Goal: Task Accomplishment & Management: Use online tool/utility

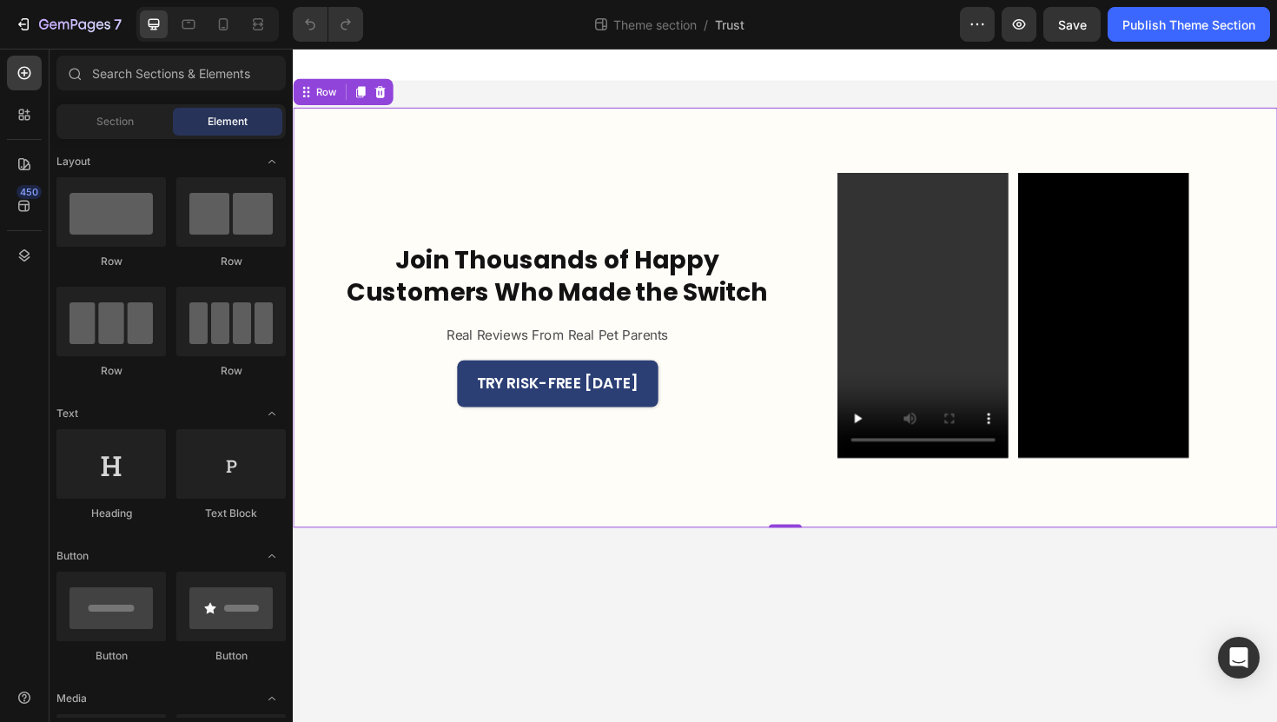
click at [814, 136] on div "Join Thousands of Happy Customers Who Made the Switch Heading Real Reviews From…" at bounding box center [814, 333] width 1042 height 445
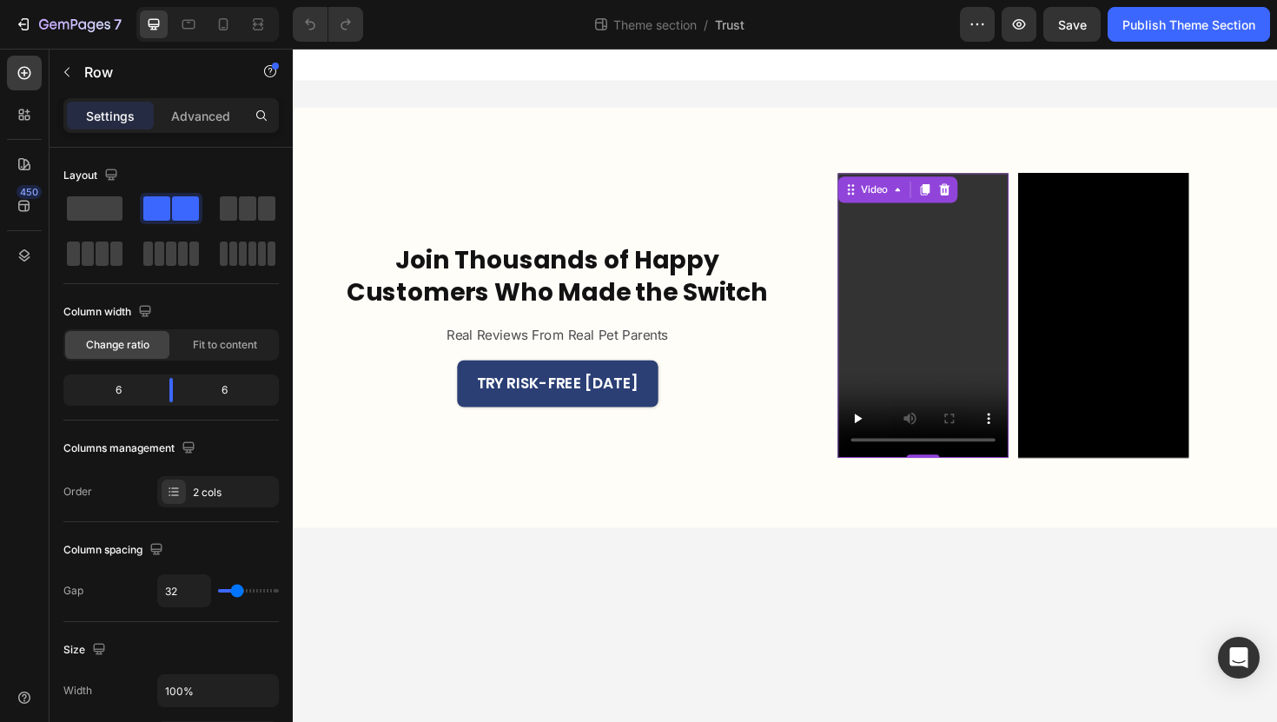
click at [909, 337] on video at bounding box center [959, 331] width 181 height 301
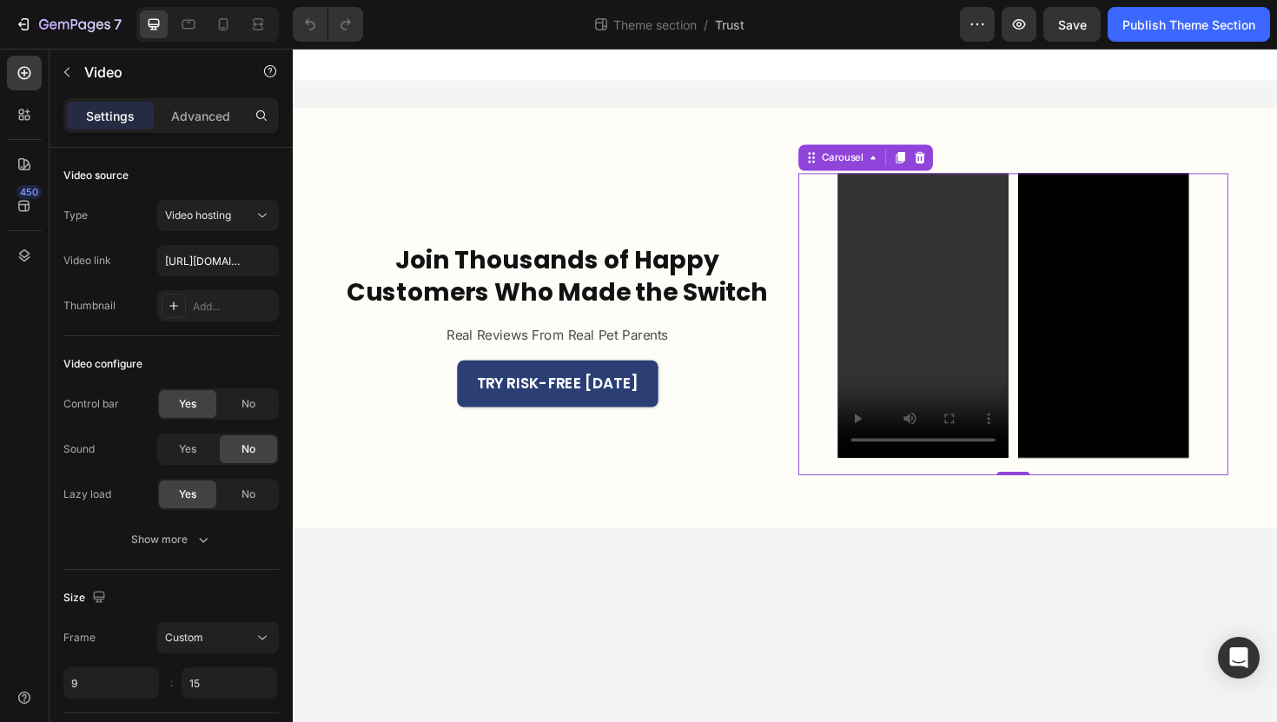
click at [1266, 333] on icon "Carousel Next Arrow" at bounding box center [1266, 340] width 23 height 23
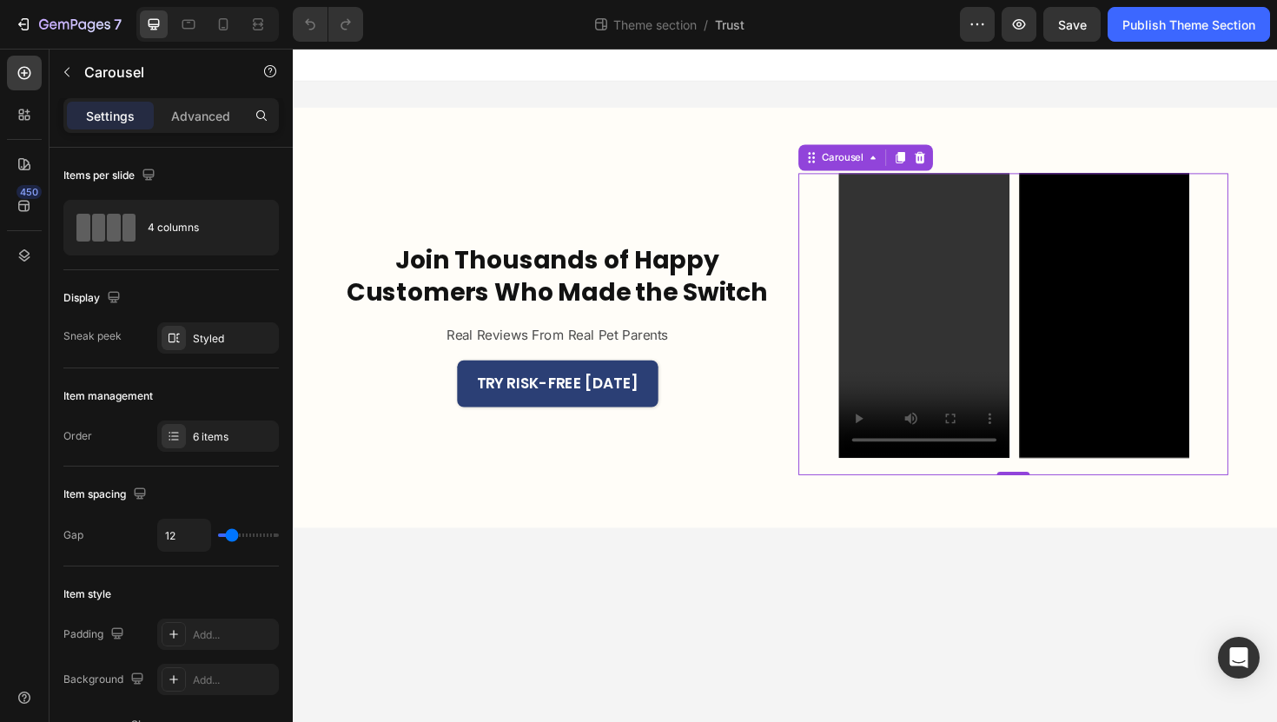
click at [1266, 333] on icon "Carousel Next Arrow" at bounding box center [1266, 340] width 23 height 23
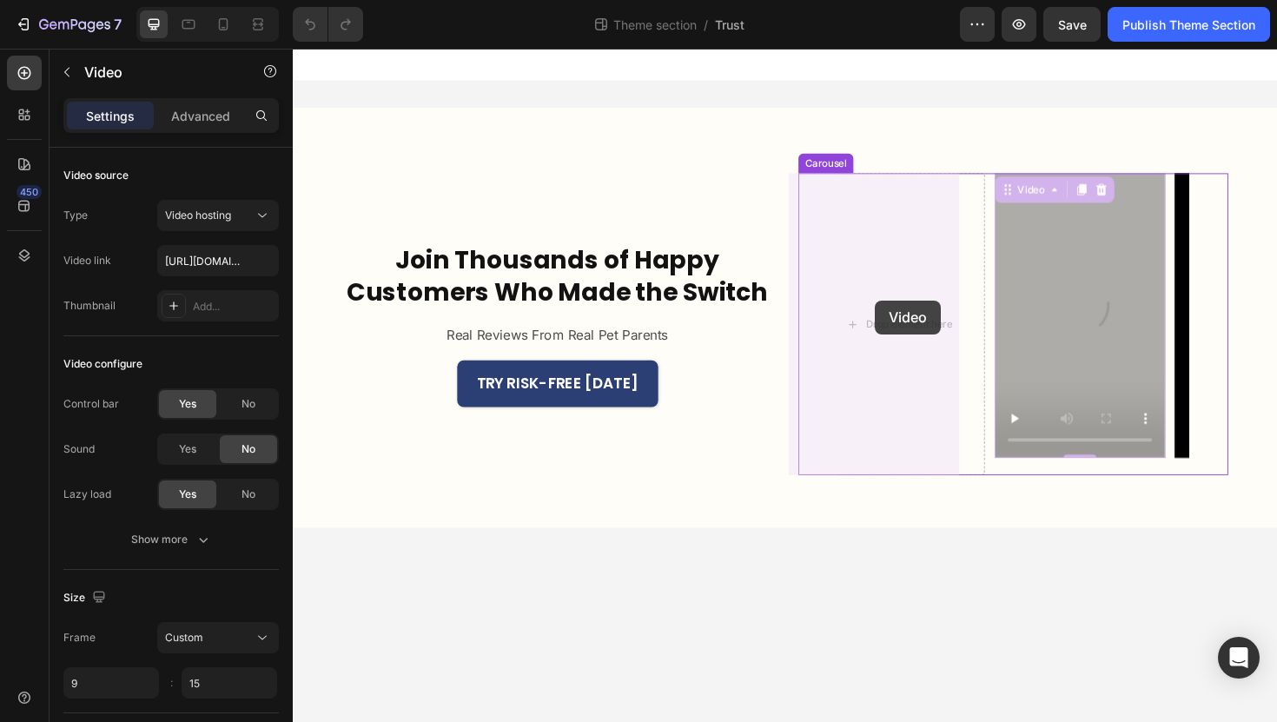
drag, startPoint x: 1043, startPoint y: 307, endPoint x: 909, endPoint y: 315, distance: 134.9
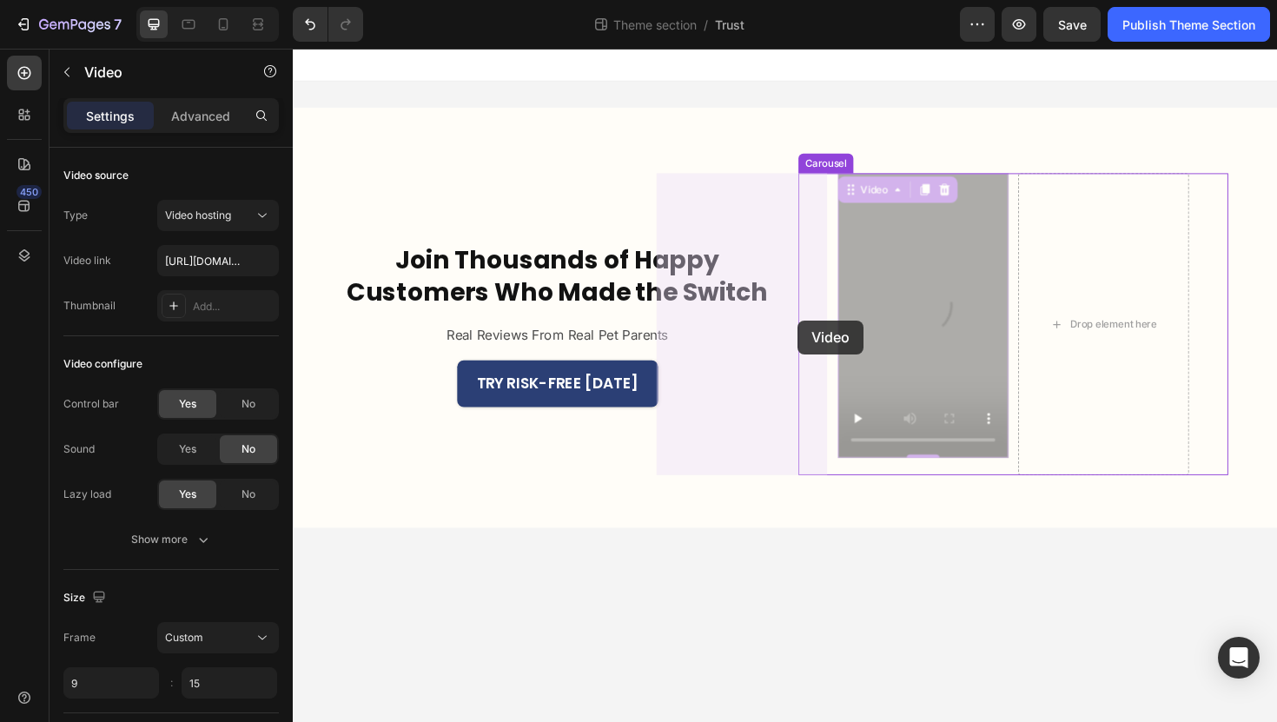
drag, startPoint x: 957, startPoint y: 334, endPoint x: 790, endPoint y: 336, distance: 167.6
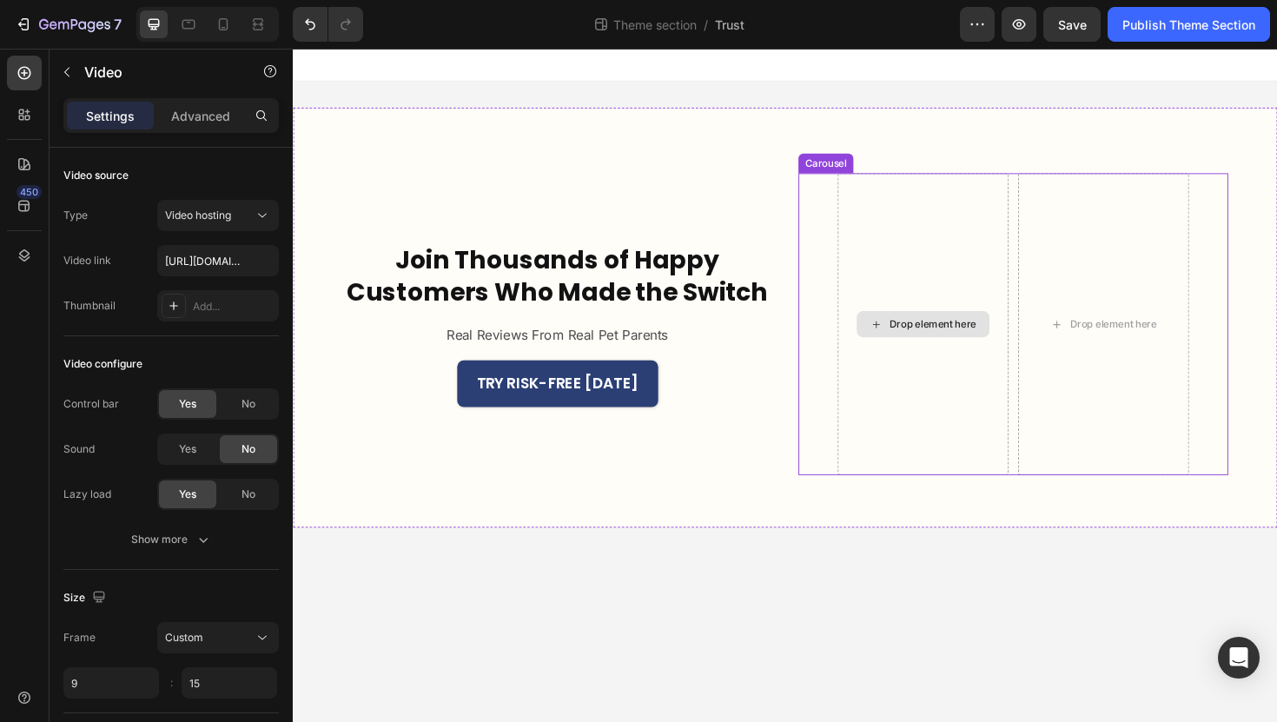
click at [950, 349] on div "Drop element here" at bounding box center [959, 341] width 141 height 28
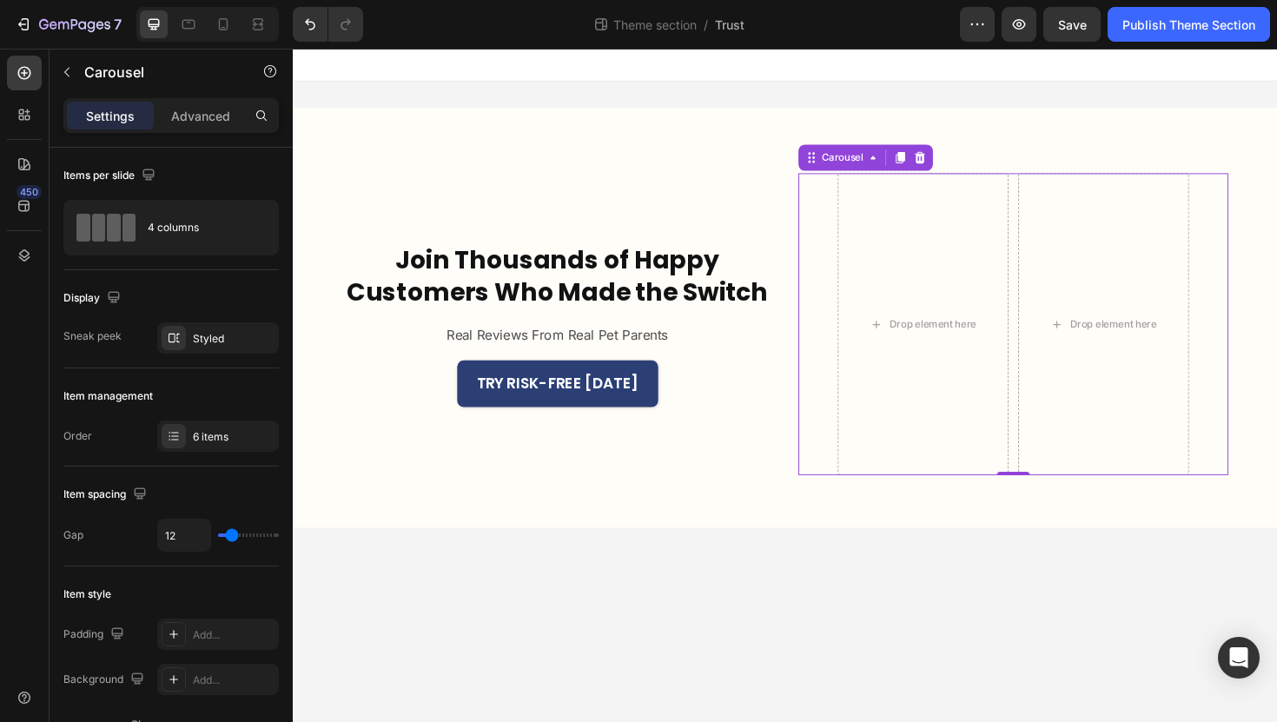
click at [846, 340] on icon "Carousel Back Arrow" at bounding box center [844, 340] width 23 height 23
click at [847, 339] on icon "Carousel Back Arrow" at bounding box center [844, 340] width 23 height 23
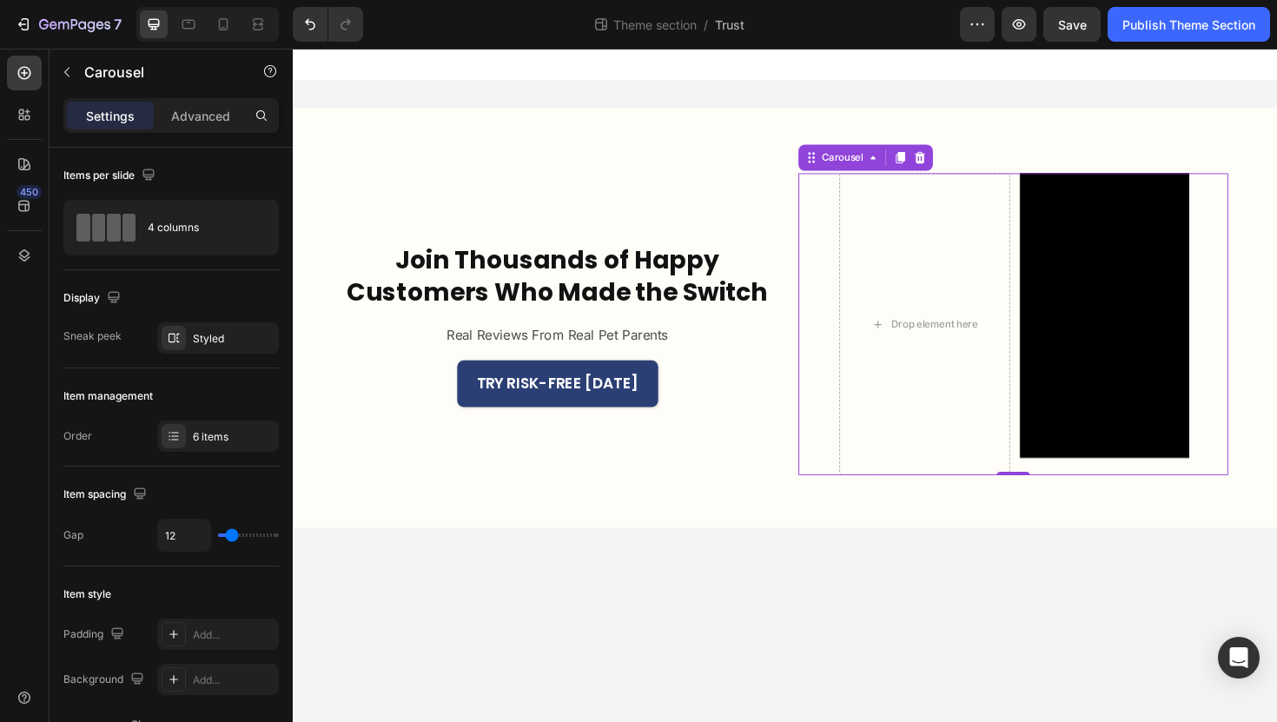
click at [1256, 340] on icon "Carousel Next Arrow" at bounding box center [1266, 340] width 23 height 23
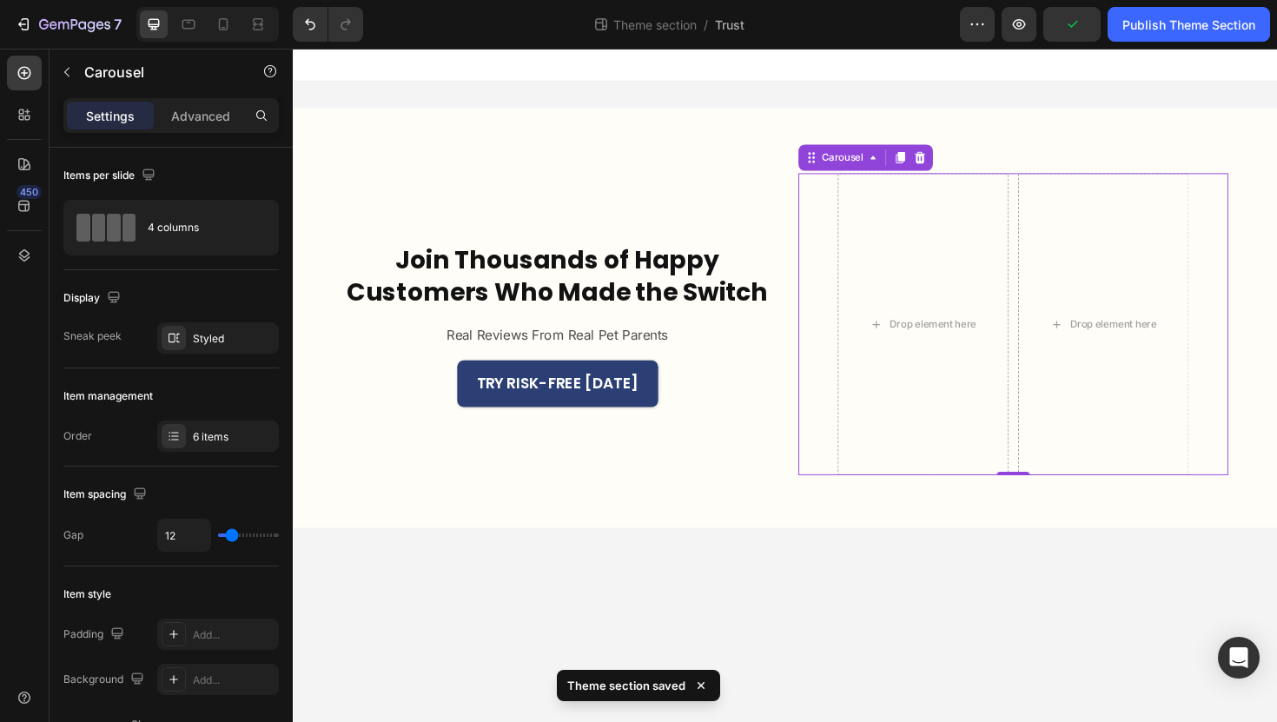
click at [1256, 339] on icon "Carousel Next Arrow" at bounding box center [1266, 340] width 23 height 23
click at [1258, 338] on icon "Carousel Next Arrow" at bounding box center [1266, 340] width 23 height 23
click at [1262, 338] on icon "Carousel Next Arrow" at bounding box center [1266, 340] width 23 height 23
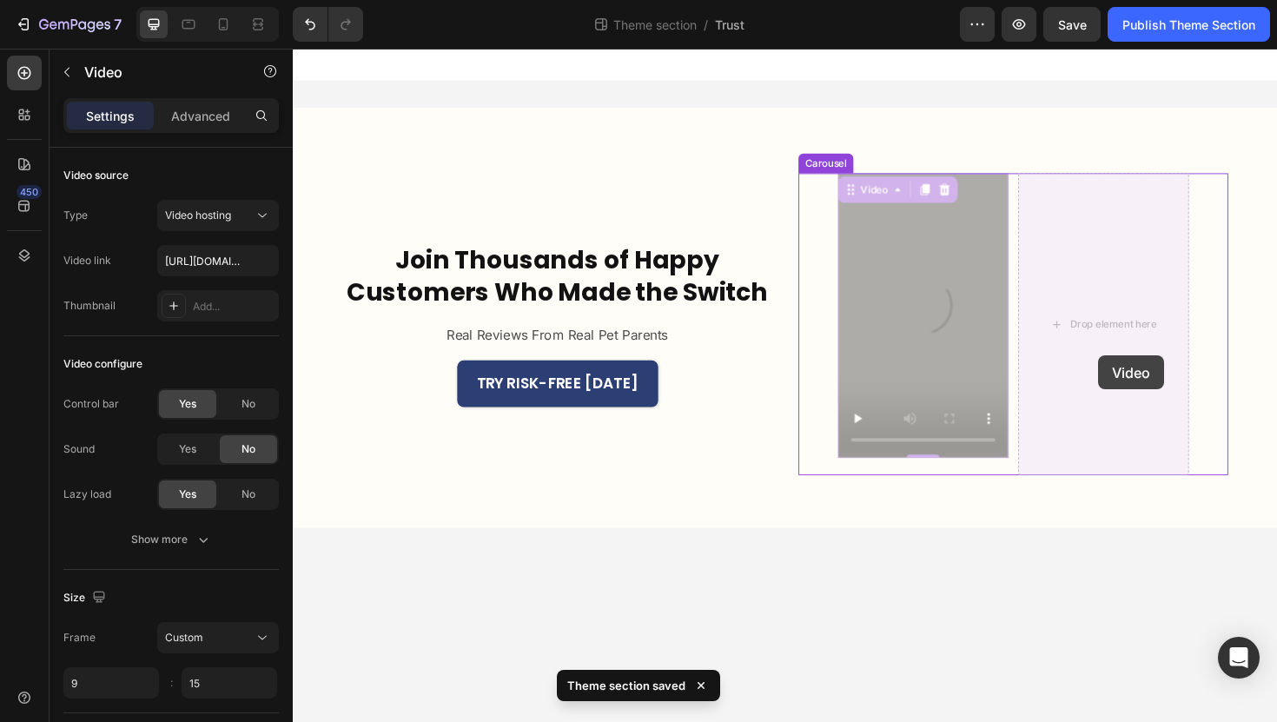
drag, startPoint x: 972, startPoint y: 373, endPoint x: 1152, endPoint y: 373, distance: 179.8
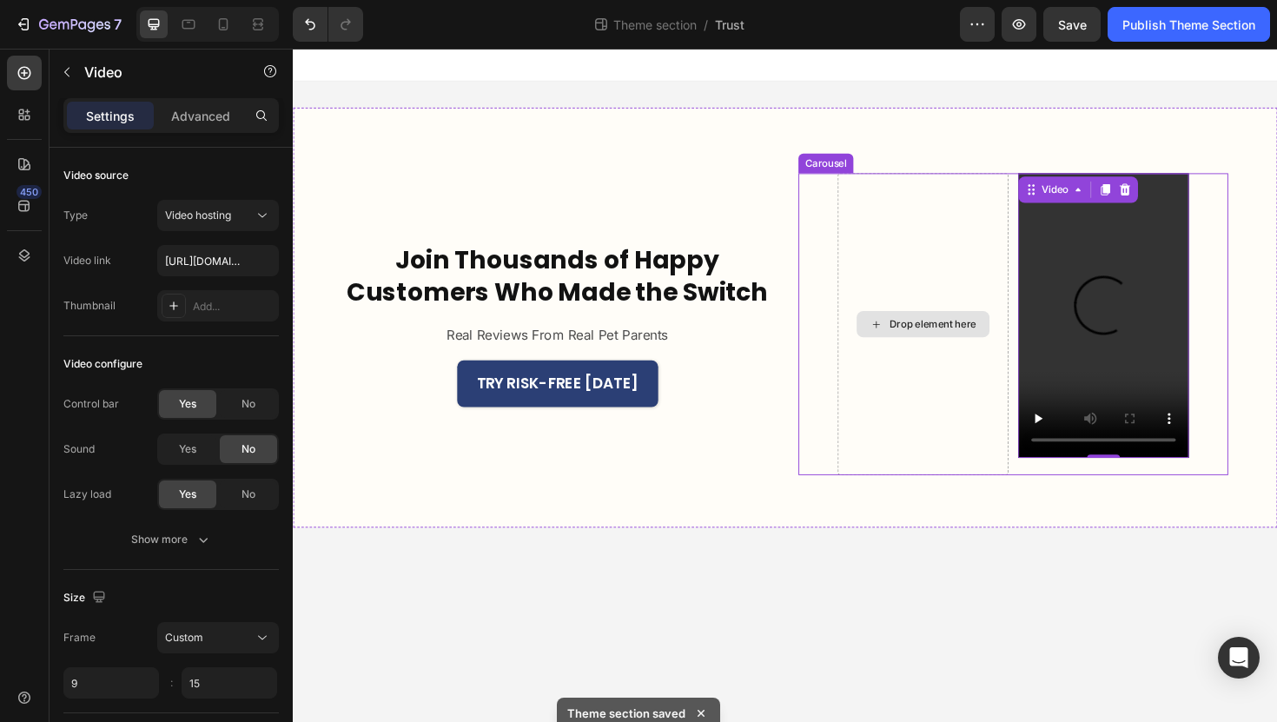
click at [918, 334] on div "Drop element here" at bounding box center [959, 341] width 141 height 28
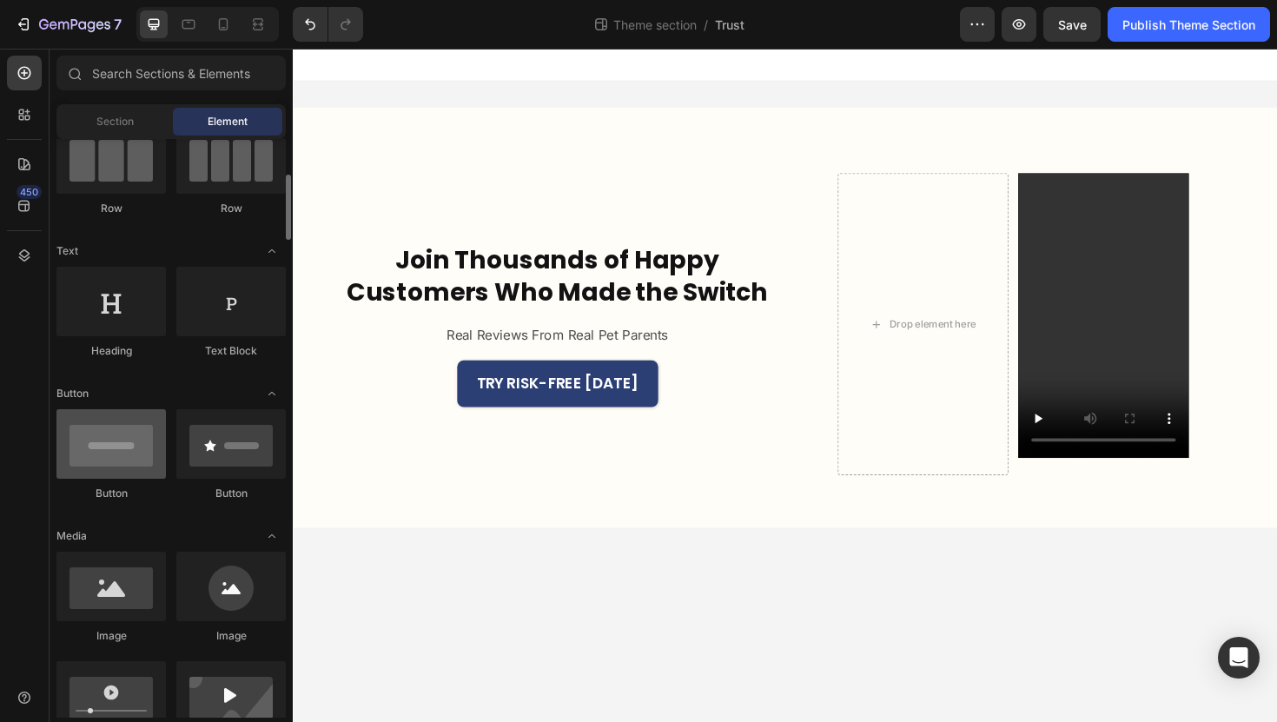
scroll to position [178, 0]
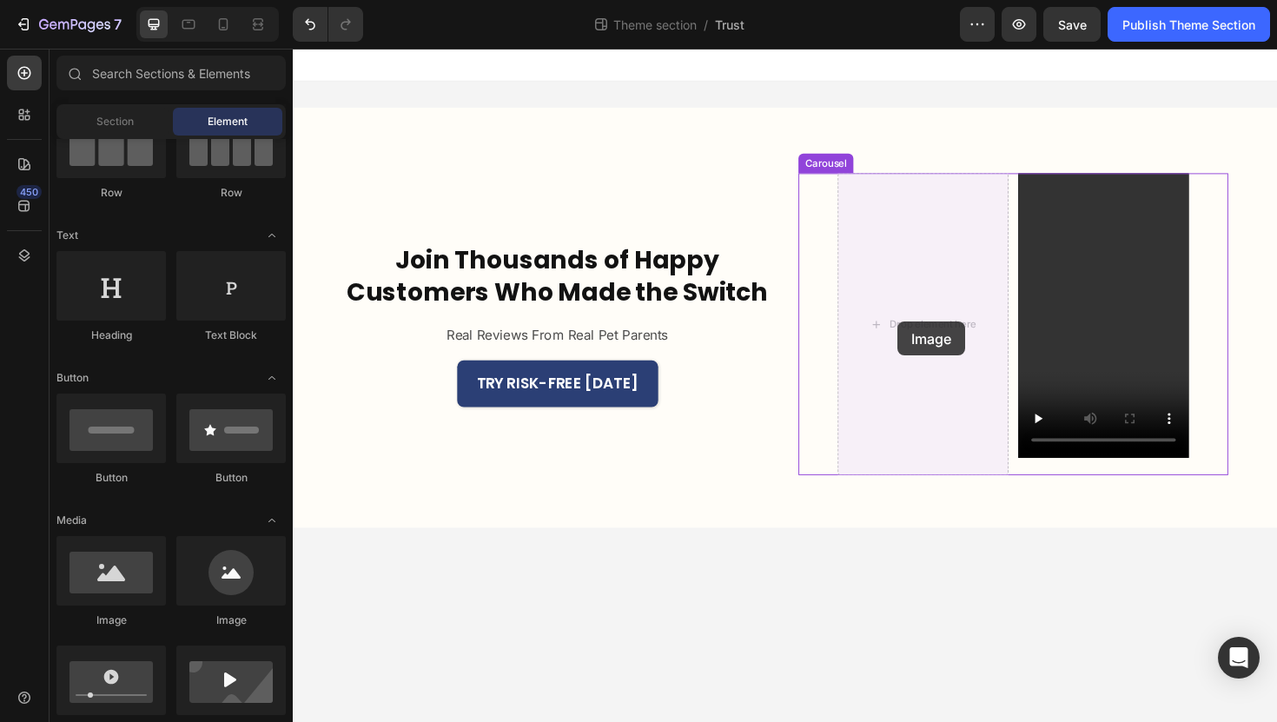
drag, startPoint x: 415, startPoint y: 547, endPoint x: 936, endPoint y: 325, distance: 566.6
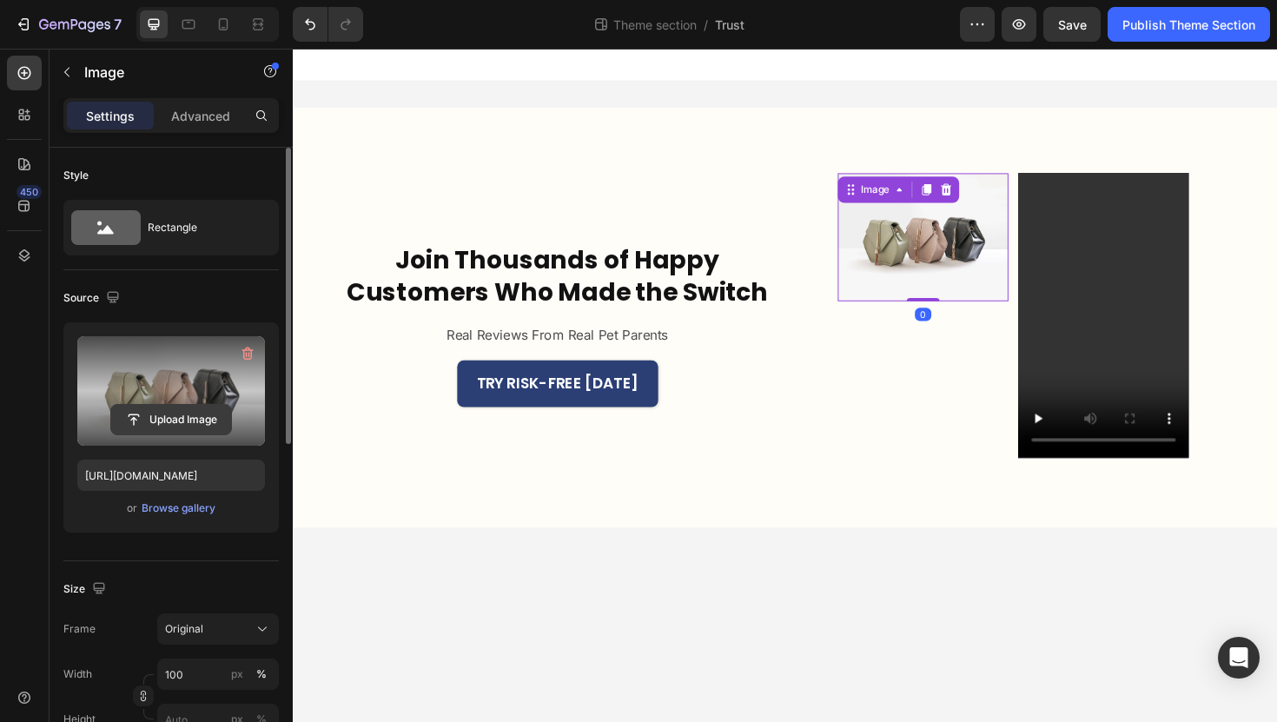
click at [149, 420] on input "file" at bounding box center [171, 420] width 120 height 30
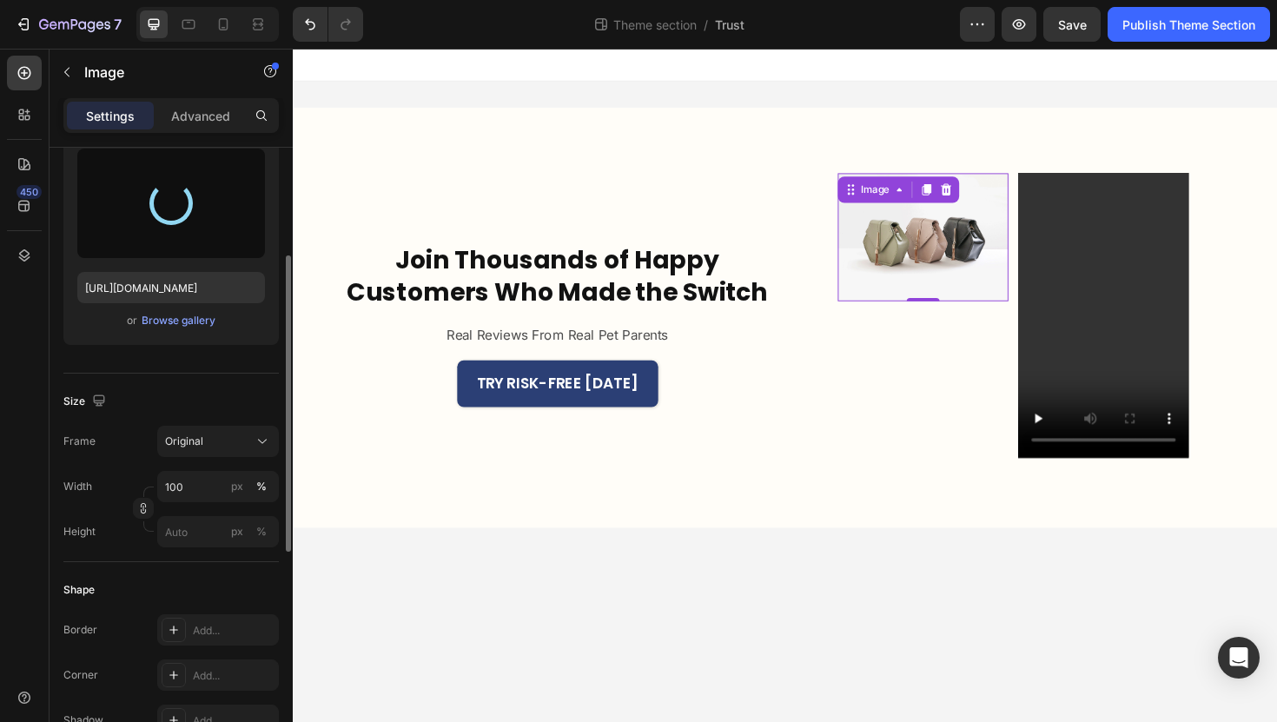
type input "[URL][DOMAIN_NAME]"
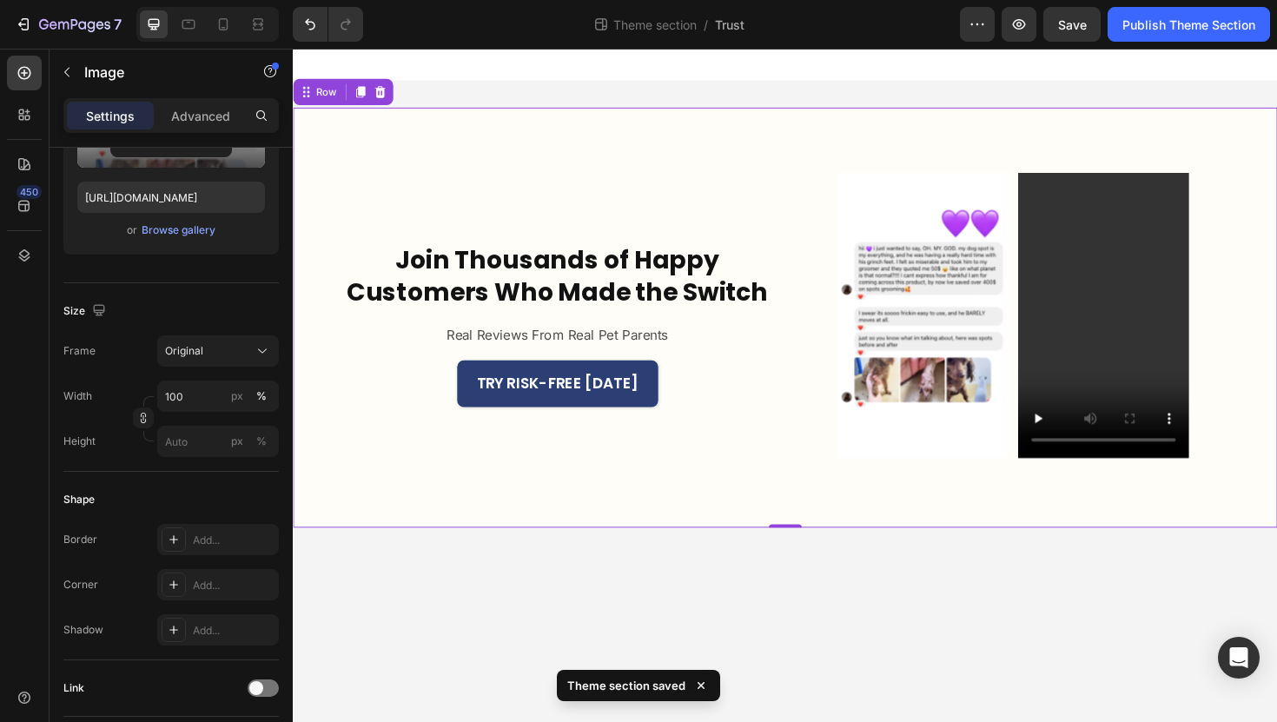
click at [823, 159] on div "Join Thousands of Happy Customers Who Made the Switch Heading Real Reviews From…" at bounding box center [814, 333] width 1042 height 445
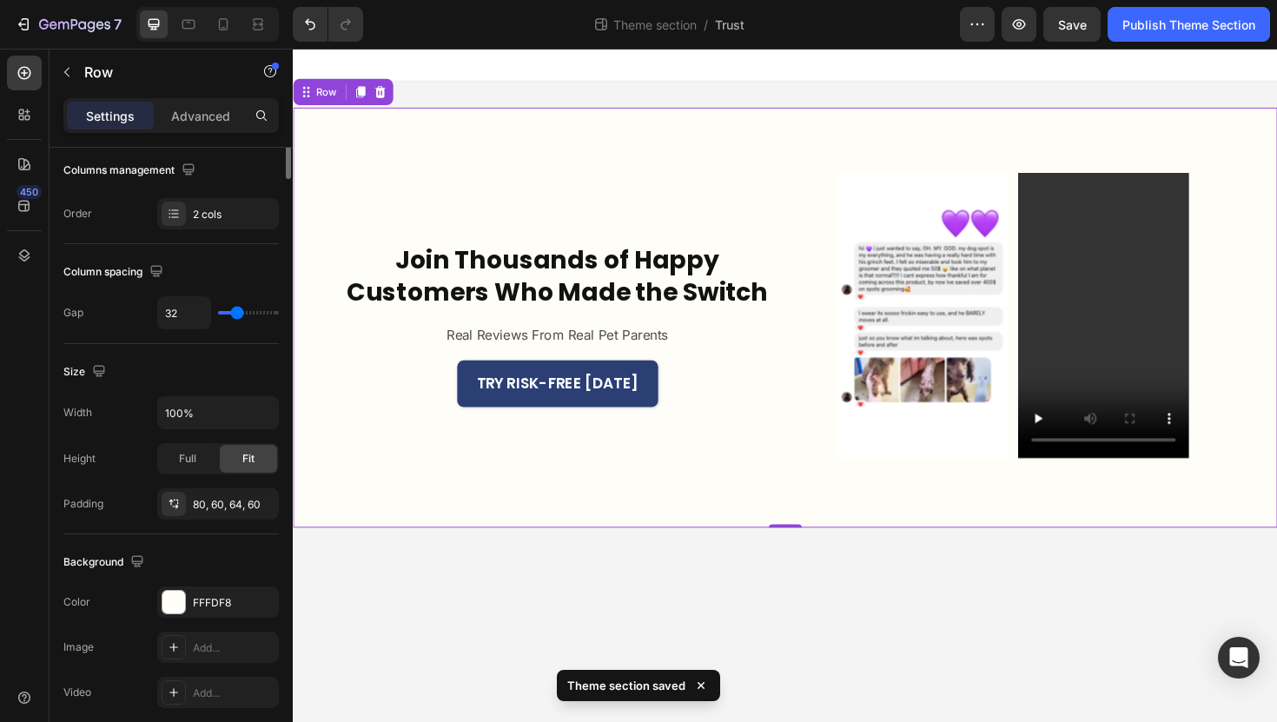
scroll to position [0, 0]
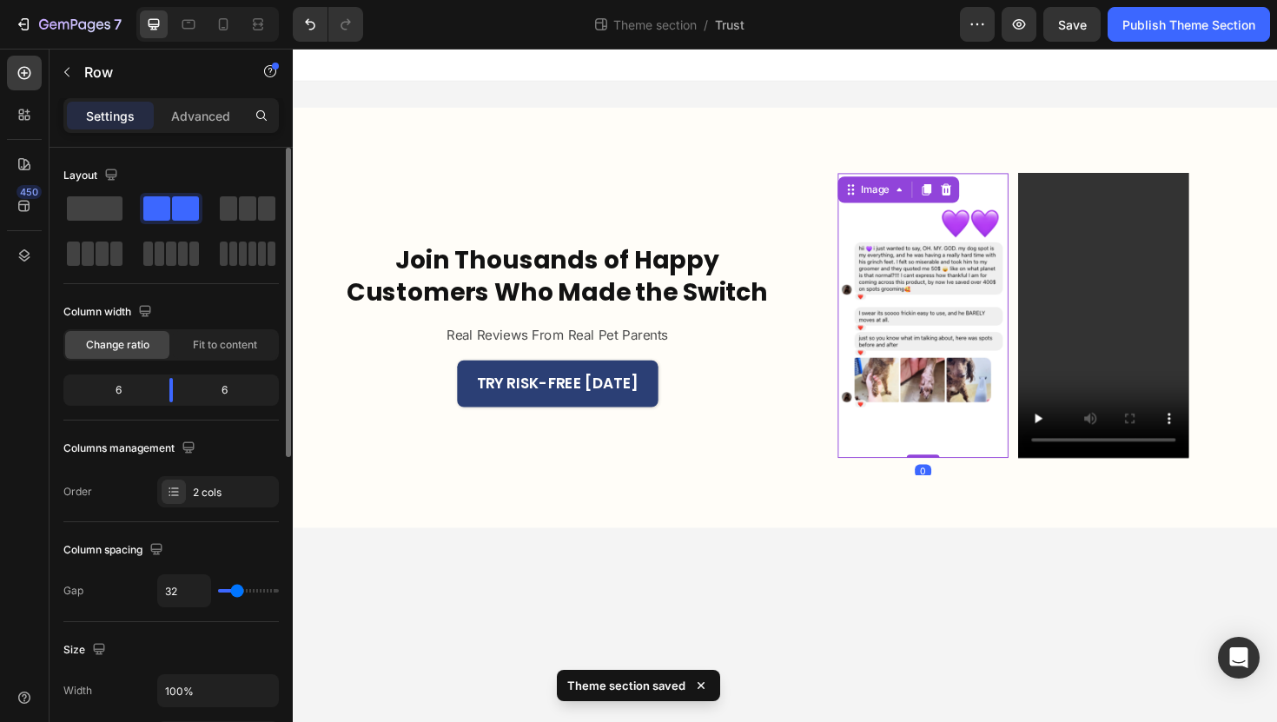
click at [937, 238] on img at bounding box center [959, 331] width 181 height 301
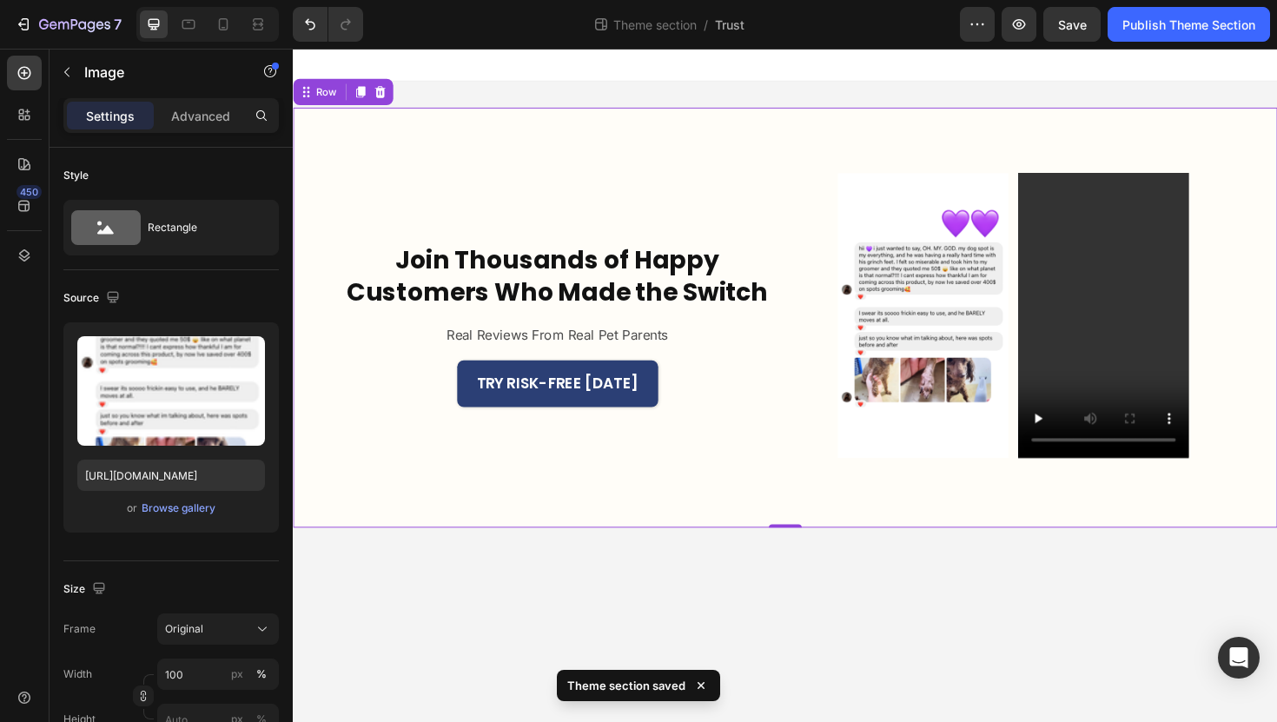
click at [767, 533] on div "Join Thousands of Happy Customers Who Made the Switch Heading Real Reviews From…" at bounding box center [814, 333] width 1042 height 445
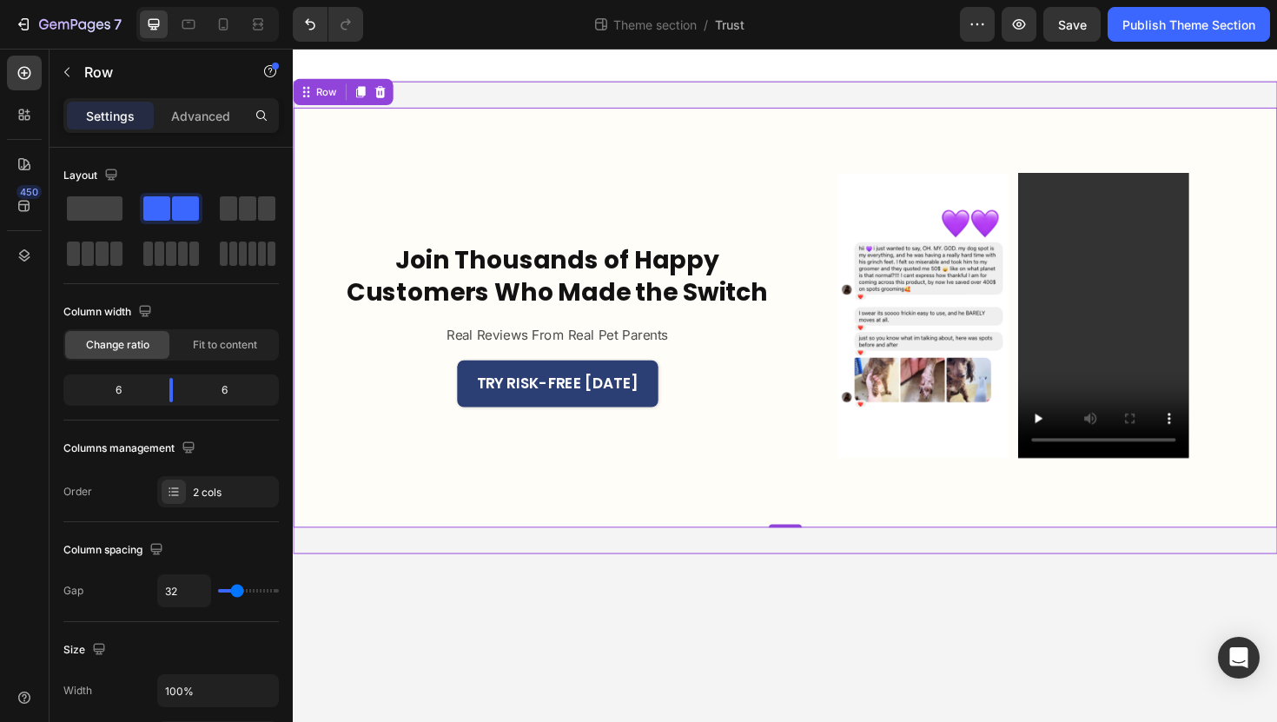
click at [804, 576] on div "Join Thousands of Happy Customers Who Made the Switch Heading Real Reviews From…" at bounding box center [814, 333] width 1042 height 500
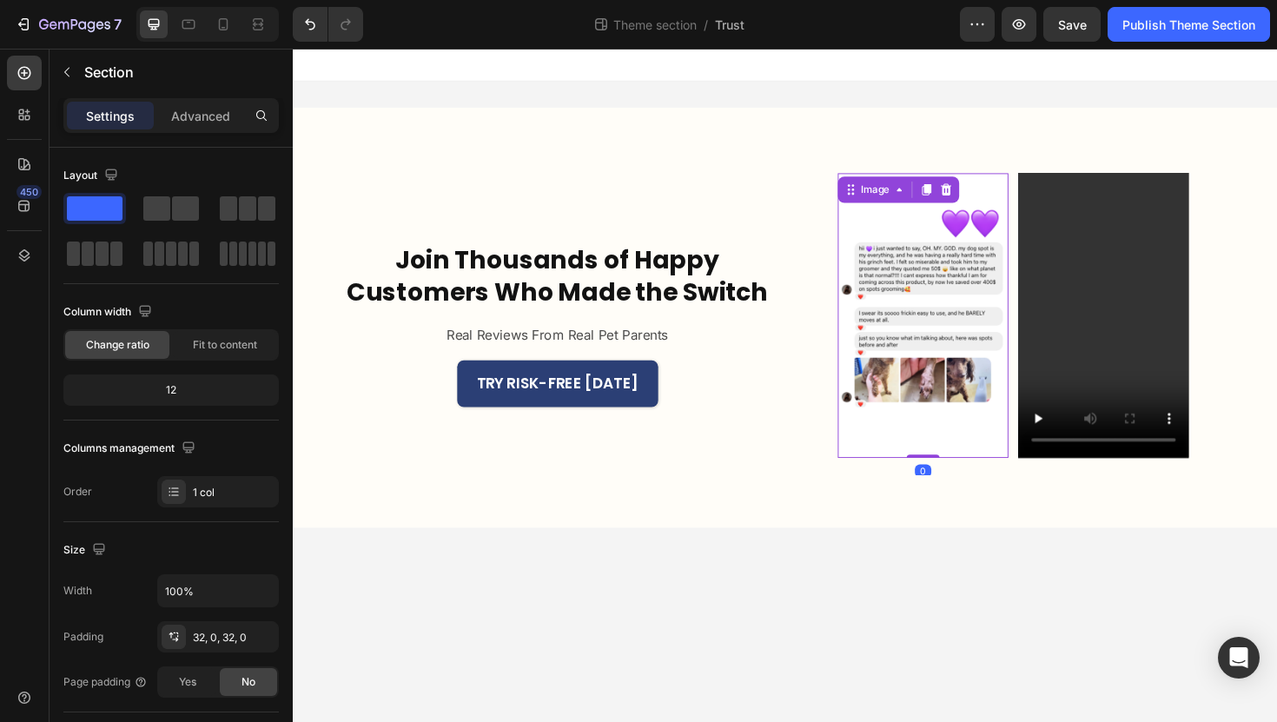
click at [972, 353] on img at bounding box center [959, 331] width 181 height 301
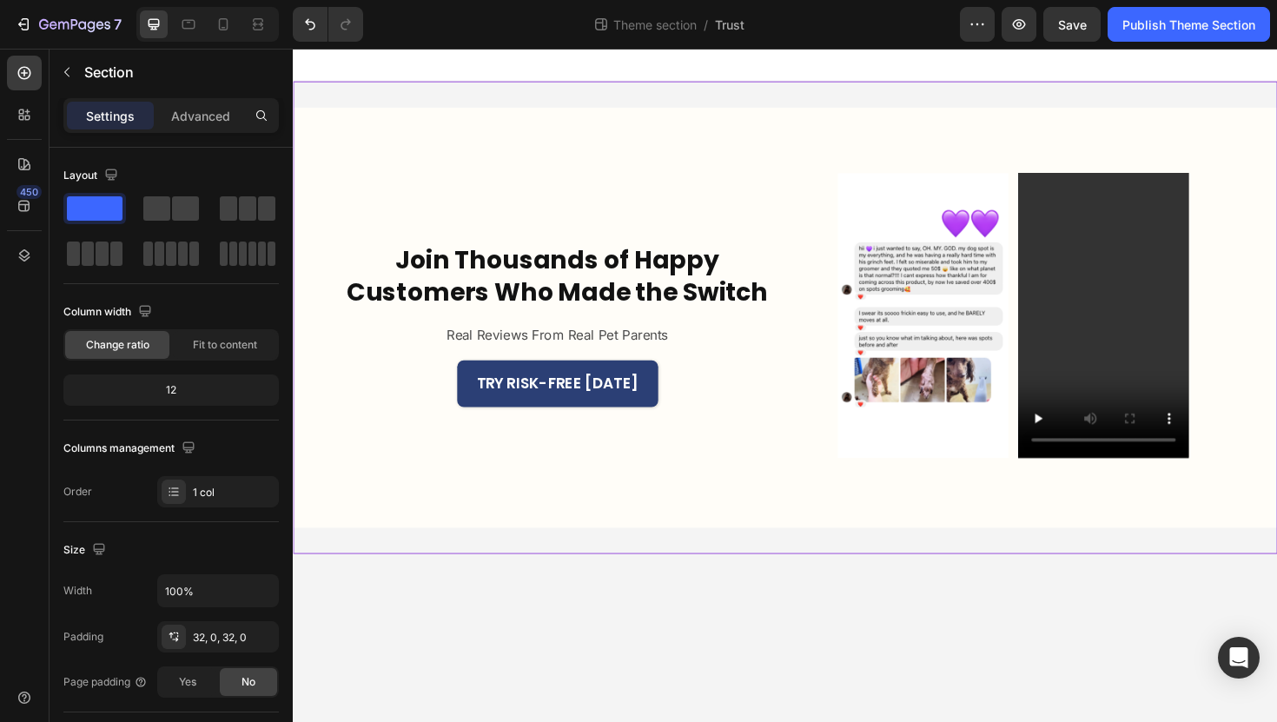
click at [919, 565] on div "Join Thousands of Happy Customers Who Made the Switch Heading Real Reviews From…" at bounding box center [814, 333] width 1042 height 500
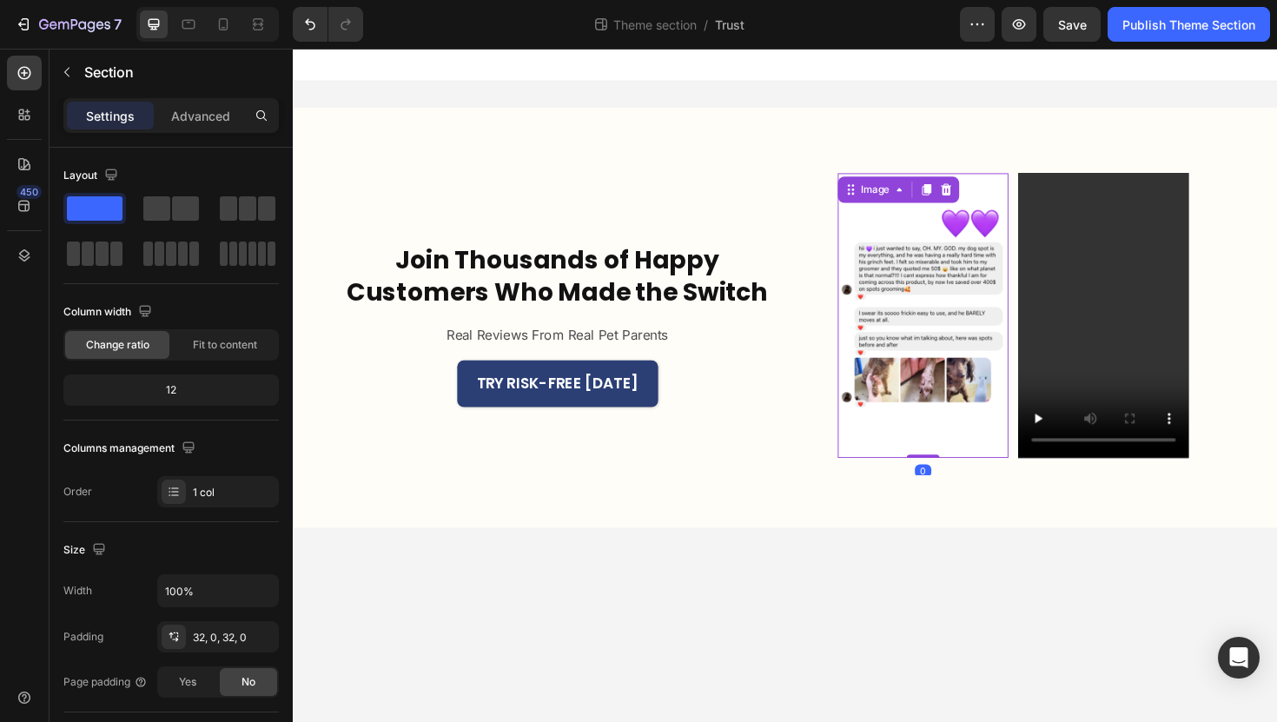
click at [1005, 353] on img at bounding box center [959, 331] width 181 height 301
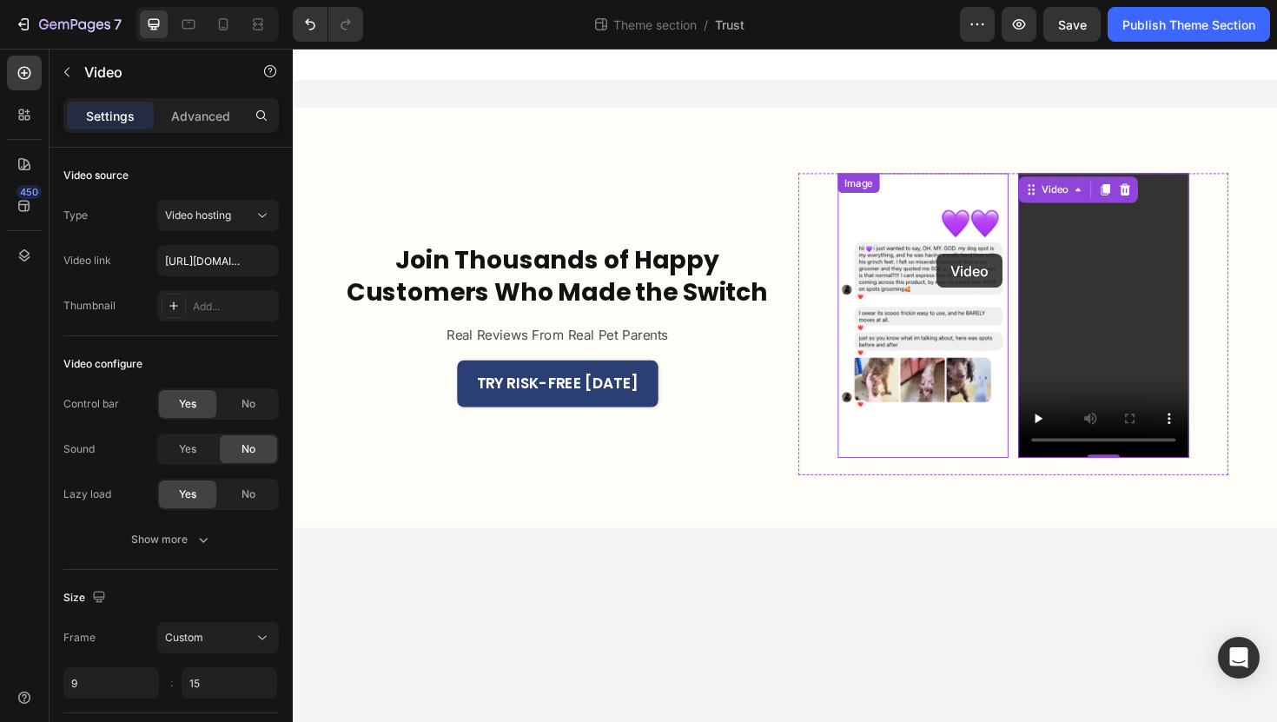
drag, startPoint x: 1095, startPoint y: 266, endPoint x: 950, endPoint y: 268, distance: 145.1
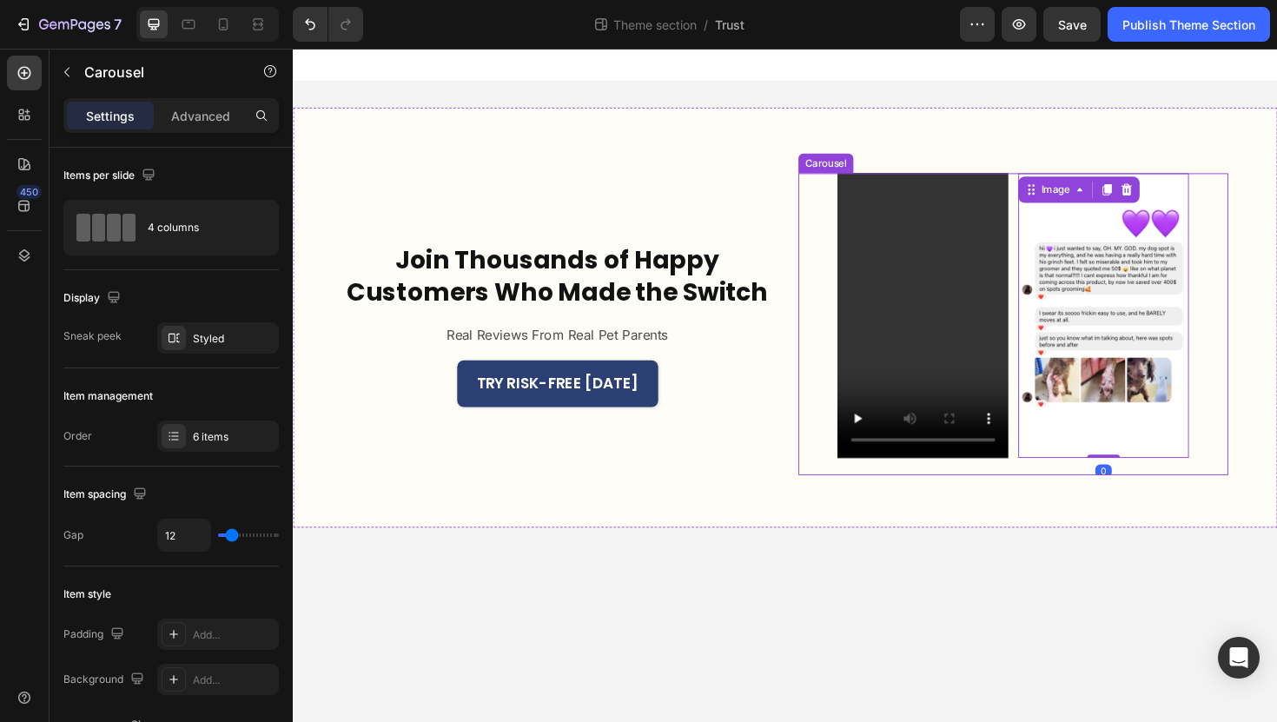
click at [1259, 337] on icon "Carousel Next Arrow" at bounding box center [1266, 340] width 23 height 23
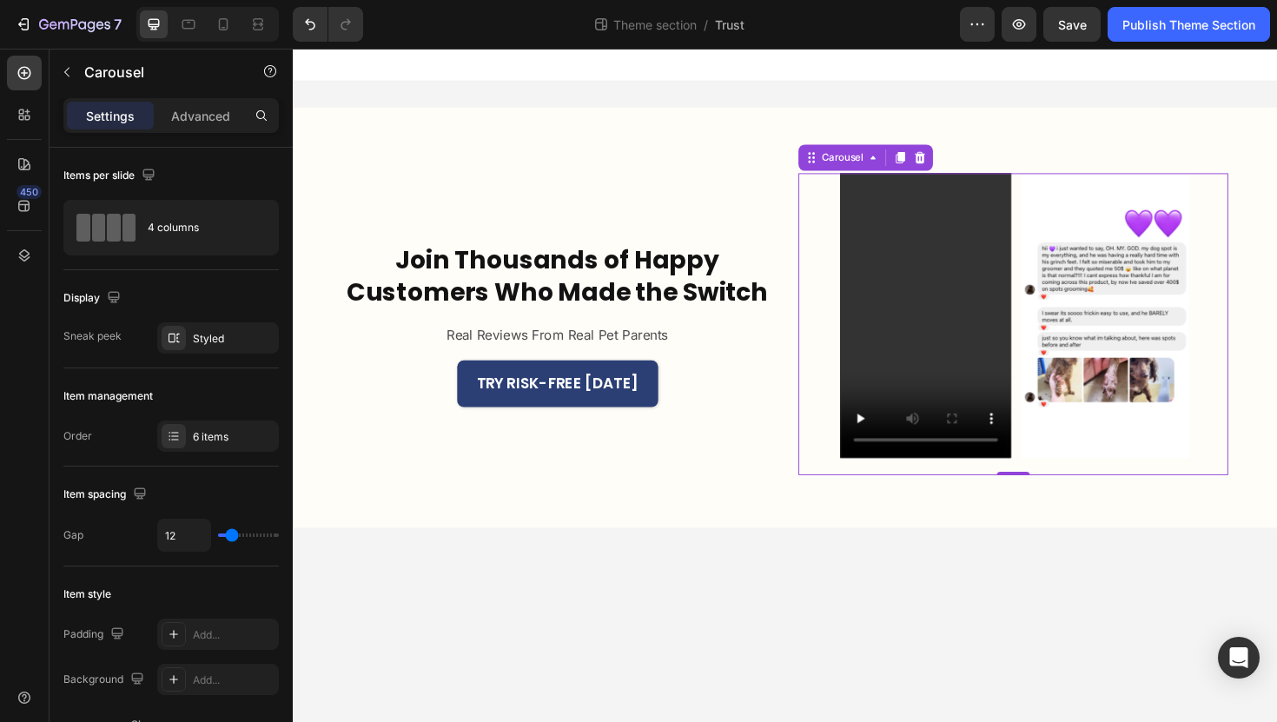
click at [1262, 336] on icon "Carousel Next Arrow" at bounding box center [1266, 340] width 23 height 23
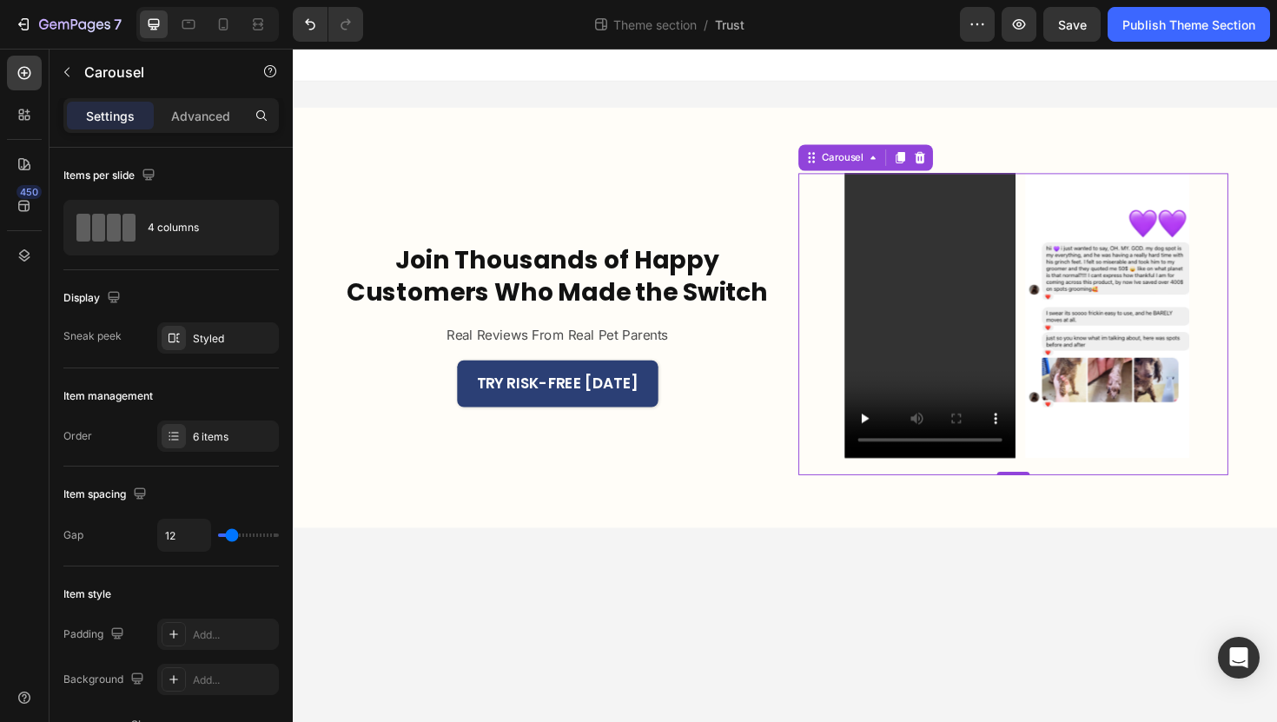
click at [1262, 336] on icon "Carousel Next Arrow" at bounding box center [1266, 340] width 23 height 23
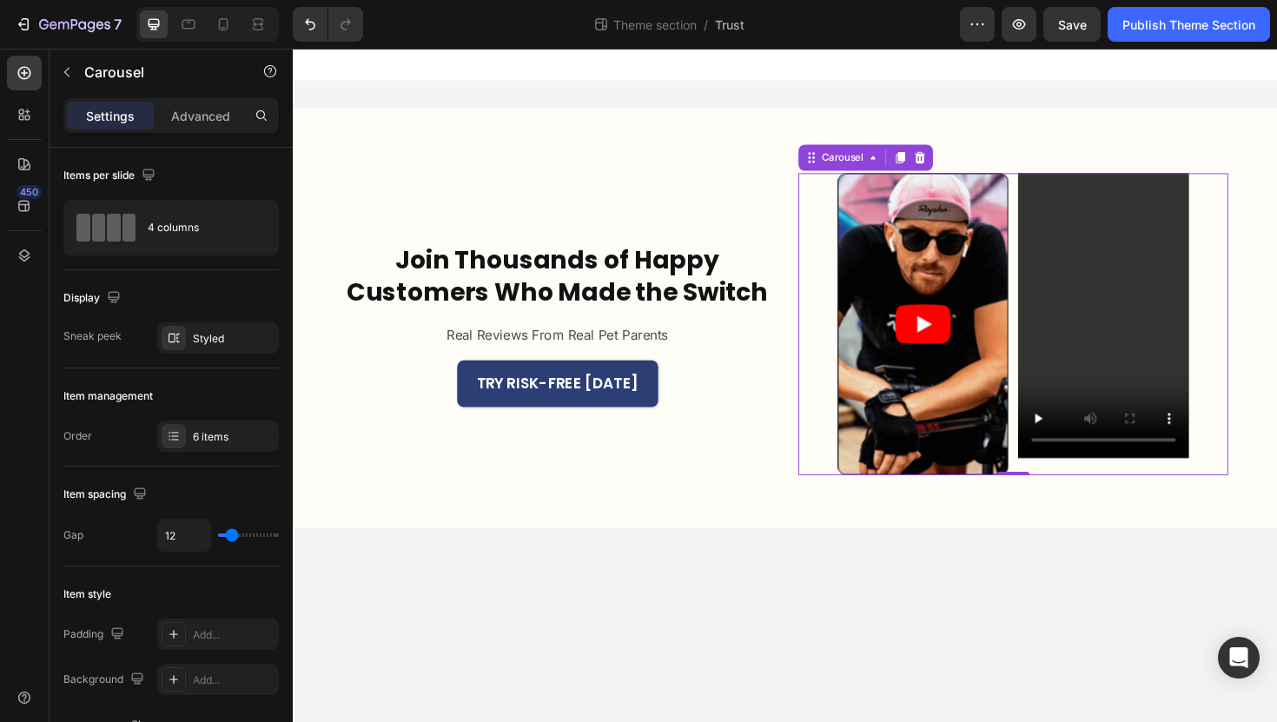
click at [1262, 336] on icon "Carousel Next Arrow" at bounding box center [1266, 340] width 23 height 23
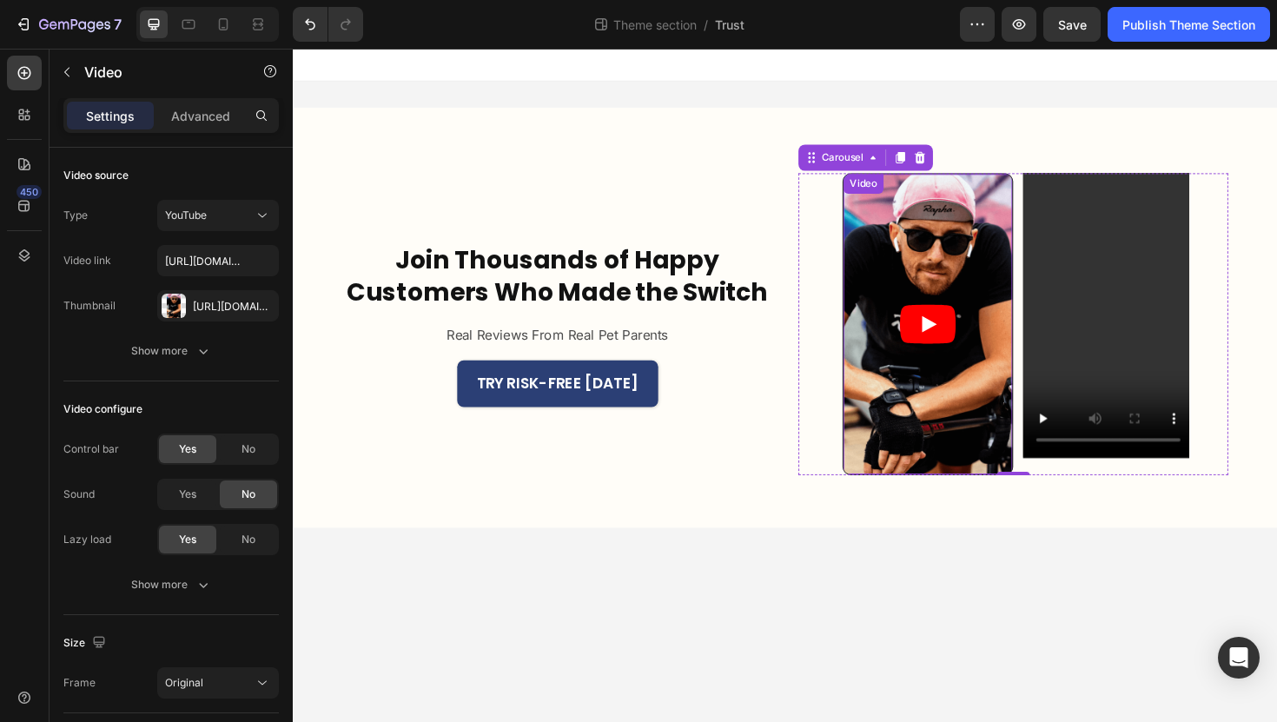
click at [1018, 396] on article at bounding box center [964, 341] width 179 height 318
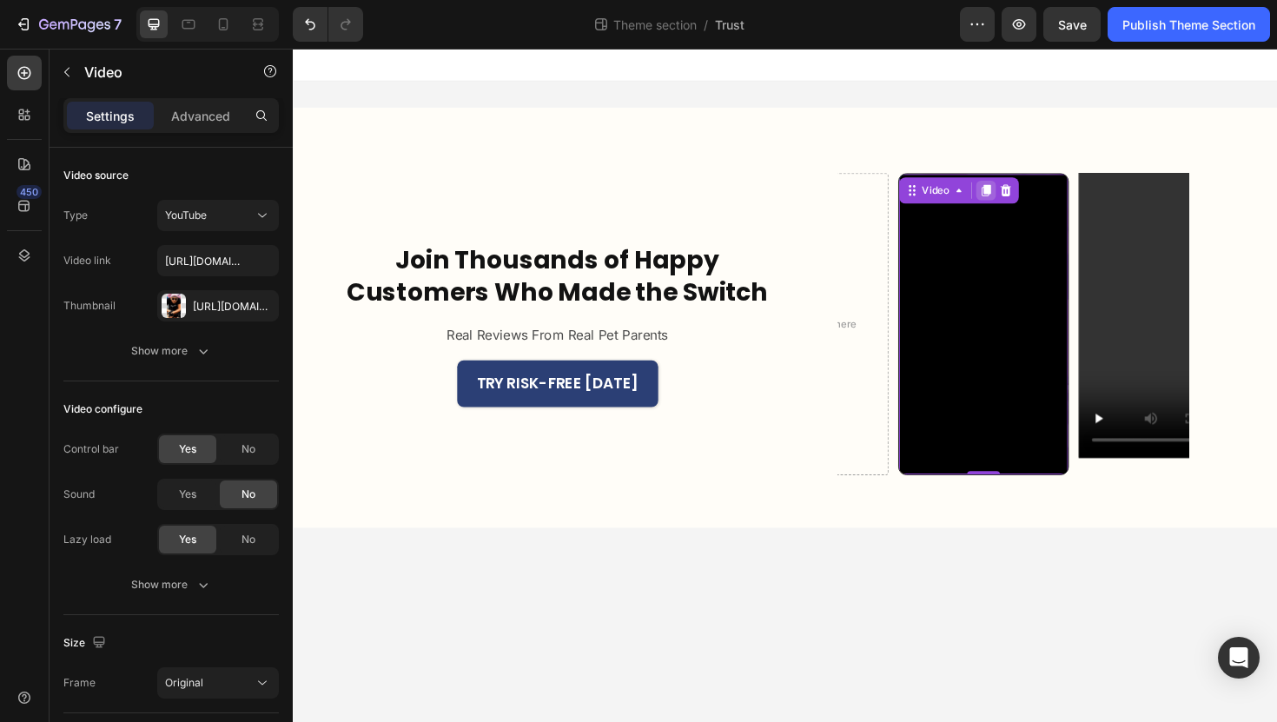
click at [1037, 189] on div at bounding box center [1026, 198] width 21 height 21
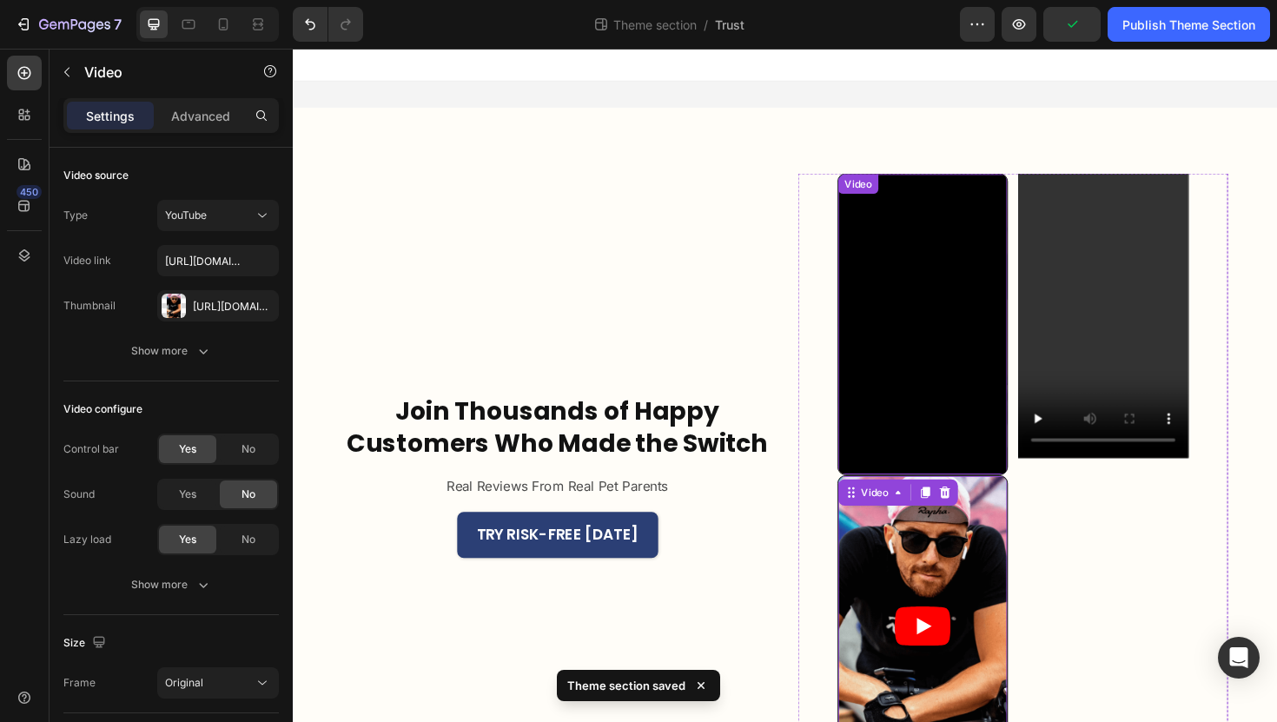
click at [890, 188] on div "Video" at bounding box center [892, 192] width 36 height 16
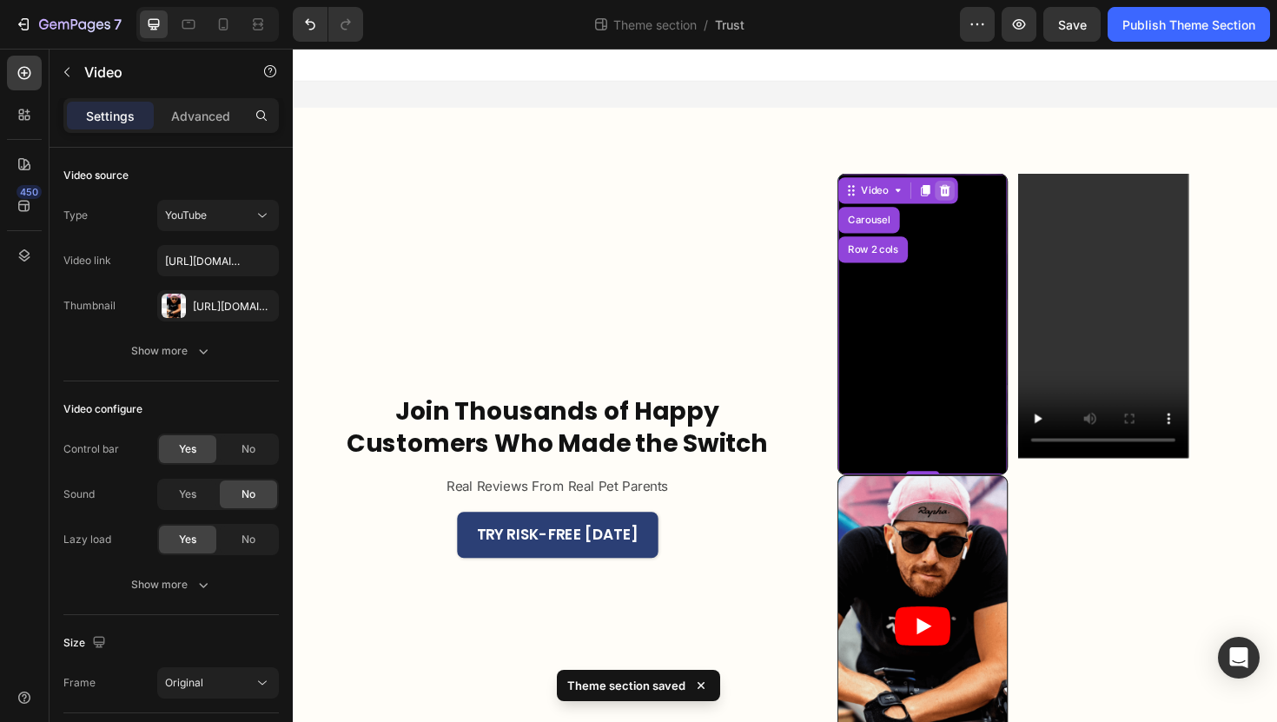
click at [980, 202] on icon at bounding box center [983, 199] width 11 height 12
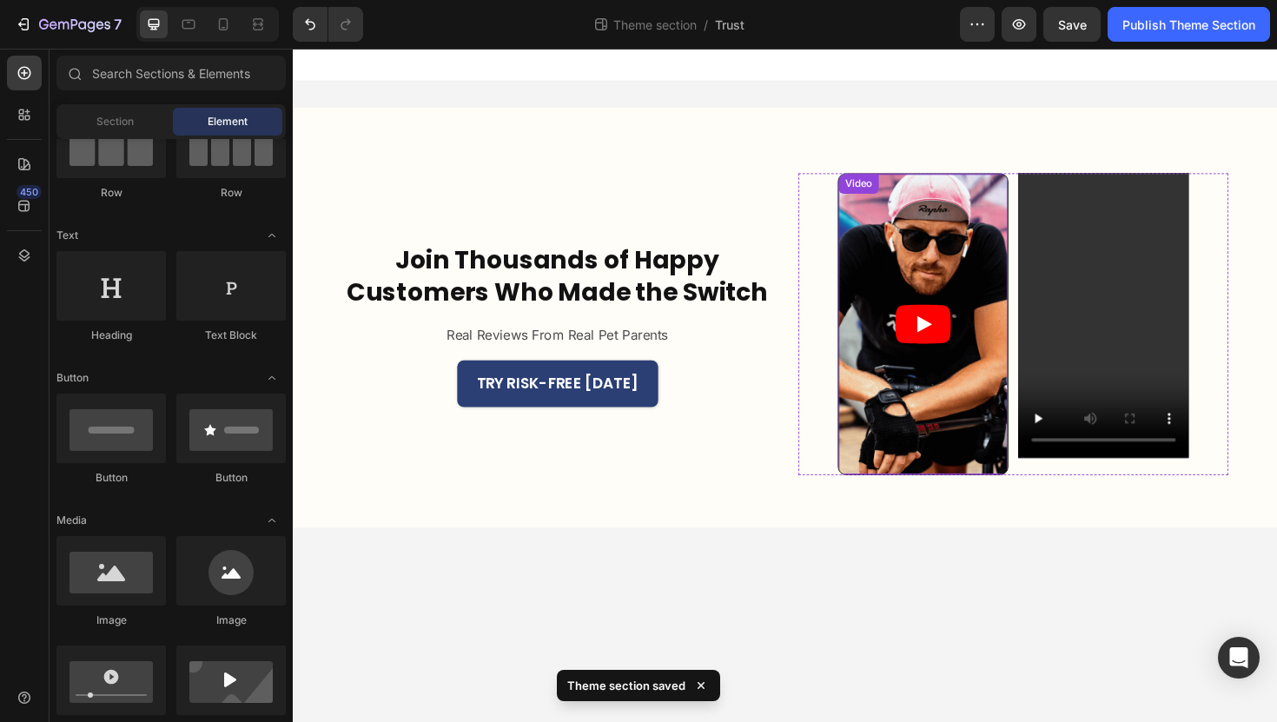
click at [896, 189] on div "Video" at bounding box center [892, 192] width 36 height 16
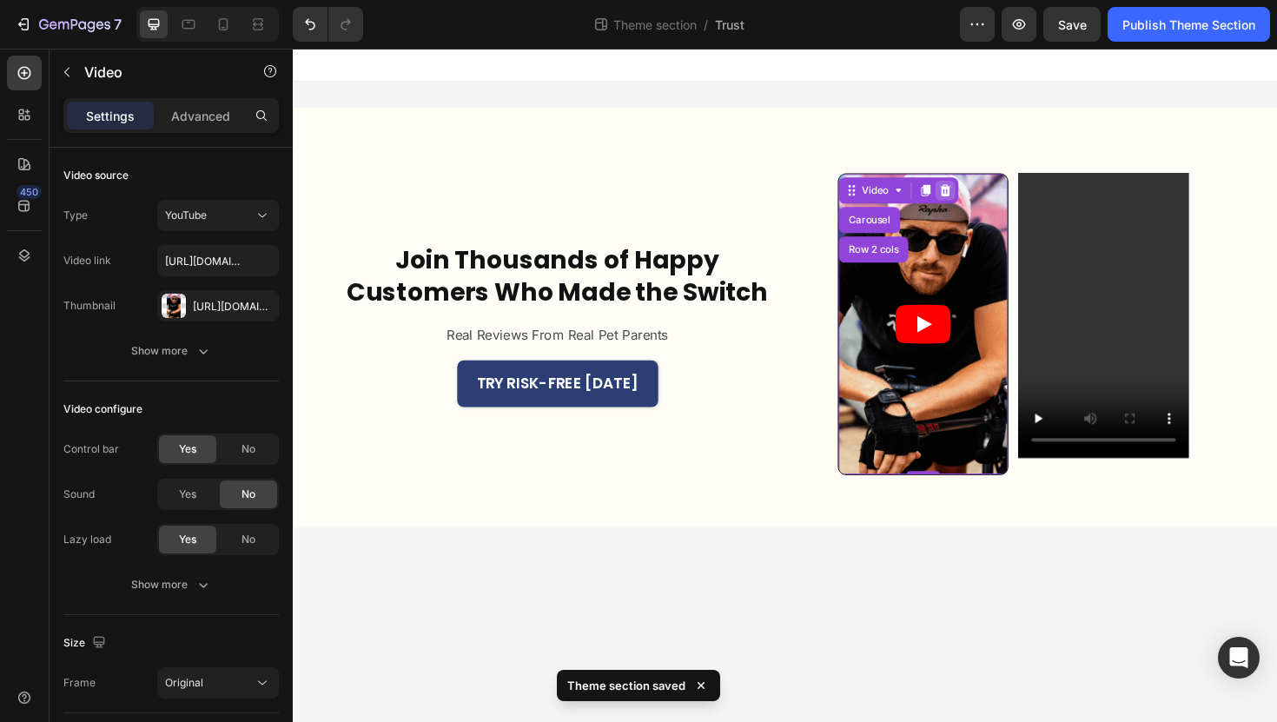
click at [981, 199] on icon at bounding box center [983, 199] width 14 height 14
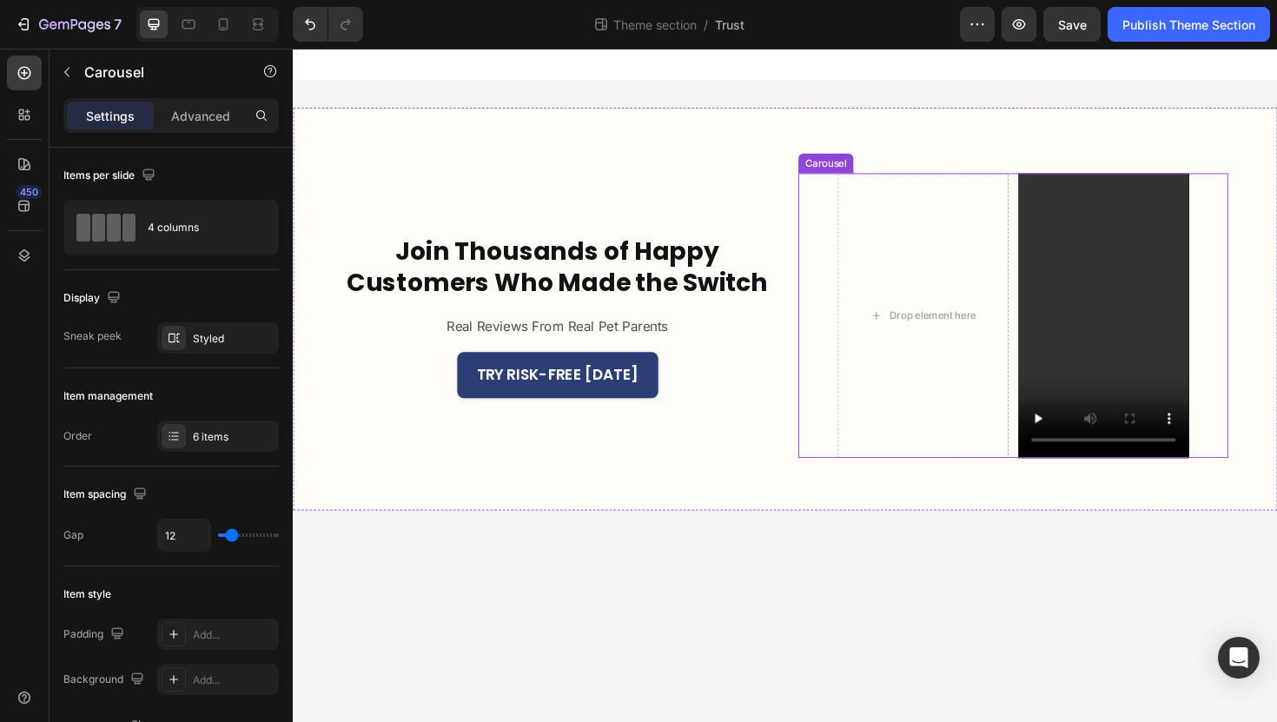
click at [846, 322] on icon "Carousel Back Arrow" at bounding box center [844, 331] width 23 height 23
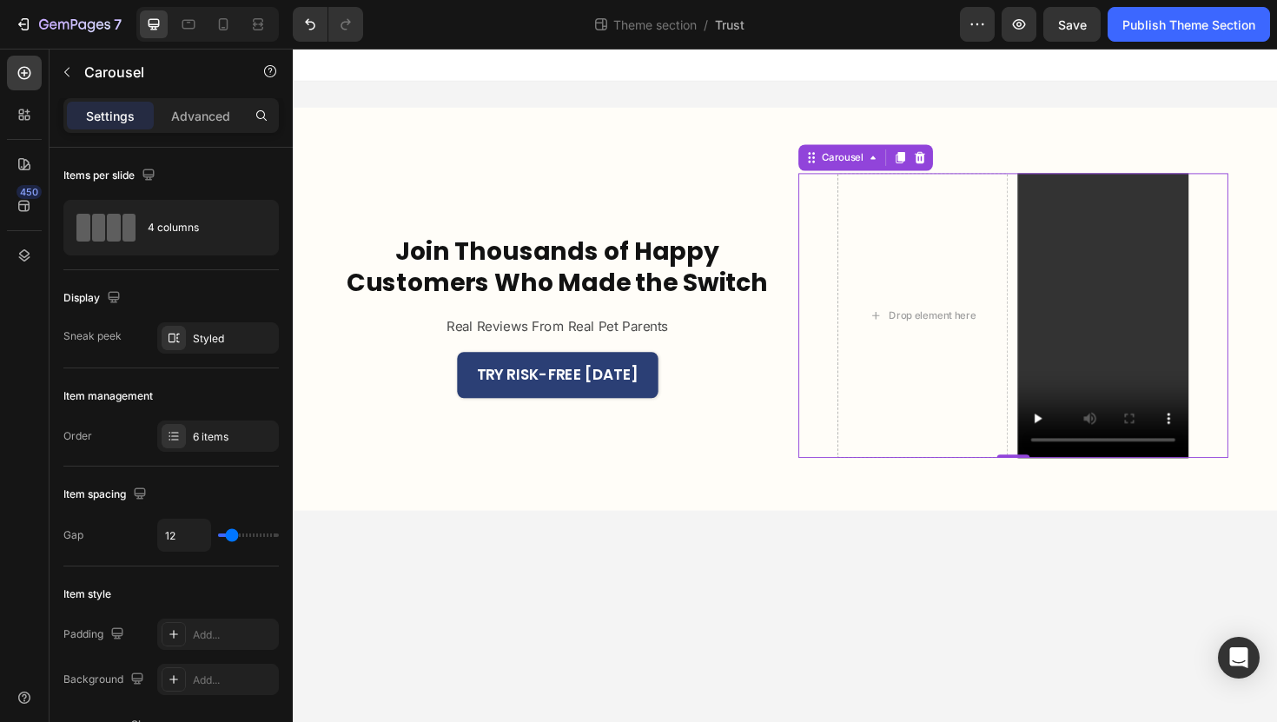
click at [846, 322] on icon "Carousel Back Arrow" at bounding box center [844, 331] width 23 height 23
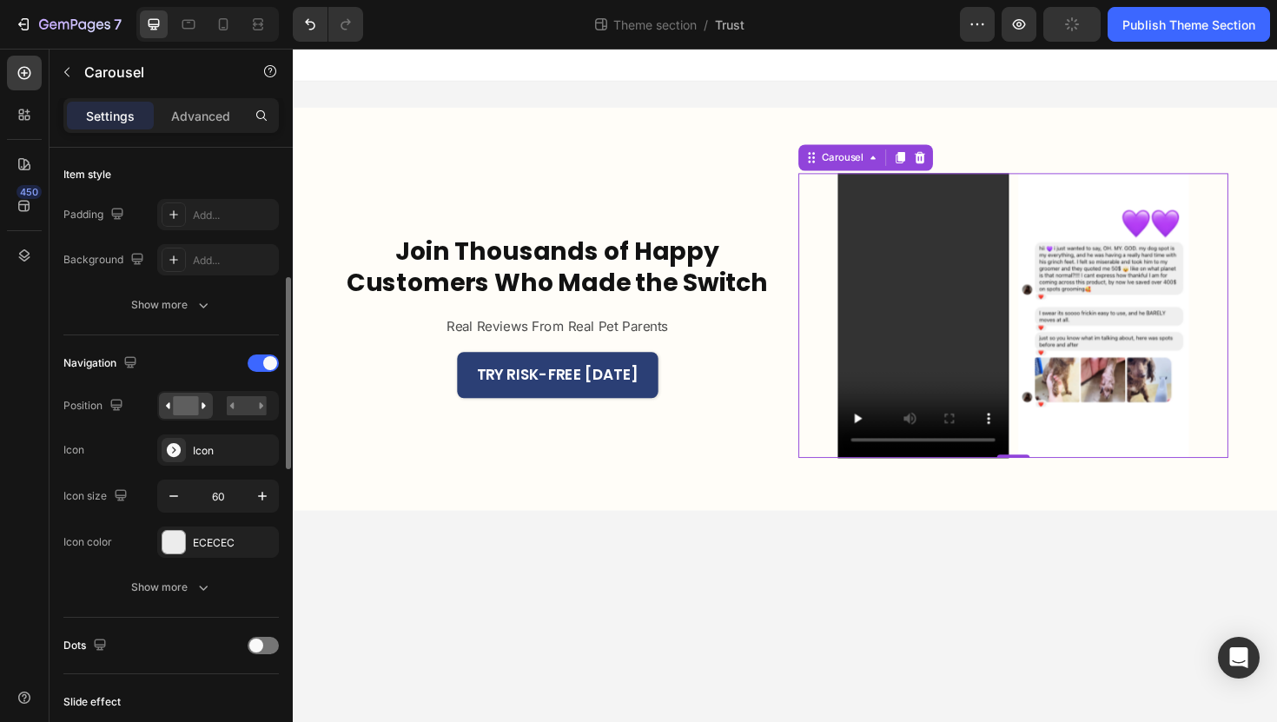
scroll to position [459, 0]
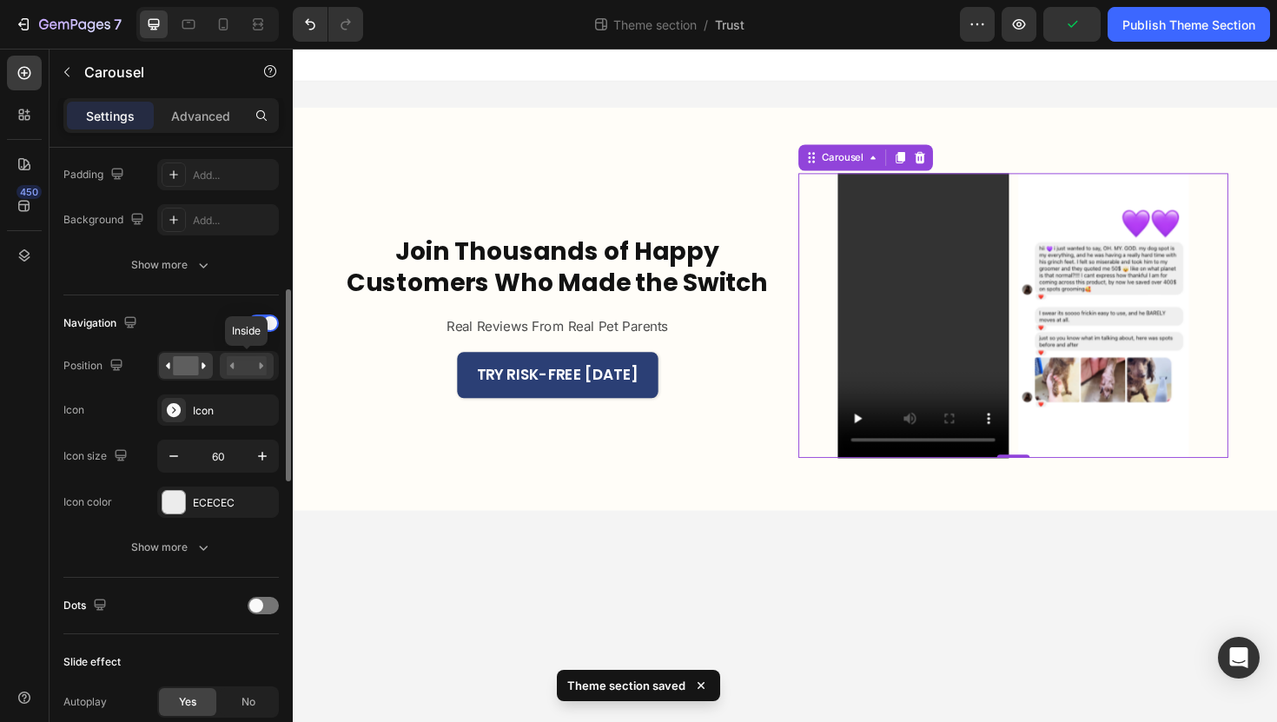
click at [239, 360] on rect at bounding box center [247, 365] width 40 height 19
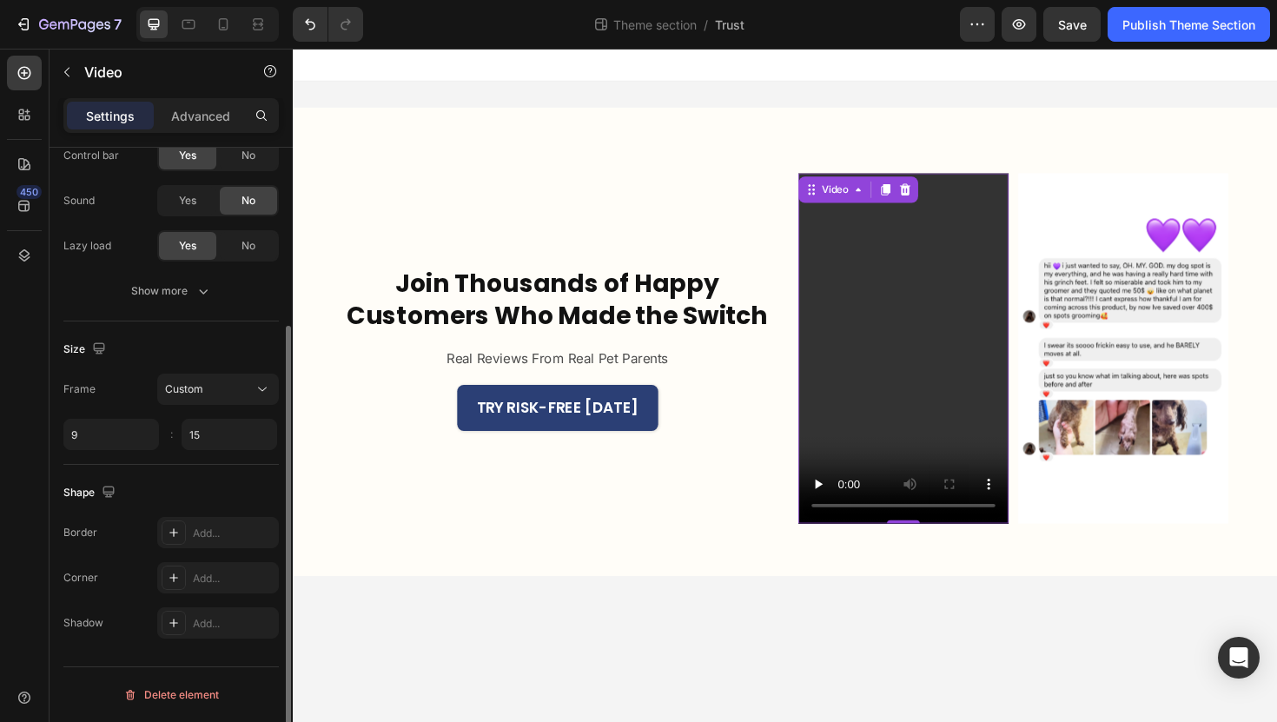
scroll to position [0, 0]
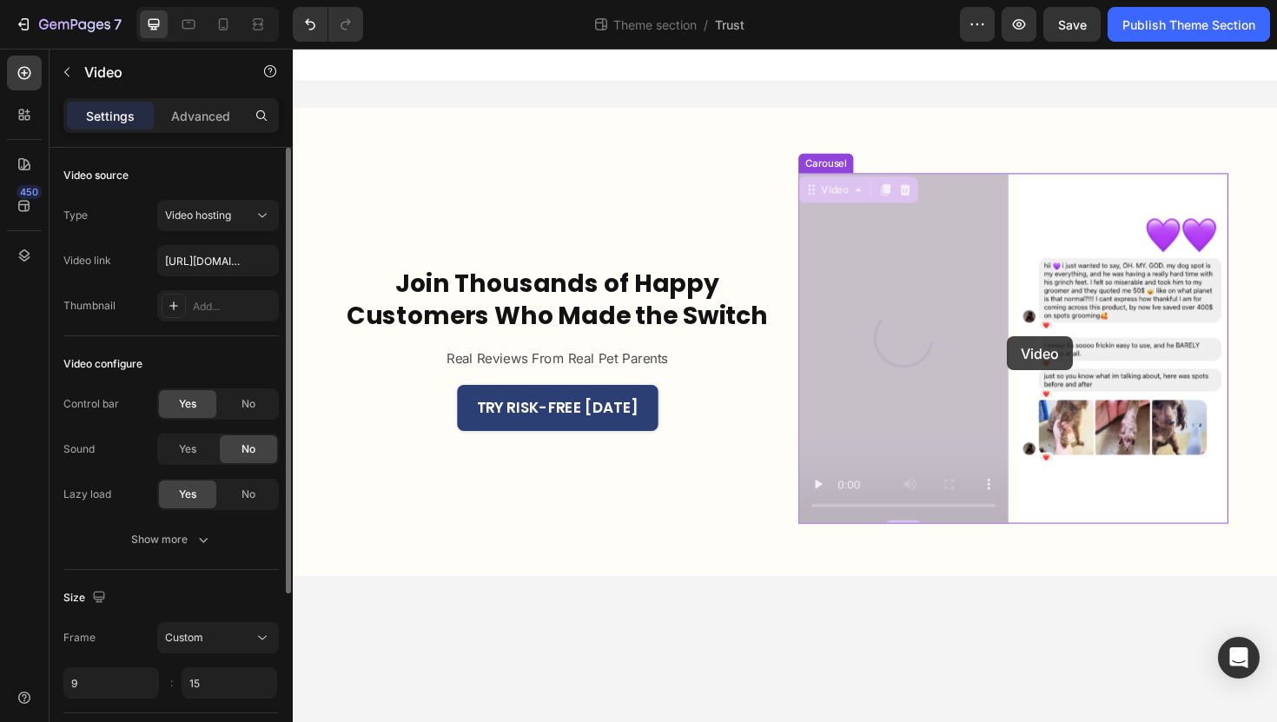
drag, startPoint x: 951, startPoint y: 354, endPoint x: 949, endPoint y: 366, distance: 11.4
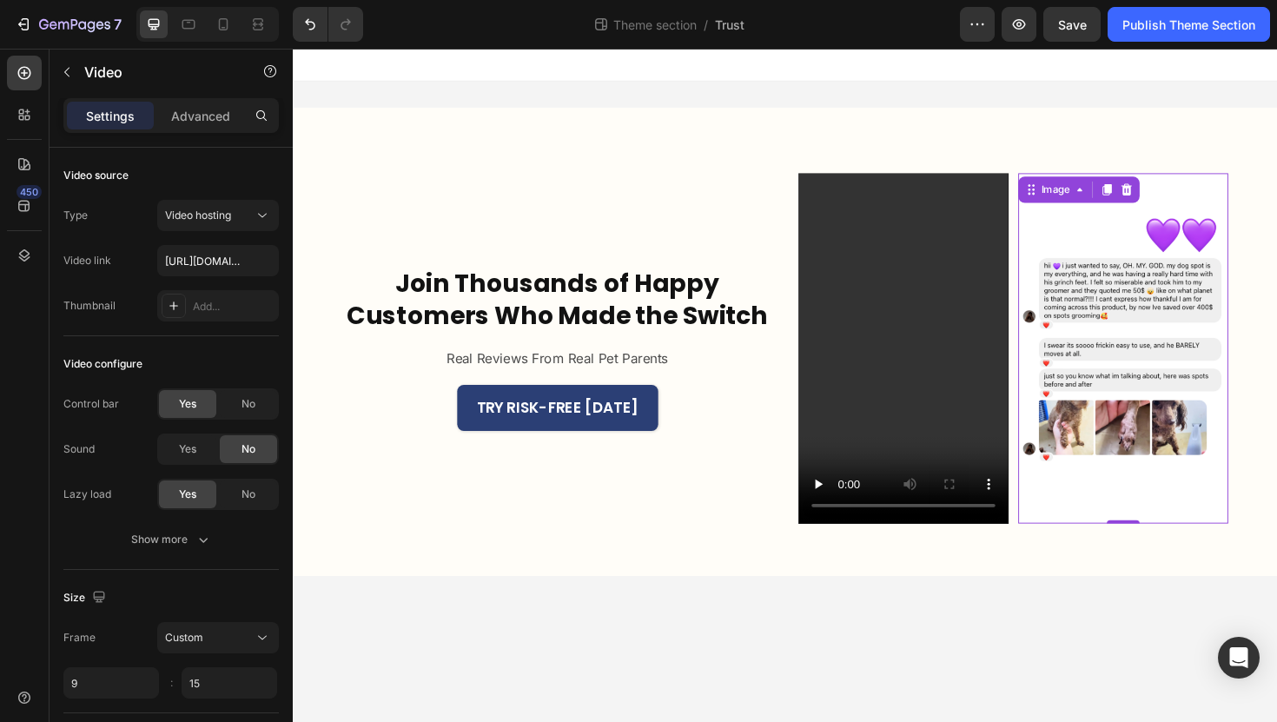
click at [1075, 181] on div "Image 0" at bounding box center [1171, 366] width 222 height 371
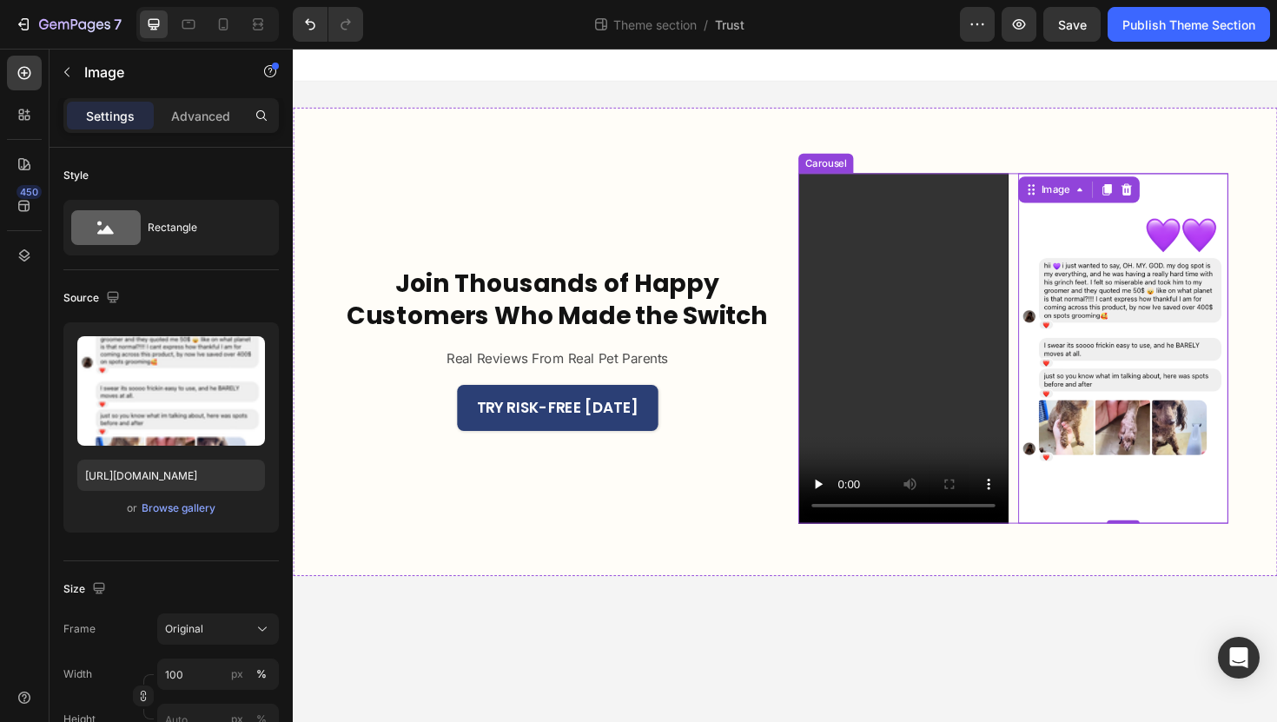
click at [1053, 195] on div "Video Drop element here Image 0 Video Drop element here Drop element here" at bounding box center [1055, 366] width 455 height 371
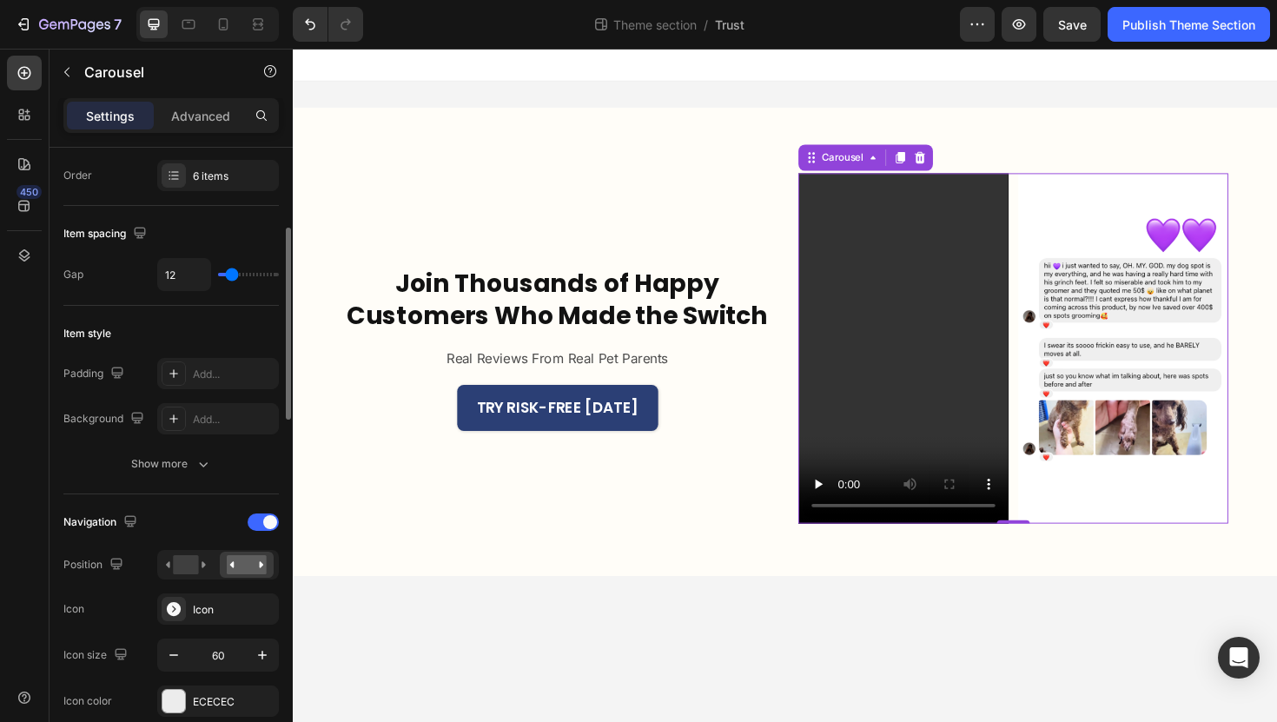
scroll to position [355, 0]
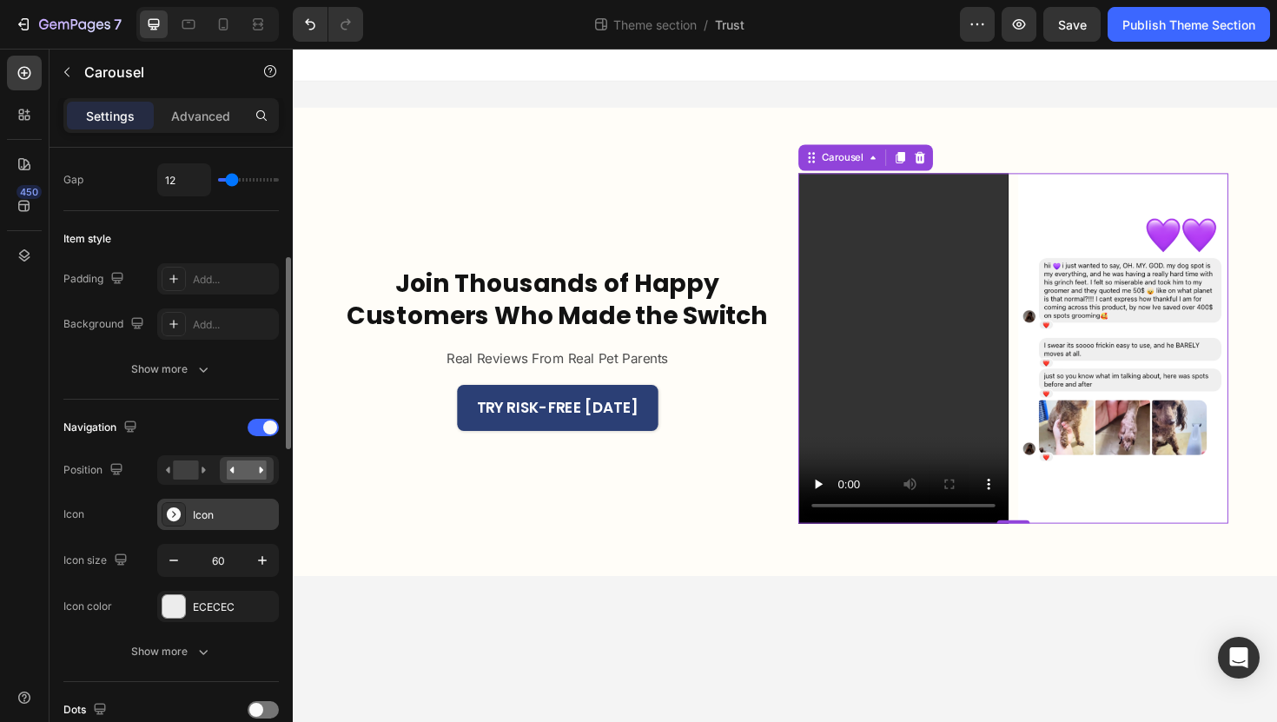
click at [191, 524] on div "Icon" at bounding box center [218, 514] width 122 height 31
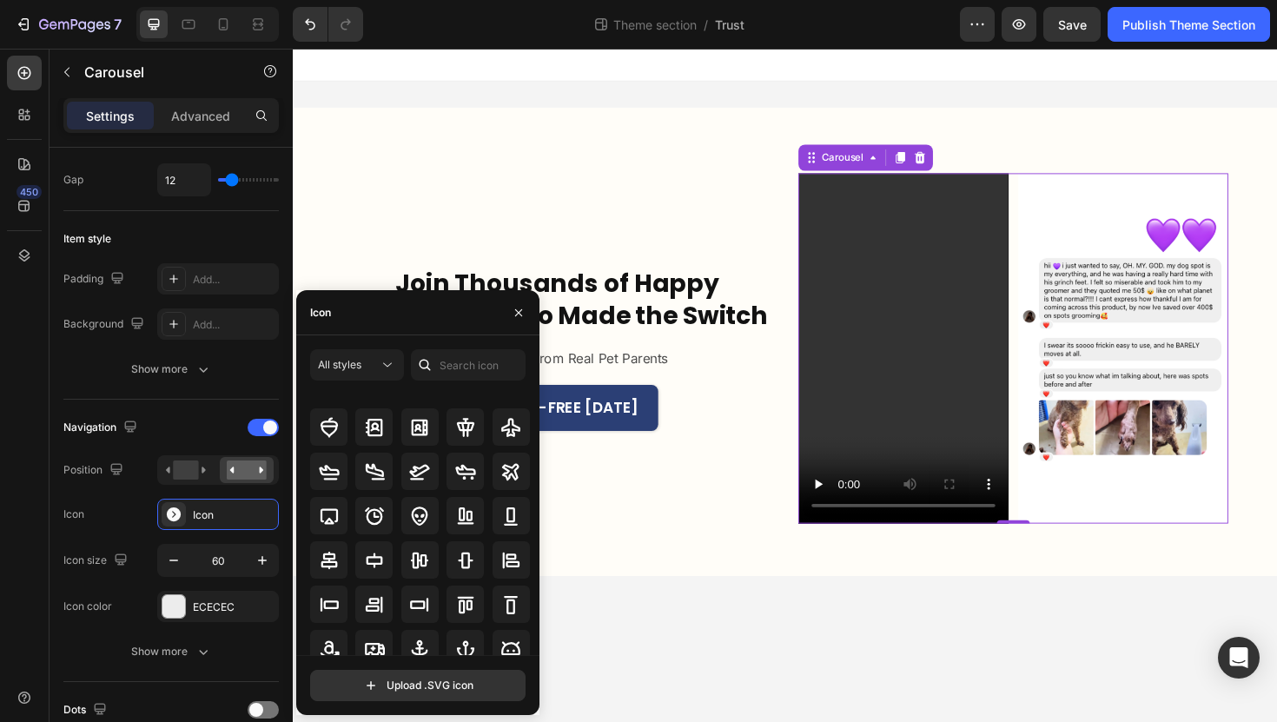
scroll to position [20, 0]
click at [260, 521] on div "Icon" at bounding box center [234, 515] width 82 height 16
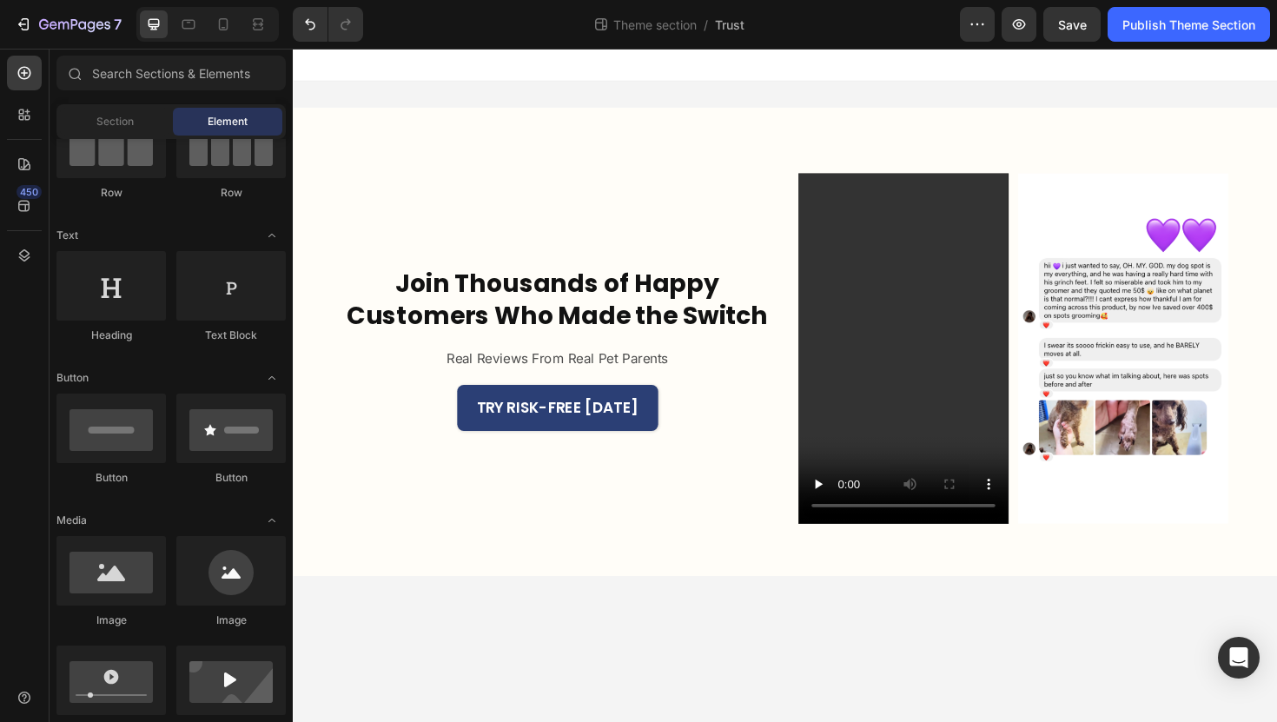
click at [554, 649] on body "Join Thousands of Happy Customers Who Made the Switch Heading Real Reviews From…" at bounding box center [814, 405] width 1042 height 713
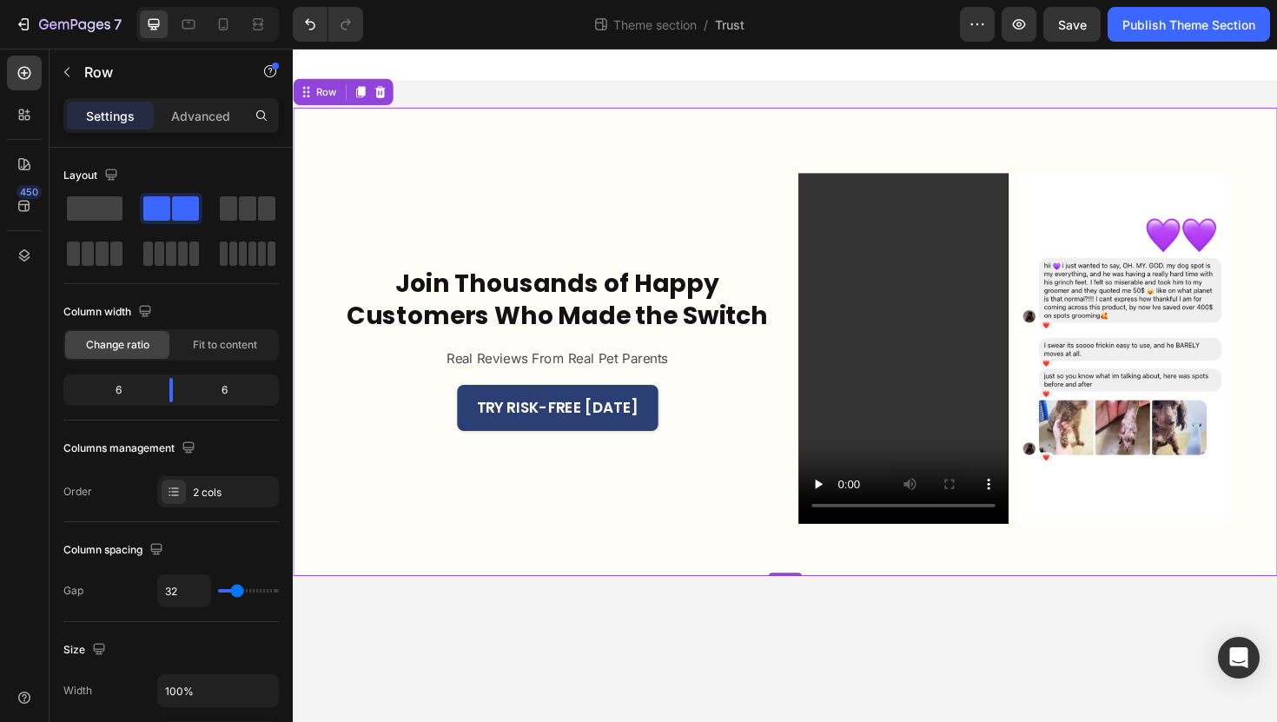
click at [1276, 483] on div "Join Thousands of Happy Customers Who Made the Switch Heading Real Reviews From…" at bounding box center [814, 359] width 1042 height 496
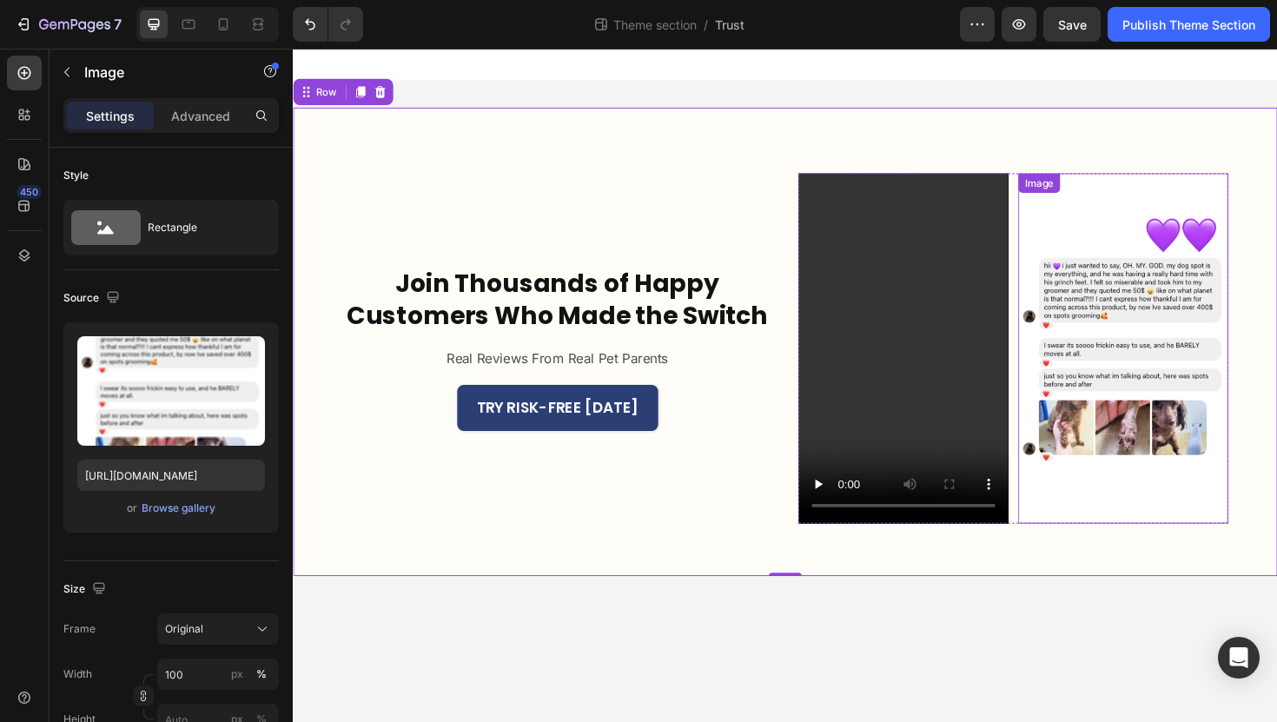
click at [1276, 483] on img at bounding box center [1171, 366] width 222 height 371
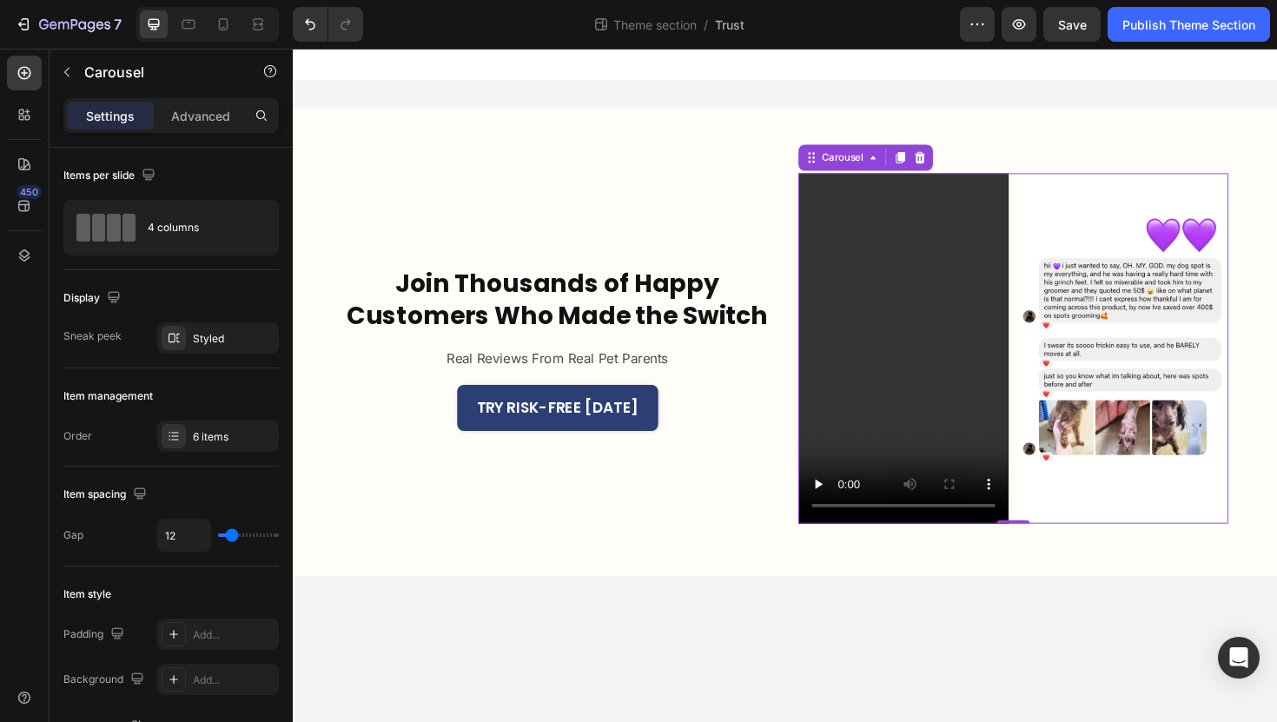
click at [1054, 216] on div "Video Drop element here Image Video Drop element here Drop element here" at bounding box center [1055, 366] width 455 height 371
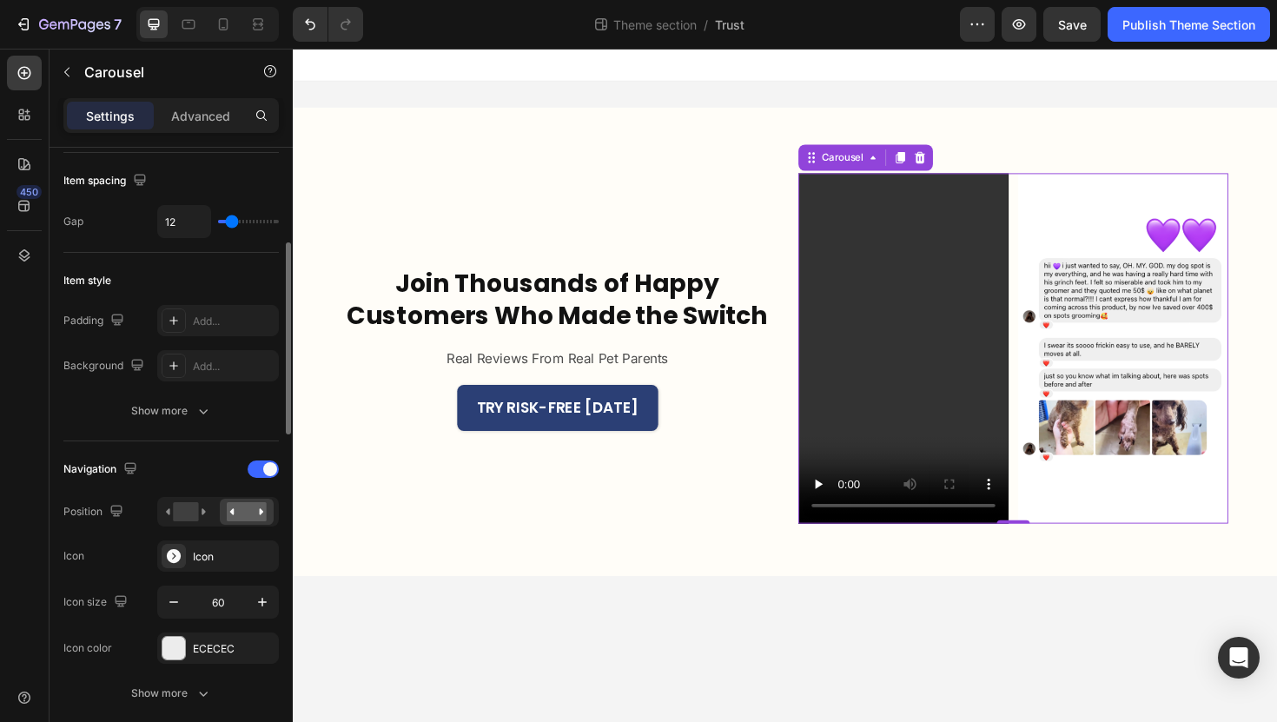
scroll to position [314, 0]
click at [206, 552] on div "Icon" at bounding box center [234, 556] width 82 height 16
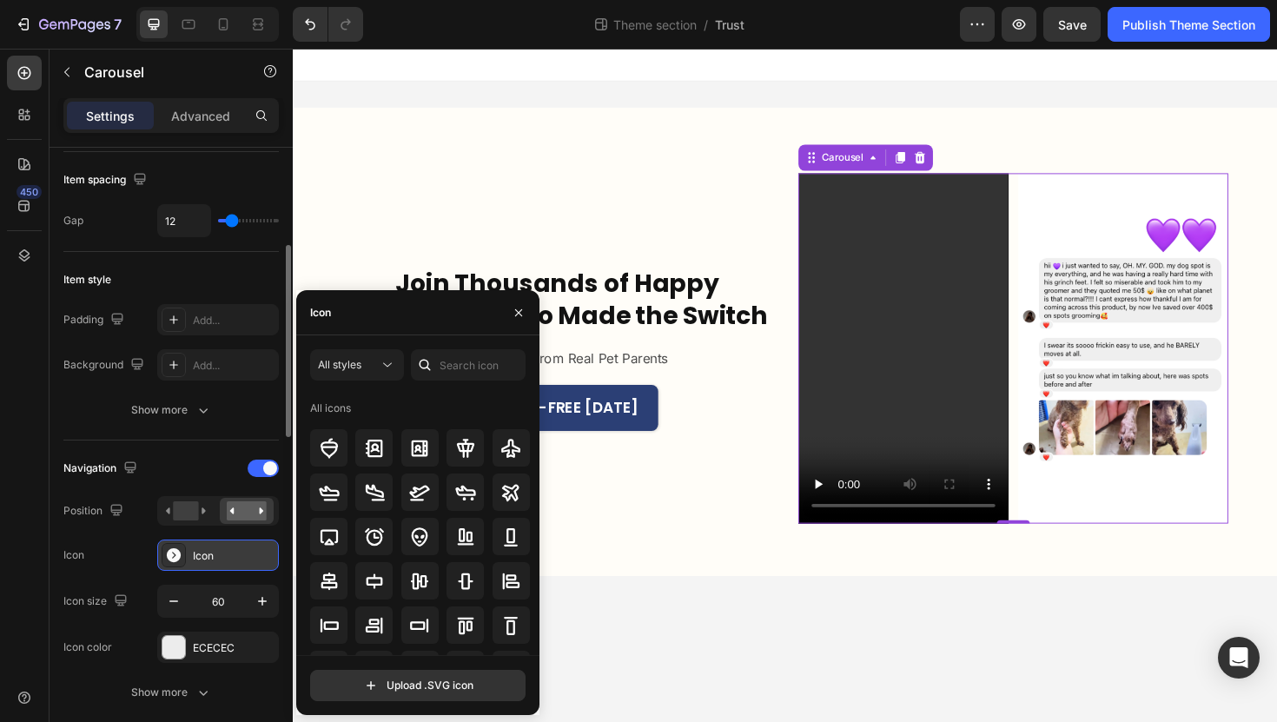
click at [222, 552] on div "Icon" at bounding box center [234, 556] width 82 height 16
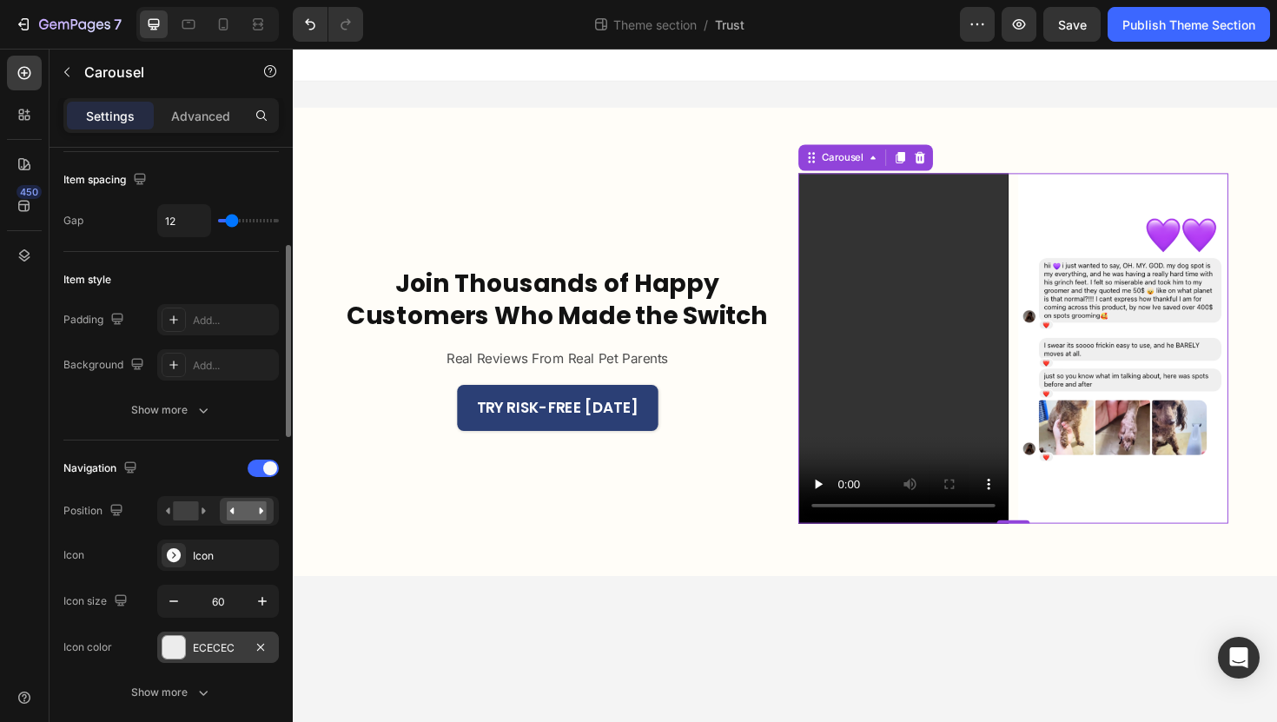
click at [183, 640] on div at bounding box center [173, 647] width 23 height 23
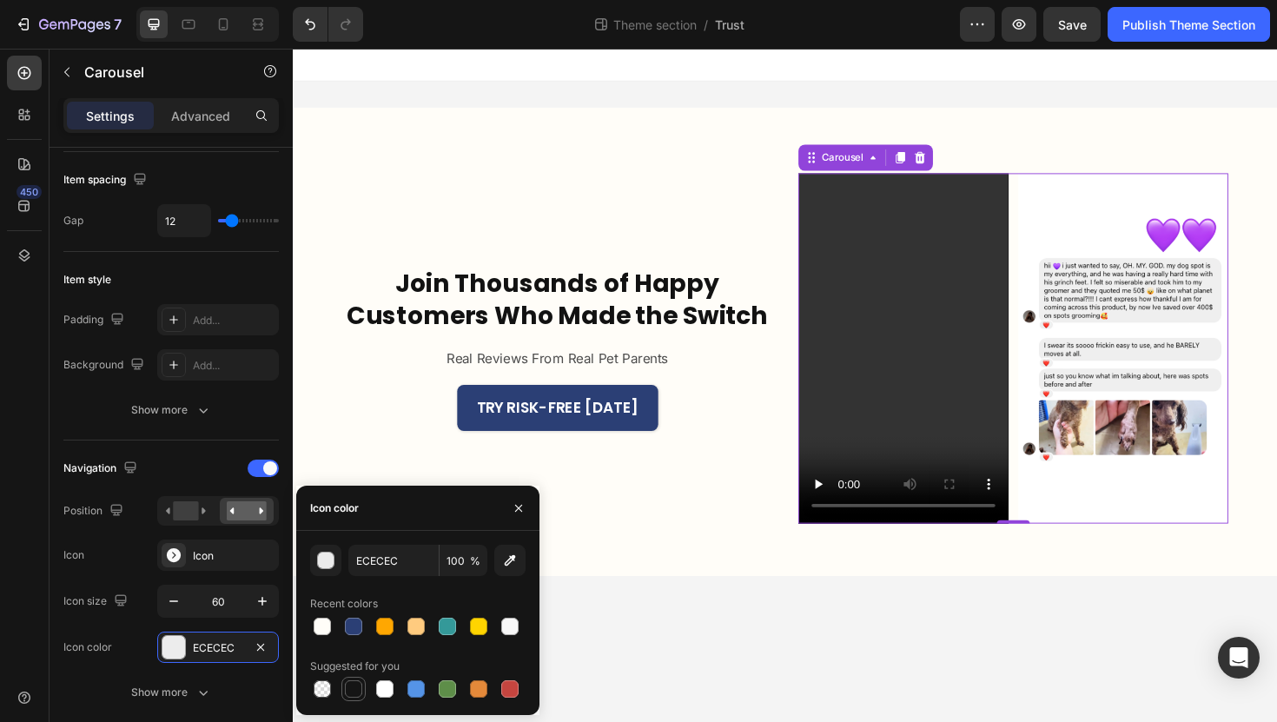
click at [353, 696] on div at bounding box center [353, 688] width 17 height 17
type input "151515"
click at [124, 587] on div "Icon size" at bounding box center [97, 601] width 68 height 28
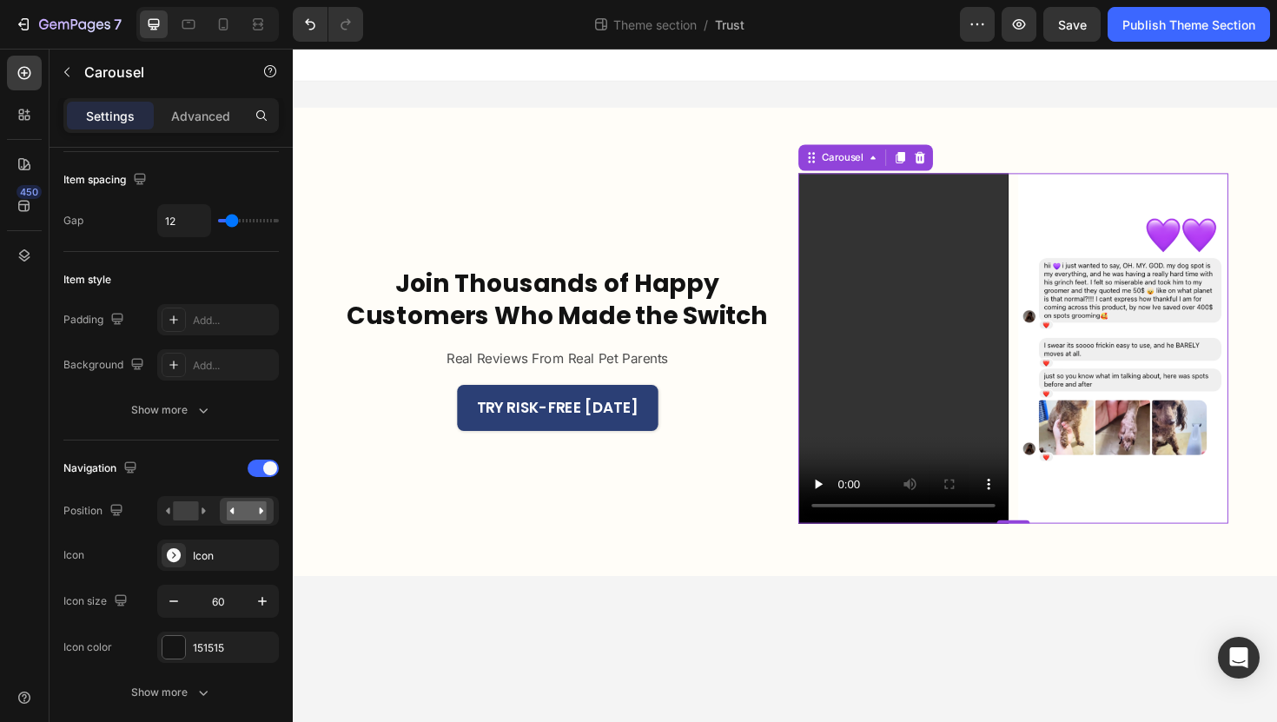
click at [1253, 370] on icon "Carousel Next Arrow" at bounding box center [1255, 366] width 28 height 52
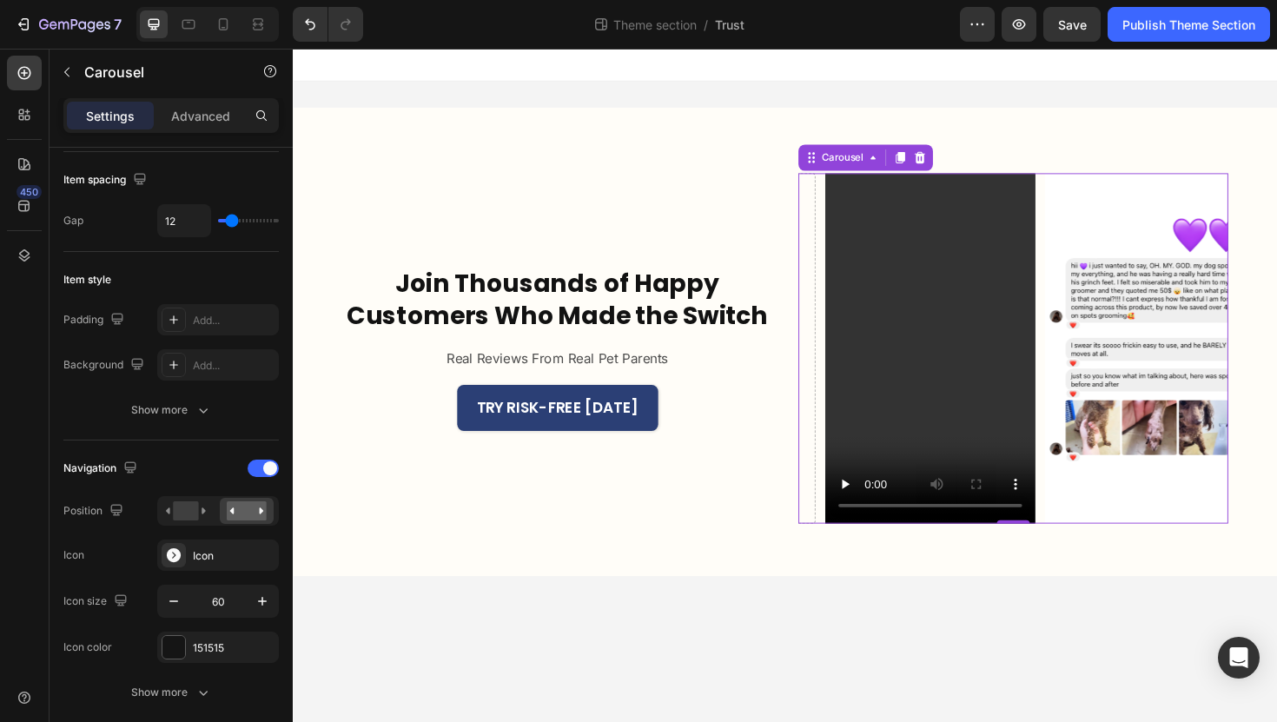
click at [1260, 364] on icon "Carousel Next Arrow" at bounding box center [1255, 365] width 23 height 23
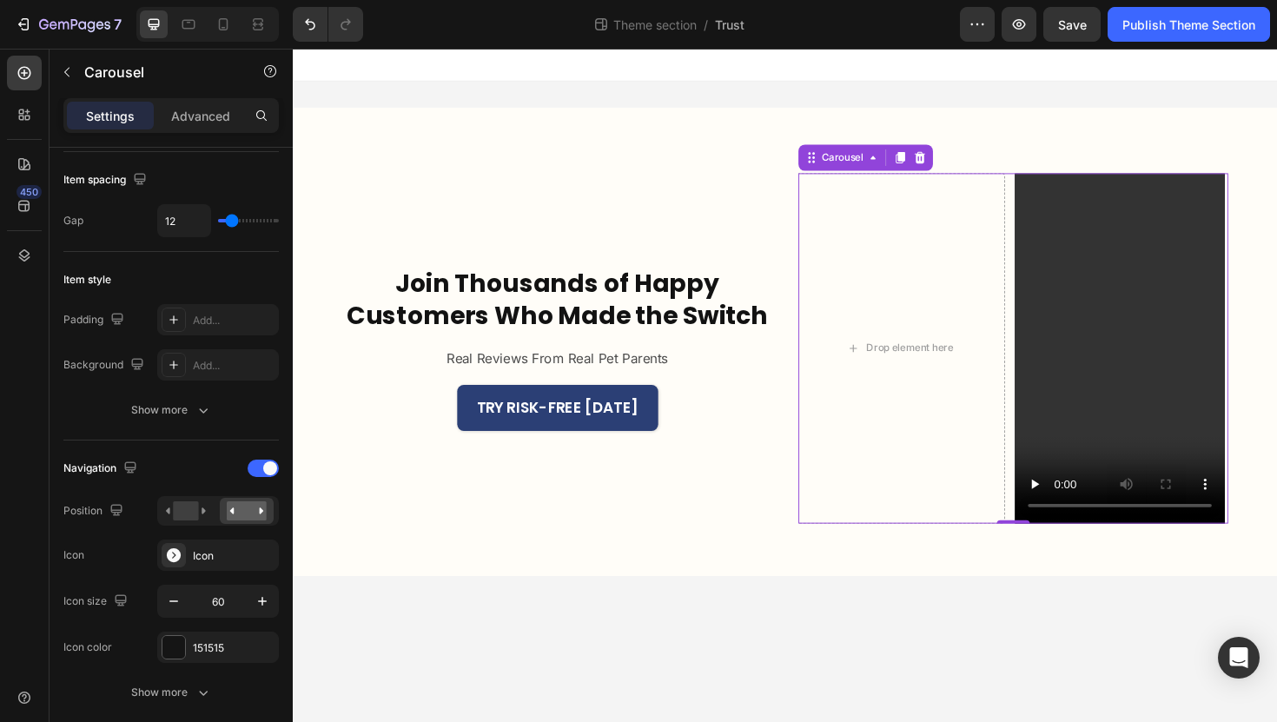
click at [1260, 364] on icon "Carousel Next Arrow" at bounding box center [1255, 365] width 23 height 23
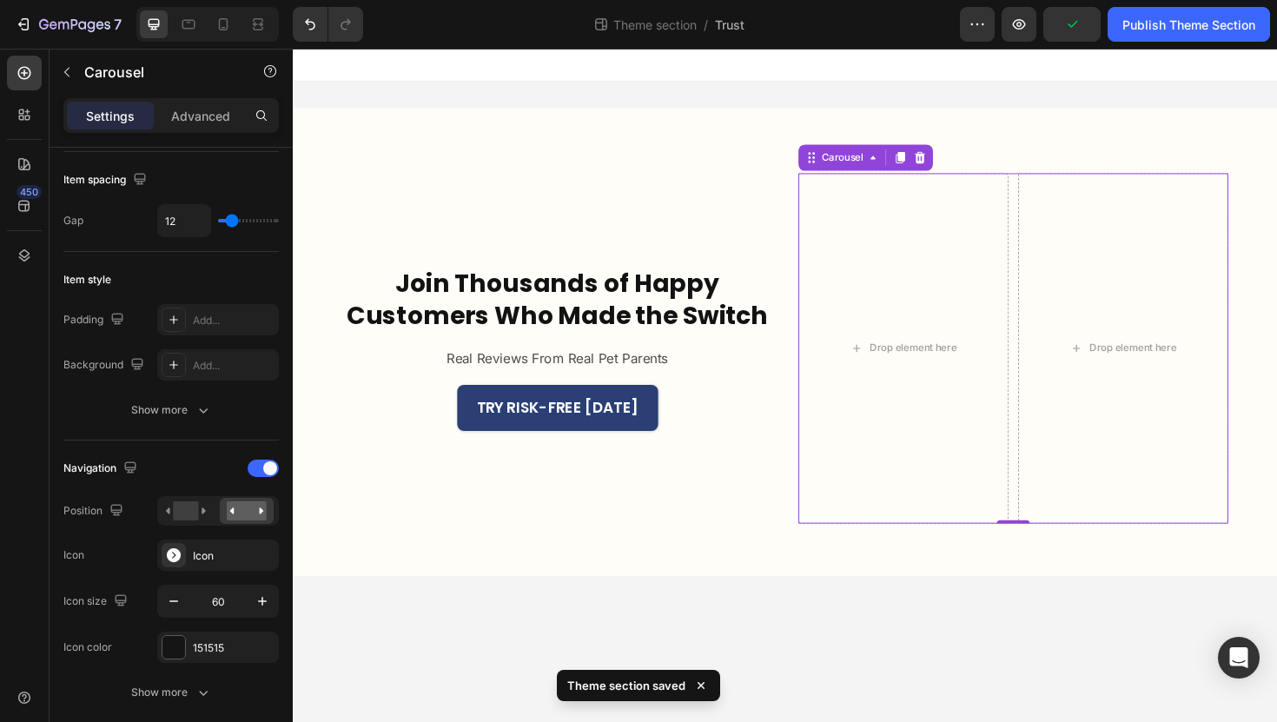
click at [1260, 364] on icon "Carousel Next Arrow" at bounding box center [1255, 365] width 23 height 23
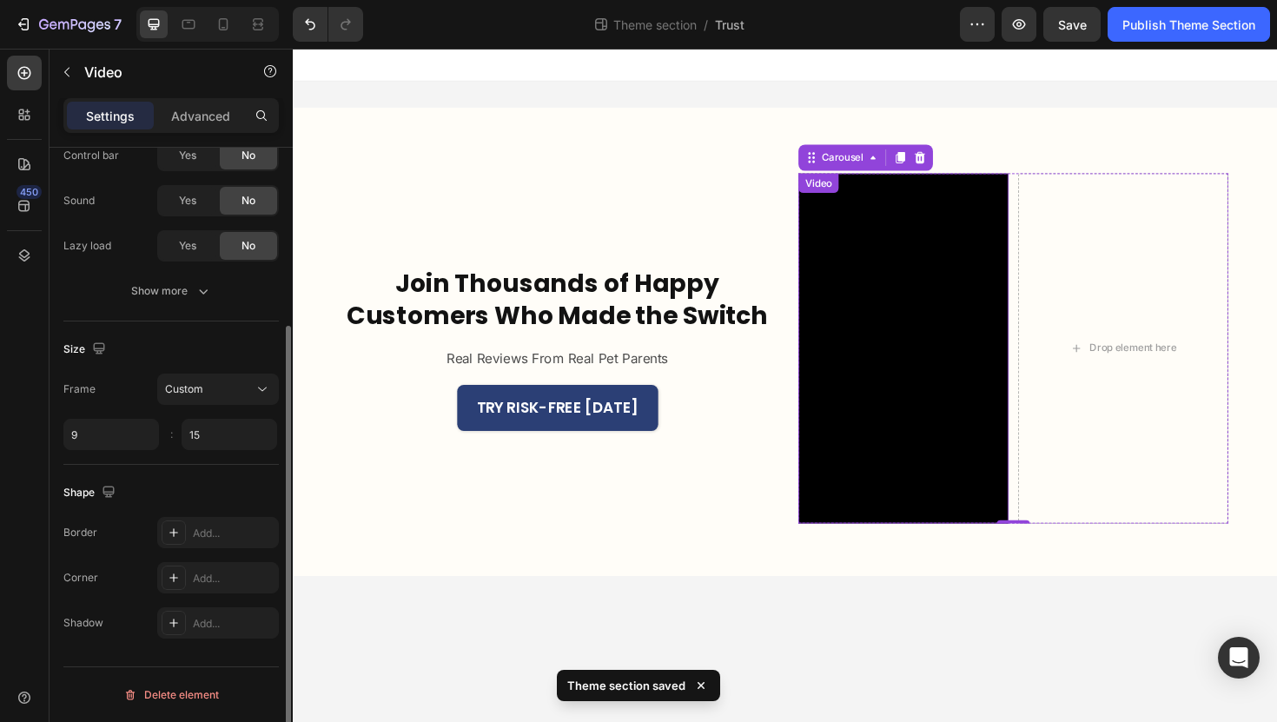
scroll to position [0, 0]
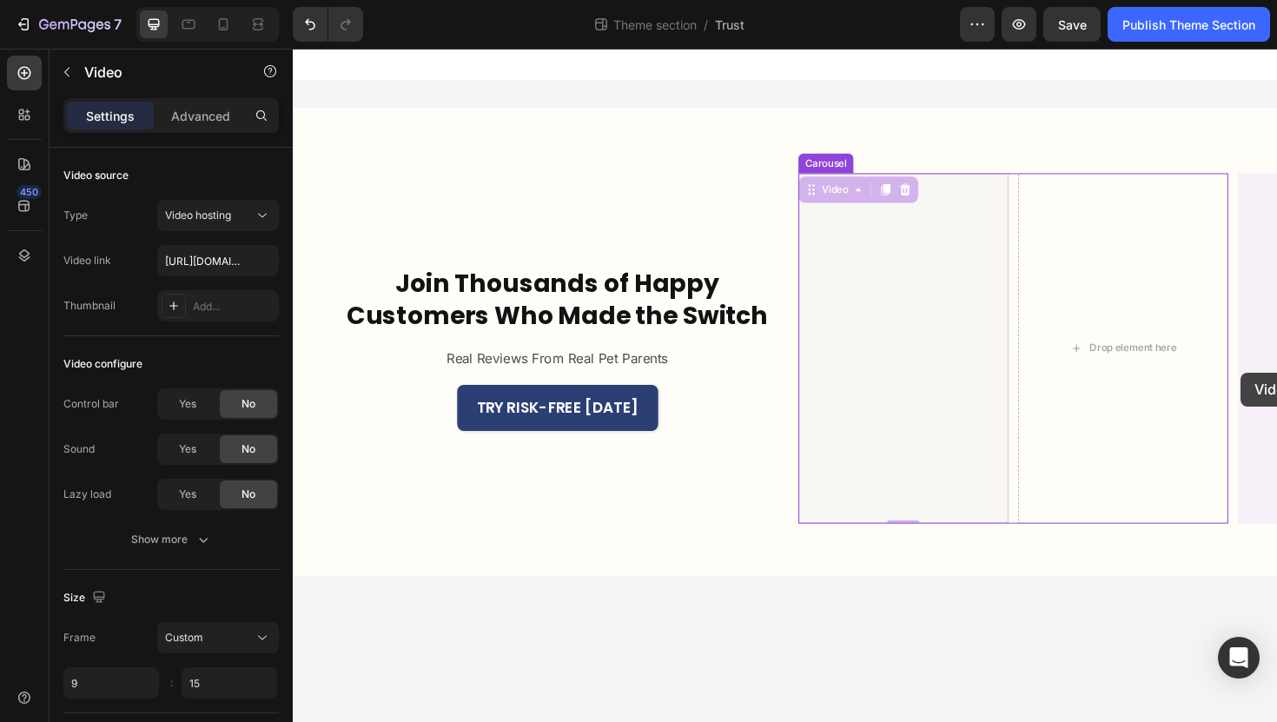
drag, startPoint x: 967, startPoint y: 393, endPoint x: 1298, endPoint y: 391, distance: 330.9
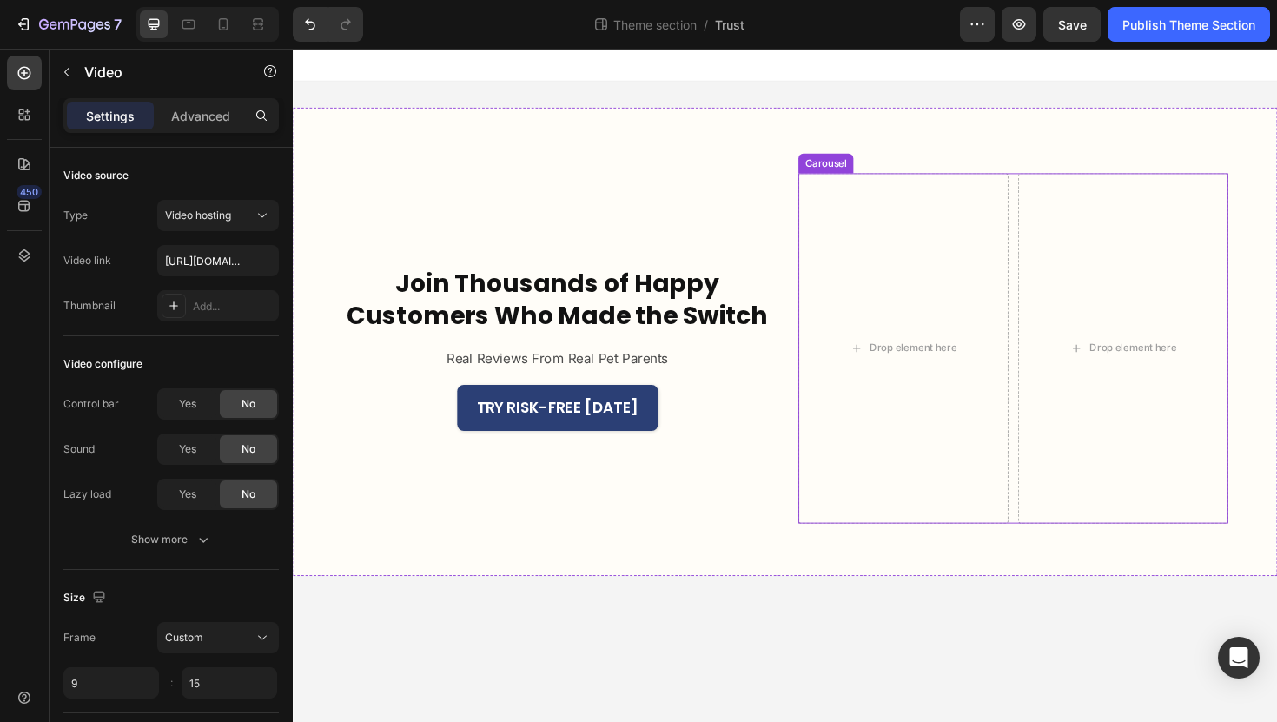
click at [1254, 366] on icon "Carousel Next Arrow" at bounding box center [1255, 365] width 23 height 23
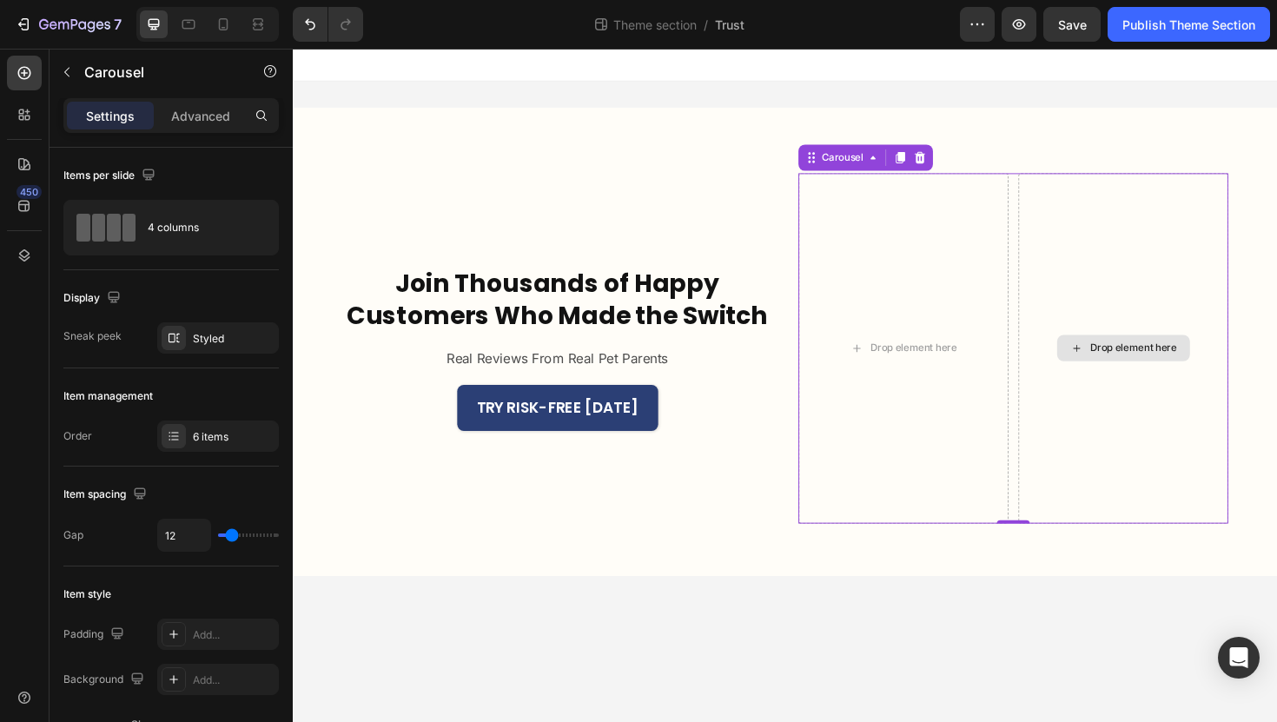
click at [1034, 477] on div "Drop element here" at bounding box center [939, 366] width 222 height 371
click at [1038, 246] on div "Drop element here" at bounding box center [954, 366] width 222 height 371
click at [1079, 231] on div "Drop element here" at bounding box center [1058, 366] width 222 height 371
click at [1196, 260] on div "Drop element here" at bounding box center [1124, 366] width 222 height 371
click at [957, 167] on icon at bounding box center [956, 164] width 14 height 14
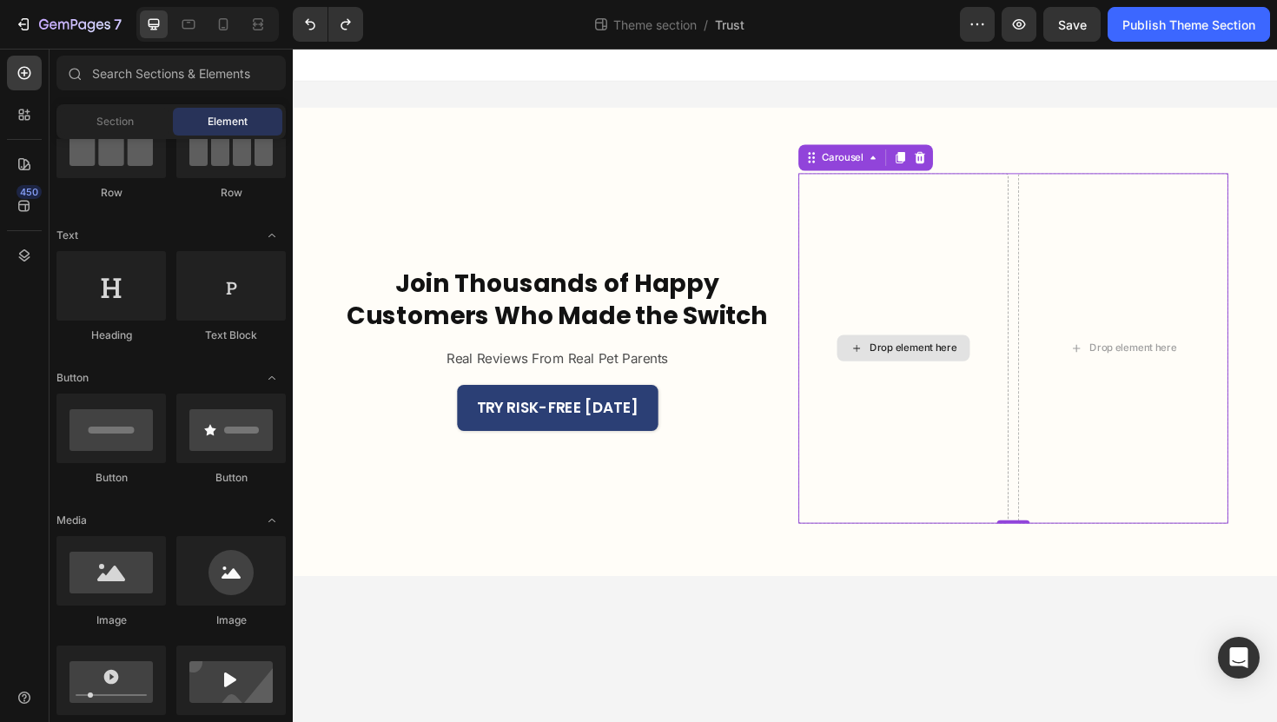
click at [875, 430] on div "Drop element here" at bounding box center [939, 366] width 222 height 371
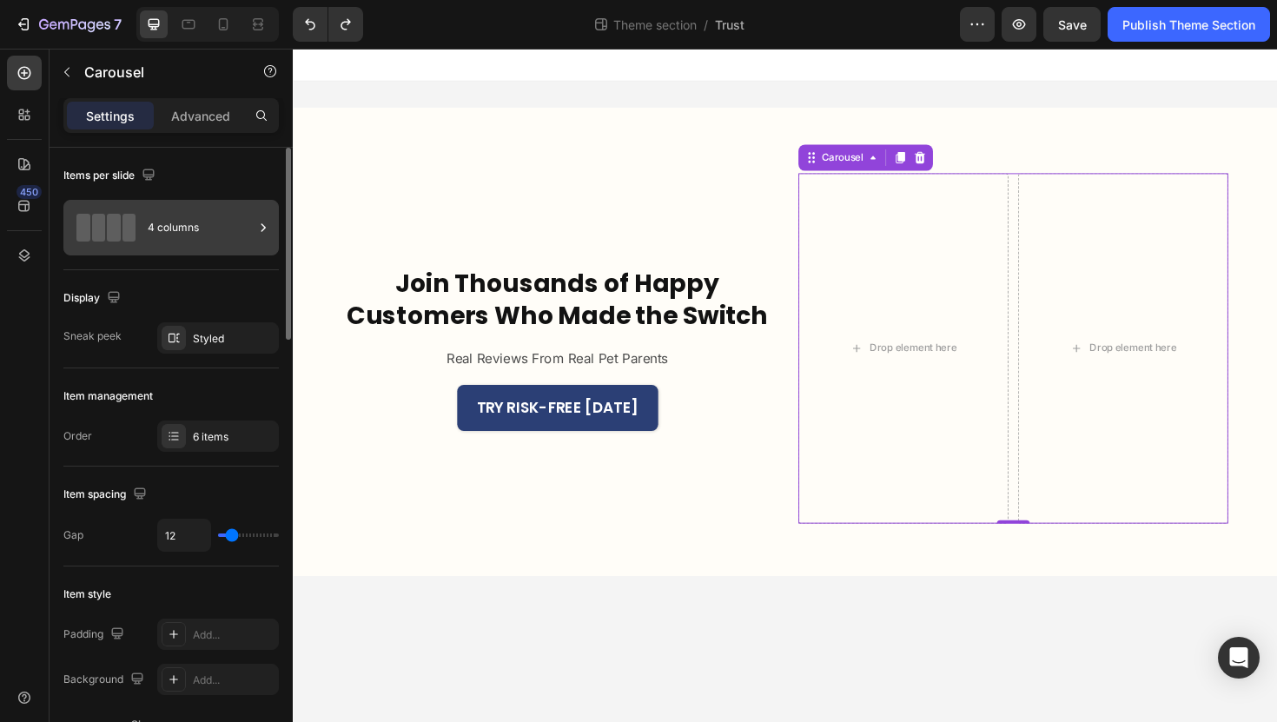
click at [205, 215] on div "4 columns" at bounding box center [201, 228] width 106 height 40
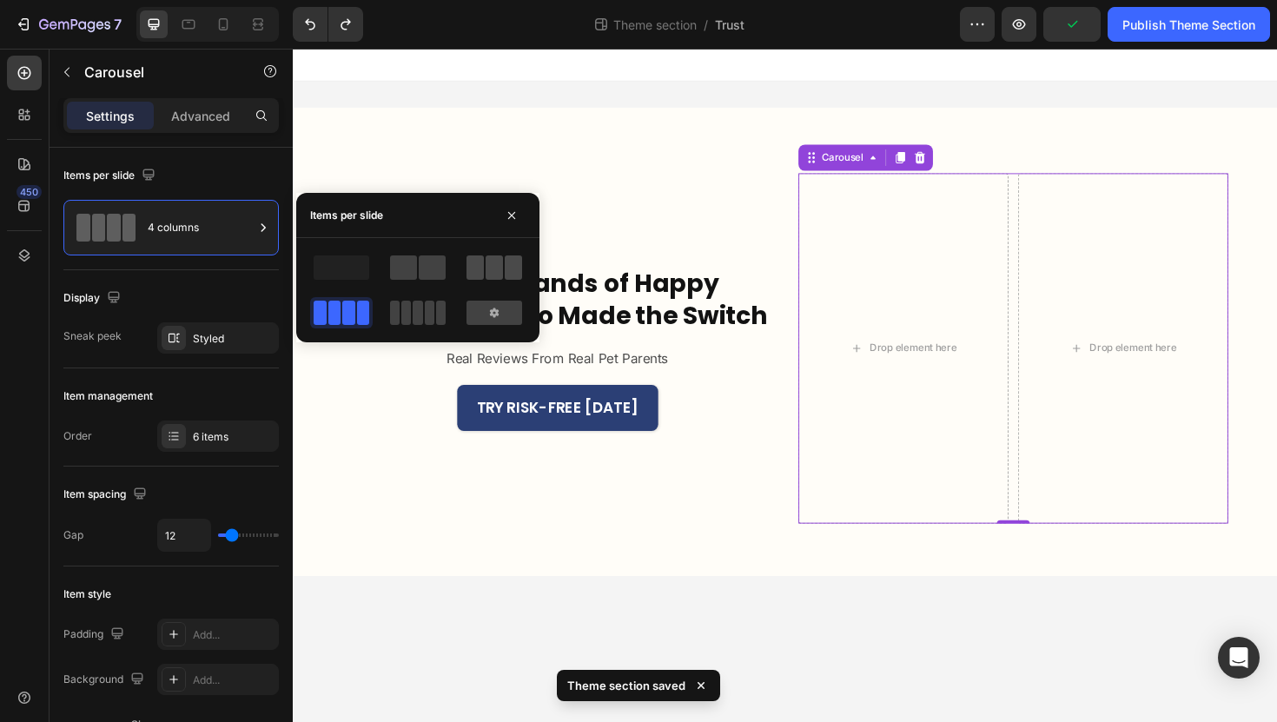
click at [482, 275] on span at bounding box center [474, 267] width 17 height 24
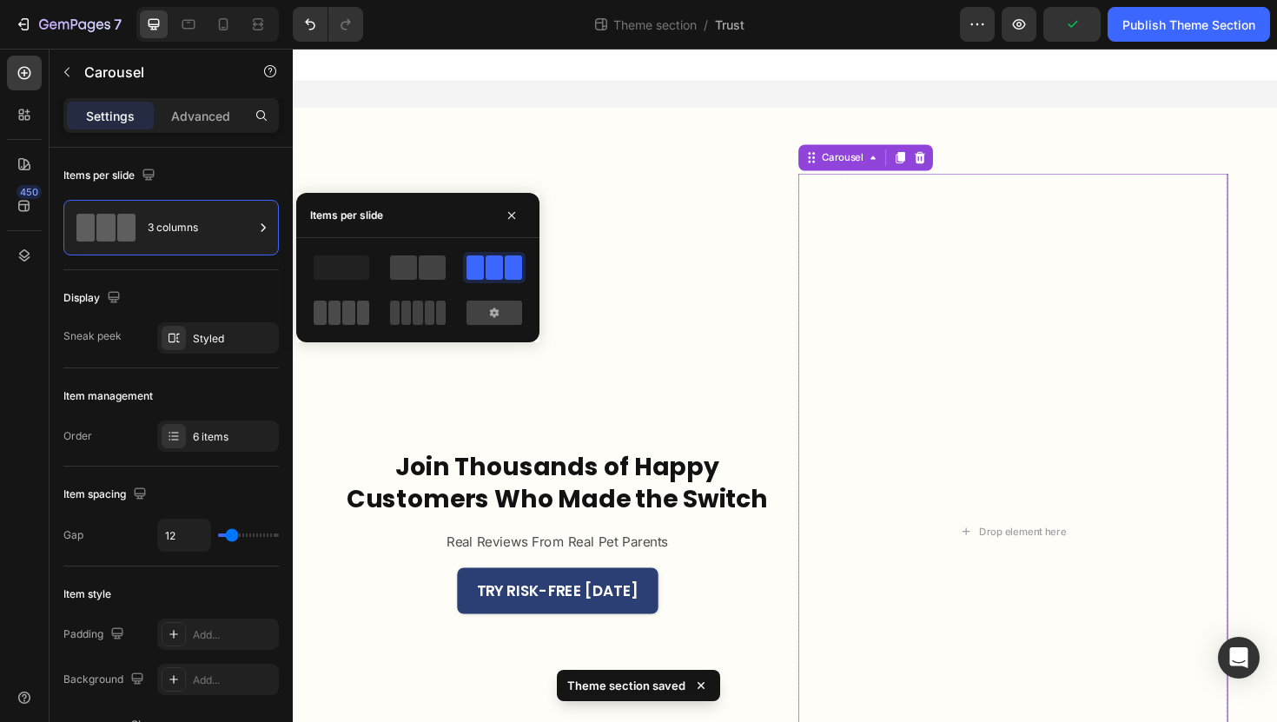
click at [436, 305] on span at bounding box center [441, 313] width 10 height 24
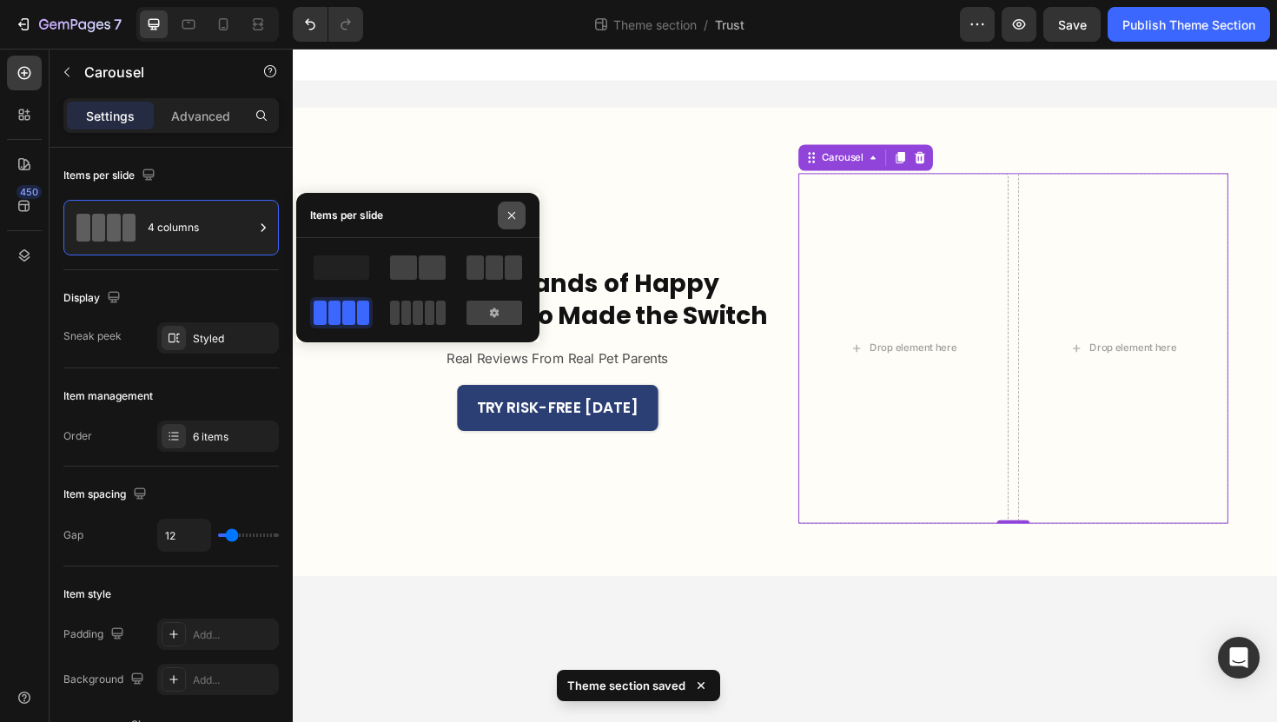
click at [512, 208] on button "button" at bounding box center [512, 216] width 28 height 28
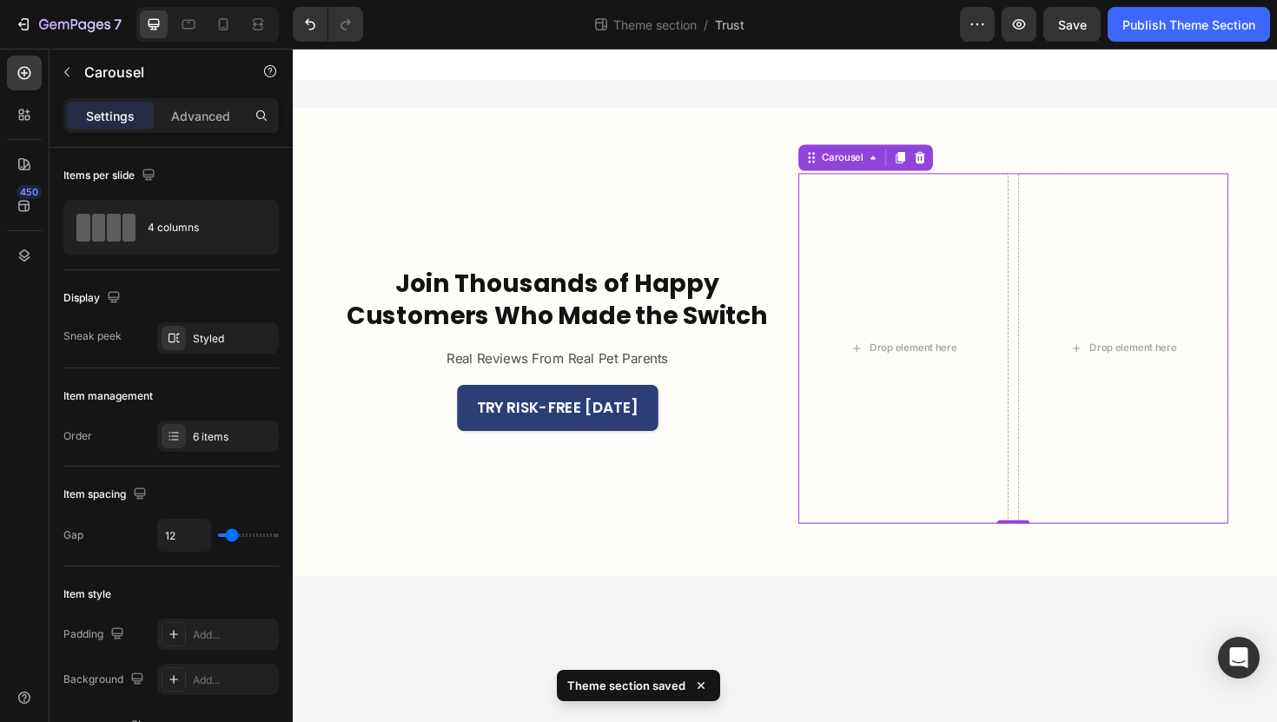
click at [1259, 369] on icon "Carousel Next Arrow" at bounding box center [1255, 365] width 23 height 23
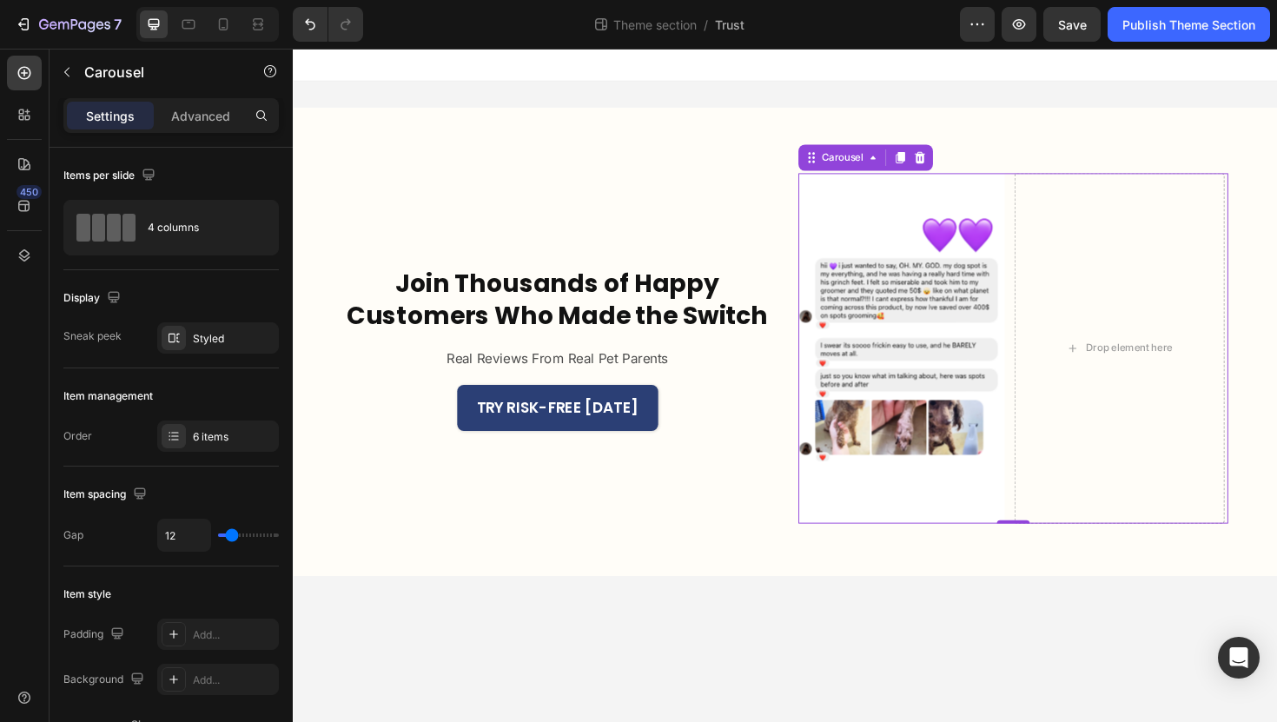
click at [1259, 367] on icon "Carousel Next Arrow" at bounding box center [1255, 365] width 23 height 23
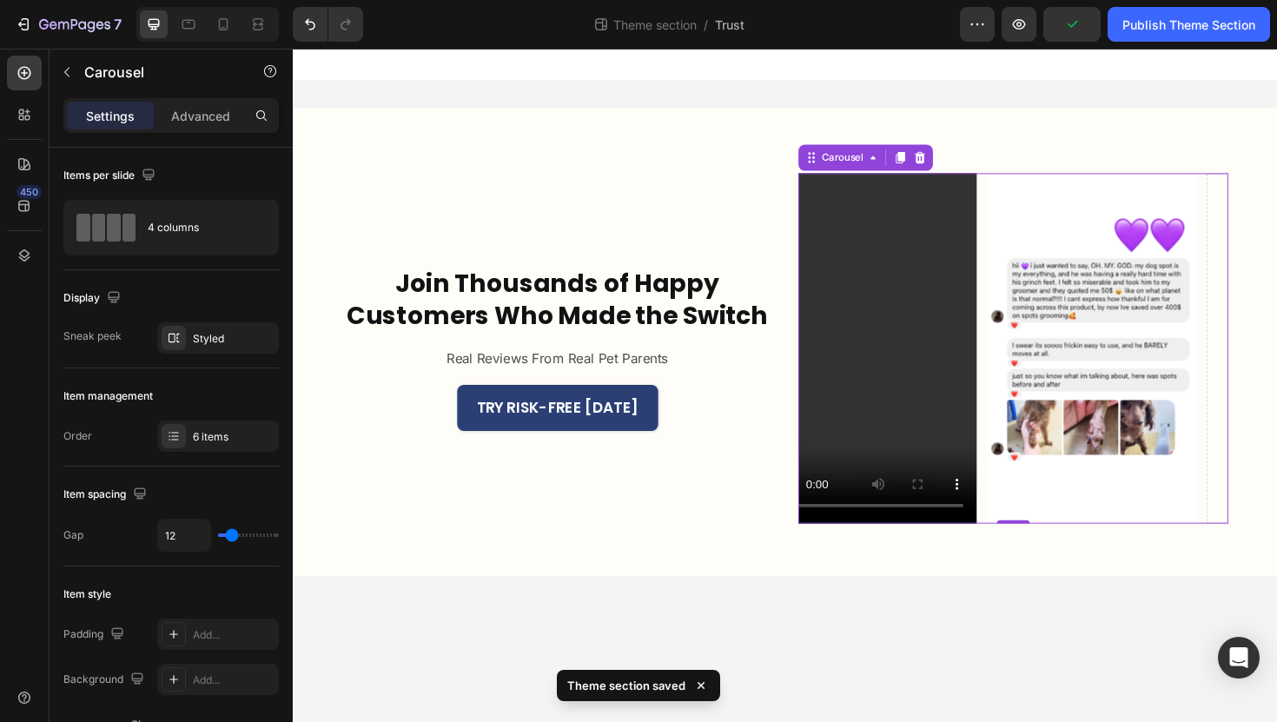
click at [853, 369] on icon "Carousel Back Arrow" at bounding box center [855, 365] width 23 height 23
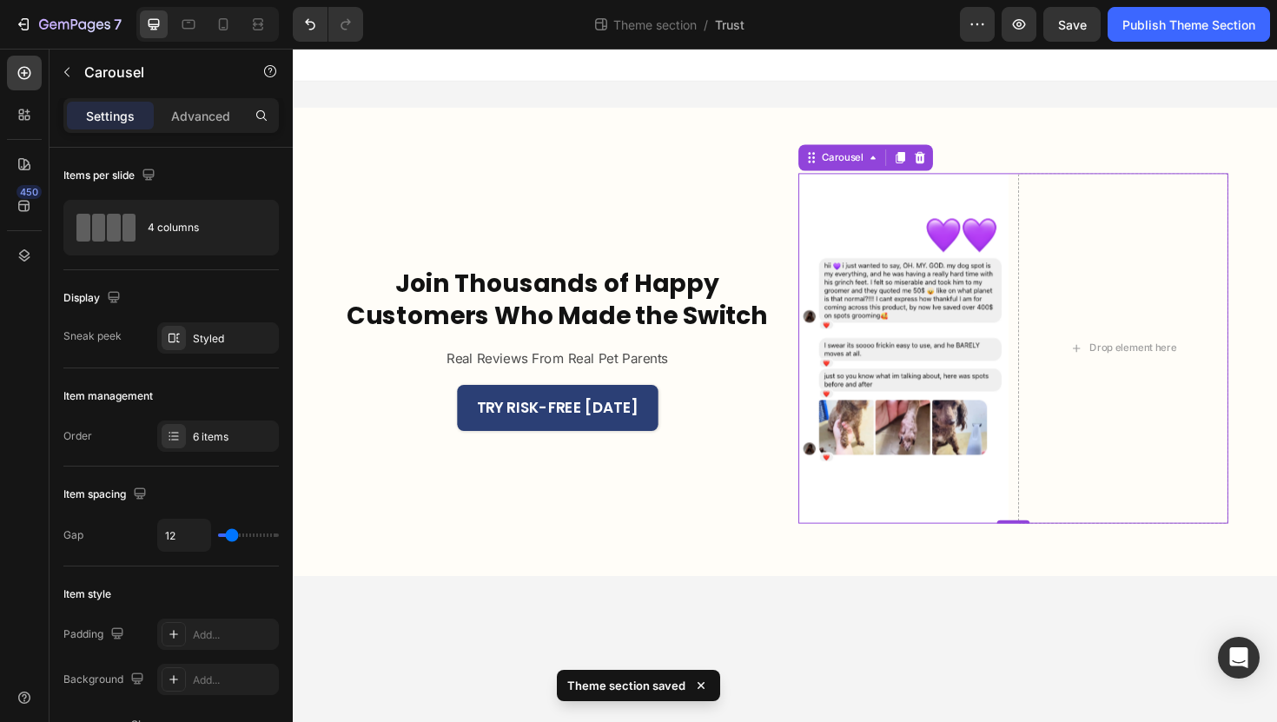
click at [1256, 372] on icon "Carousel Next Arrow" at bounding box center [1255, 365] width 23 height 23
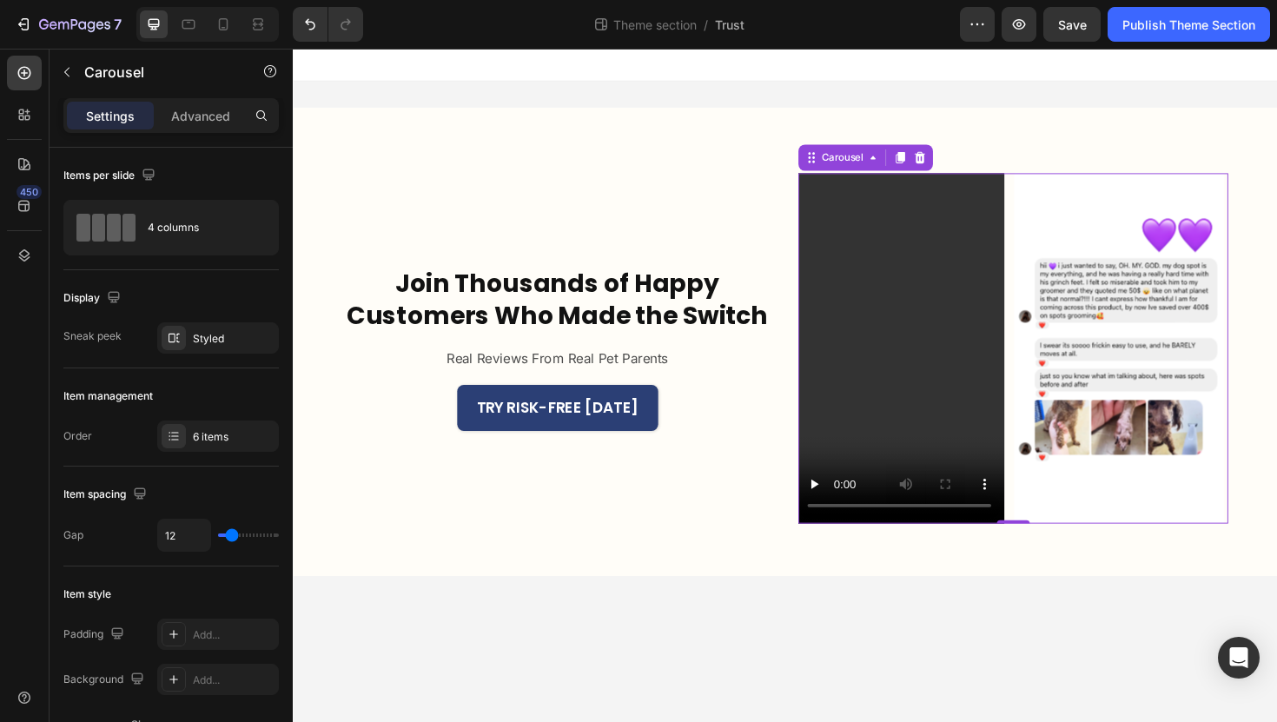
click at [1256, 372] on icon "Carousel Next Arrow" at bounding box center [1255, 365] width 23 height 23
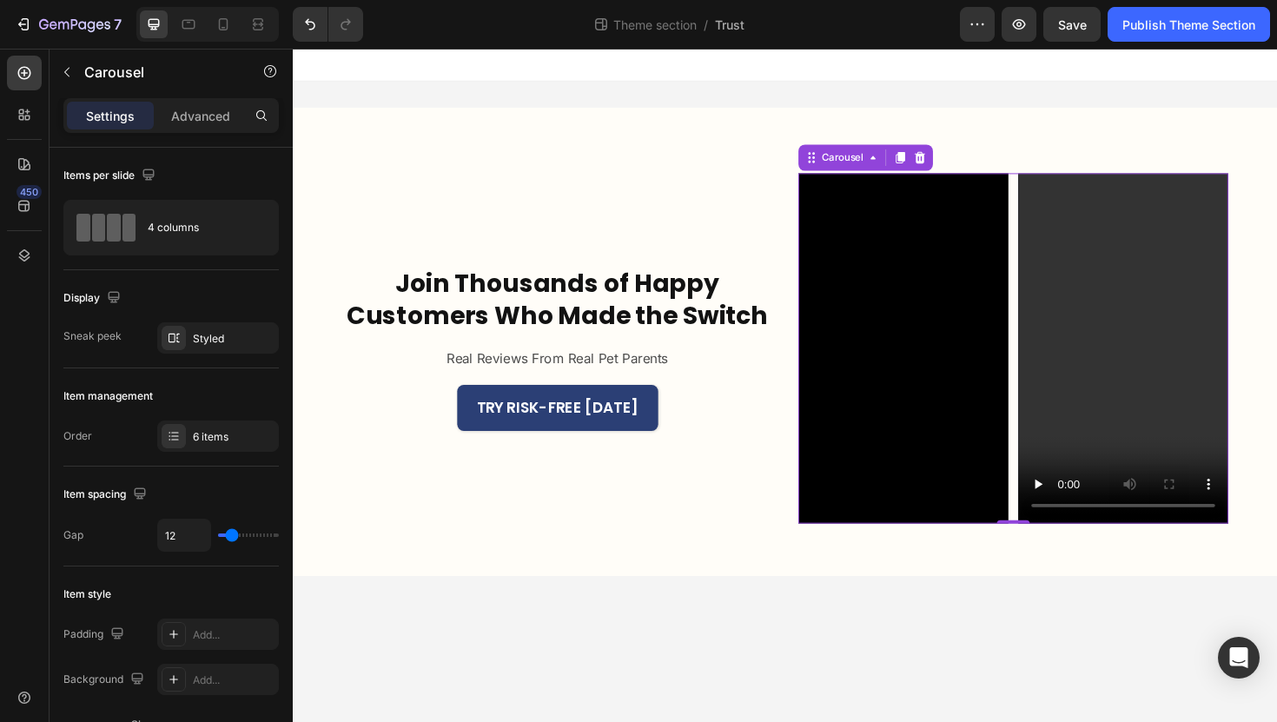
click at [1256, 372] on icon "Carousel Next Arrow" at bounding box center [1255, 365] width 23 height 23
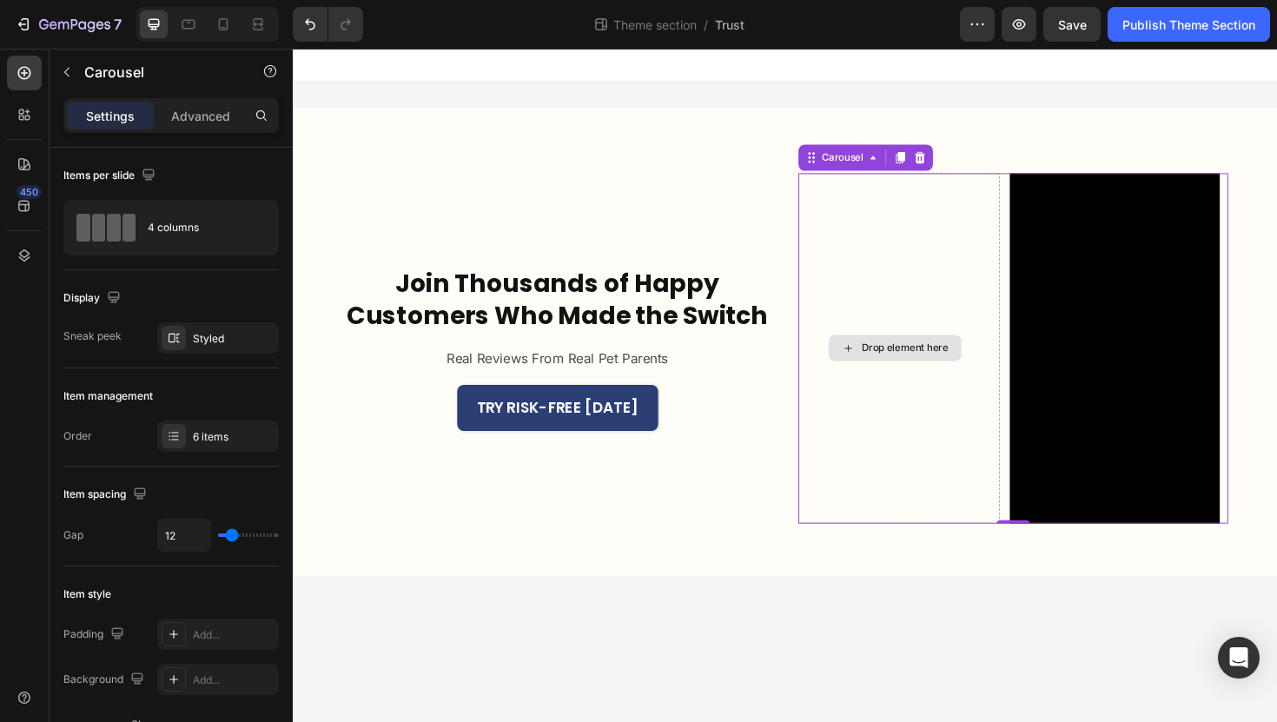
click at [934, 390] on div "Drop element here" at bounding box center [930, 366] width 222 height 371
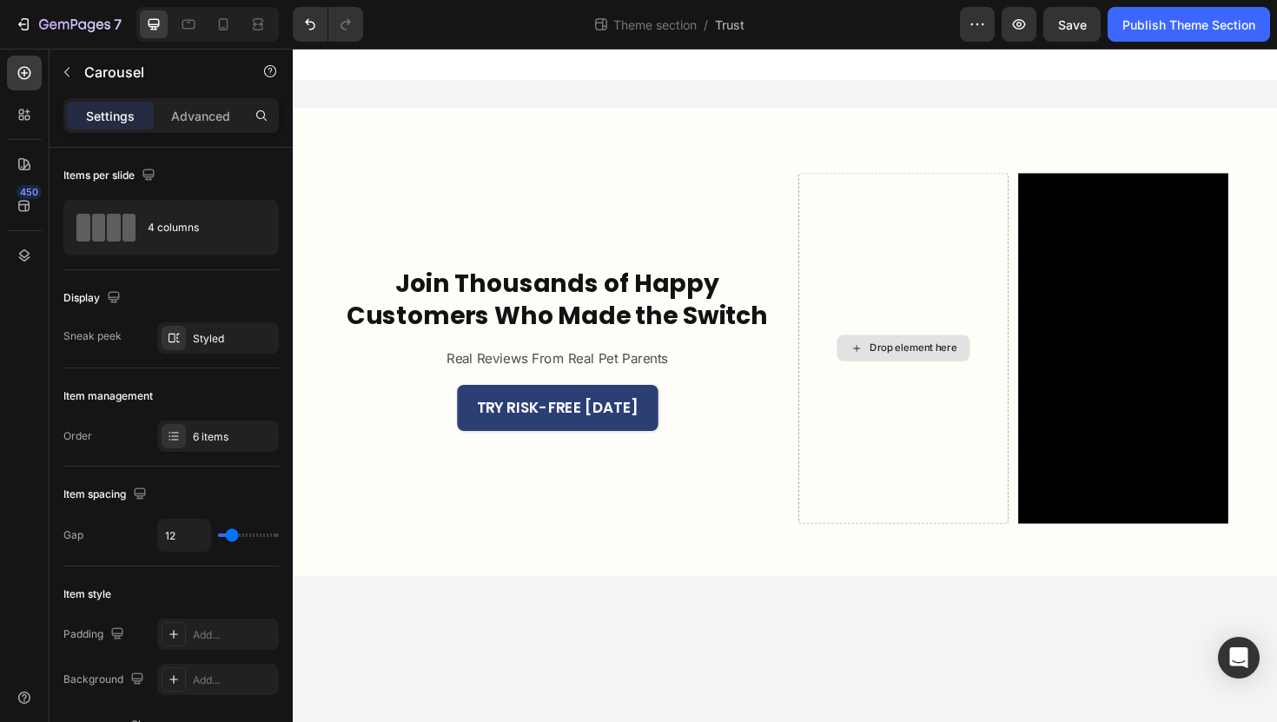
click at [953, 368] on div "Drop element here" at bounding box center [949, 366] width 92 height 14
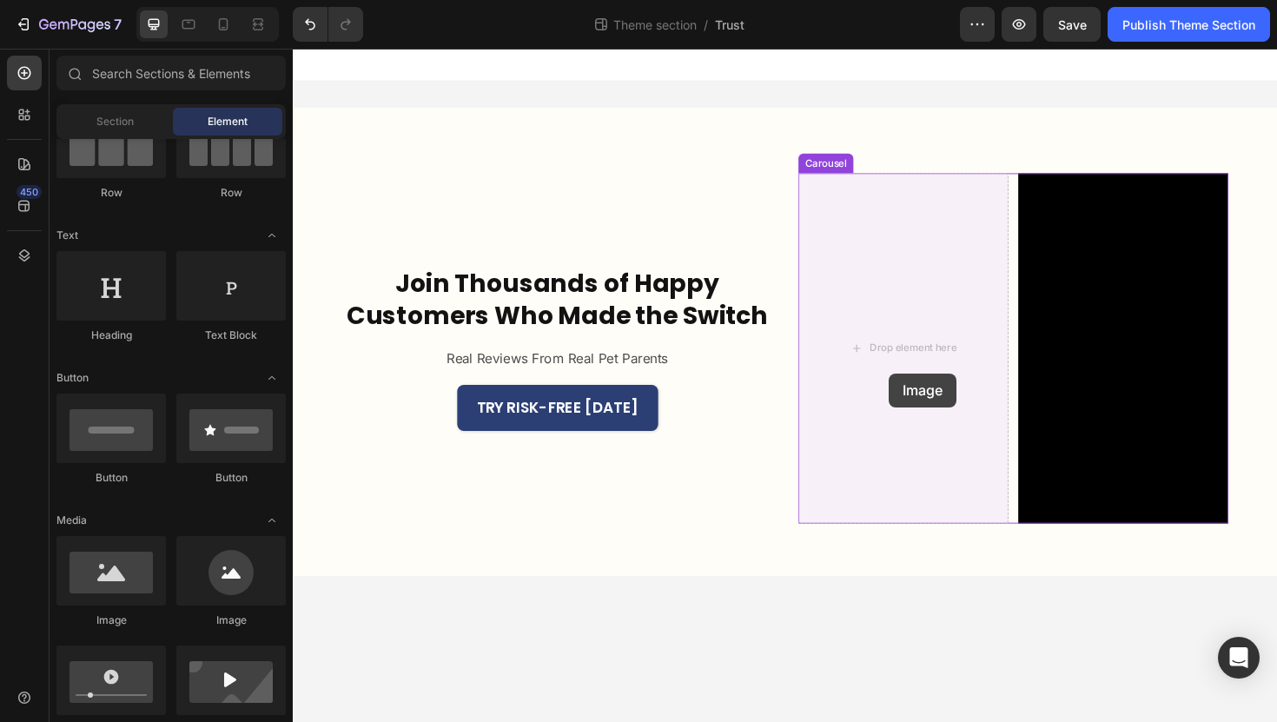
drag, startPoint x: 396, startPoint y: 638, endPoint x: 916, endPoint y: 383, distance: 579.2
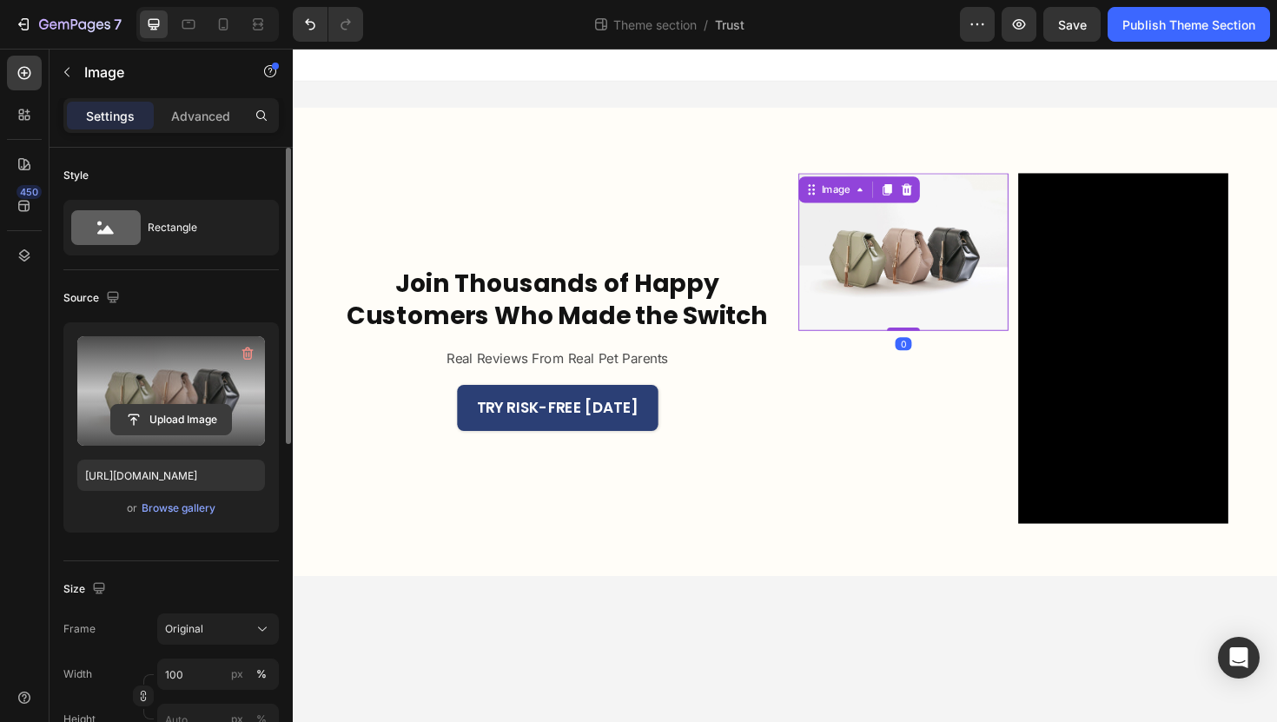
click at [149, 406] on input "file" at bounding box center [171, 420] width 120 height 30
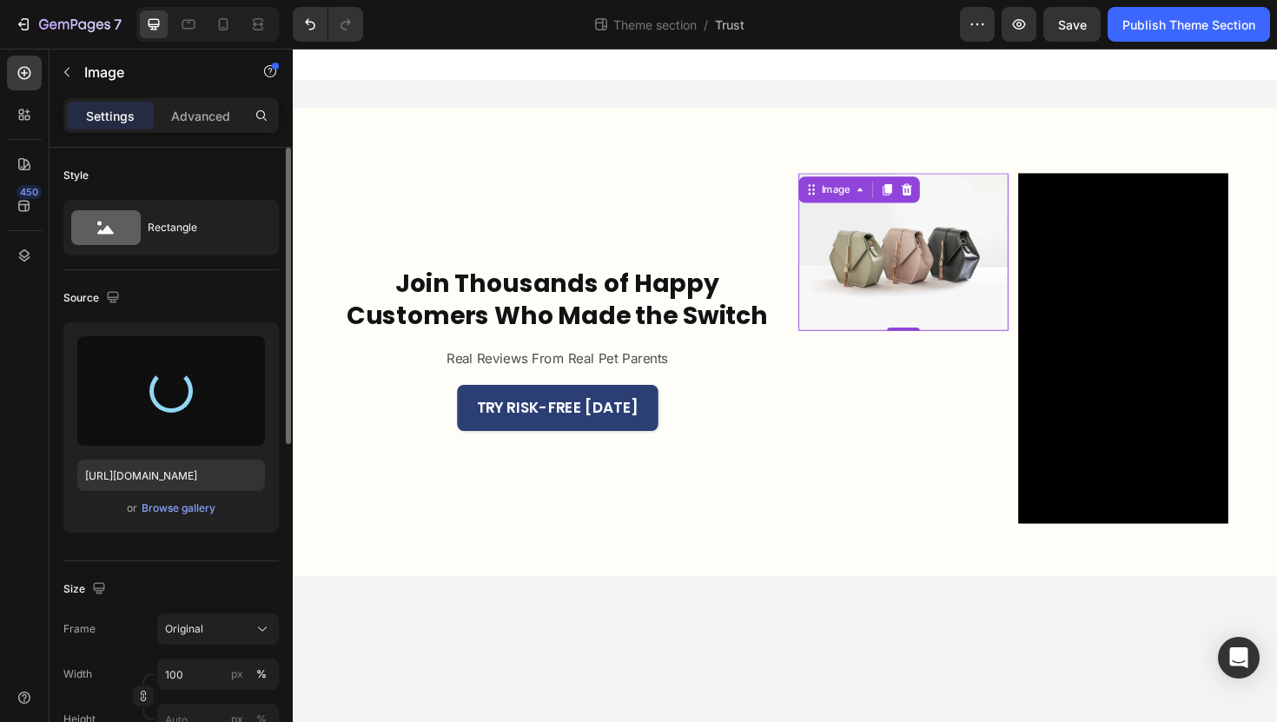
type input "[URL][DOMAIN_NAME]"
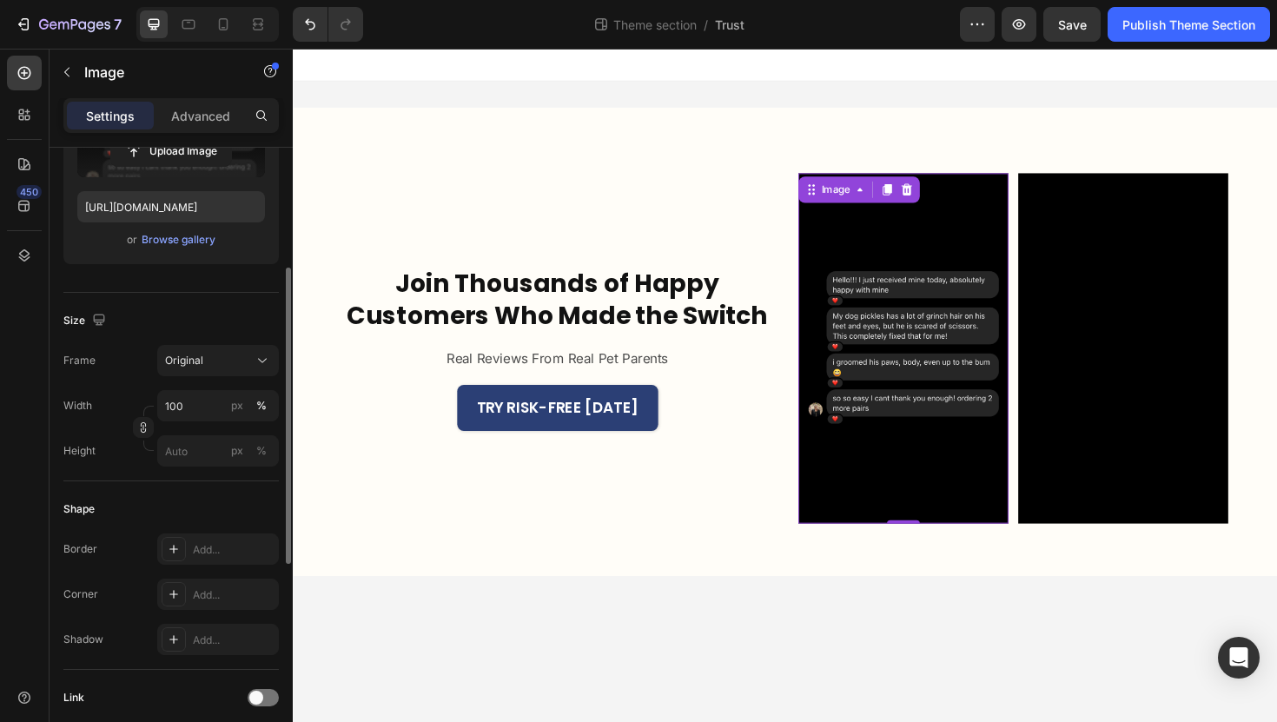
scroll to position [254, 0]
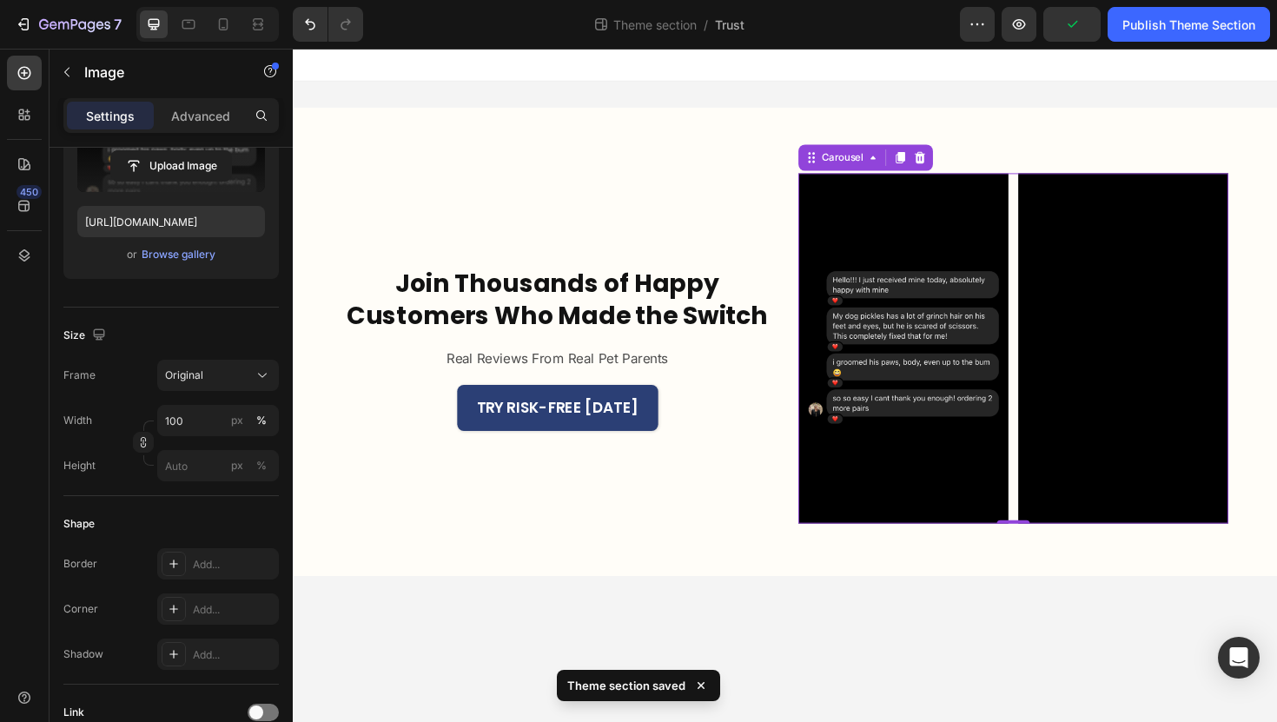
click at [852, 366] on icon "Carousel Back Arrow" at bounding box center [856, 366] width 28 height 52
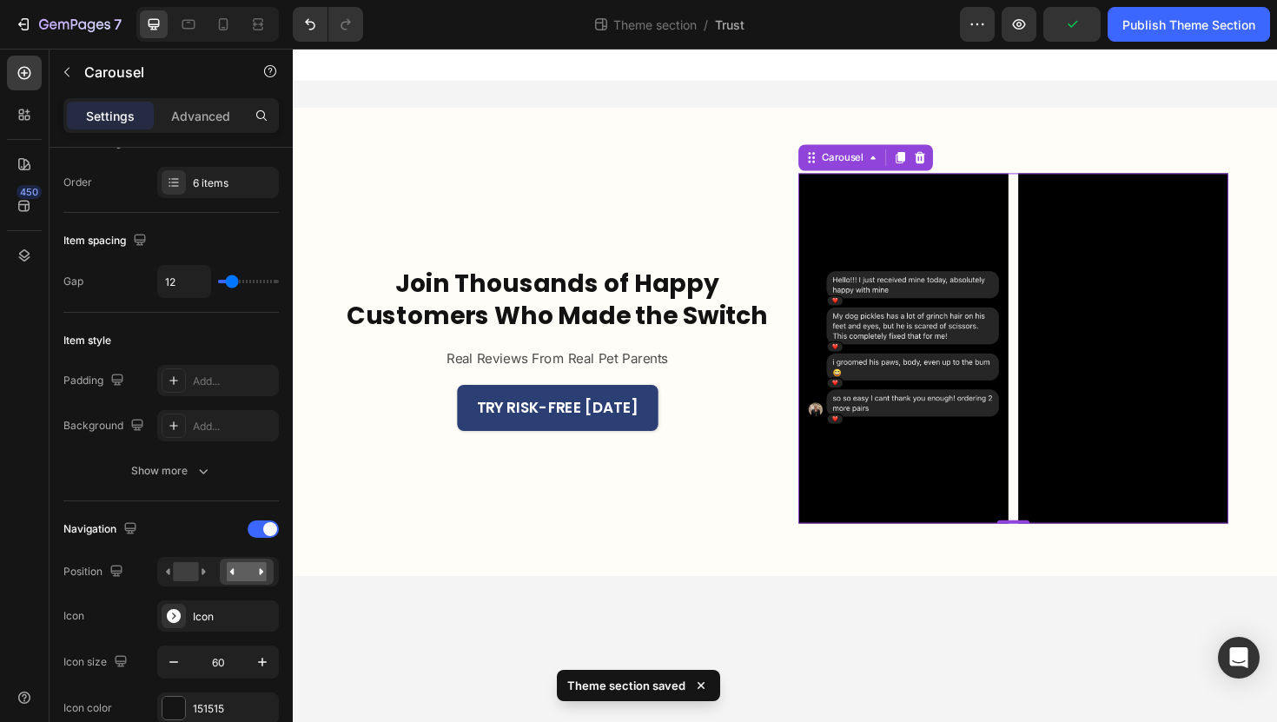
scroll to position [0, 0]
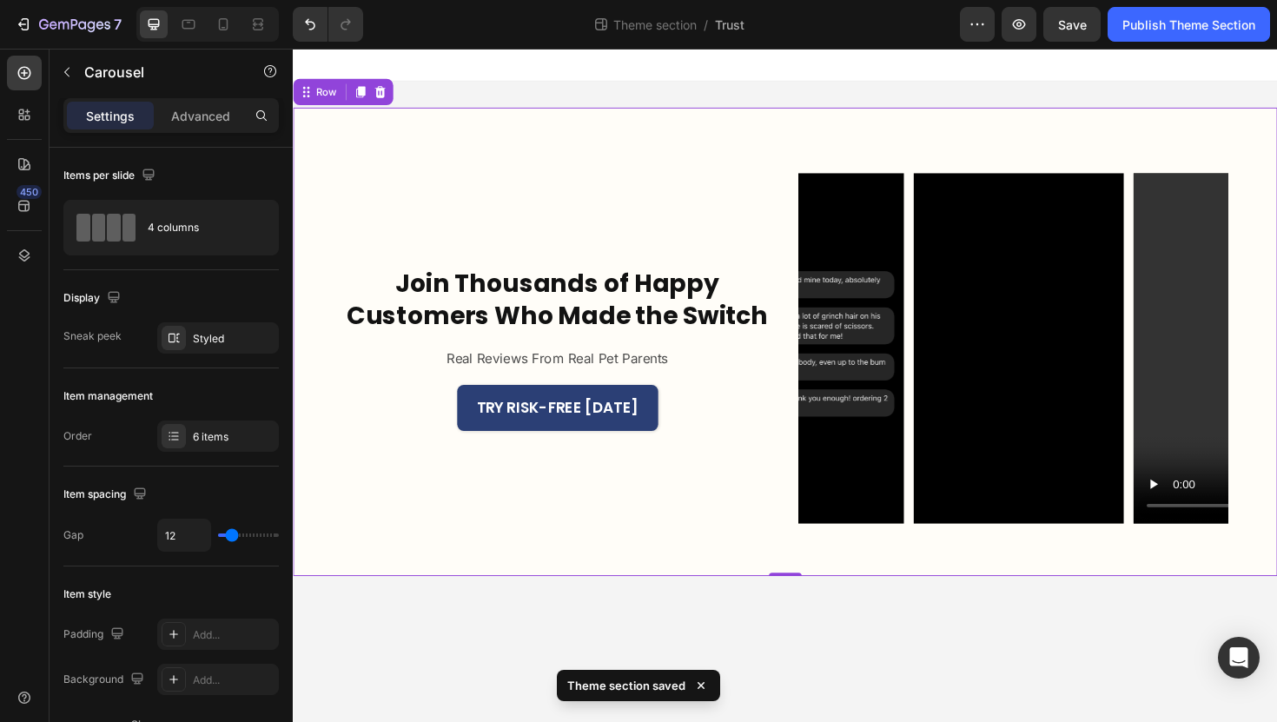
click at [964, 591] on div "Join Thousands of Happy Customers Who Made the Switch Heading Real Reviews From…" at bounding box center [814, 359] width 1042 height 496
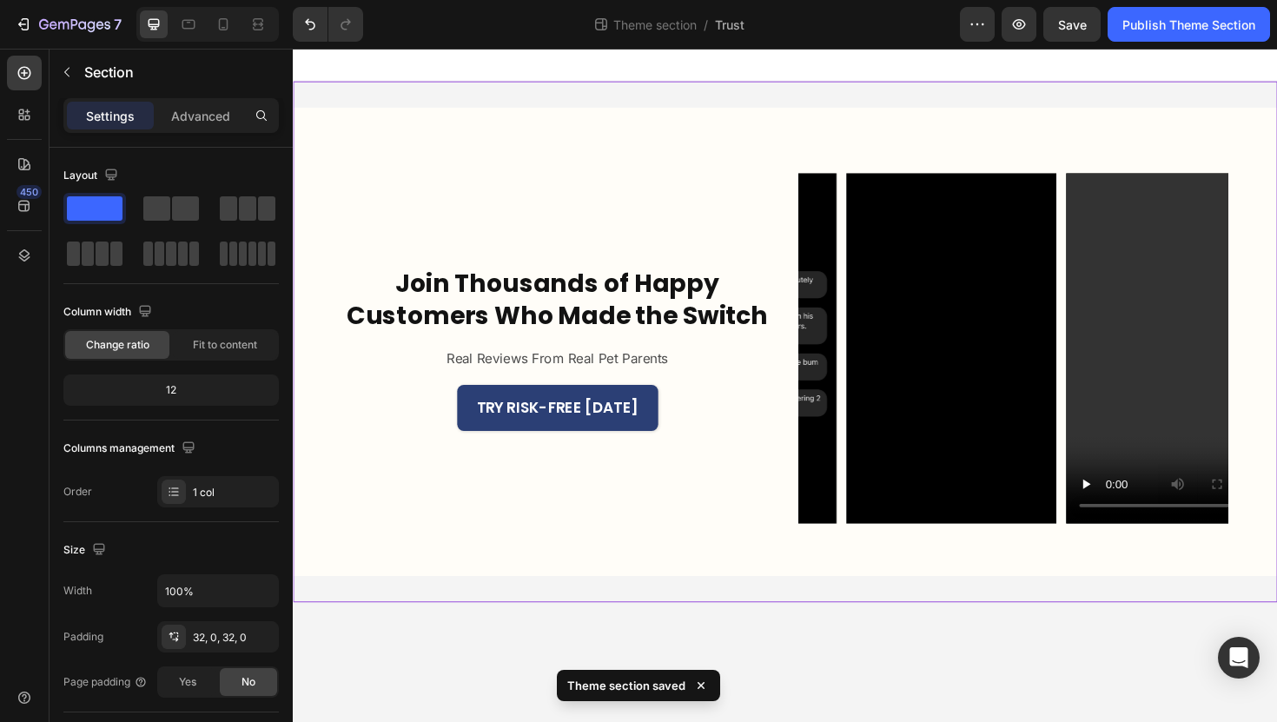
click at [993, 628] on div "Join Thousands of Happy Customers Who Made the Switch Heading Real Reviews From…" at bounding box center [814, 359] width 1042 height 552
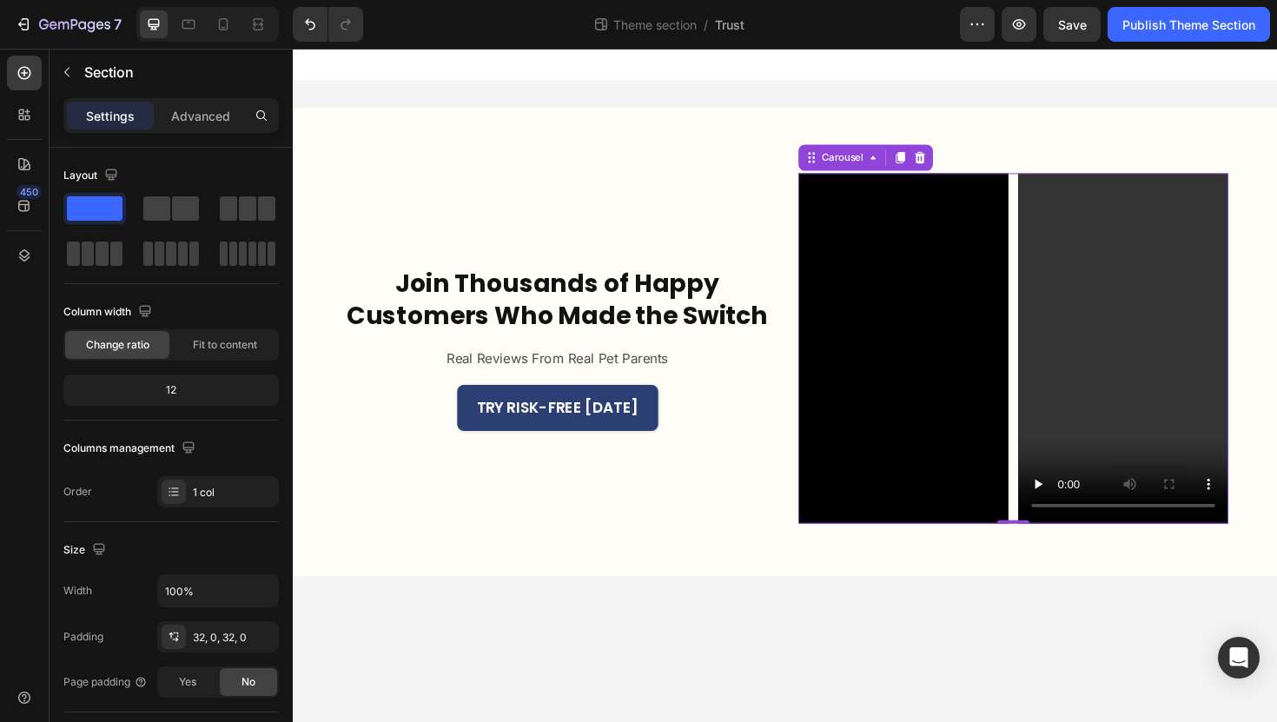
click at [1252, 369] on icon "Carousel Next Arrow" at bounding box center [1255, 366] width 28 height 52
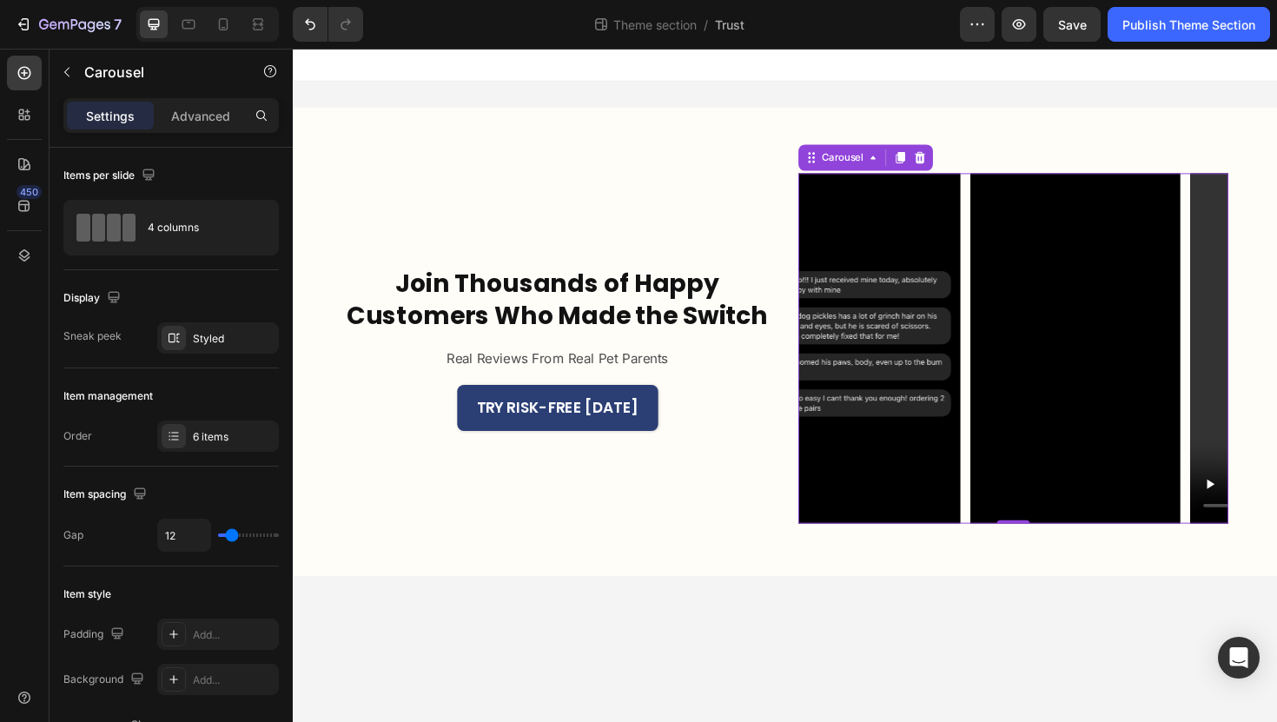
click at [1252, 369] on icon "Carousel Next Arrow" at bounding box center [1255, 365] width 23 height 23
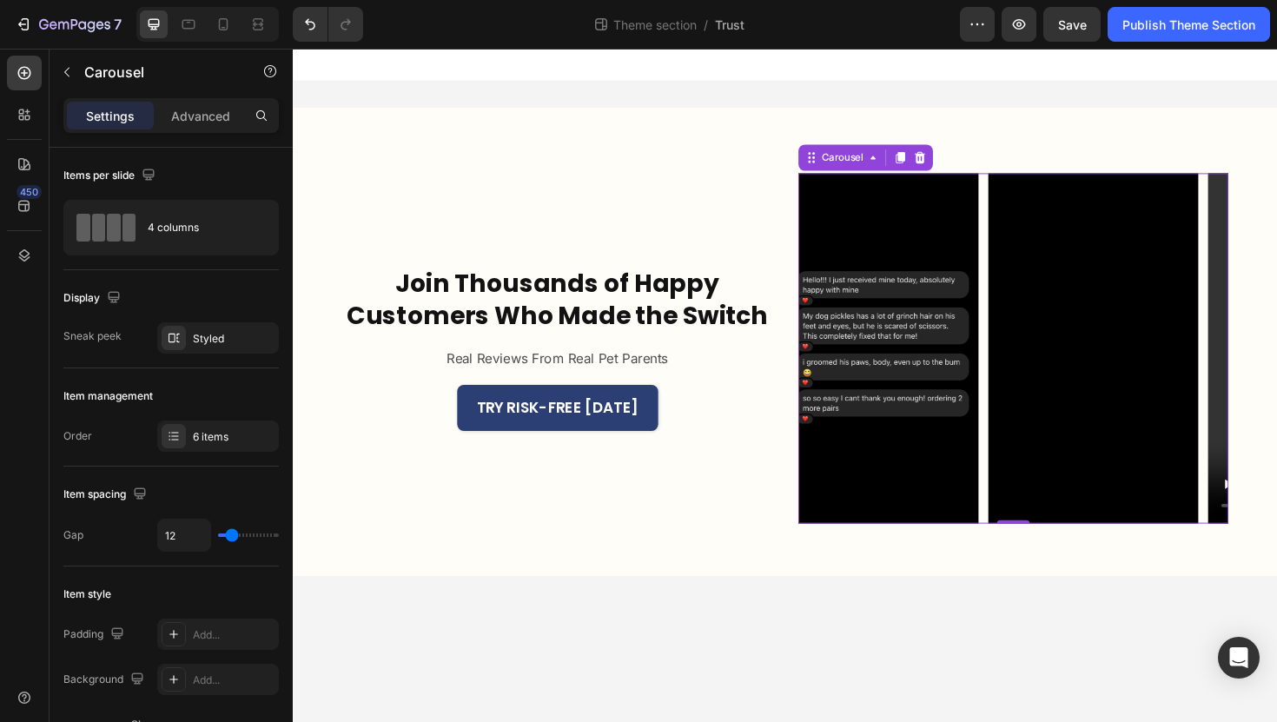
click at [1252, 369] on icon "Carousel Next Arrow" at bounding box center [1255, 365] width 23 height 23
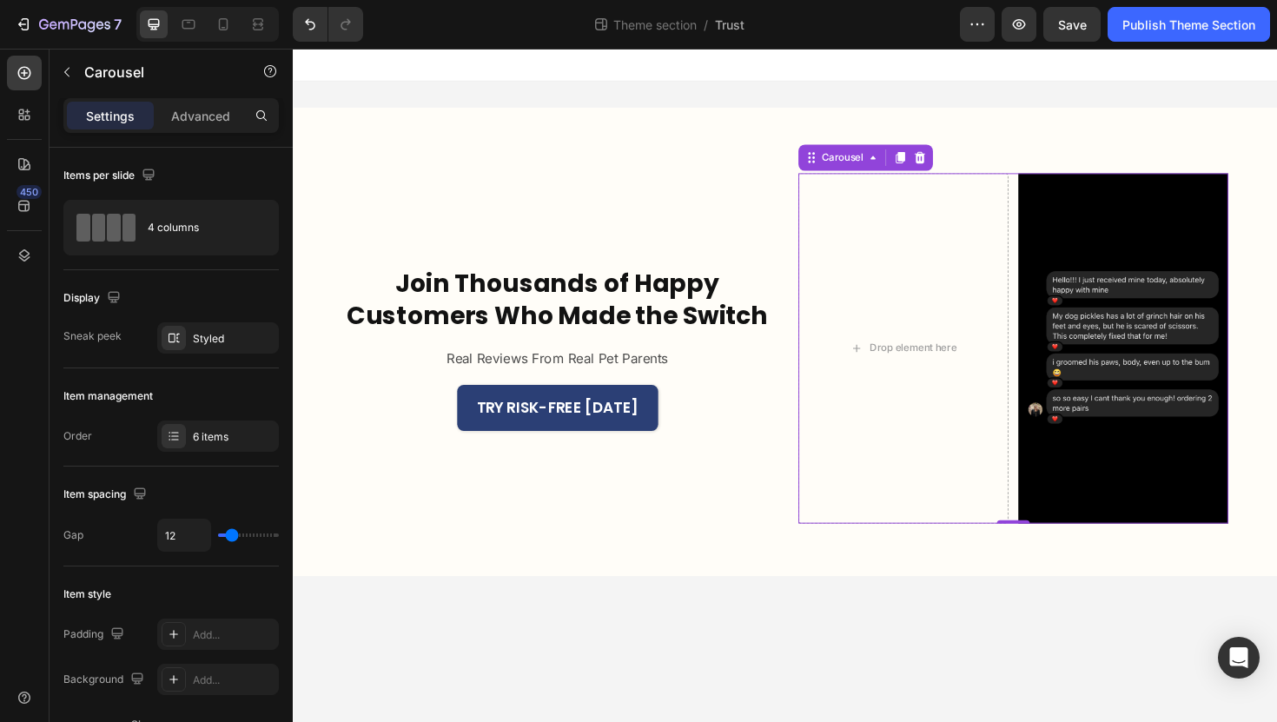
click at [1252, 369] on icon "Carousel Next Arrow" at bounding box center [1255, 365] width 23 height 23
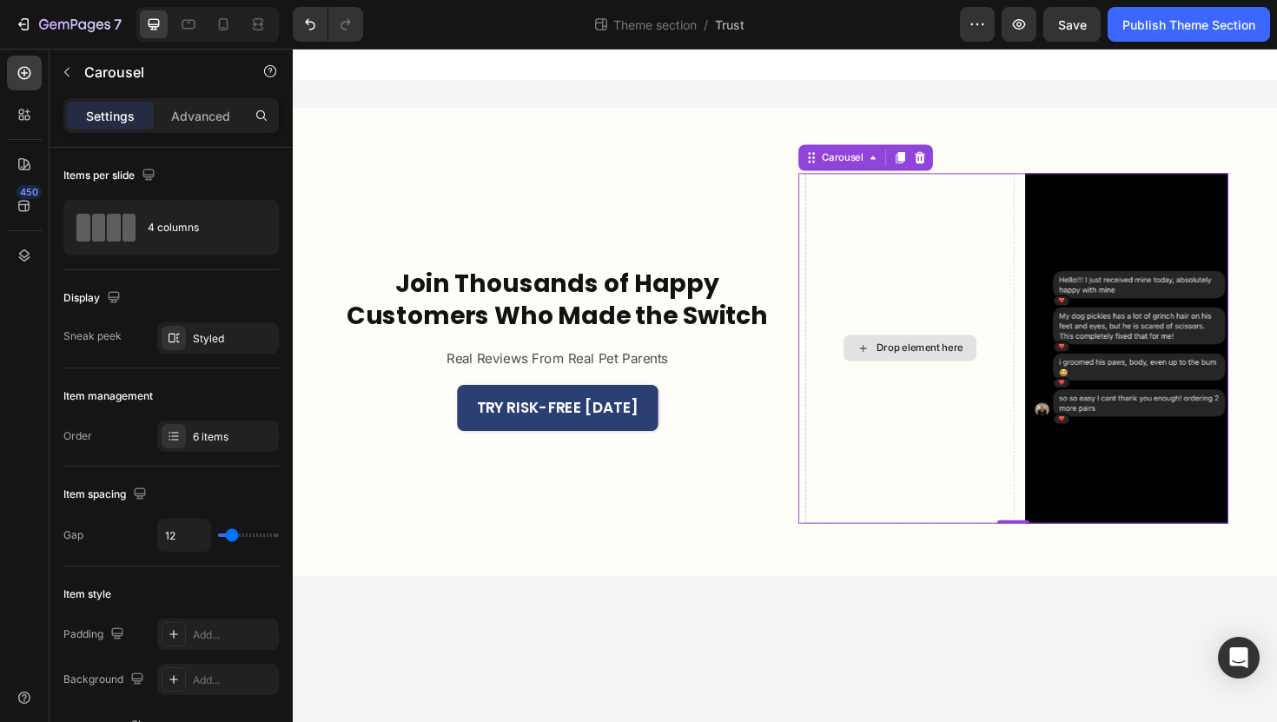
click at [1014, 399] on div "Drop element here" at bounding box center [946, 366] width 222 height 371
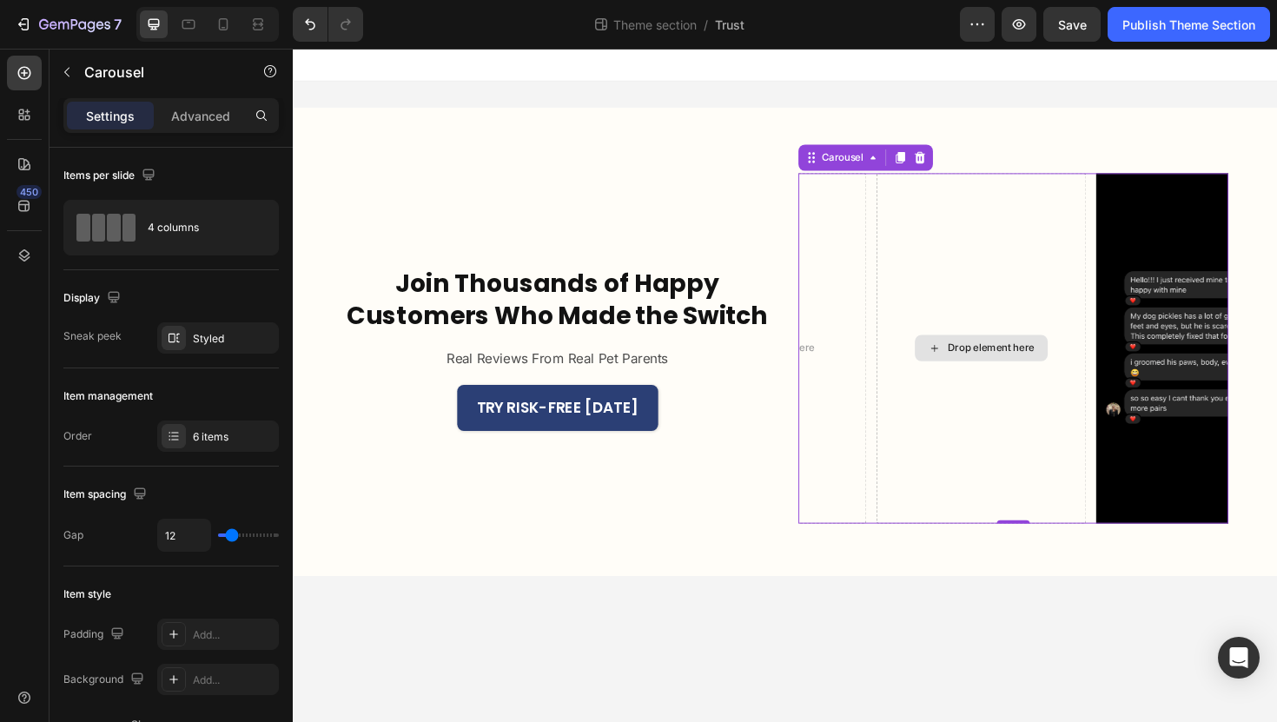
click at [1067, 360] on div "Drop element here" at bounding box center [1032, 366] width 92 height 14
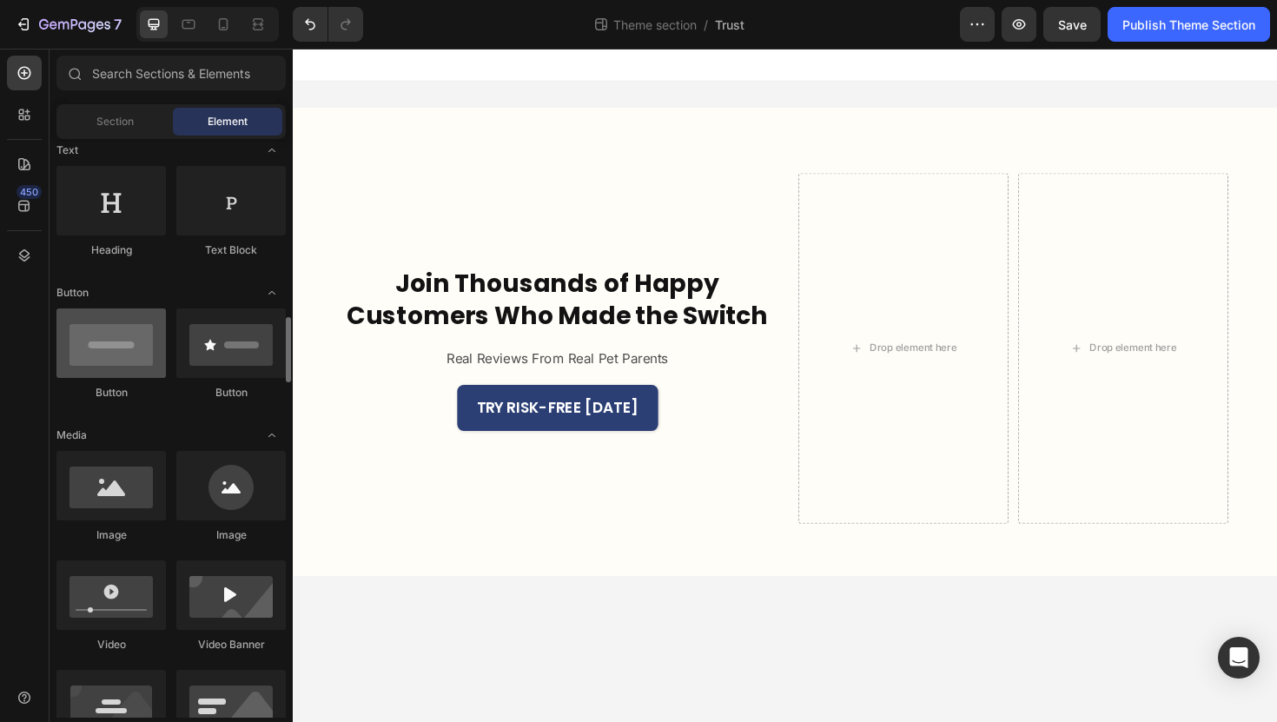
scroll to position [397, 0]
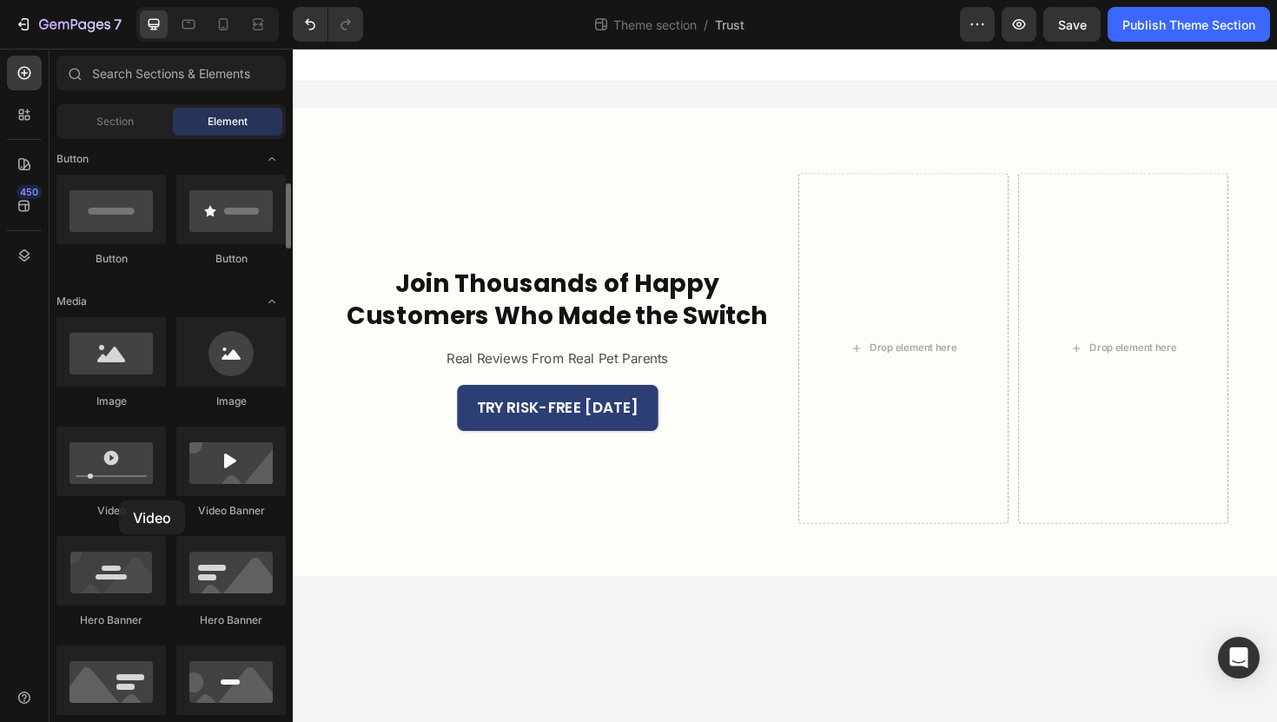
click at [119, 500] on div "Video" at bounding box center [110, 472] width 109 height 92
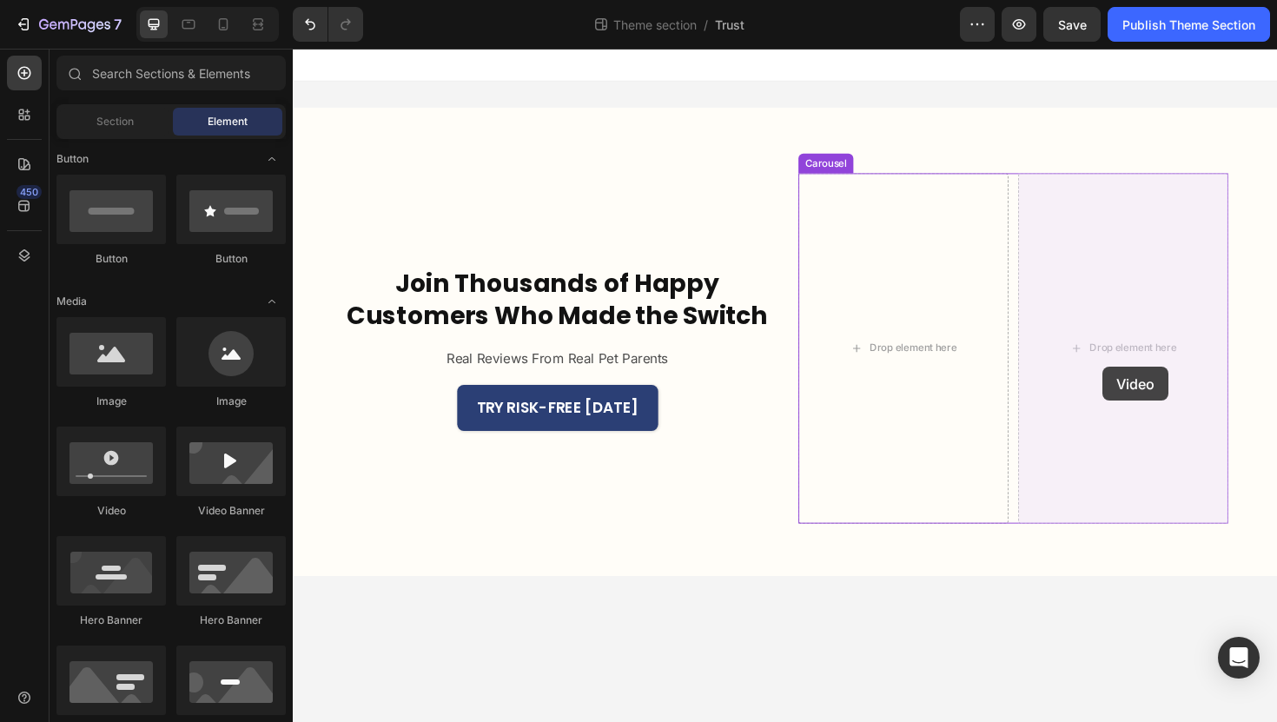
drag, startPoint x: 408, startPoint y: 526, endPoint x: 1150, endPoint y: 383, distance: 755.5
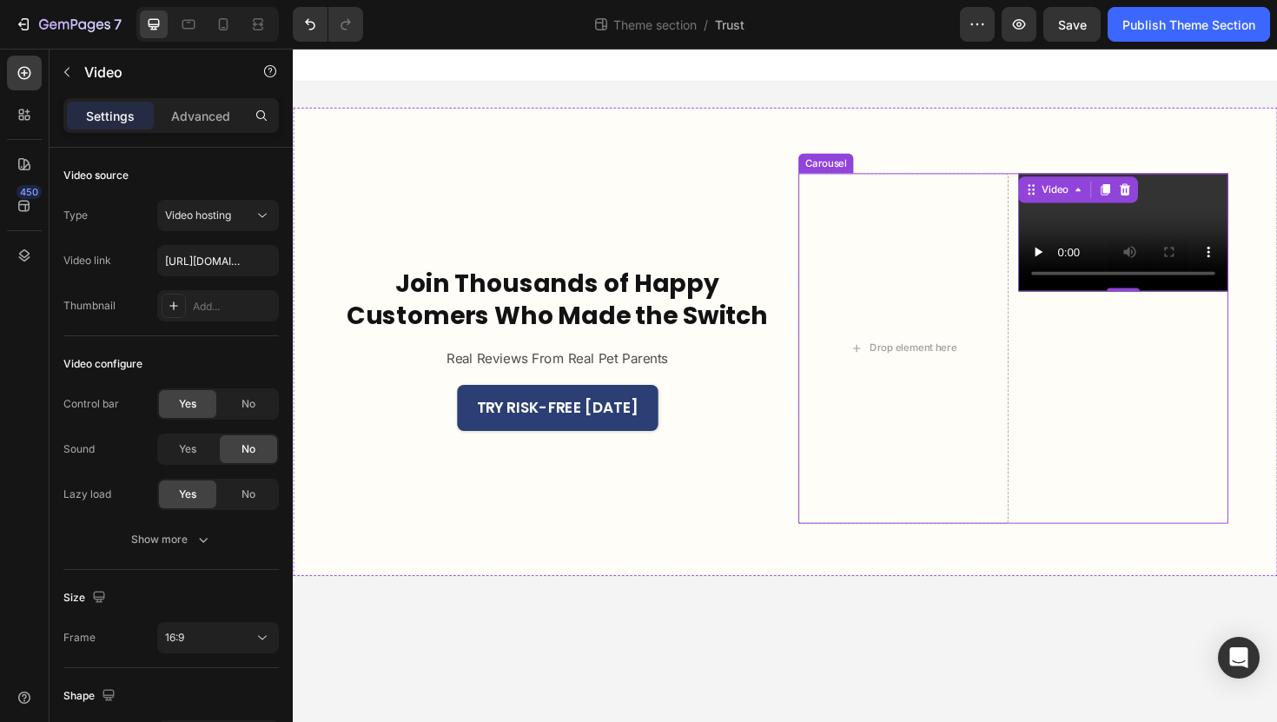
click at [850, 367] on icon "Carousel Back Arrow" at bounding box center [855, 365] width 23 height 23
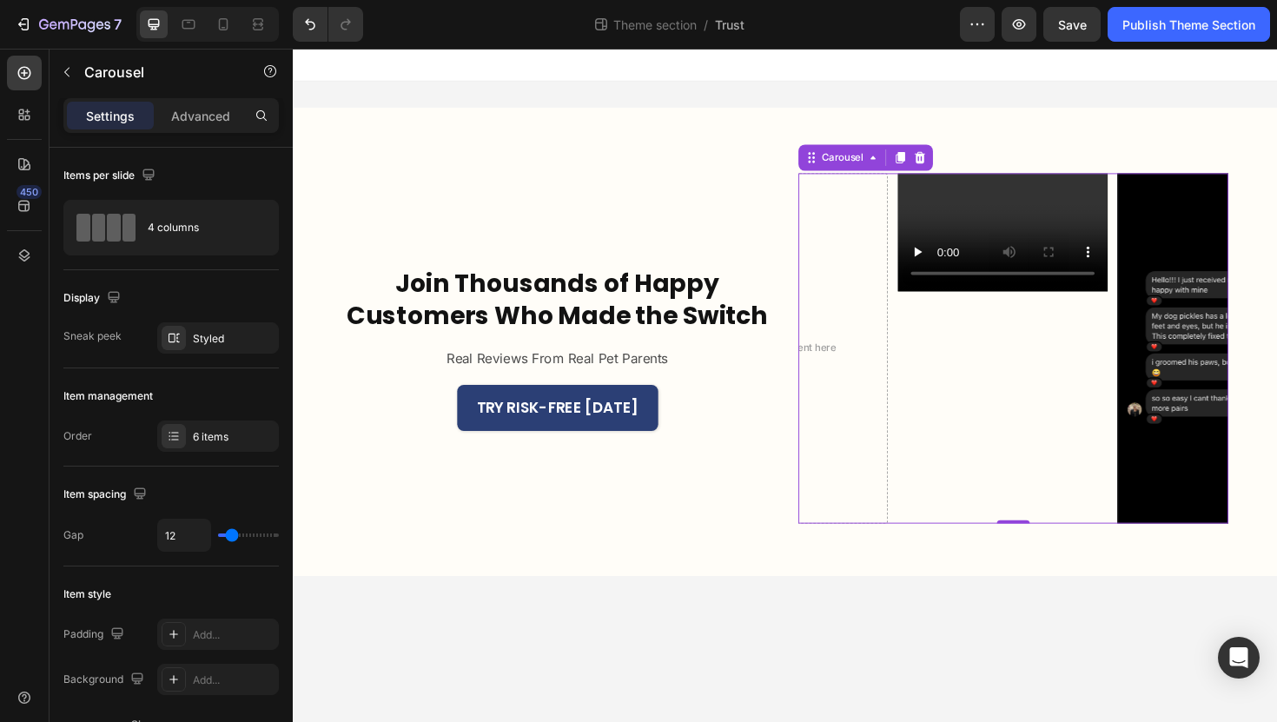
click at [1253, 368] on icon "Carousel Next Arrow" at bounding box center [1255, 365] width 23 height 23
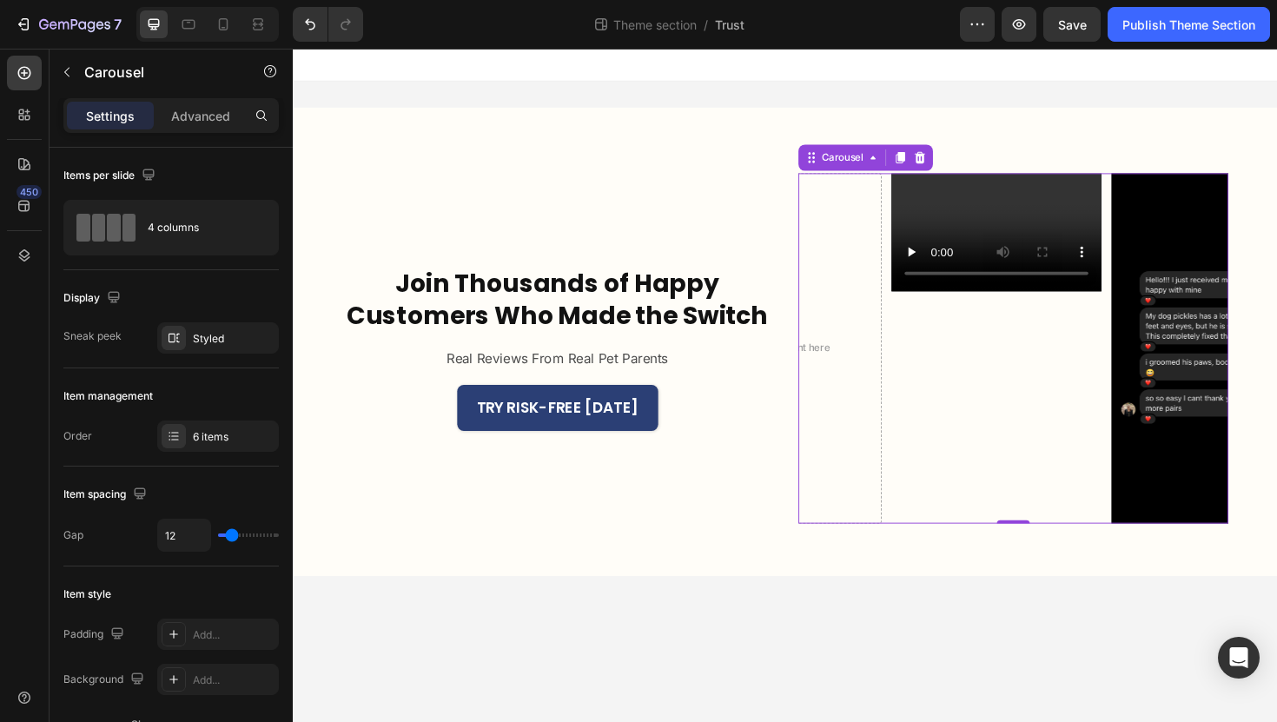
click at [1254, 368] on icon "Carousel Next Arrow" at bounding box center [1255, 366] width 28 height 52
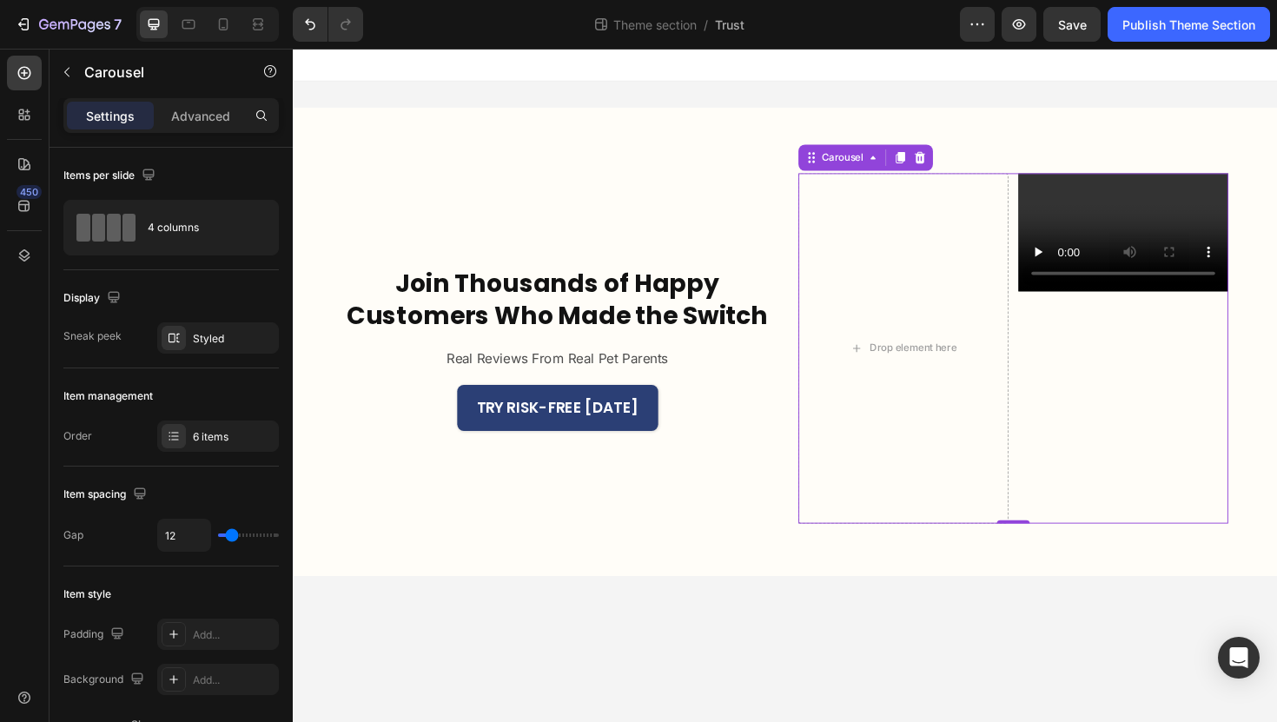
click at [1254, 364] on icon "Carousel Next Arrow" at bounding box center [1255, 365] width 23 height 23
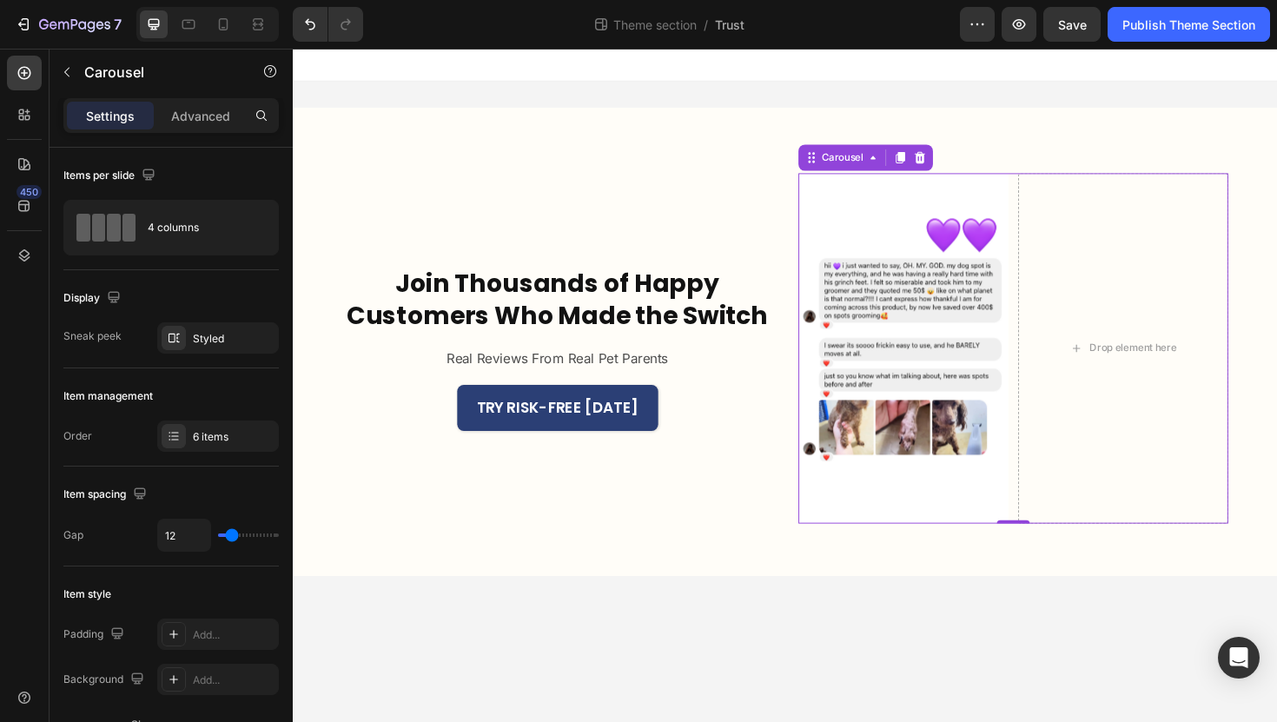
click at [1258, 363] on icon "Carousel Next Arrow" at bounding box center [1255, 365] width 23 height 23
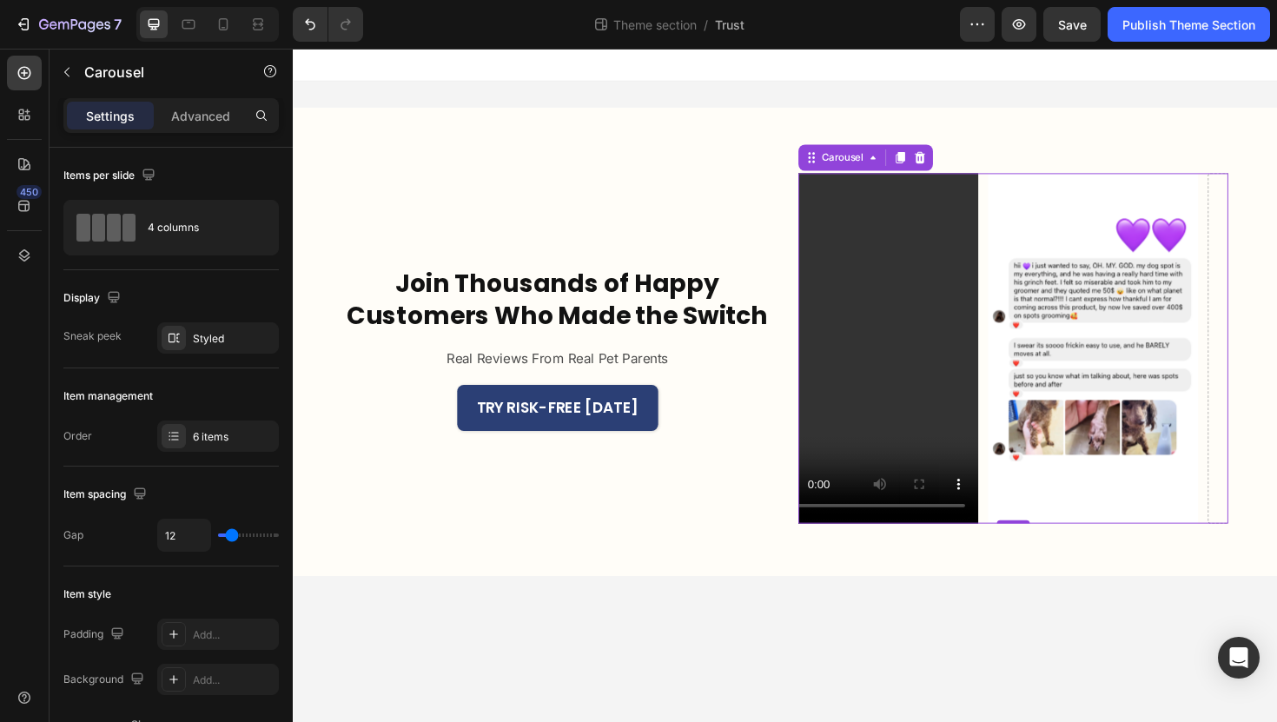
click at [1256, 370] on icon "Carousel Next Arrow" at bounding box center [1255, 365] width 23 height 23
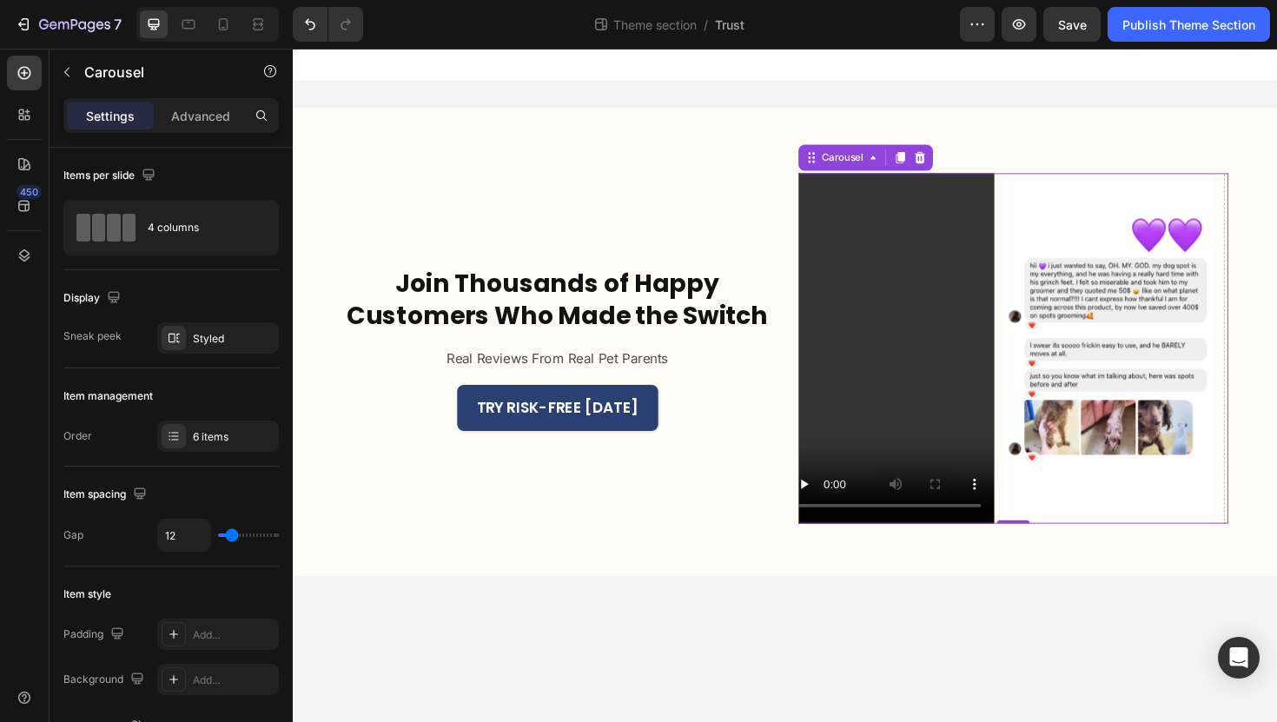
click at [1256, 370] on icon "Carousel Next Arrow" at bounding box center [1255, 365] width 23 height 23
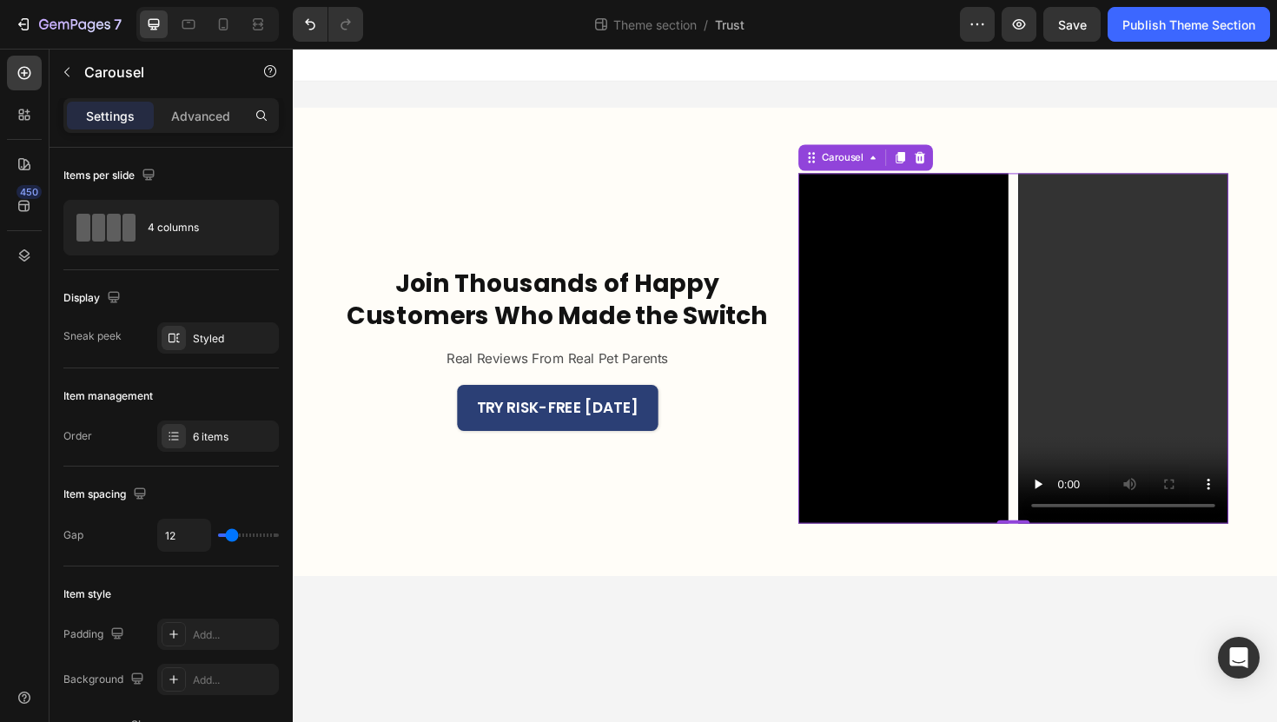
click at [1256, 370] on icon "Carousel Next Arrow" at bounding box center [1255, 365] width 23 height 23
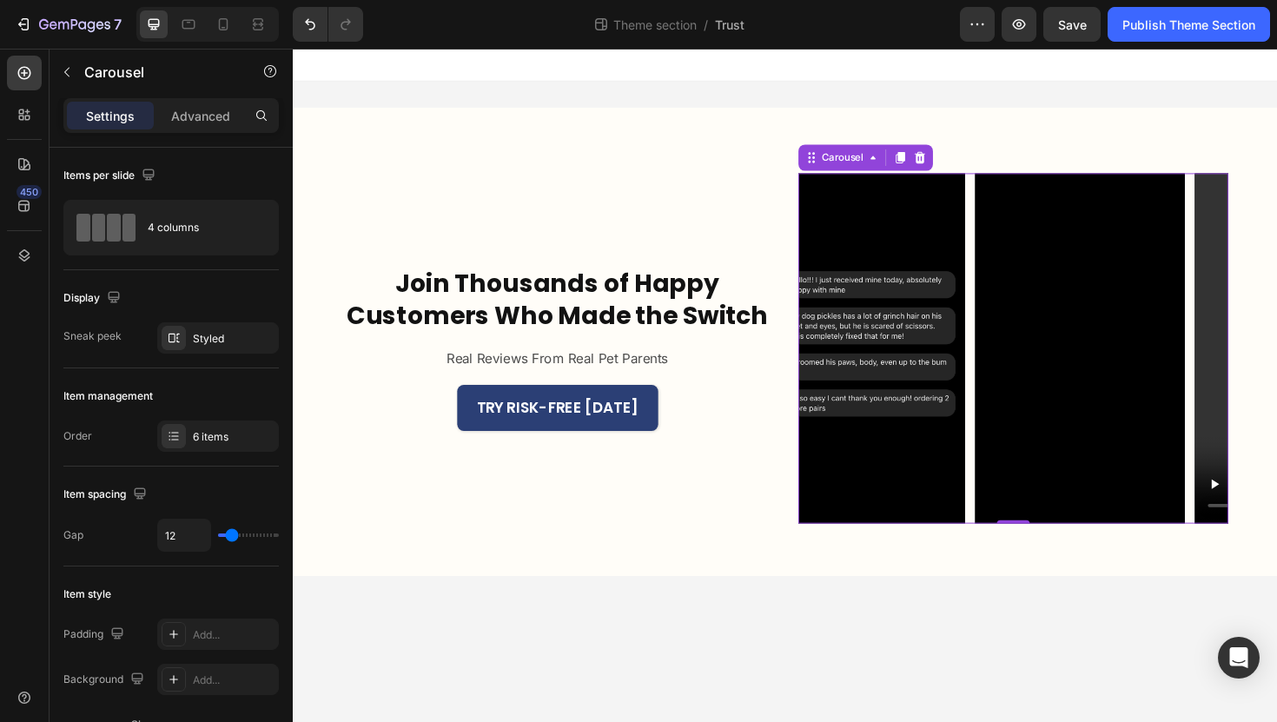
click at [1256, 370] on icon "Carousel Next Arrow" at bounding box center [1255, 365] width 23 height 23
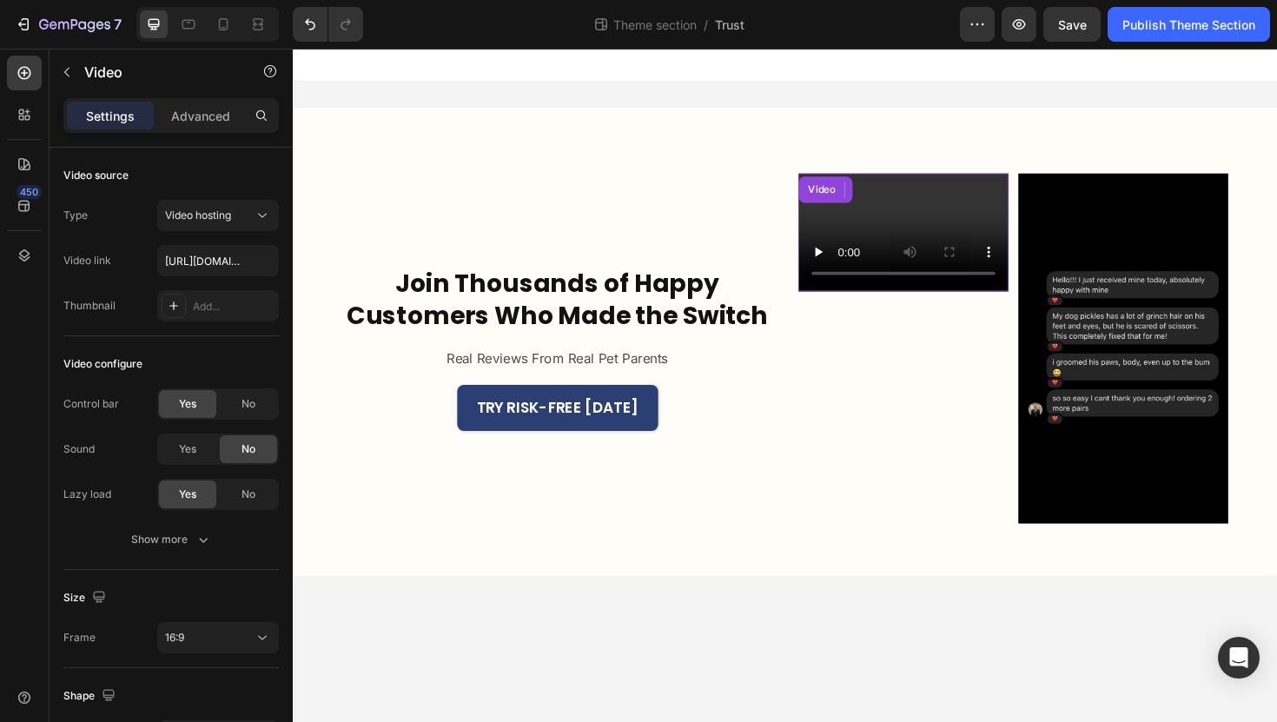
click at [886, 208] on div "Video" at bounding box center [939, 243] width 222 height 125
click at [938, 193] on icon at bounding box center [940, 198] width 11 height 12
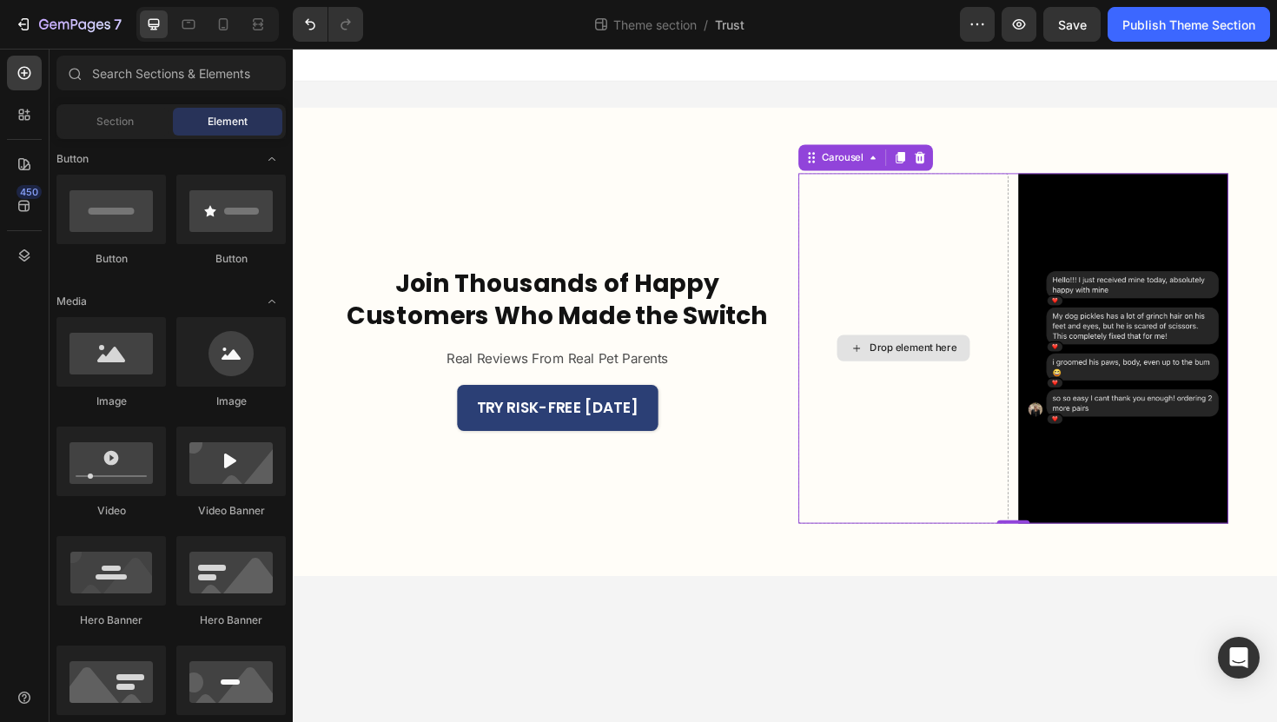
click at [919, 328] on div "Drop element here" at bounding box center [939, 366] width 222 height 371
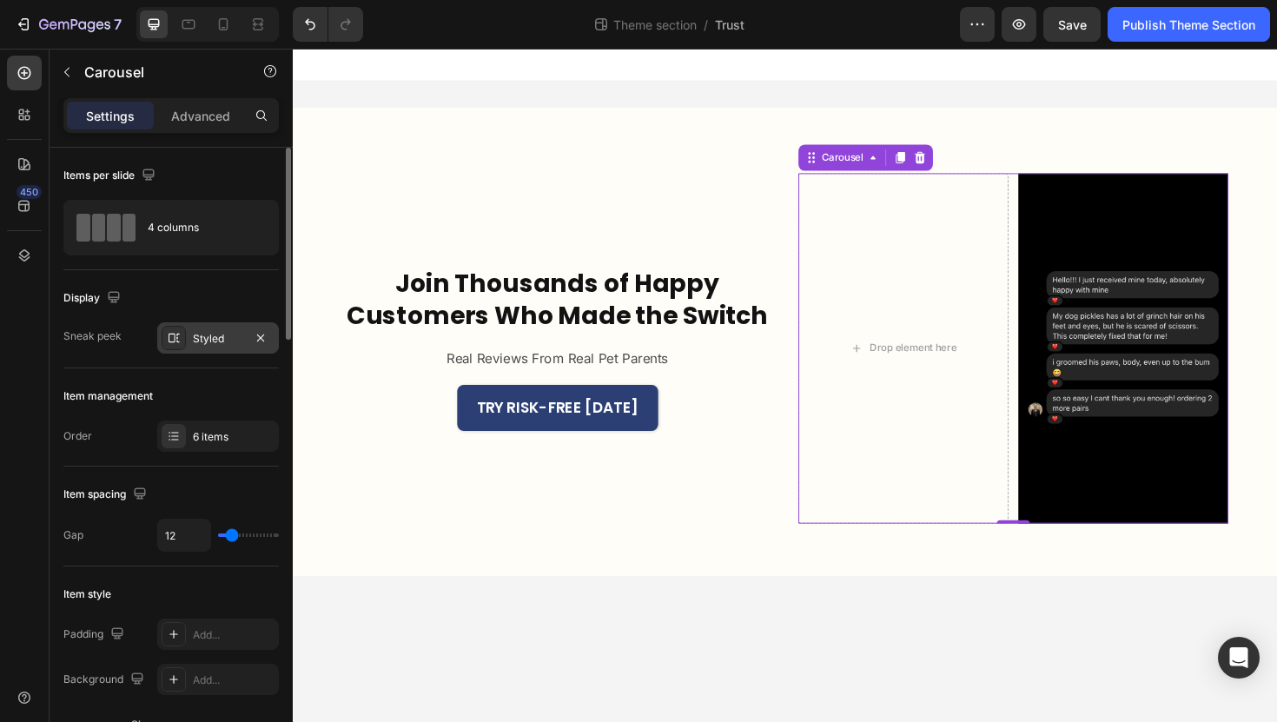
click at [196, 338] on div "Styled" at bounding box center [218, 339] width 50 height 16
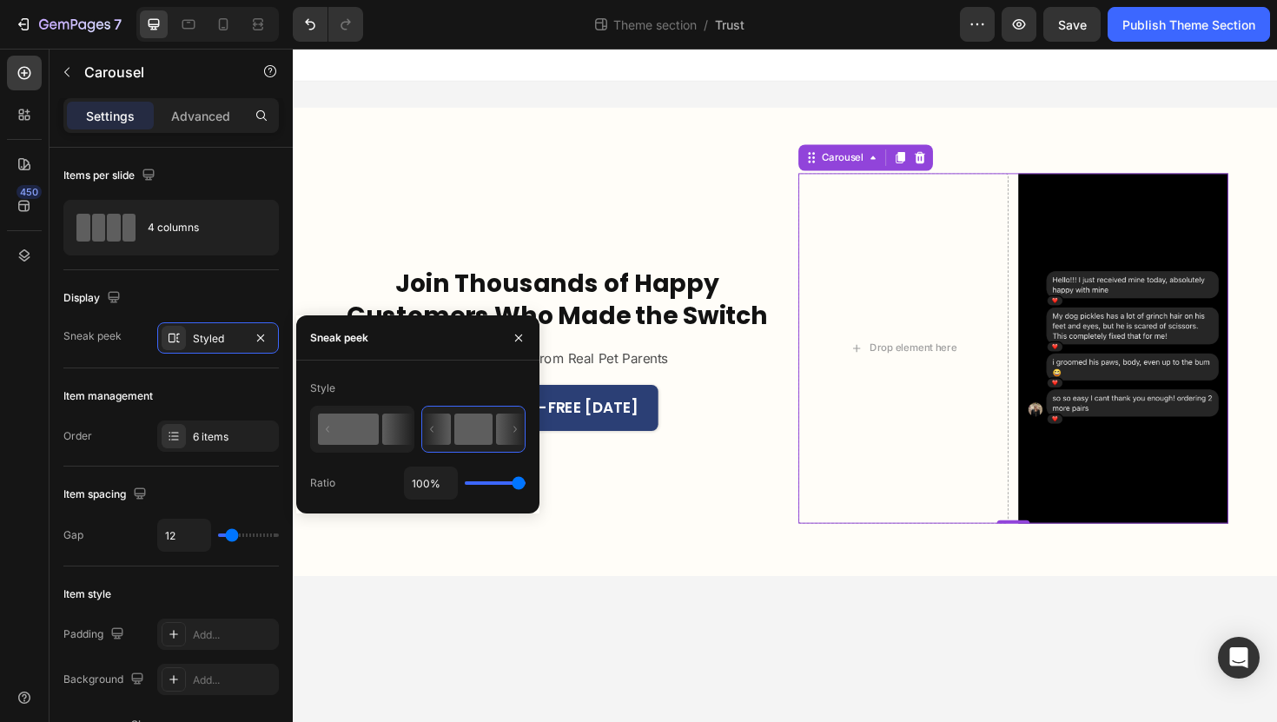
click at [339, 421] on rect at bounding box center [348, 428] width 61 height 31
type input "50%"
type input "50"
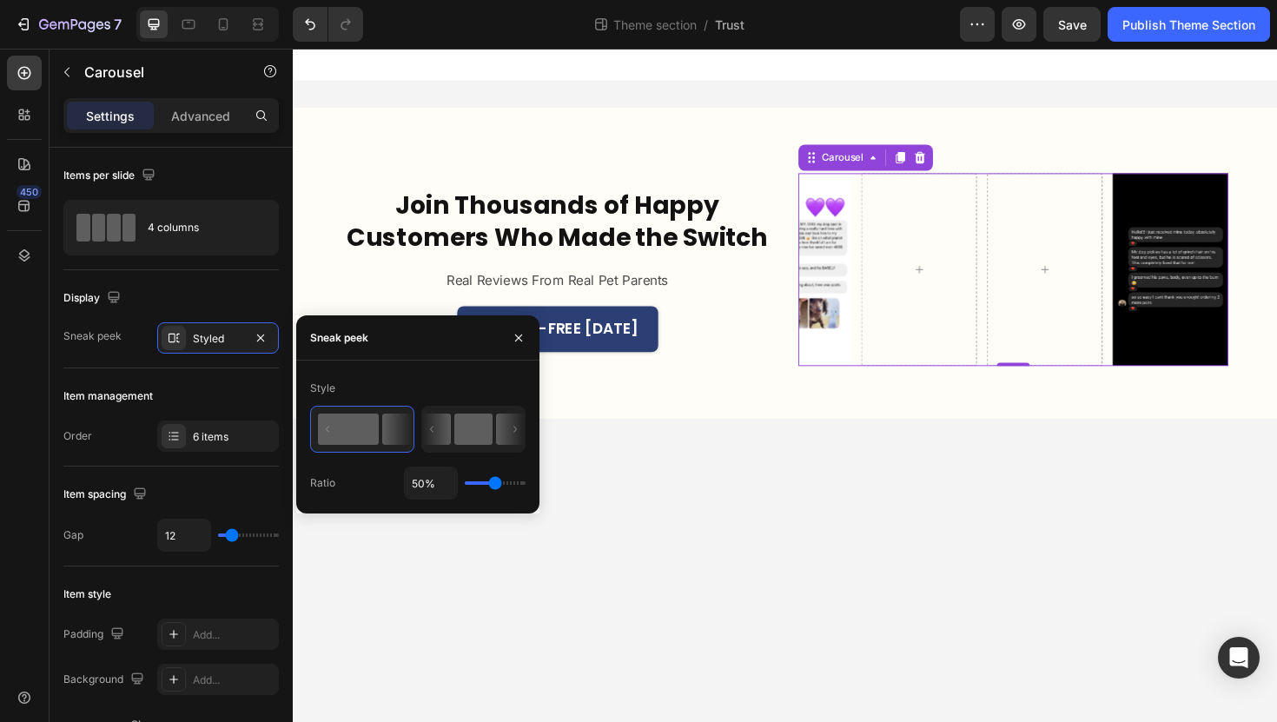
click at [478, 426] on rect at bounding box center [473, 428] width 38 height 31
type input "100%"
type input "100"
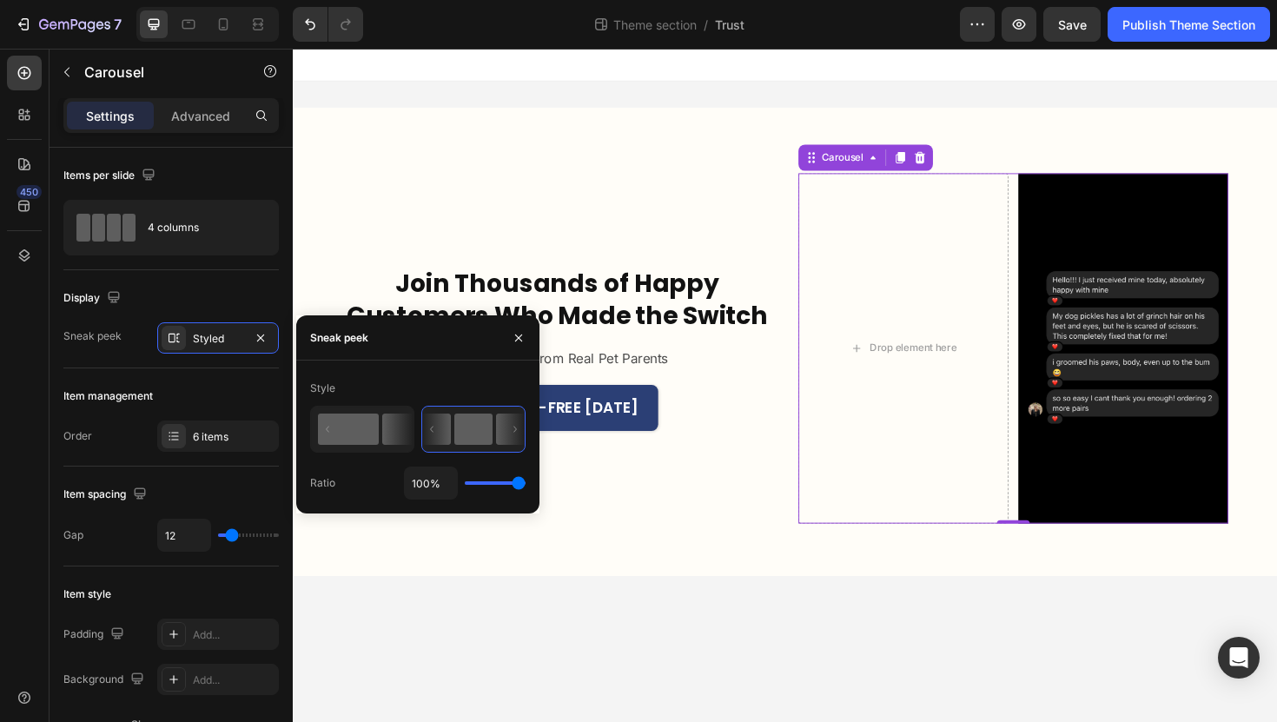
click at [371, 439] on rect at bounding box center [348, 428] width 61 height 31
type input "50%"
type input "50"
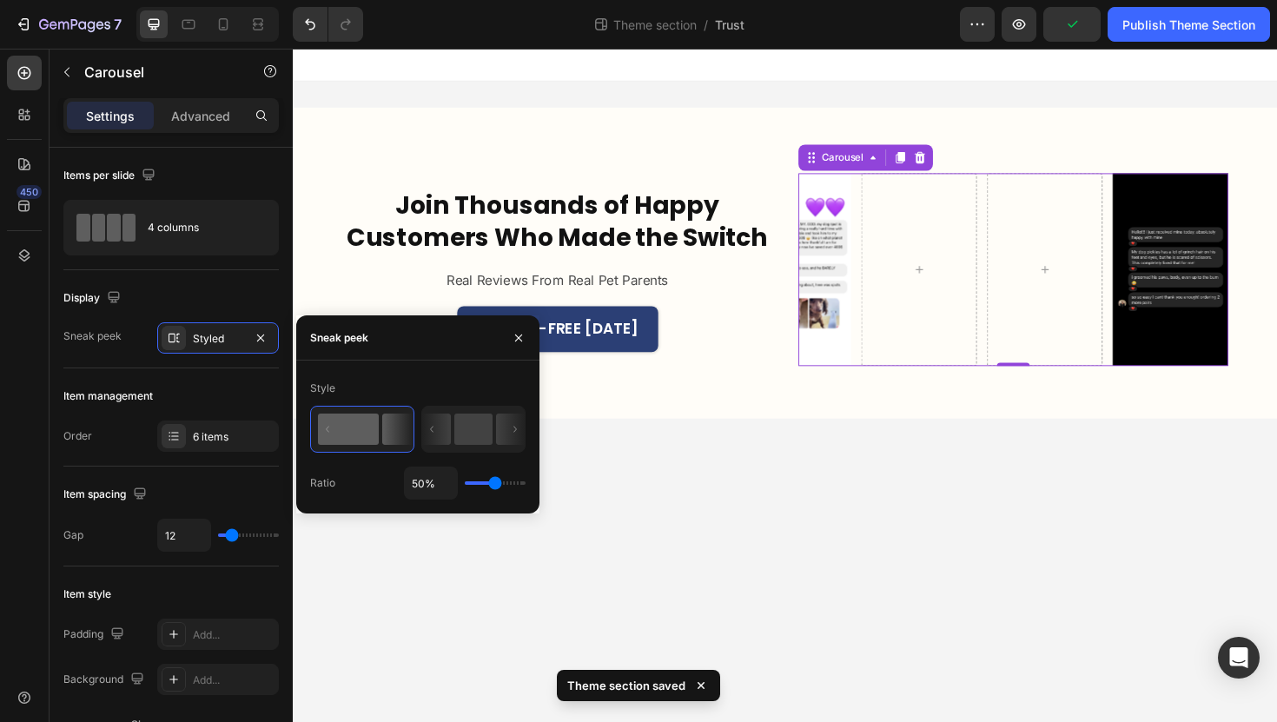
type input "100%"
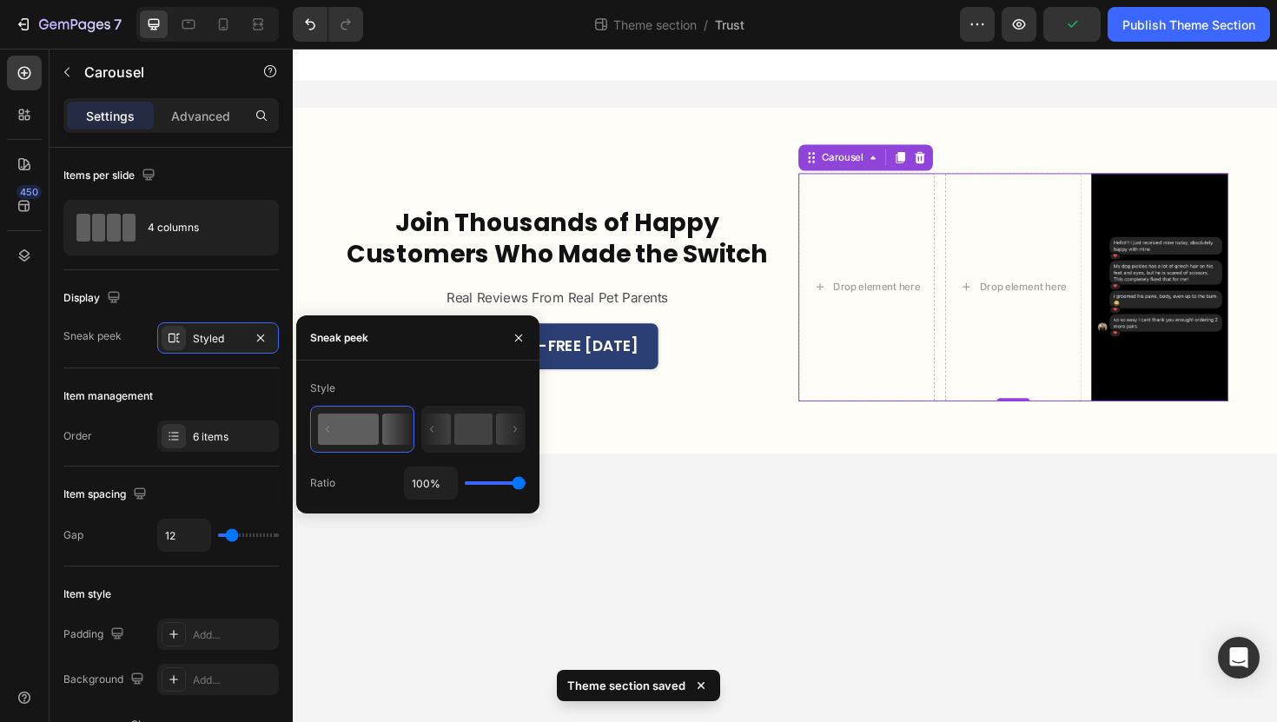
drag, startPoint x: 495, startPoint y: 486, endPoint x: 686, endPoint y: 486, distance: 191.1
type input "100"
click at [525, 485] on input "range" at bounding box center [495, 482] width 61 height 3
click at [489, 420] on rect at bounding box center [473, 428] width 38 height 31
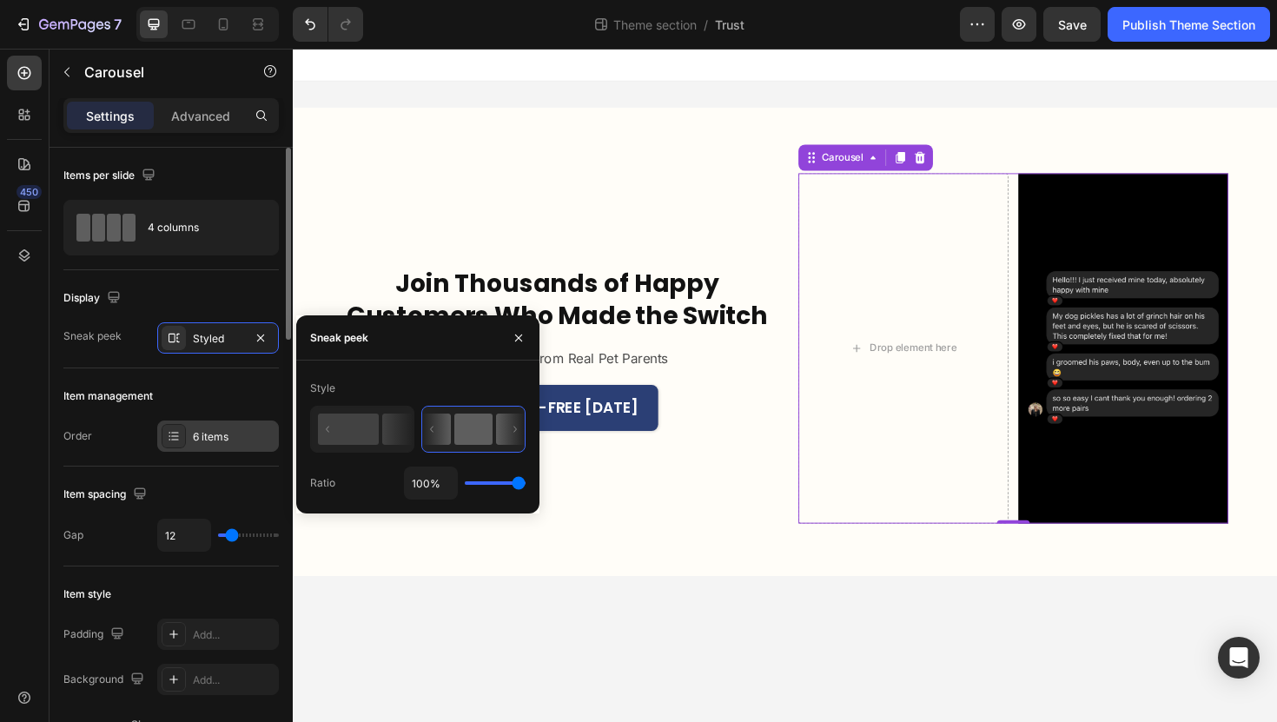
click at [221, 438] on div "6 items" at bounding box center [234, 437] width 82 height 16
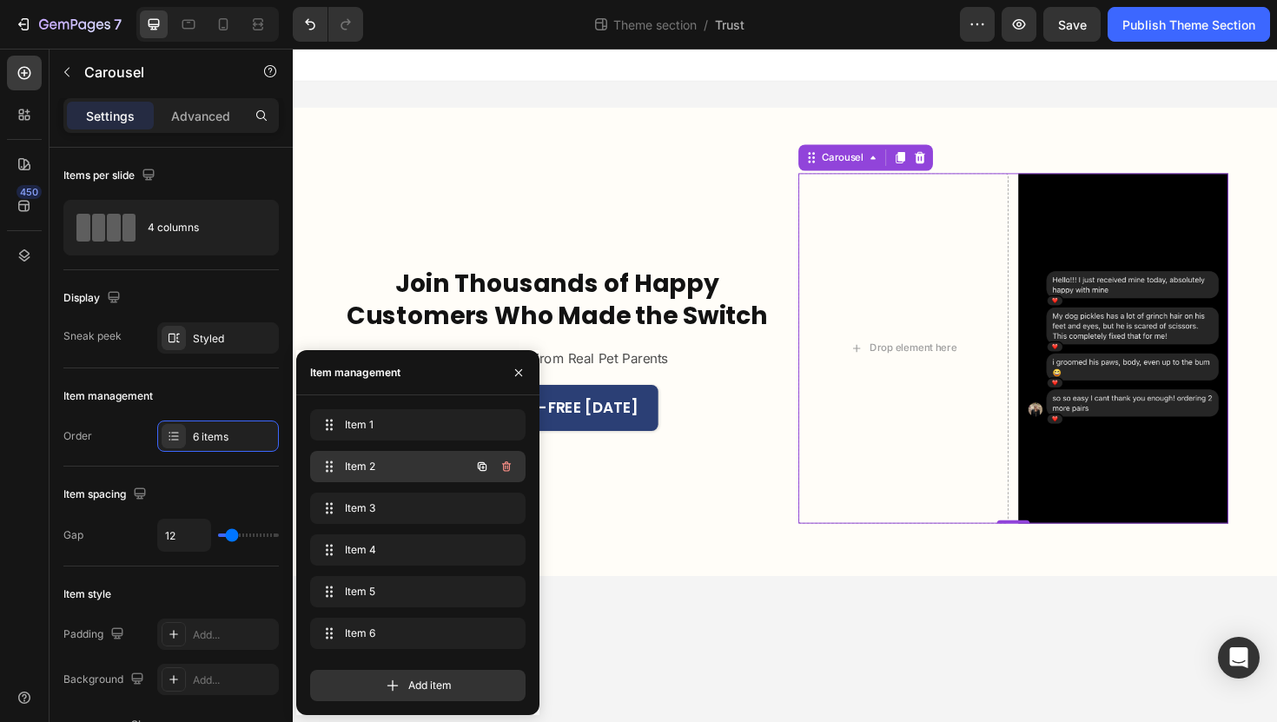
click at [426, 472] on span "Item 2" at bounding box center [394, 467] width 98 height 16
click at [433, 434] on div "Item 1 Item 1" at bounding box center [393, 425] width 153 height 24
click at [427, 516] on div "Item 3 Item 3" at bounding box center [393, 508] width 153 height 24
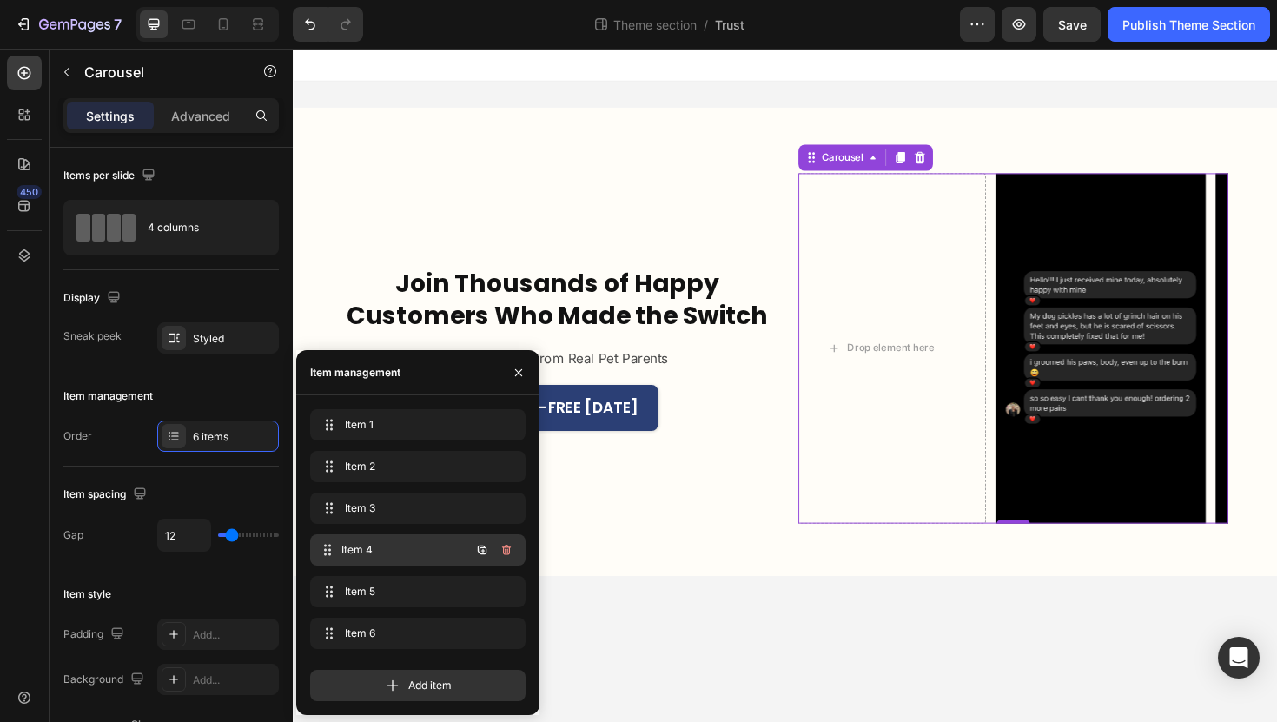
click at [445, 550] on div "Item 4 Item 4" at bounding box center [393, 550] width 153 height 24
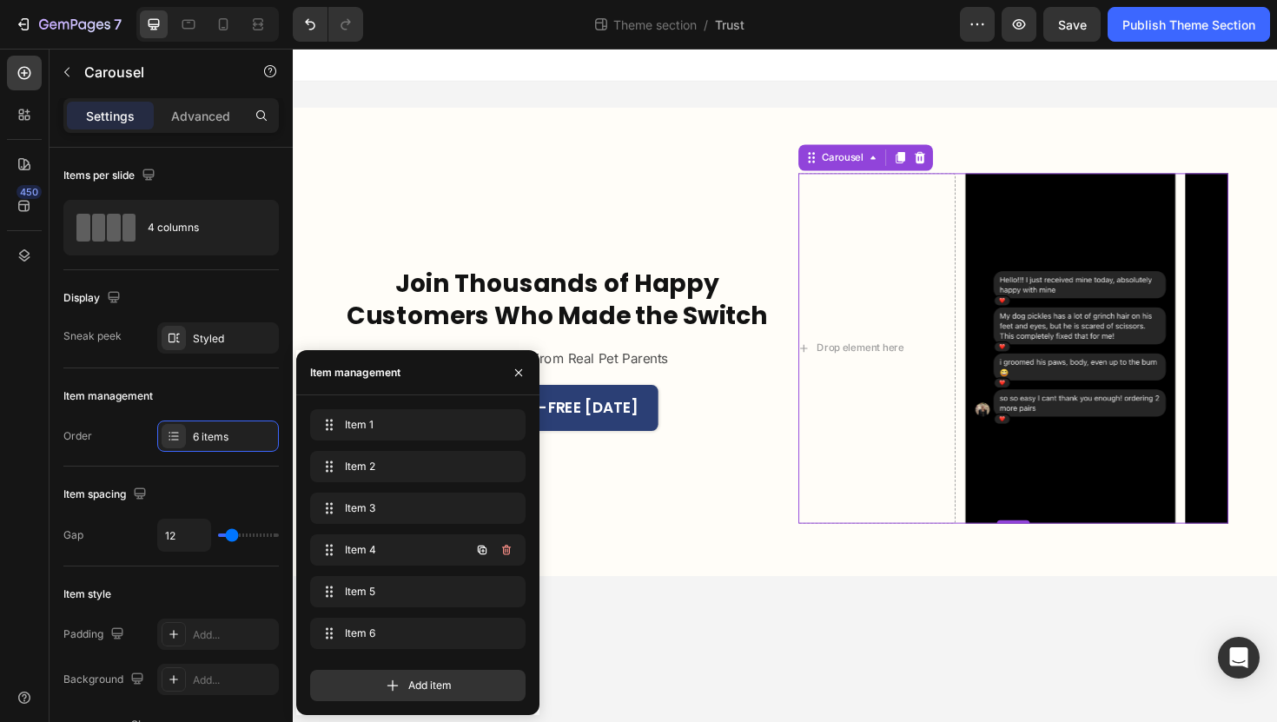
click at [431, 576] on div "Item 4 Item 4" at bounding box center [417, 595] width 215 height 38
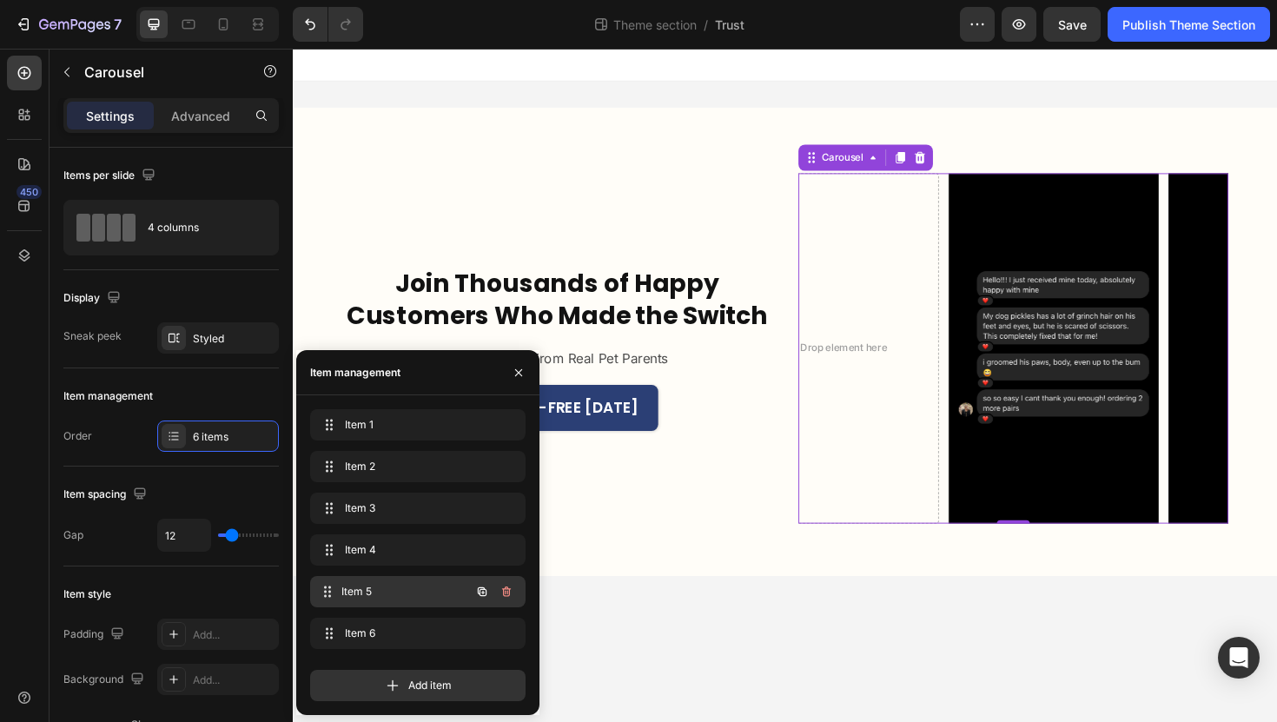
click at [431, 586] on span "Item 5" at bounding box center [405, 592] width 129 height 16
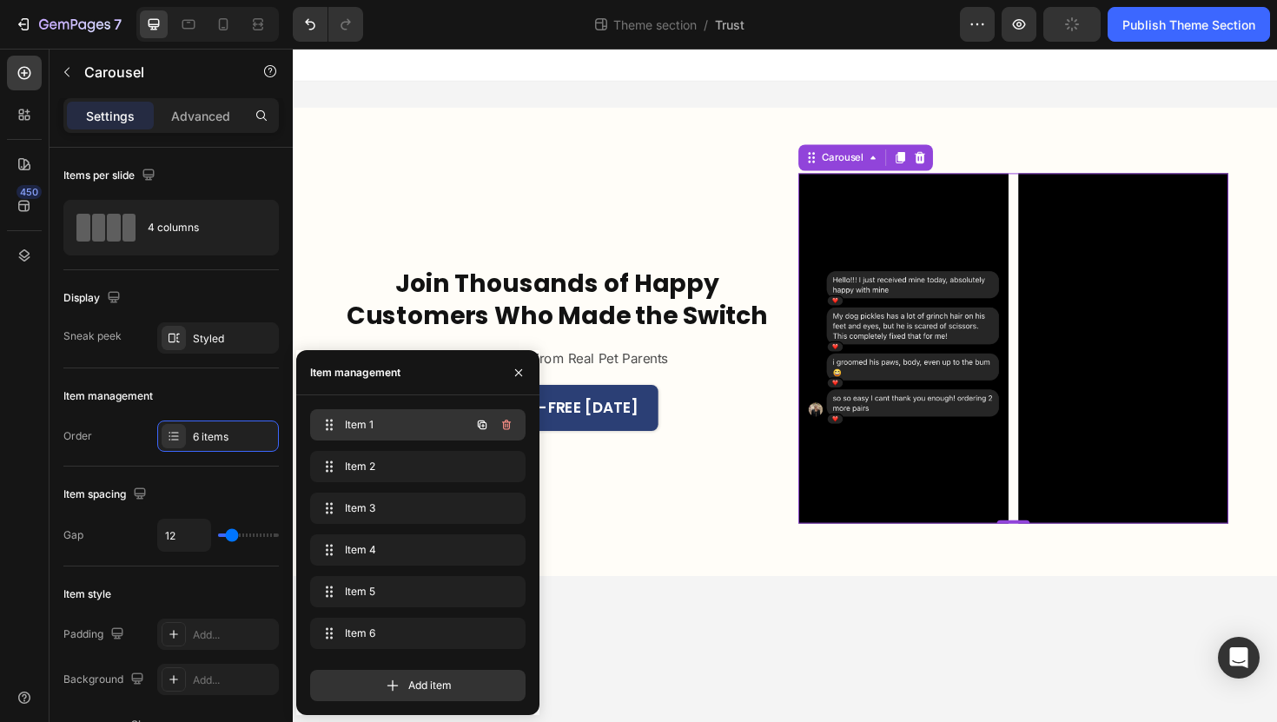
click at [428, 436] on div "Item 1 Item 1" at bounding box center [393, 425] width 153 height 24
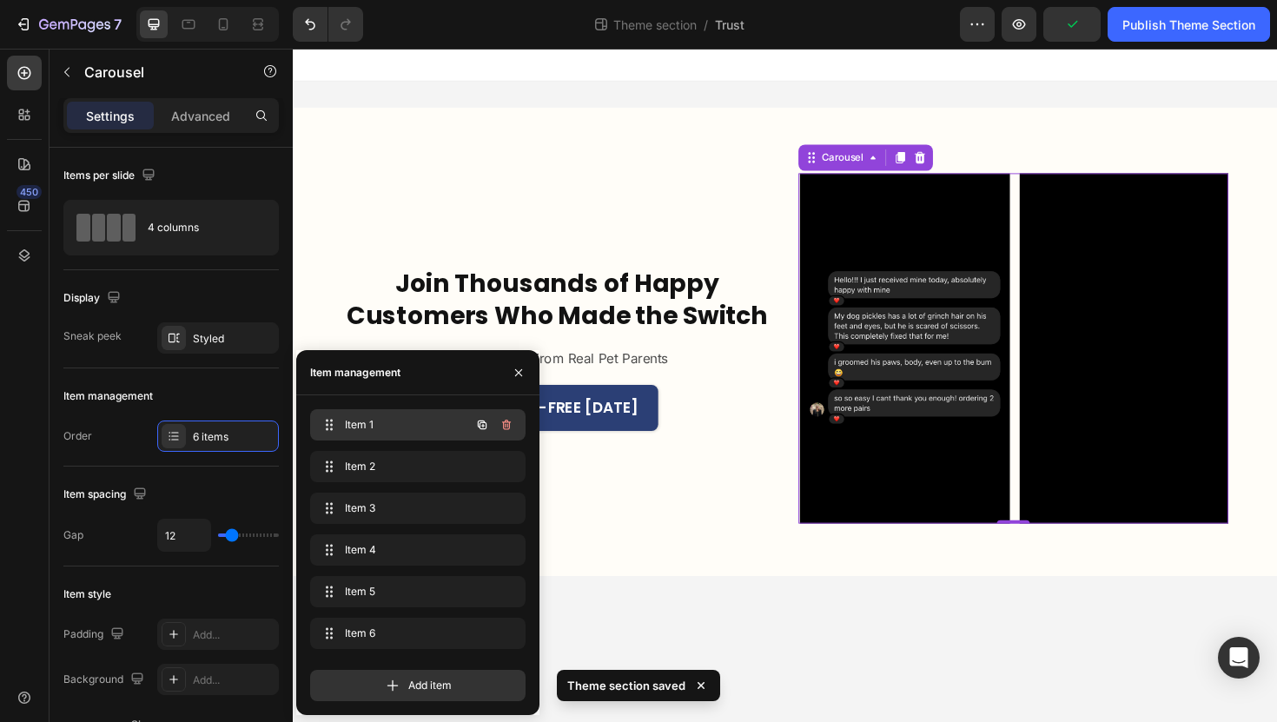
click at [428, 436] on div "Item 1 Item 1" at bounding box center [393, 425] width 153 height 24
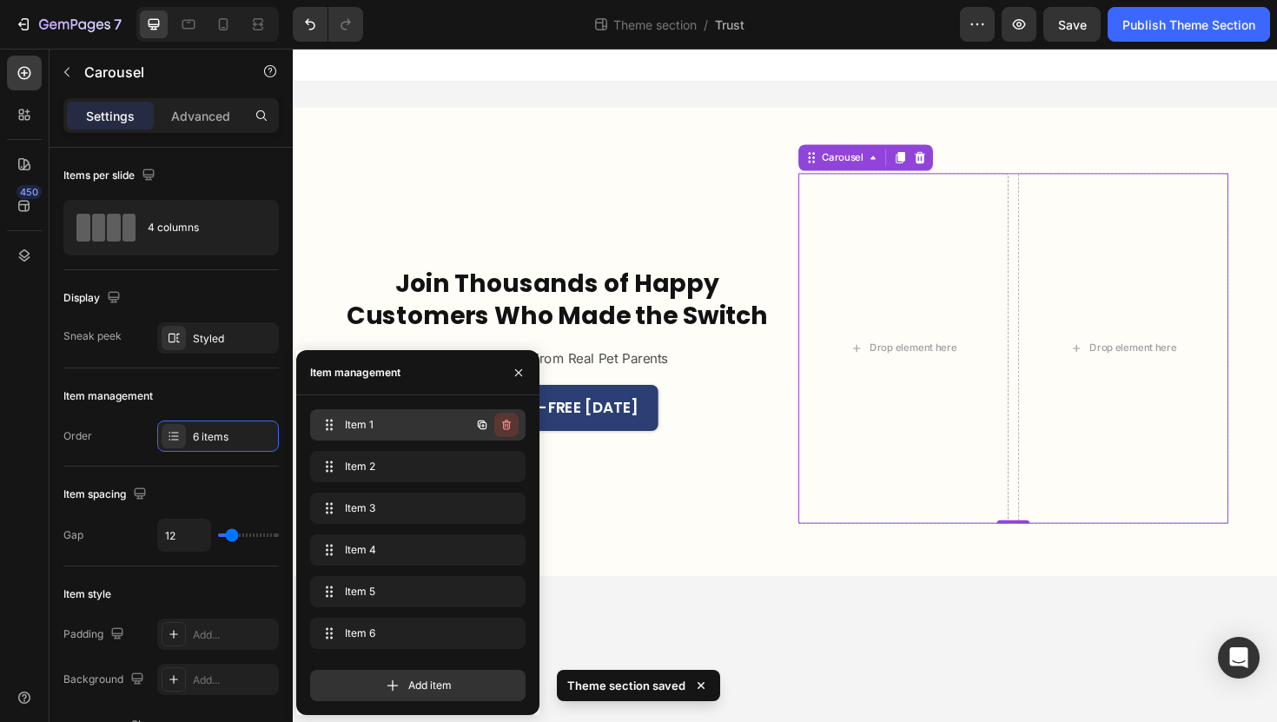
click at [506, 418] on icon "button" at bounding box center [506, 425] width 14 height 14
click at [506, 418] on div "Delete" at bounding box center [495, 425] width 32 height 16
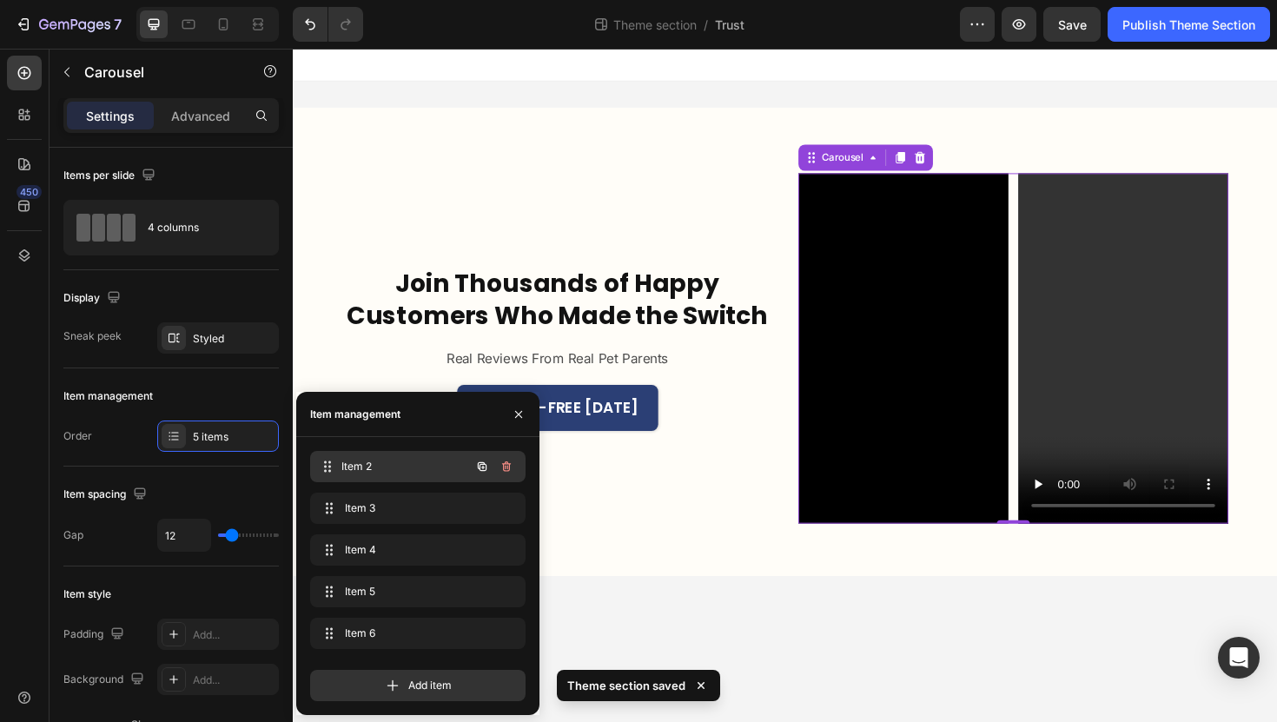
click at [410, 477] on div "Item 2 Item 2" at bounding box center [393, 466] width 153 height 24
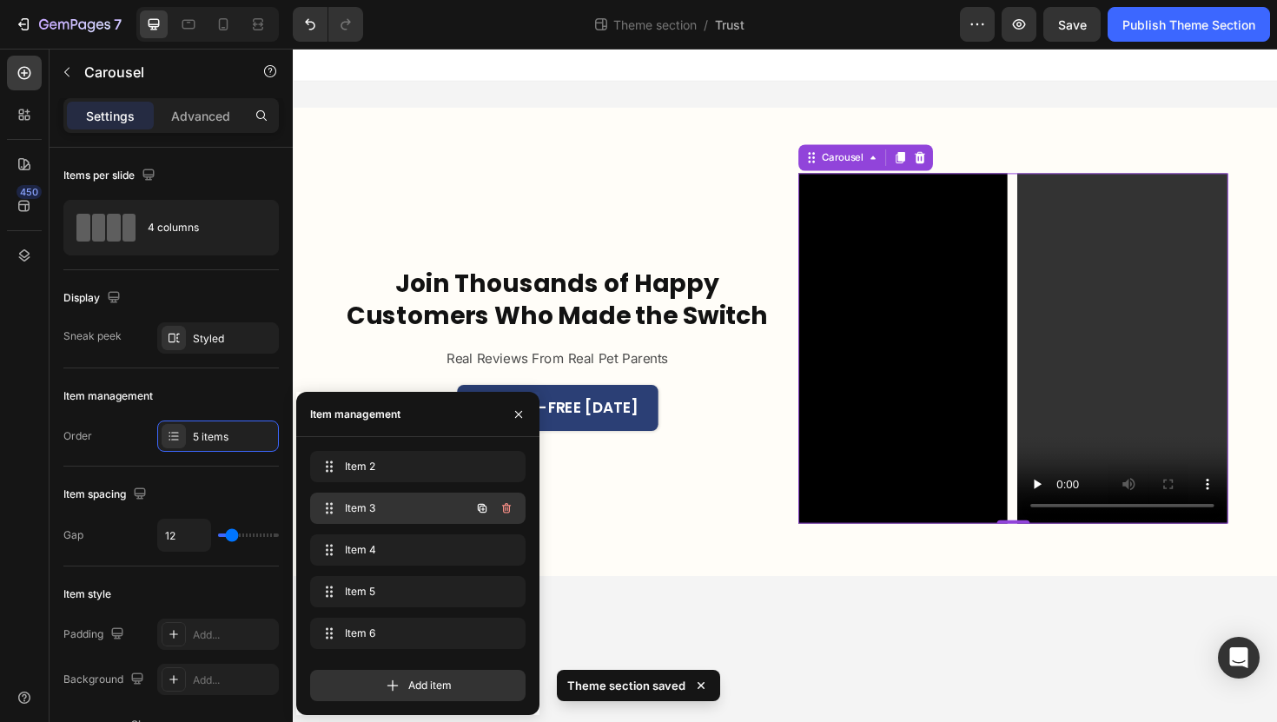
click at [406, 504] on span "Item 3" at bounding box center [394, 508] width 98 height 16
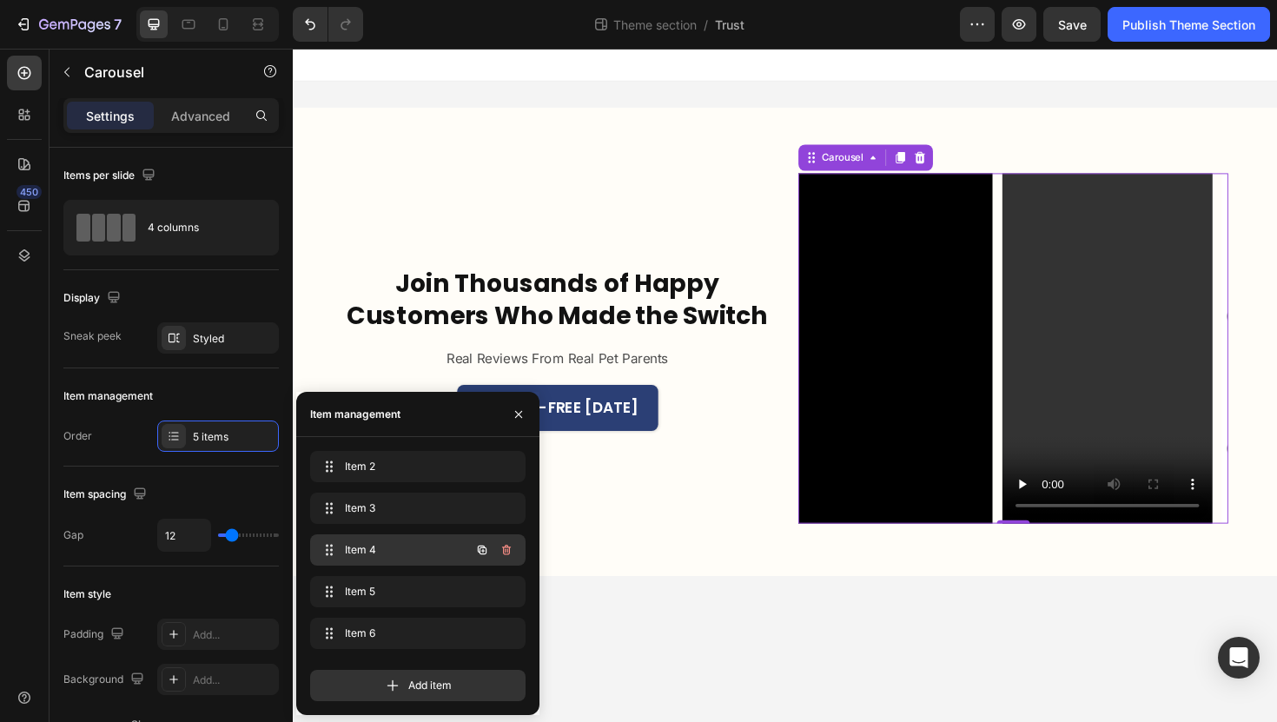
click at [400, 546] on span "Item 4" at bounding box center [394, 550] width 98 height 16
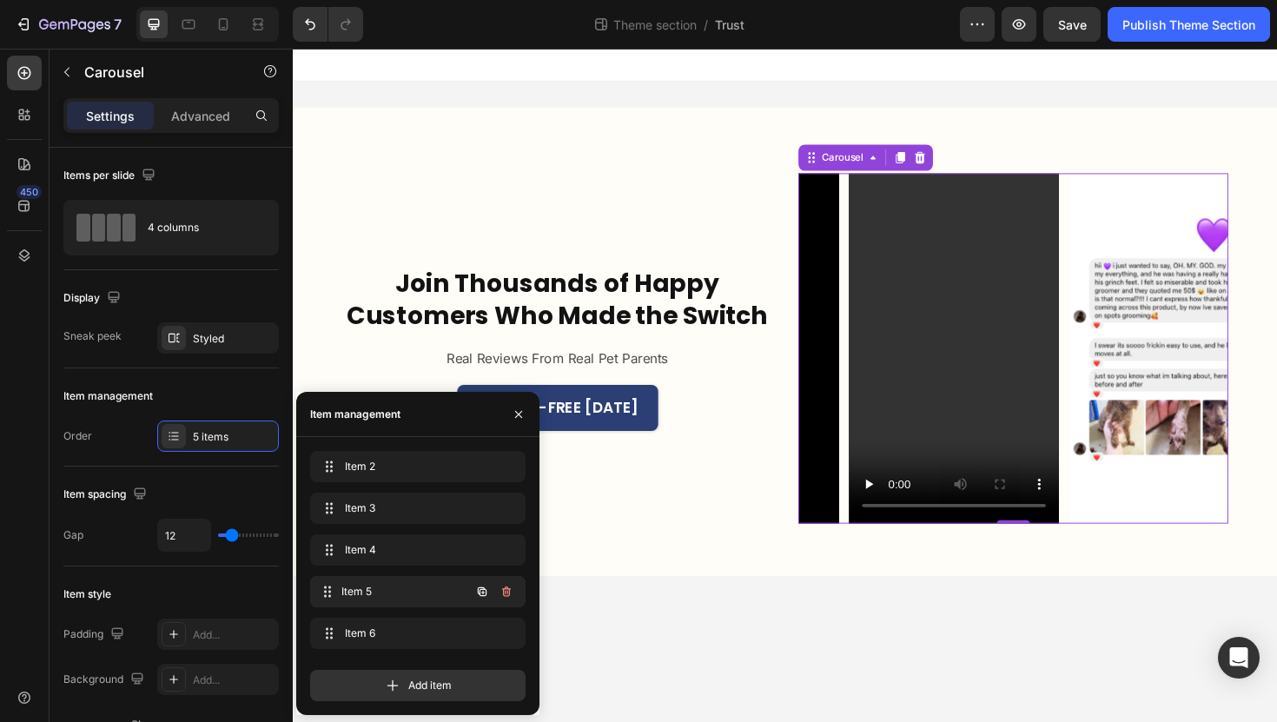
click at [386, 598] on span "Item 5" at bounding box center [405, 592] width 129 height 16
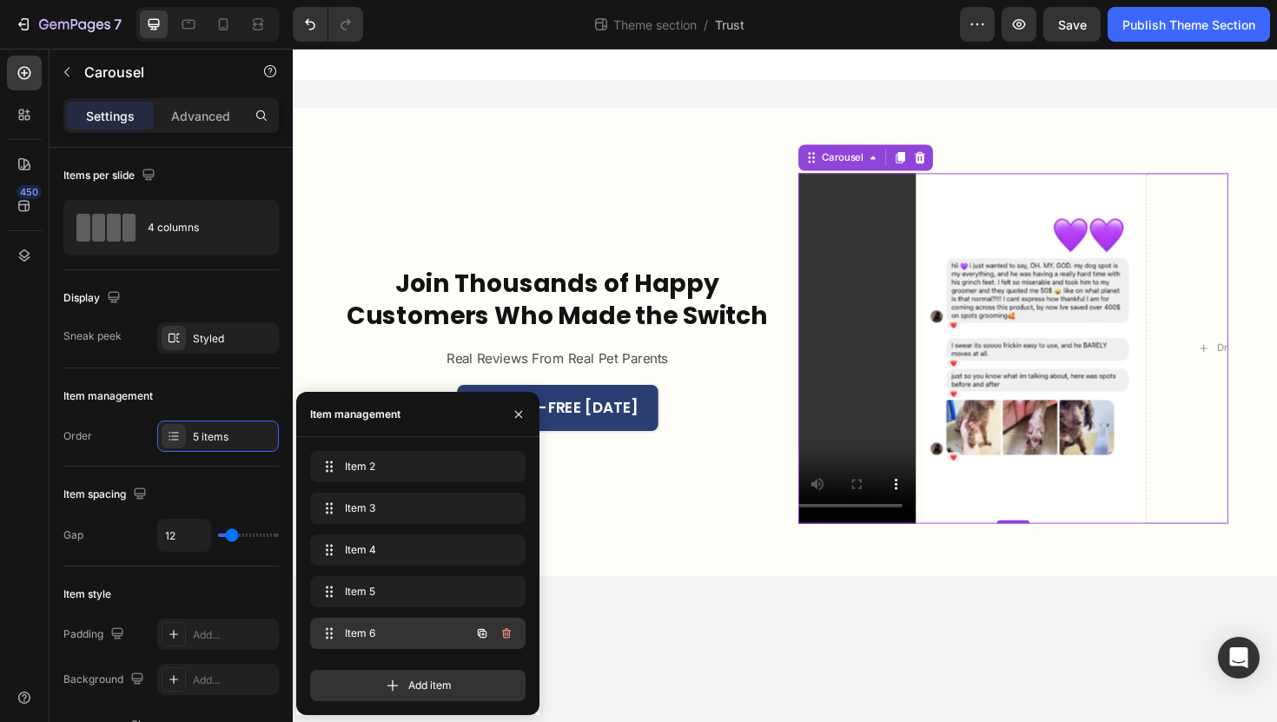
click at [387, 632] on span "Item 6" at bounding box center [394, 633] width 98 height 16
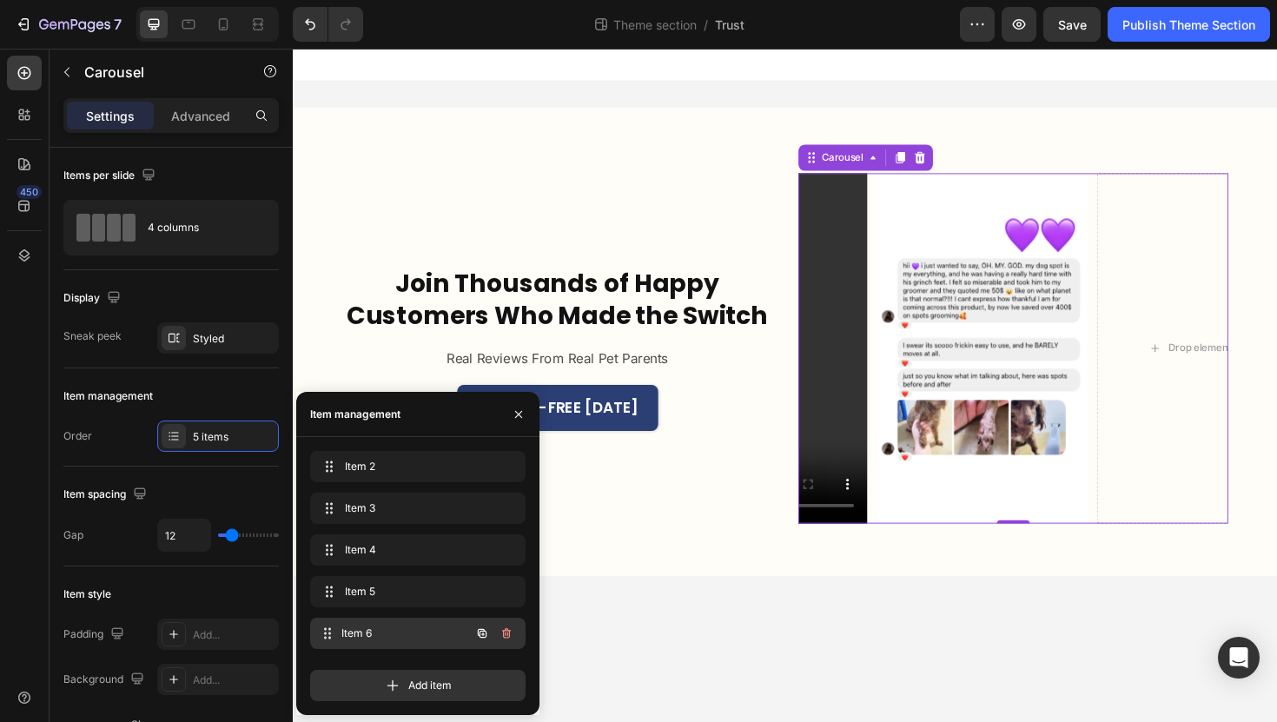
click at [387, 632] on span "Item 6" at bounding box center [405, 633] width 129 height 16
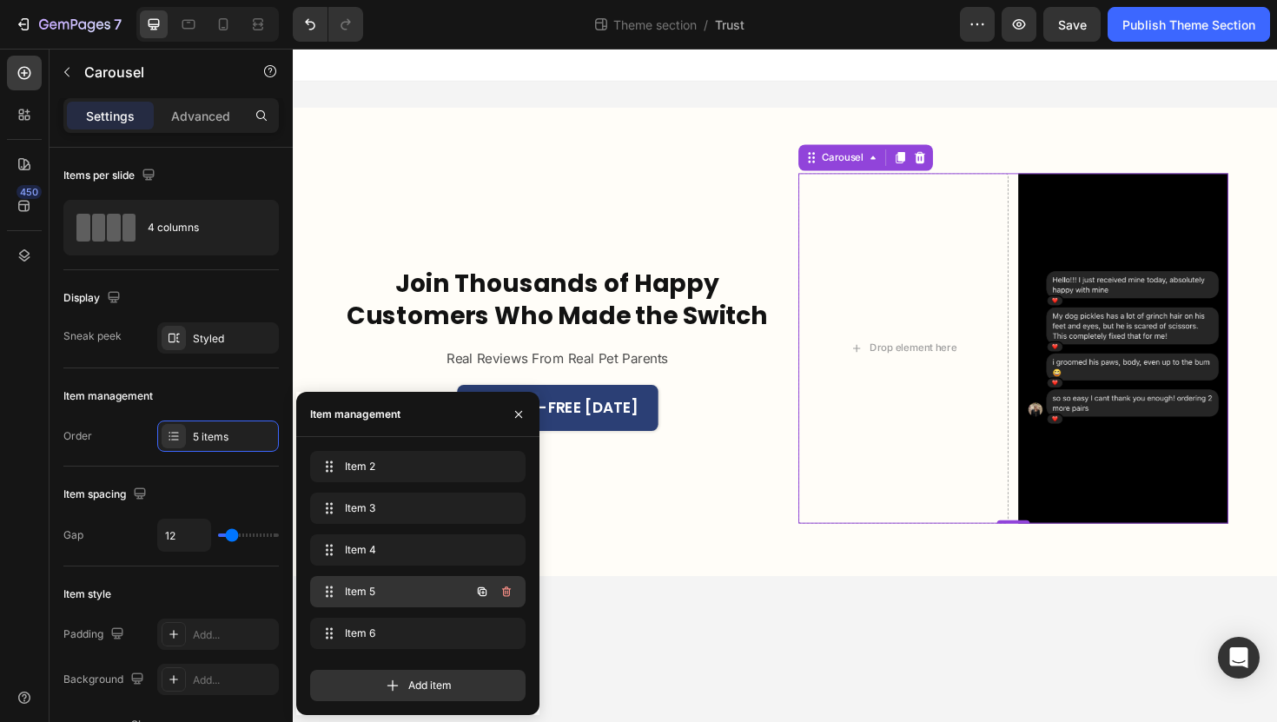
click at [415, 605] on div "Item 5 Item 5" at bounding box center [417, 591] width 215 height 31
click at [511, 585] on button "button" at bounding box center [506, 591] width 24 height 24
click at [494, 593] on div "Delete" at bounding box center [495, 592] width 32 height 16
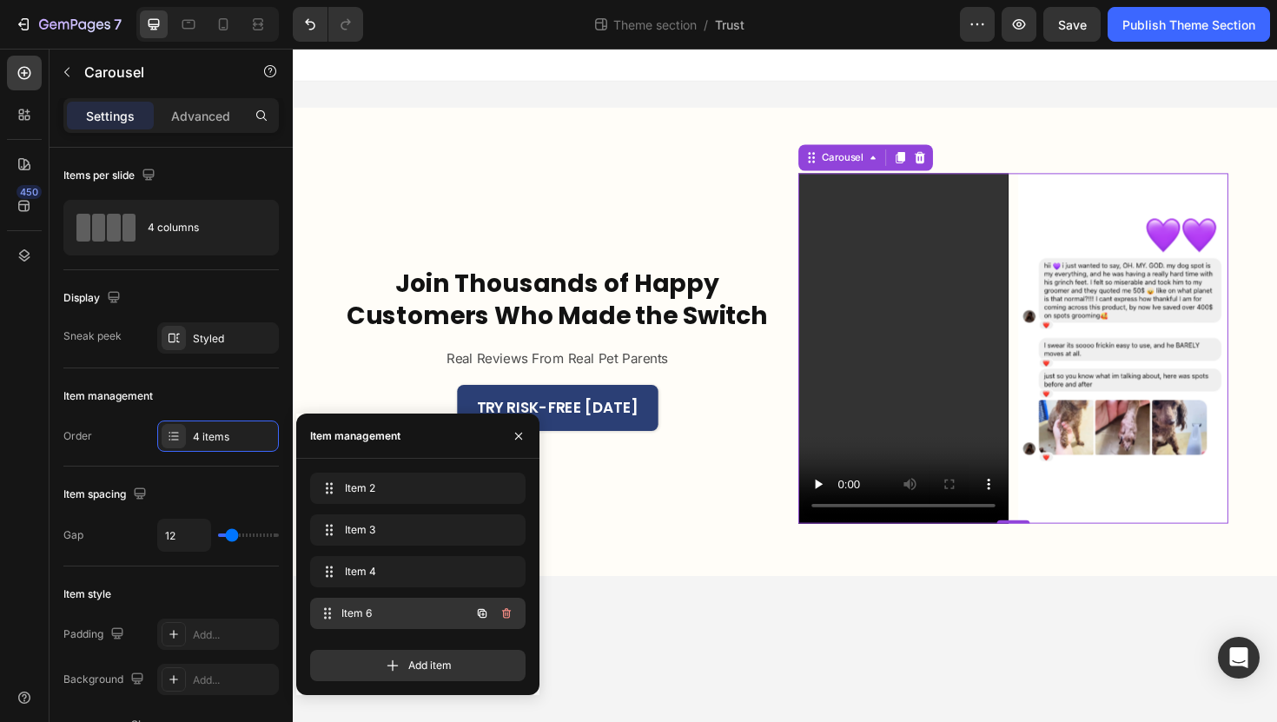
click at [461, 607] on div "Item 6 Item 6" at bounding box center [393, 613] width 153 height 24
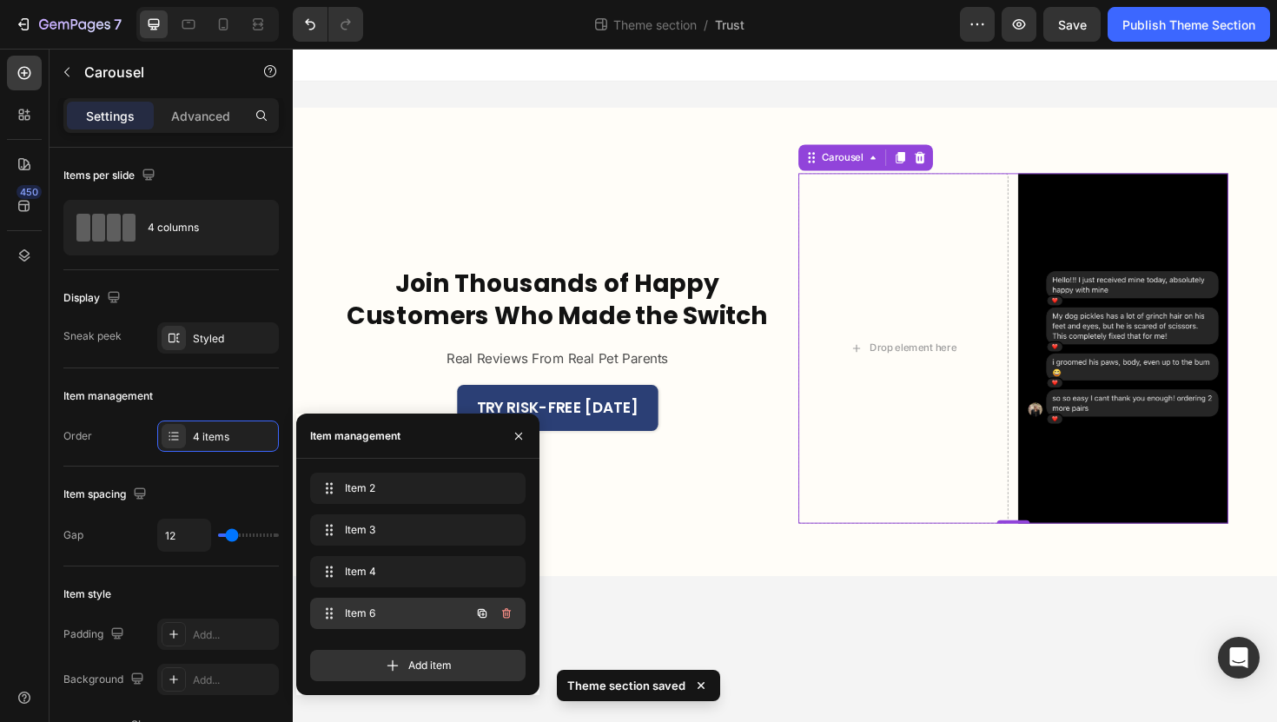
click at [417, 612] on span "Item 6" at bounding box center [394, 613] width 98 height 16
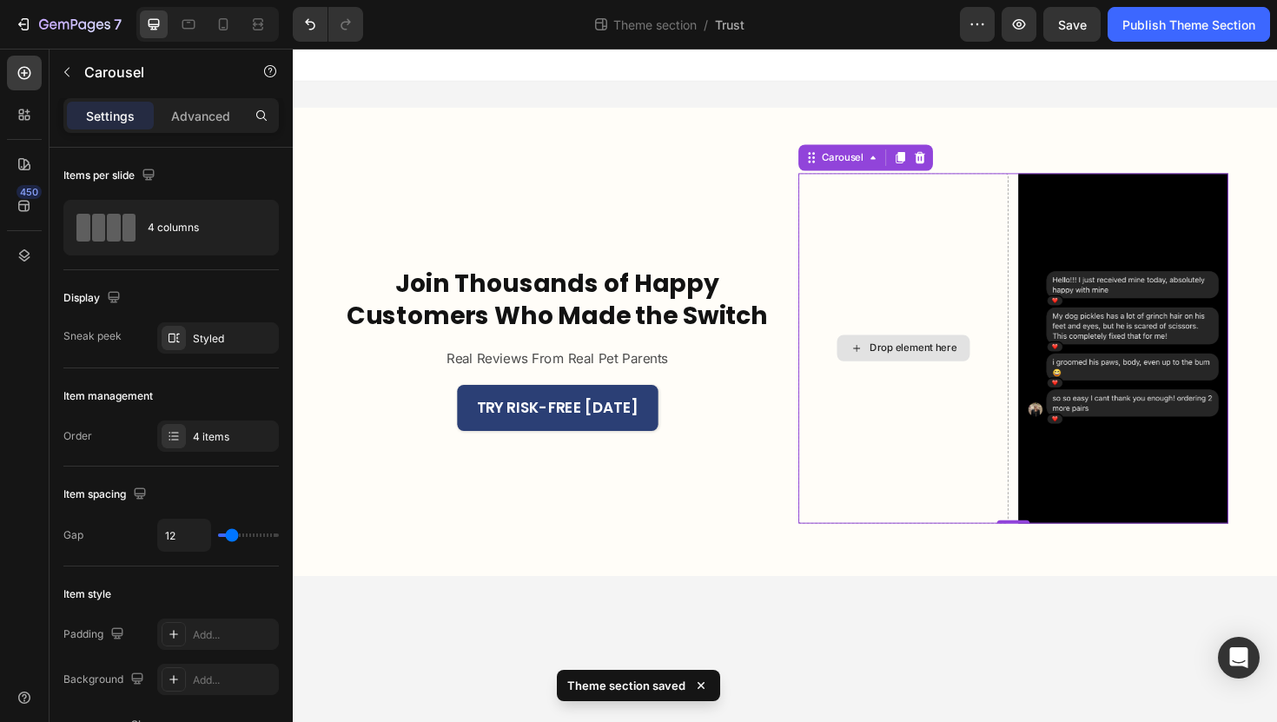
click at [1001, 447] on div "Drop element here" at bounding box center [939, 366] width 222 height 371
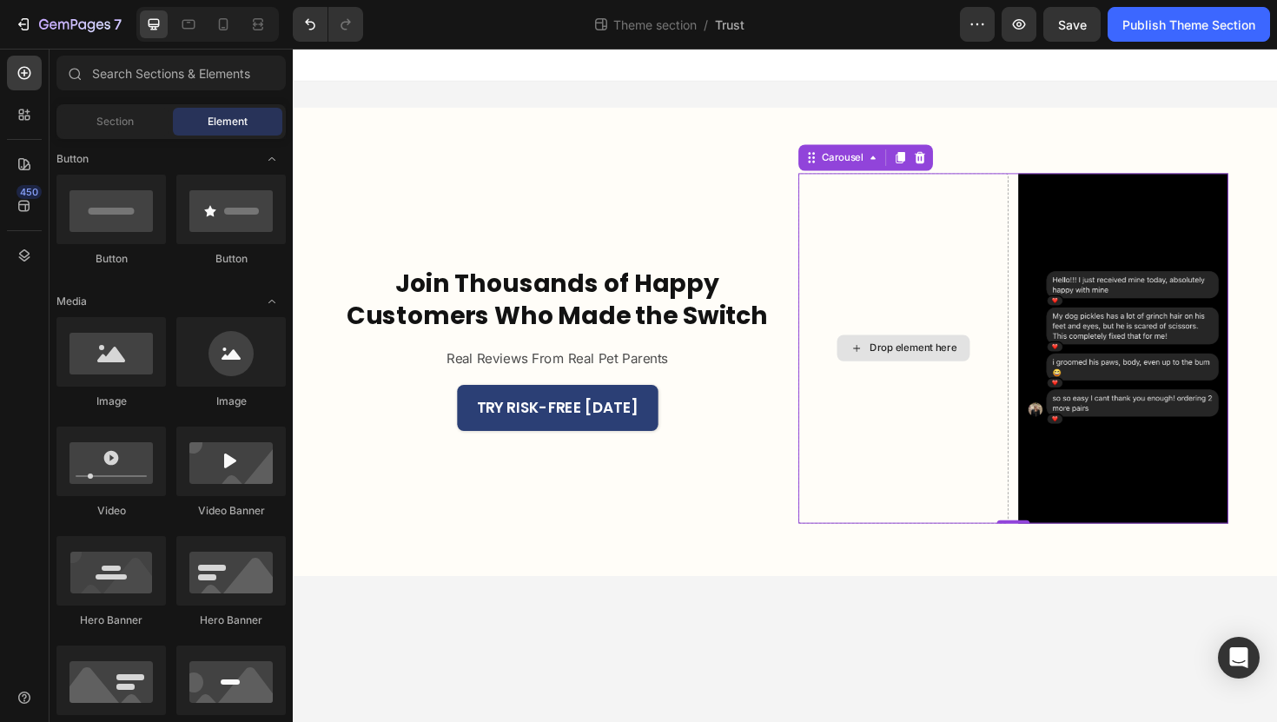
click at [992, 377] on div "Drop element here" at bounding box center [939, 366] width 141 height 28
click at [992, 373] on div "Drop element here" at bounding box center [939, 366] width 141 height 28
click at [846, 361] on icon "Carousel Back Arrow" at bounding box center [855, 365] width 23 height 23
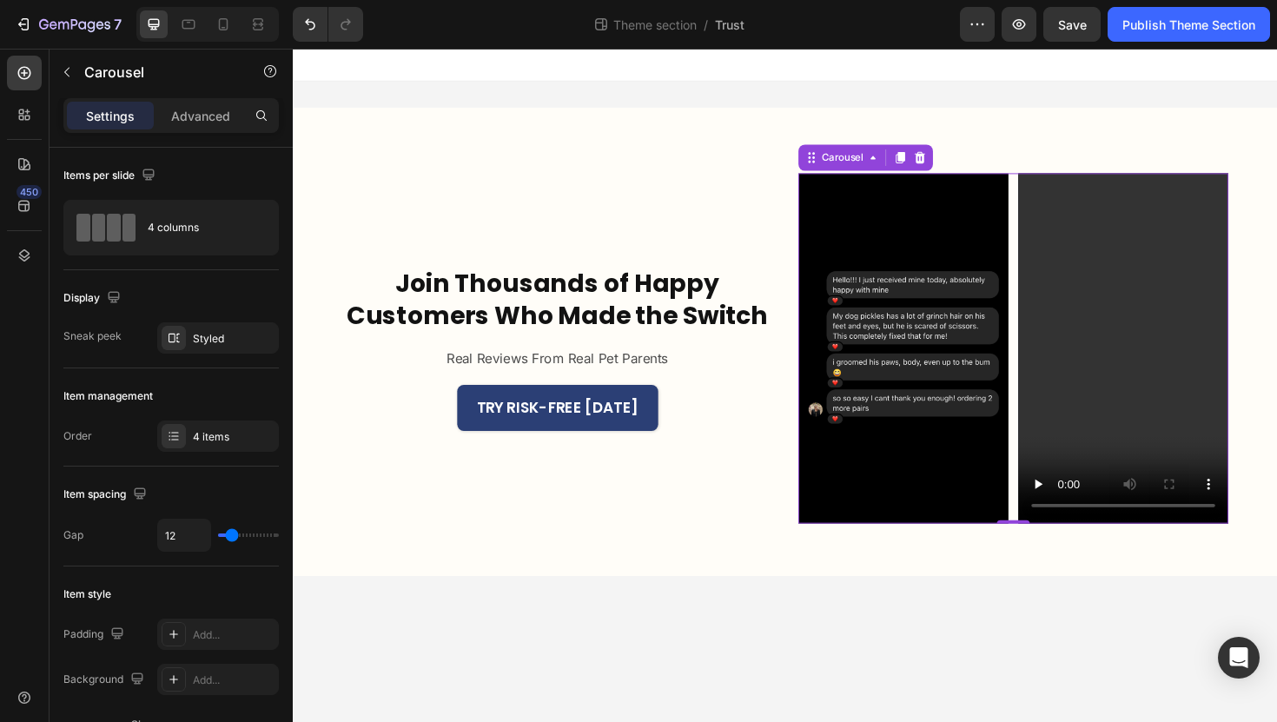
click at [859, 366] on icon "Carousel Back Arrow" at bounding box center [855, 365] width 23 height 23
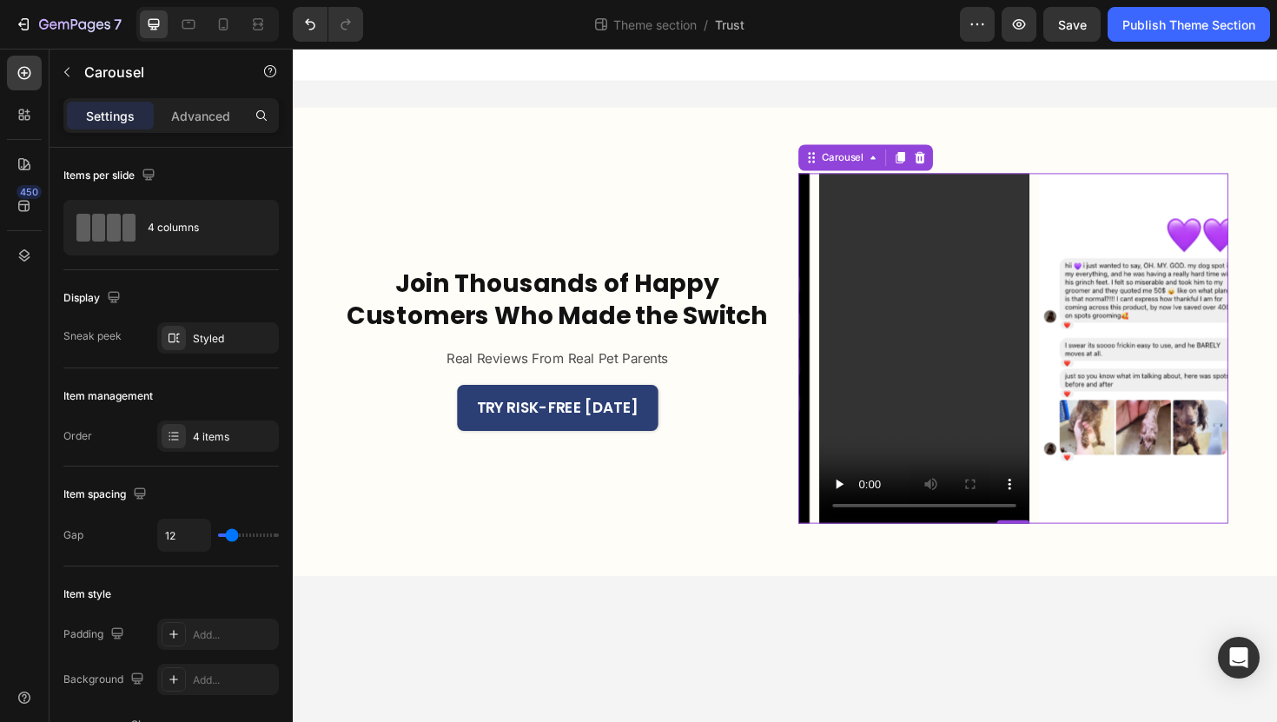
click at [1253, 361] on icon "Carousel Next Arrow" at bounding box center [1255, 366] width 28 height 52
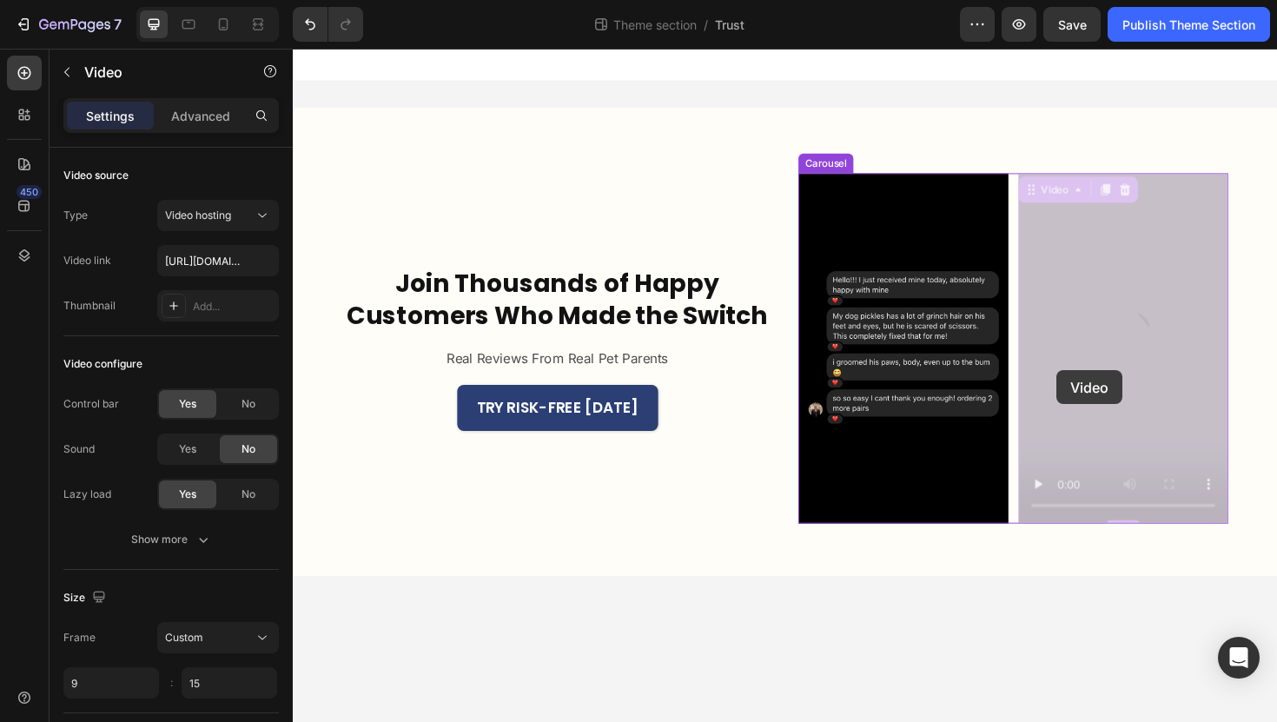
drag, startPoint x: 1139, startPoint y: 364, endPoint x: 1125, endPoint y: 390, distance: 29.5
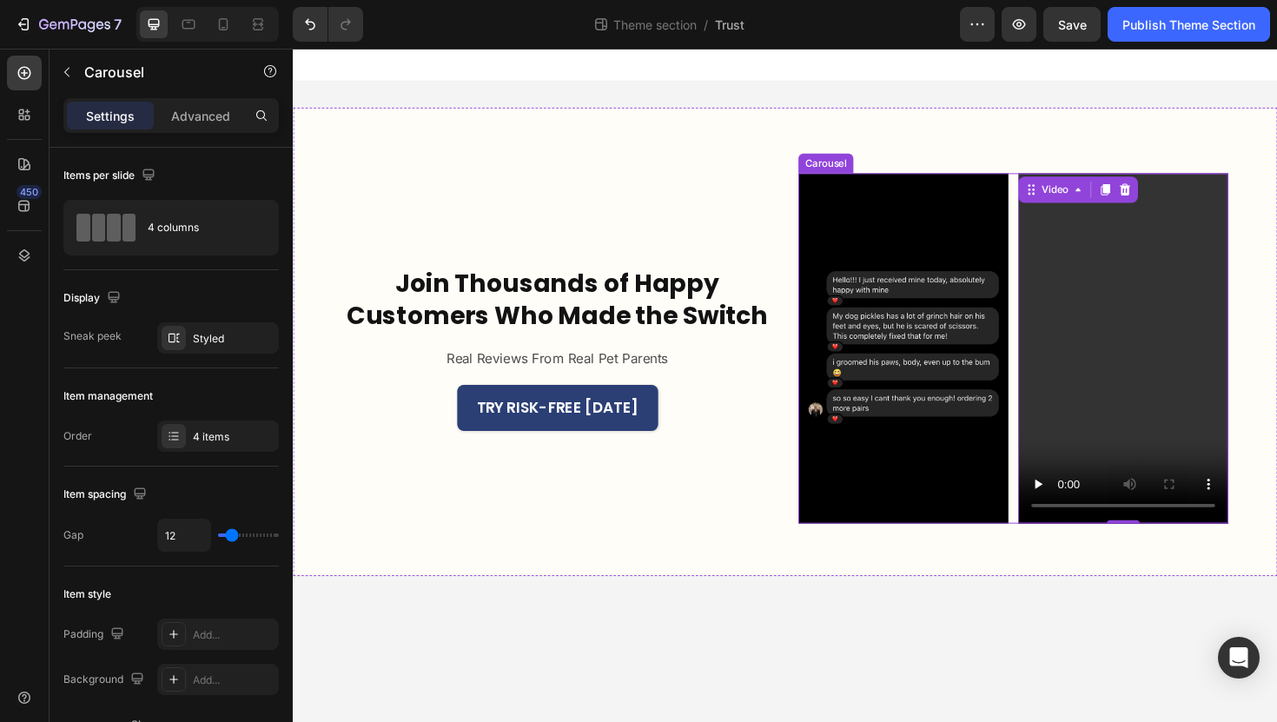
click at [1251, 367] on icon "Carousel Next Arrow" at bounding box center [1255, 365] width 23 height 23
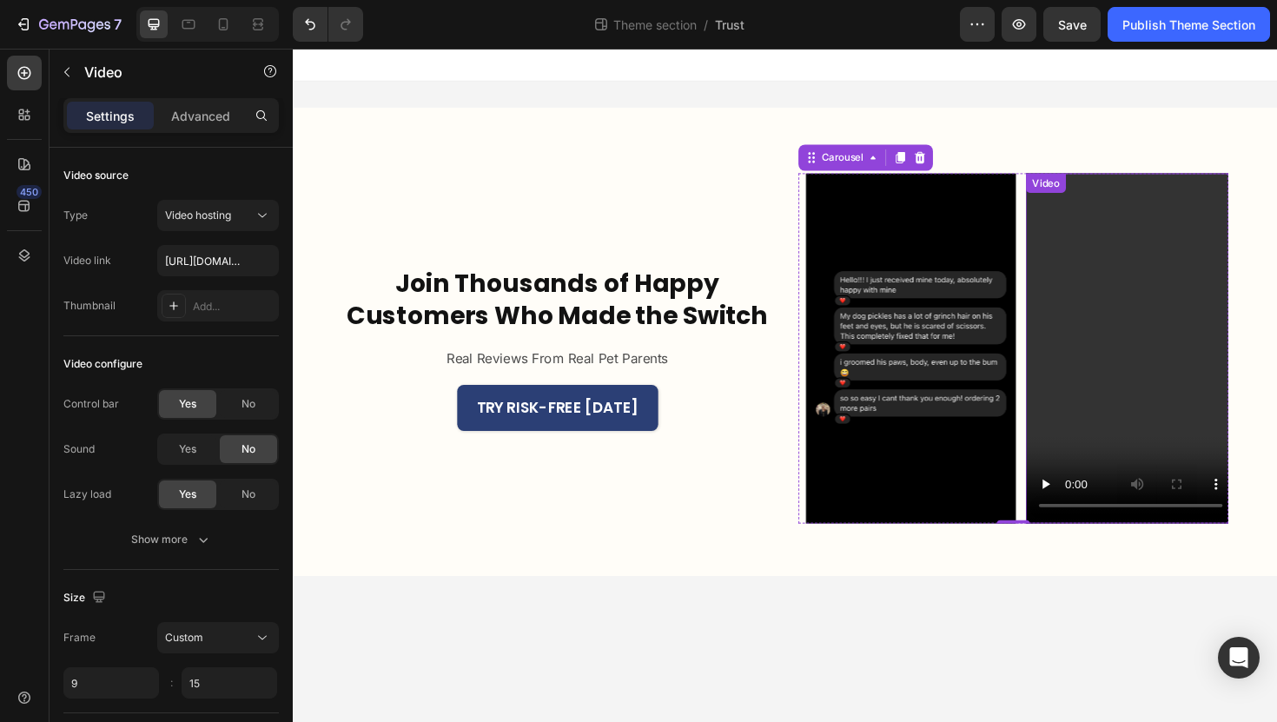
click at [1146, 195] on div "Video" at bounding box center [1179, 366] width 222 height 371
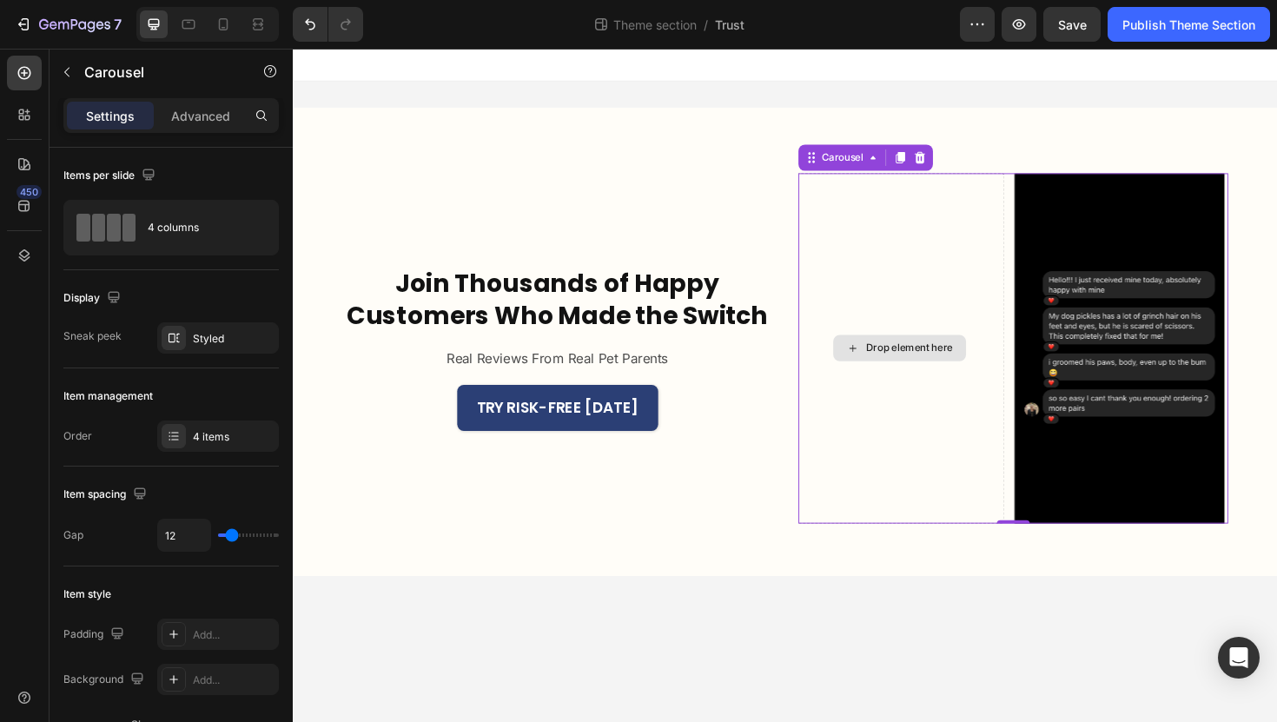
click at [982, 383] on div "Drop element here" at bounding box center [934, 366] width 222 height 371
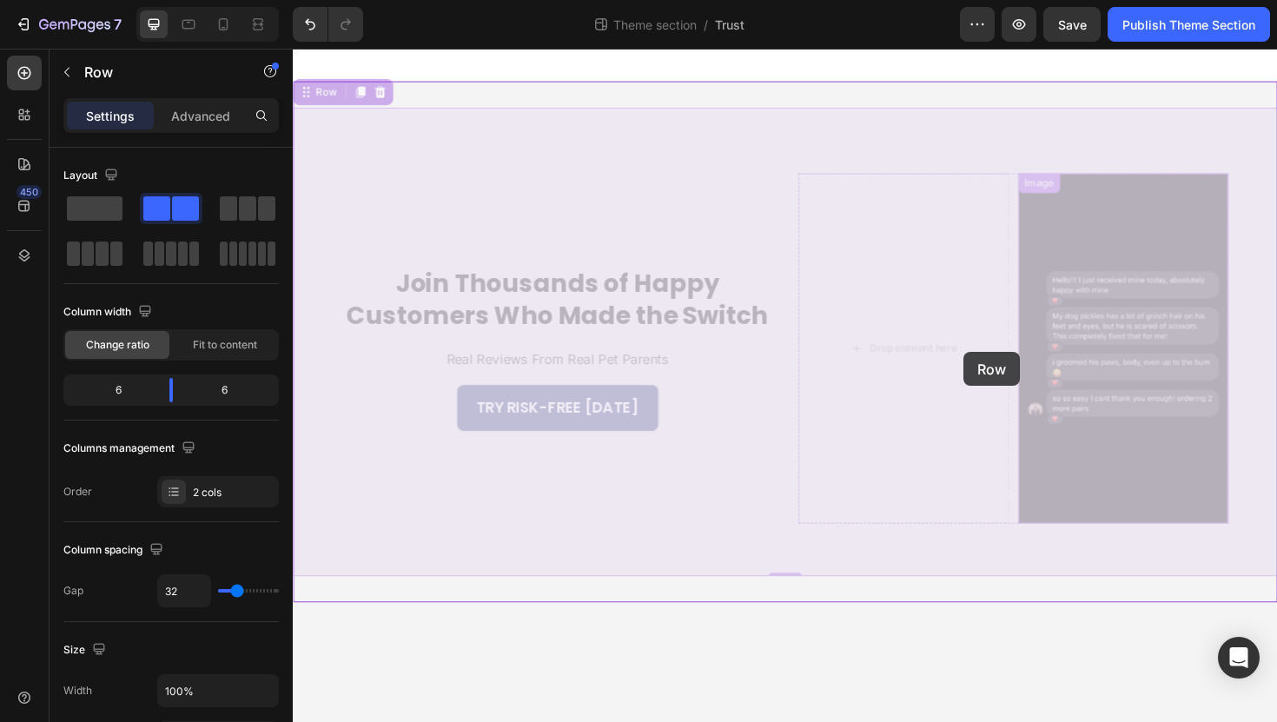
drag, startPoint x: 1292, startPoint y: 353, endPoint x: 1097, endPoint y: 380, distance: 197.3
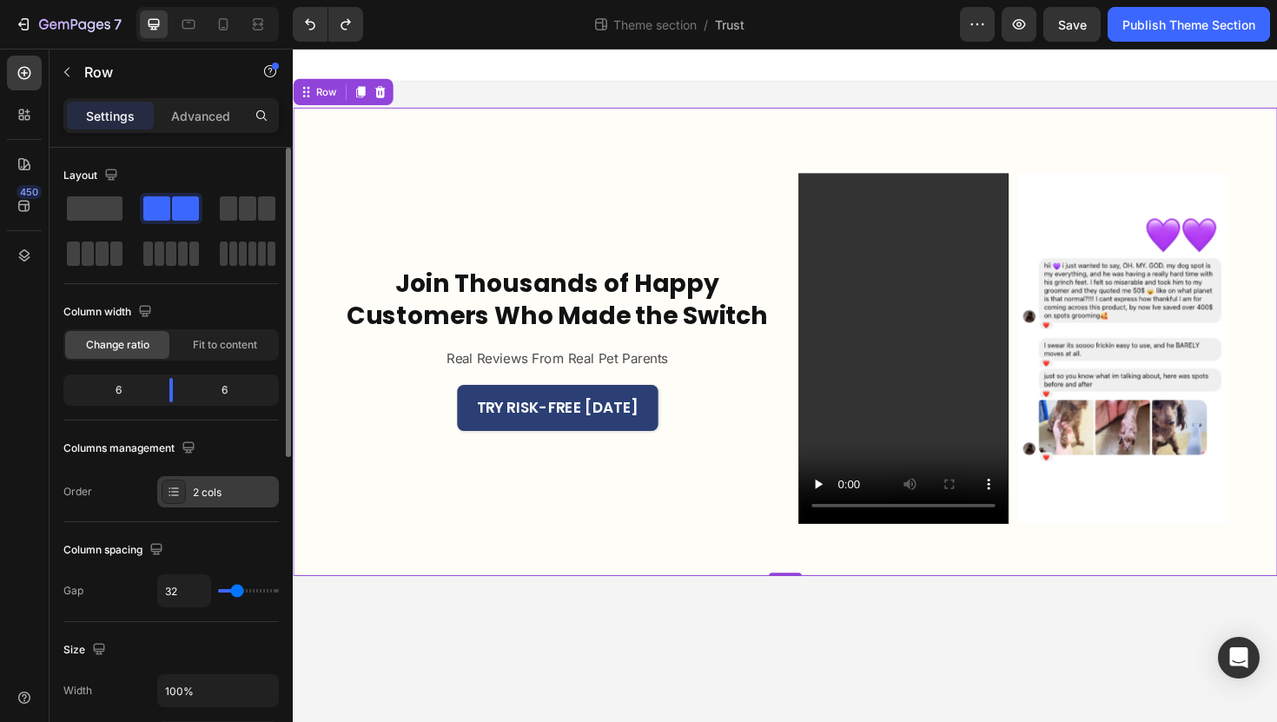
click at [207, 491] on div "2 cols" at bounding box center [234, 493] width 82 height 16
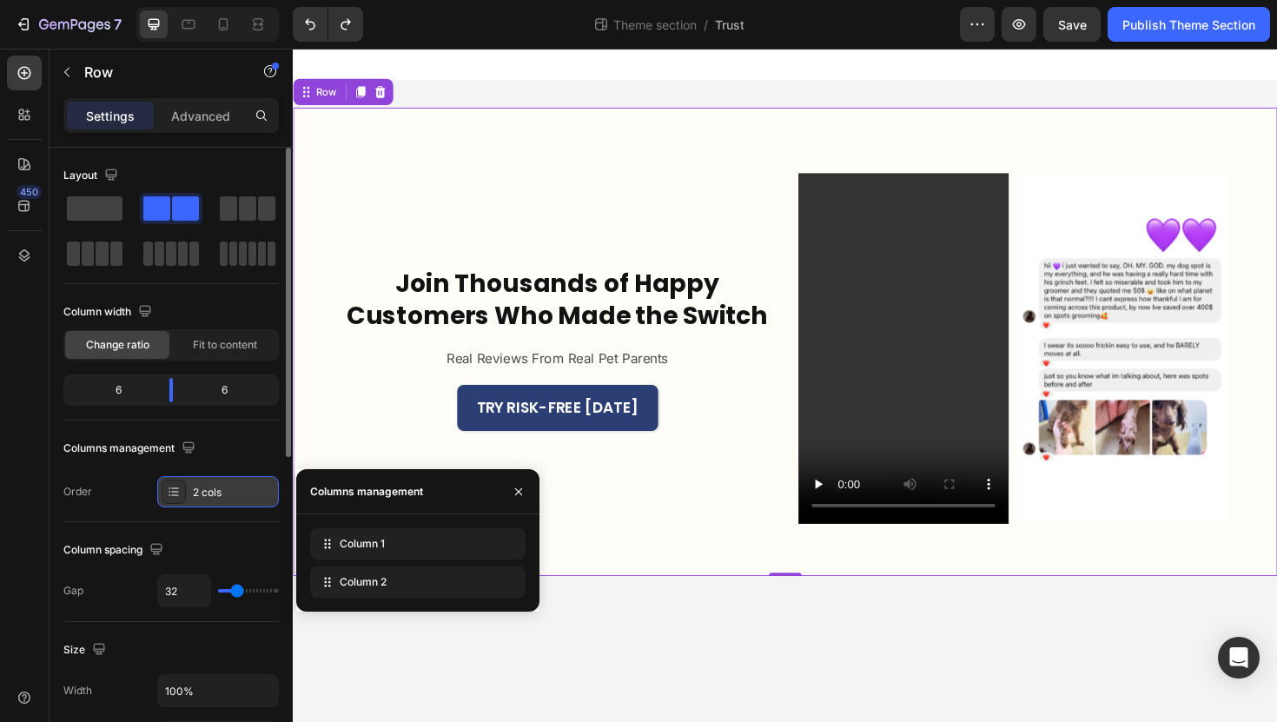
click at [207, 491] on div "2 cols" at bounding box center [234, 493] width 82 height 16
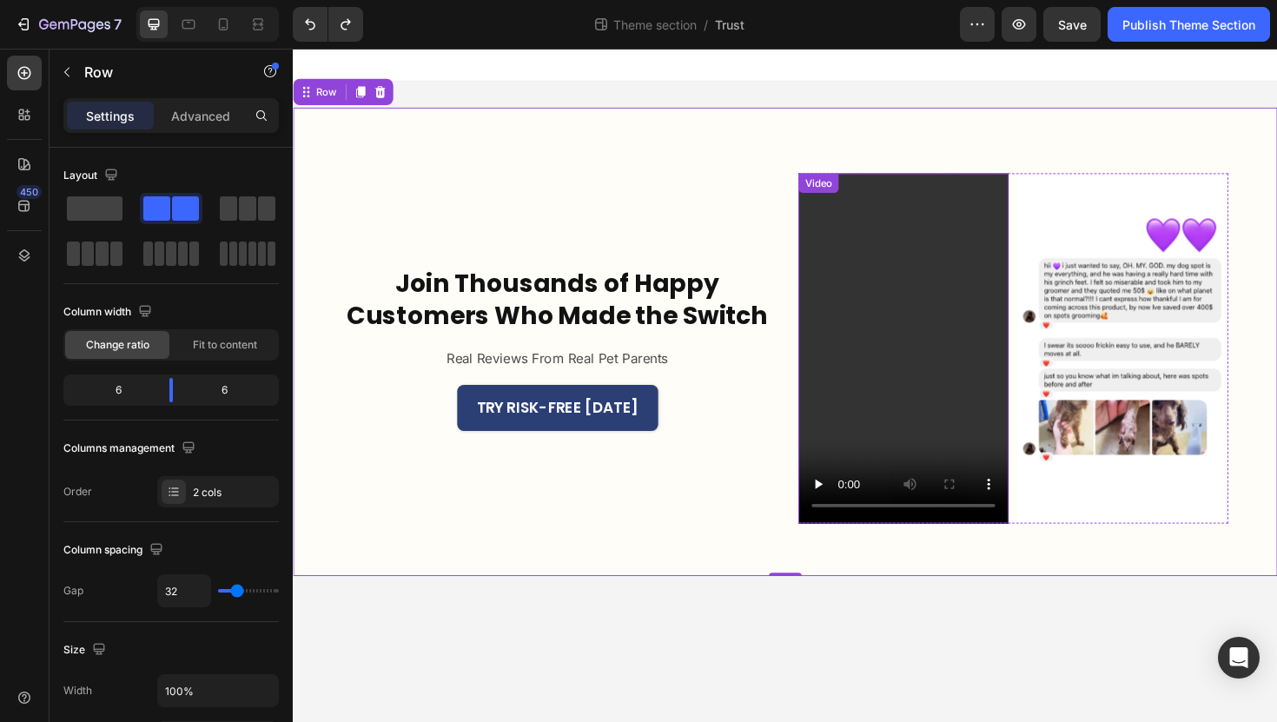
click at [884, 406] on video at bounding box center [939, 366] width 222 height 371
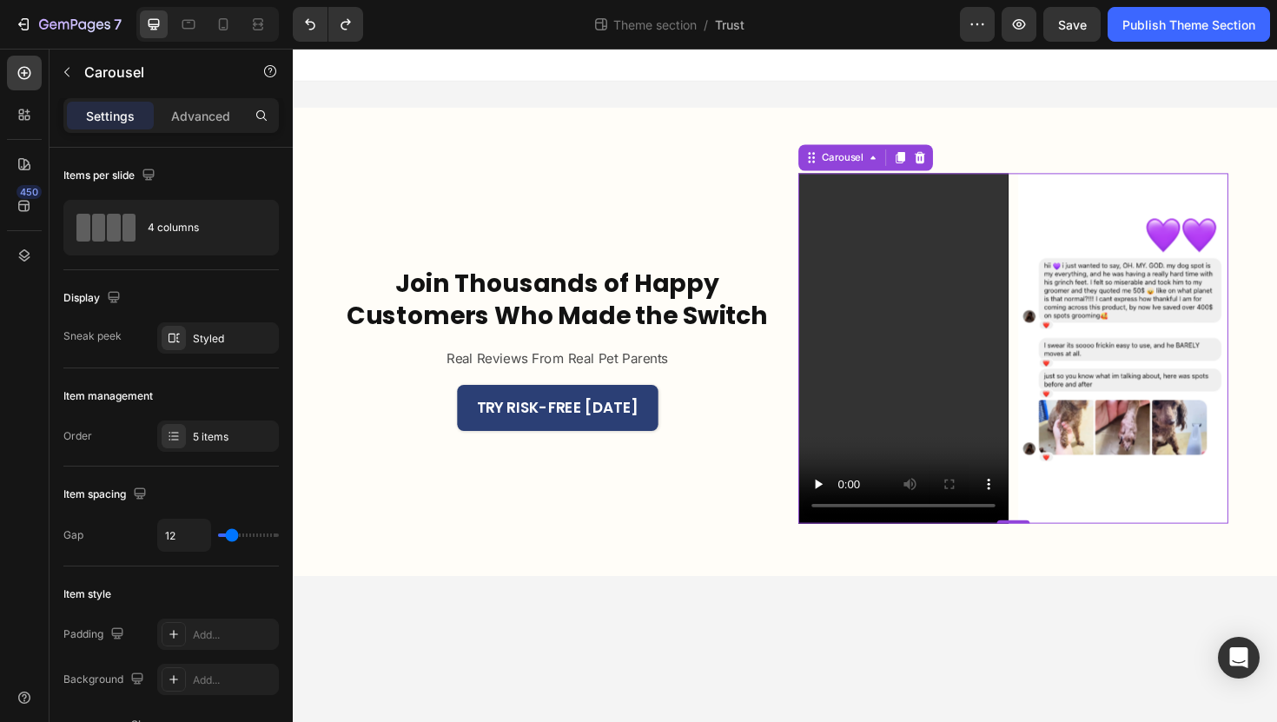
click at [1053, 399] on div "Drop element here Image Video Video Image" at bounding box center [1055, 366] width 455 height 371
click at [231, 429] on div "5 items" at bounding box center [234, 437] width 82 height 16
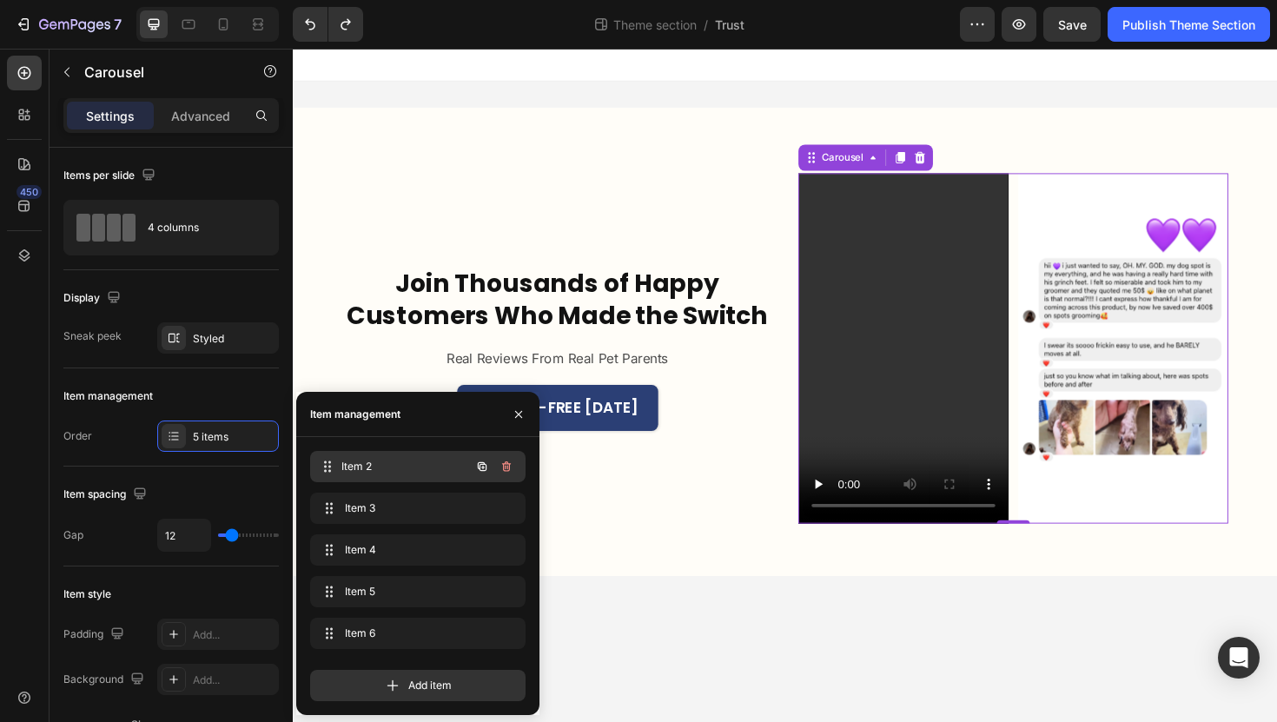
click at [353, 475] on div "Item 2 Item 2" at bounding box center [393, 466] width 153 height 24
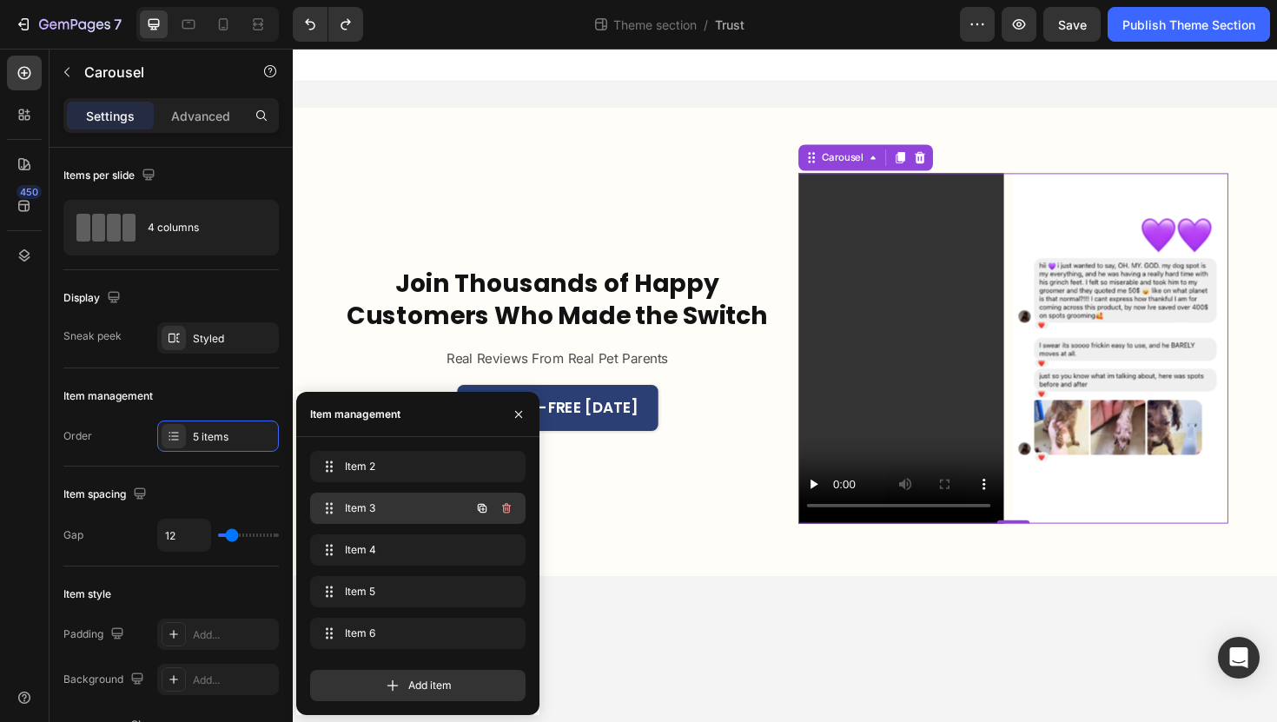
click at [359, 505] on span "Item 3" at bounding box center [394, 508] width 98 height 16
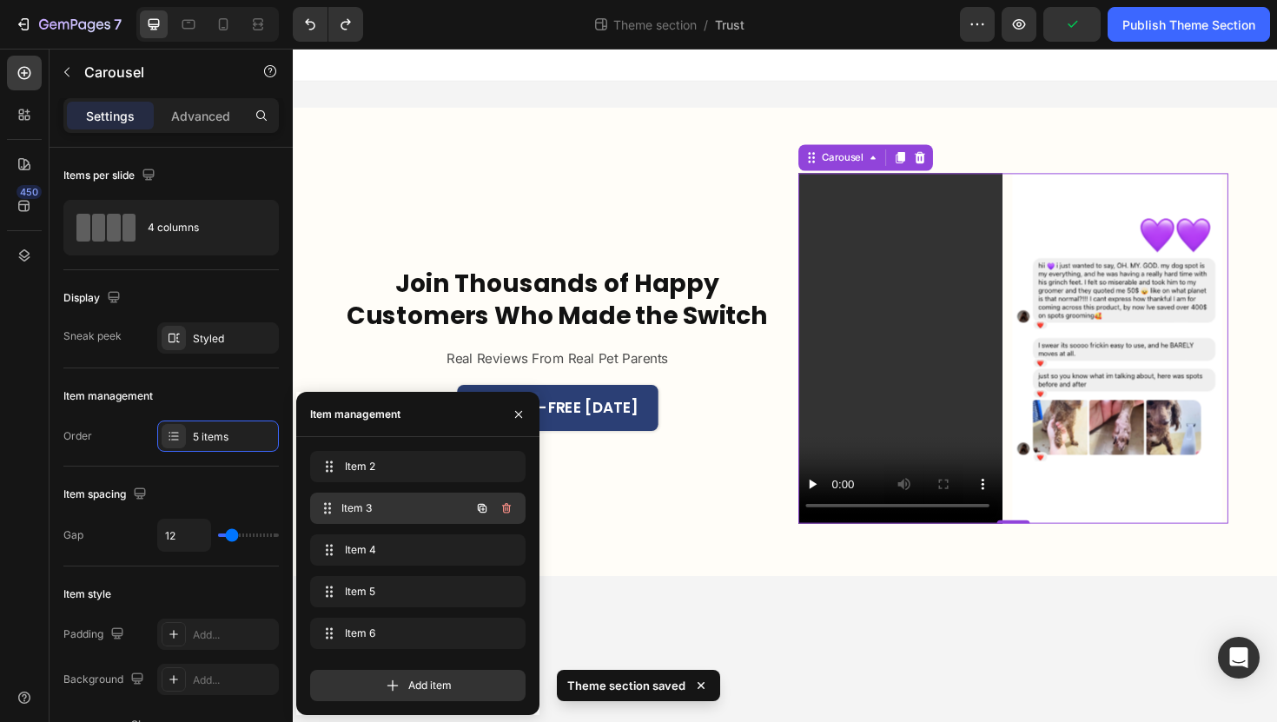
click at [361, 513] on span "Item 3" at bounding box center [405, 508] width 129 height 16
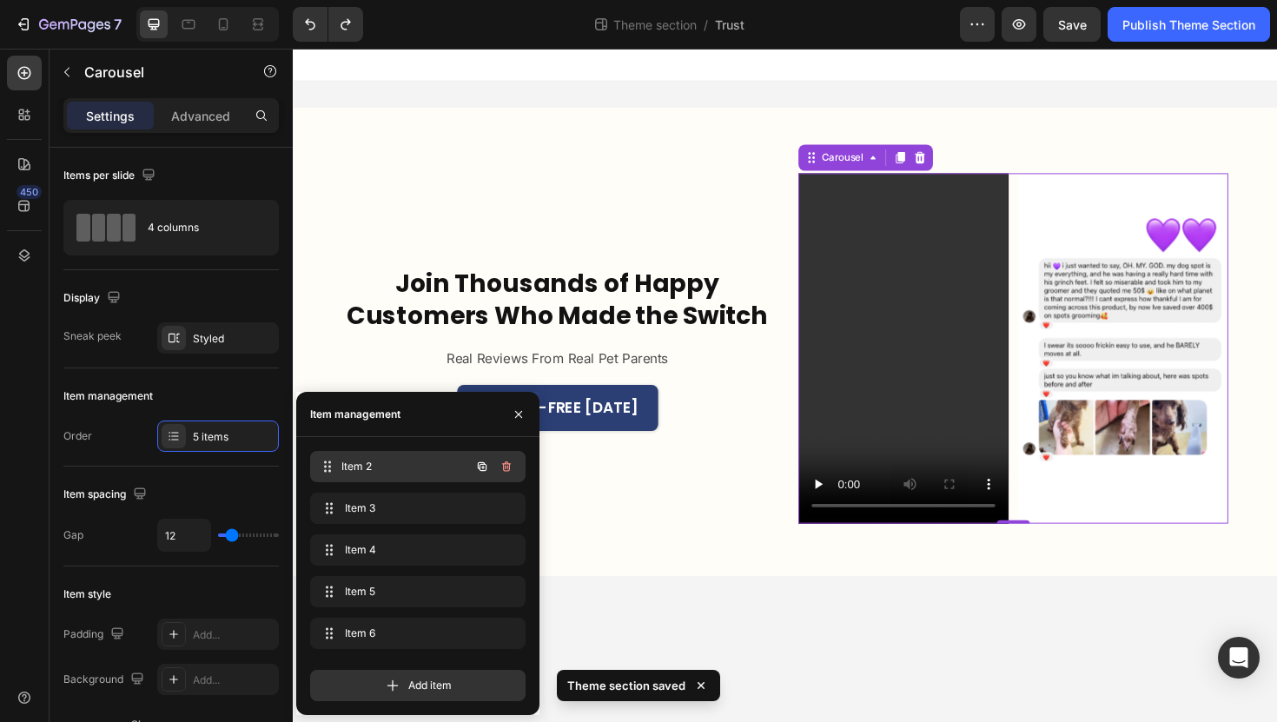
click at [380, 465] on span "Item 2" at bounding box center [405, 467] width 129 height 16
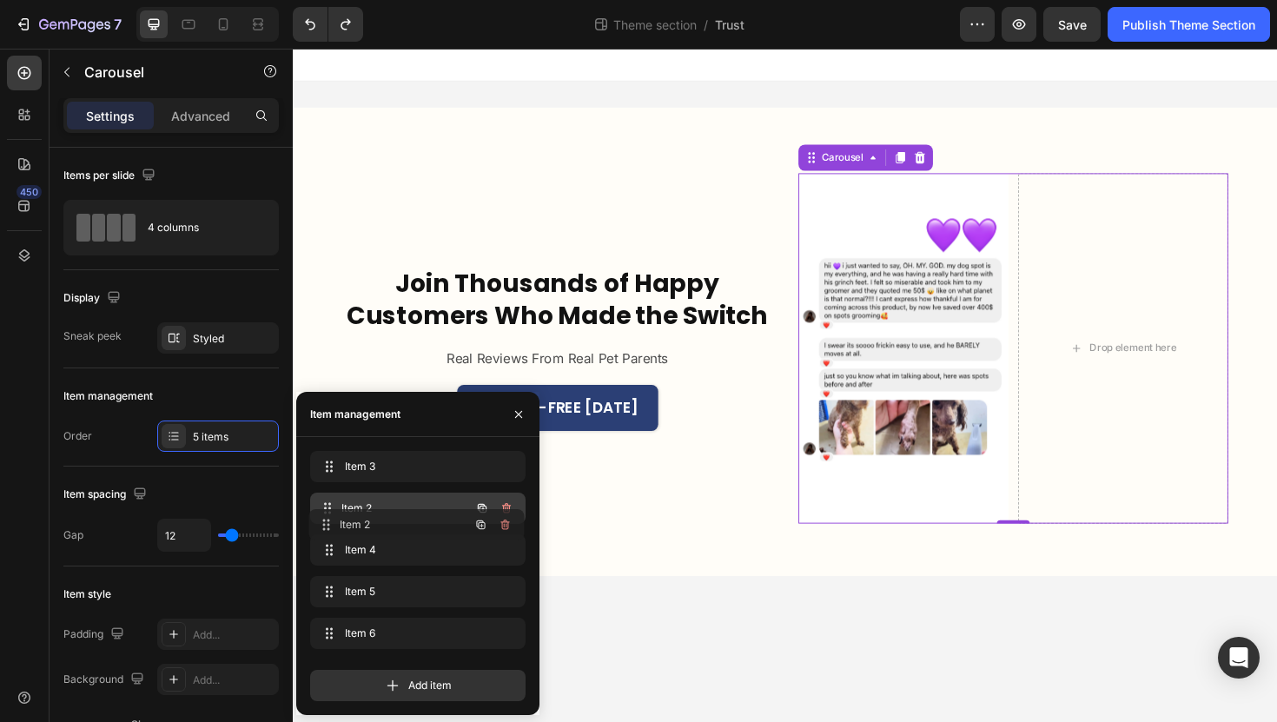
drag, startPoint x: 380, startPoint y: 465, endPoint x: 379, endPoint y: 517, distance: 52.1
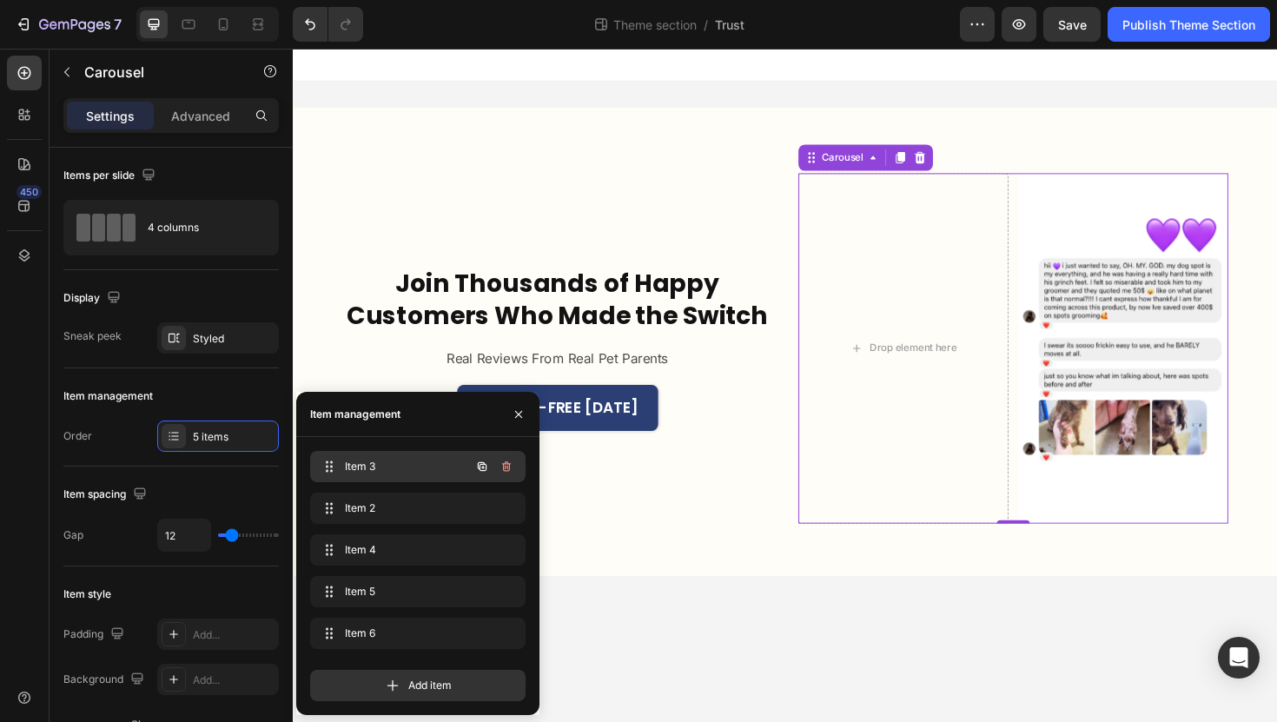
click at [390, 476] on div "Item 3 Item 3" at bounding box center [393, 466] width 153 height 24
click at [390, 472] on span "Item 3" at bounding box center [394, 467] width 98 height 16
click at [390, 470] on span "Item 3" at bounding box center [394, 467] width 98 height 16
click at [390, 470] on span "Item 3" at bounding box center [405, 467] width 129 height 16
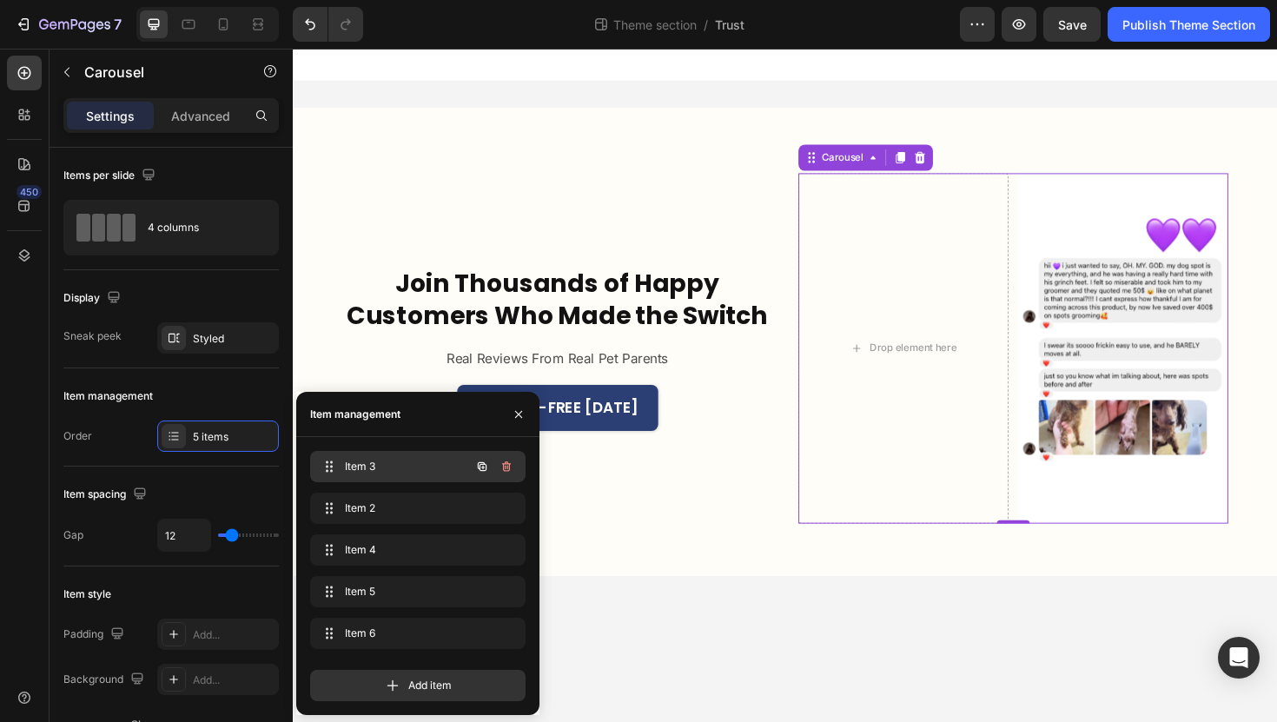
click at [390, 470] on span "Item 3" at bounding box center [394, 467] width 98 height 16
click at [400, 496] on div "Item 2 Item 2" at bounding box center [393, 508] width 153 height 24
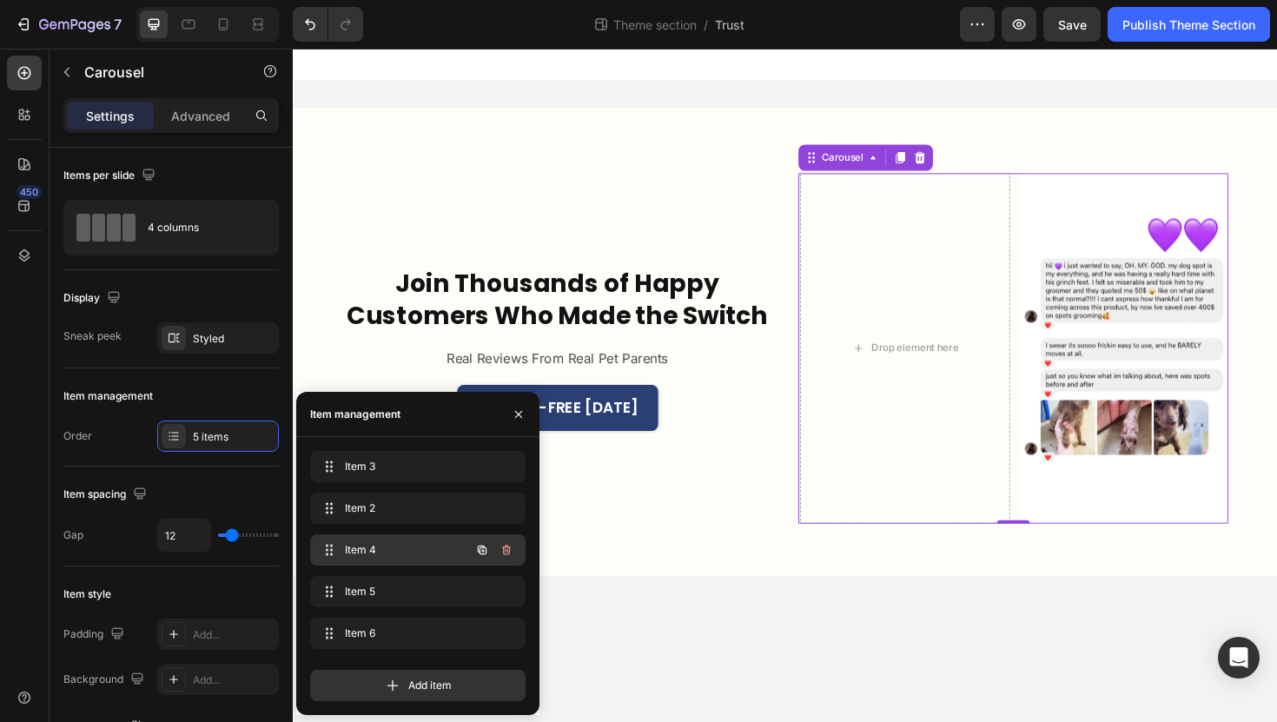
click at [407, 534] on div "Item 4 Item 4" at bounding box center [417, 549] width 215 height 31
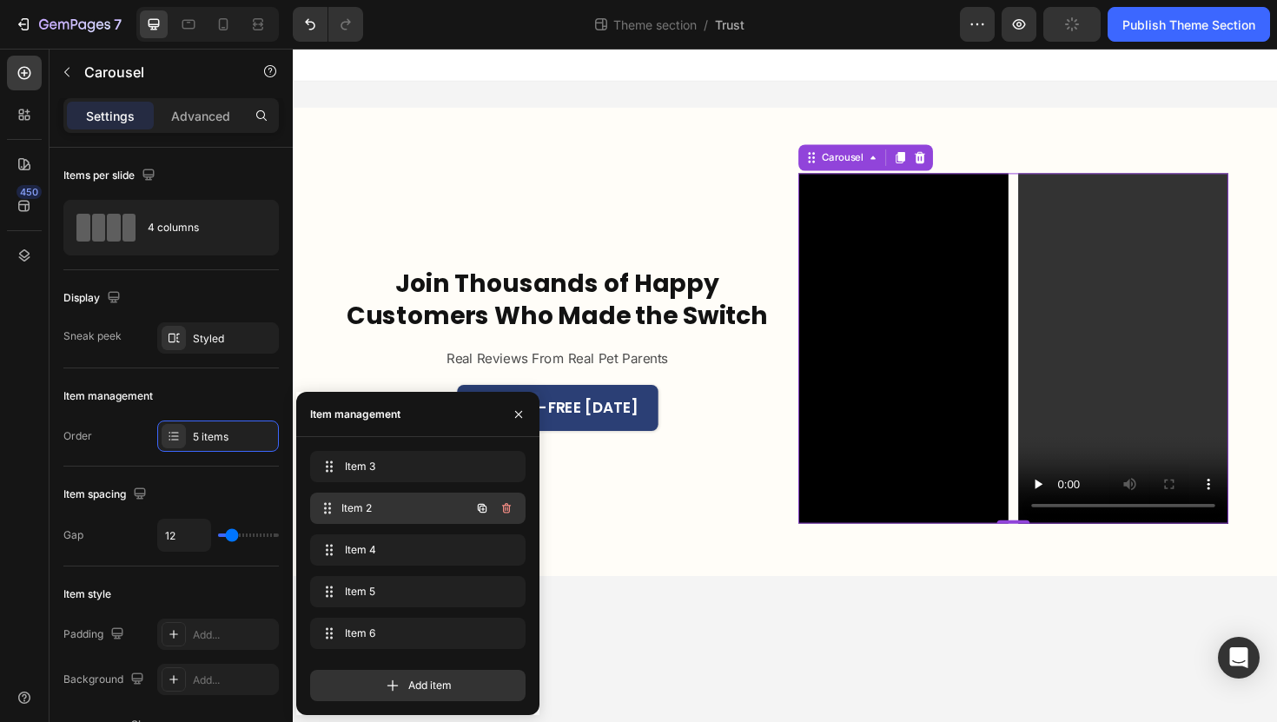
click at [420, 512] on span "Item 2" at bounding box center [405, 508] width 129 height 16
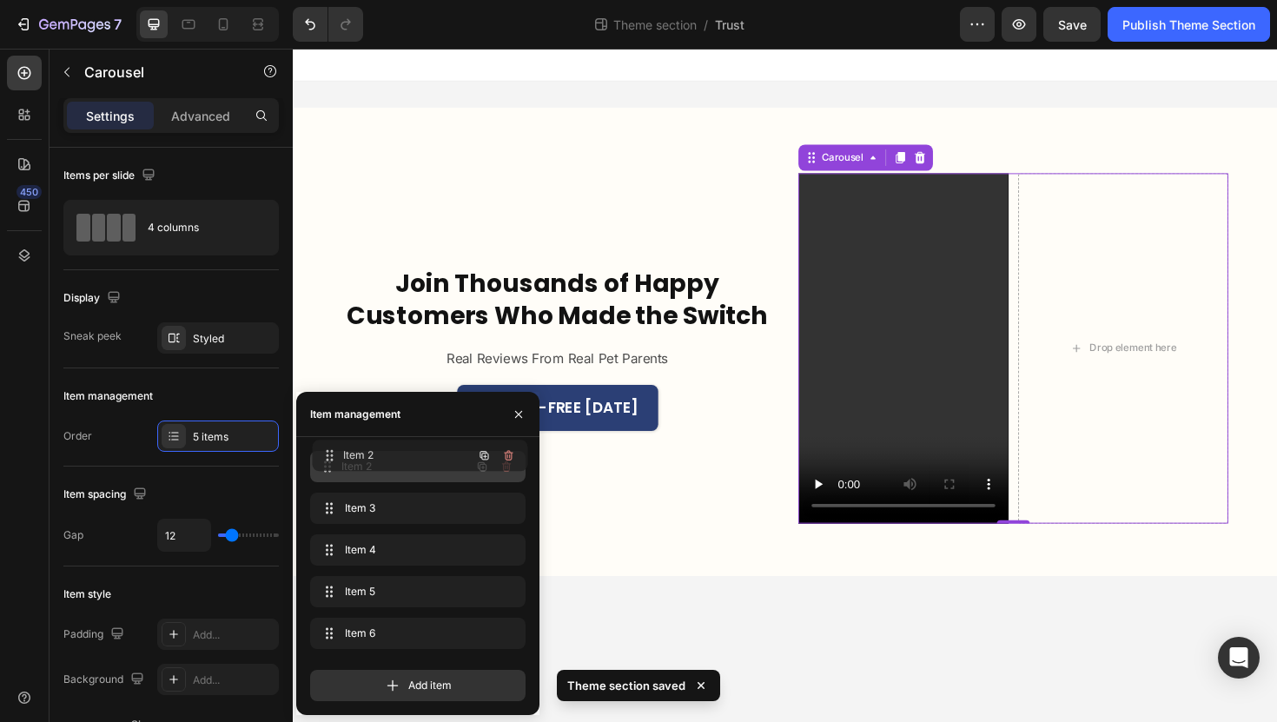
drag, startPoint x: 420, startPoint y: 512, endPoint x: 422, endPoint y: 459, distance: 53.0
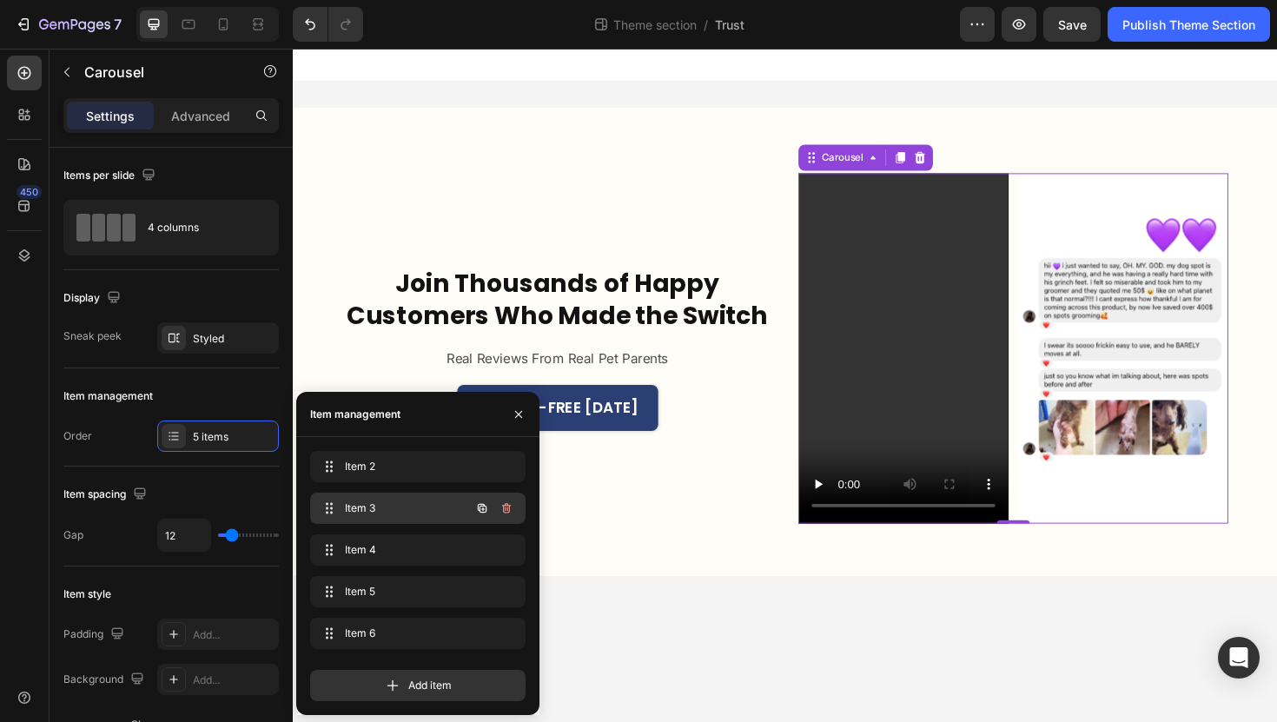
click at [406, 505] on span "Item 3" at bounding box center [394, 508] width 98 height 16
click at [417, 479] on div "Item 2 Item 2" at bounding box center [417, 466] width 215 height 31
click at [413, 545] on span "Item 4" at bounding box center [405, 550] width 129 height 16
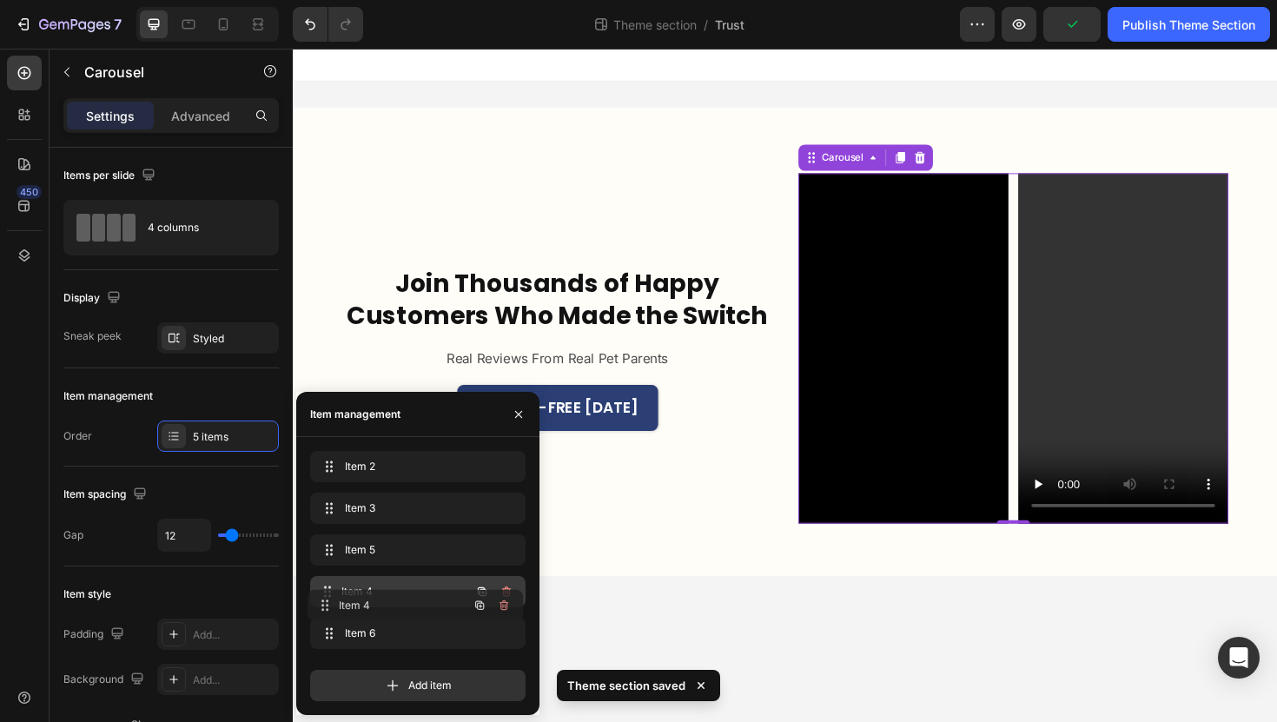
drag, startPoint x: 413, startPoint y: 545, endPoint x: 410, endPoint y: 600, distance: 54.8
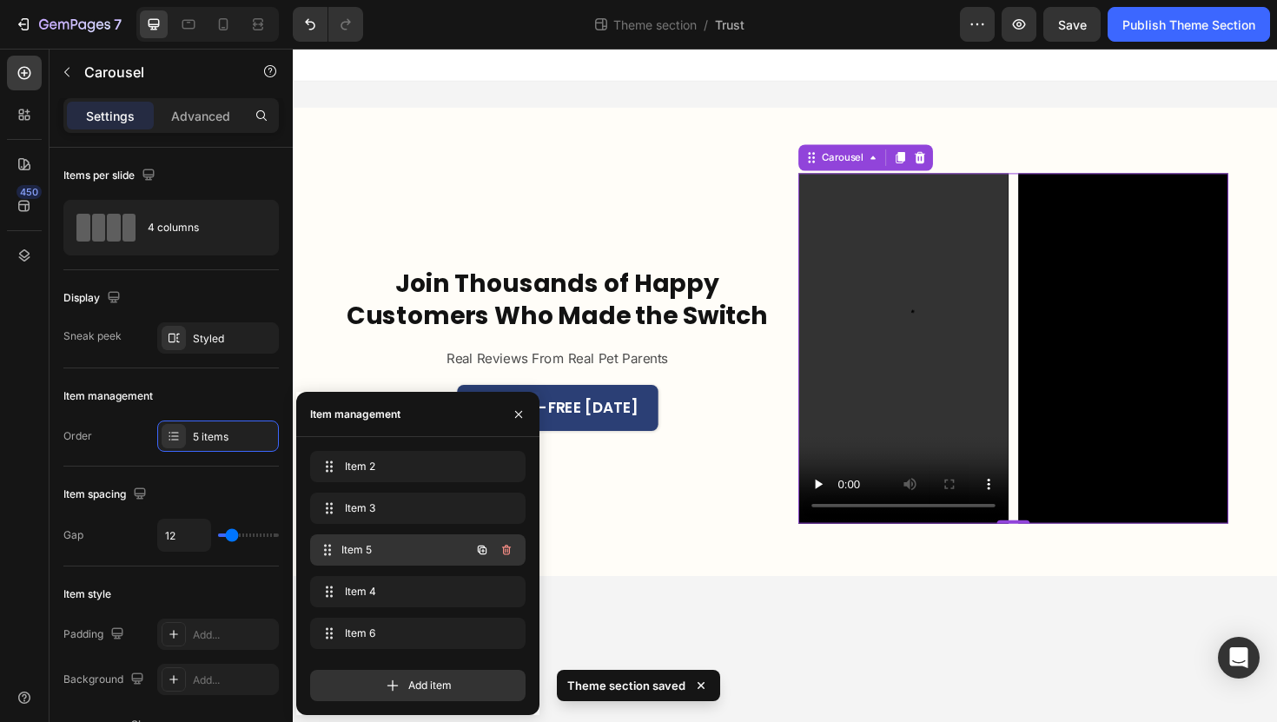
click at [413, 548] on span "Item 5" at bounding box center [405, 550] width 129 height 16
drag, startPoint x: 407, startPoint y: 511, endPoint x: 407, endPoint y: 569, distance: 58.2
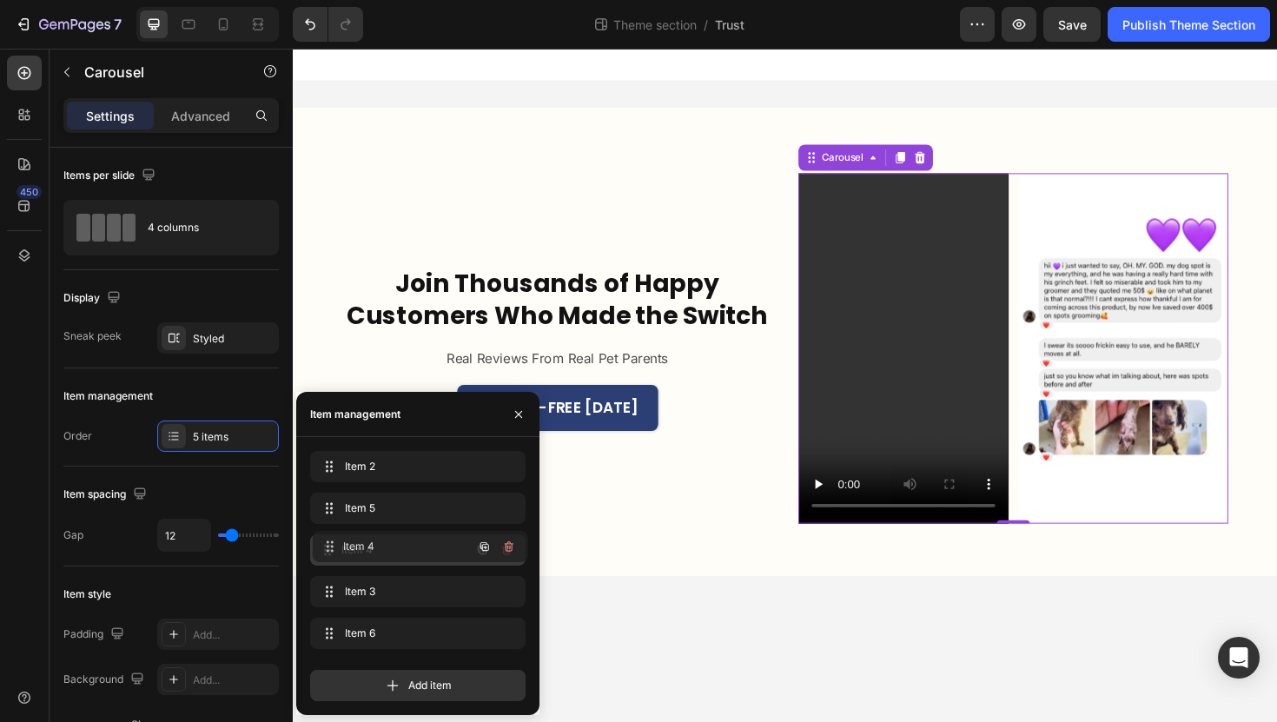
drag, startPoint x: 404, startPoint y: 585, endPoint x: 406, endPoint y: 542, distance: 42.6
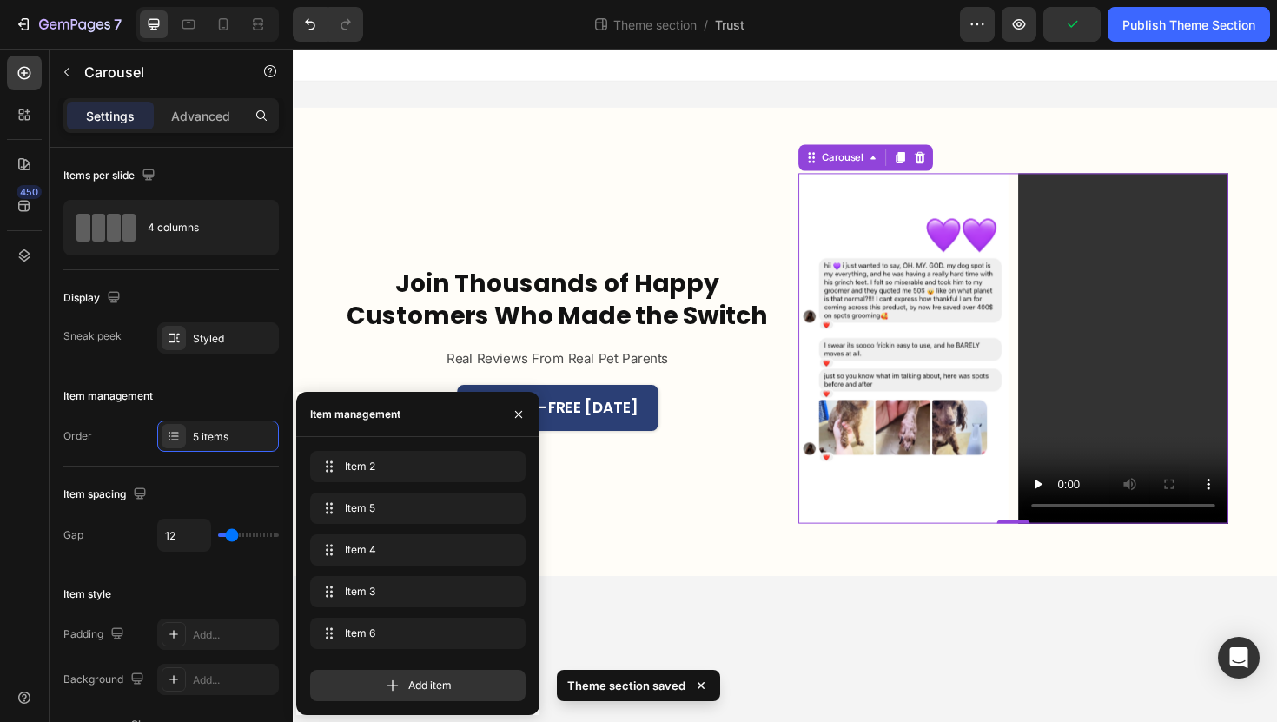
click at [855, 369] on icon "Carousel Back Arrow" at bounding box center [855, 365] width 23 height 23
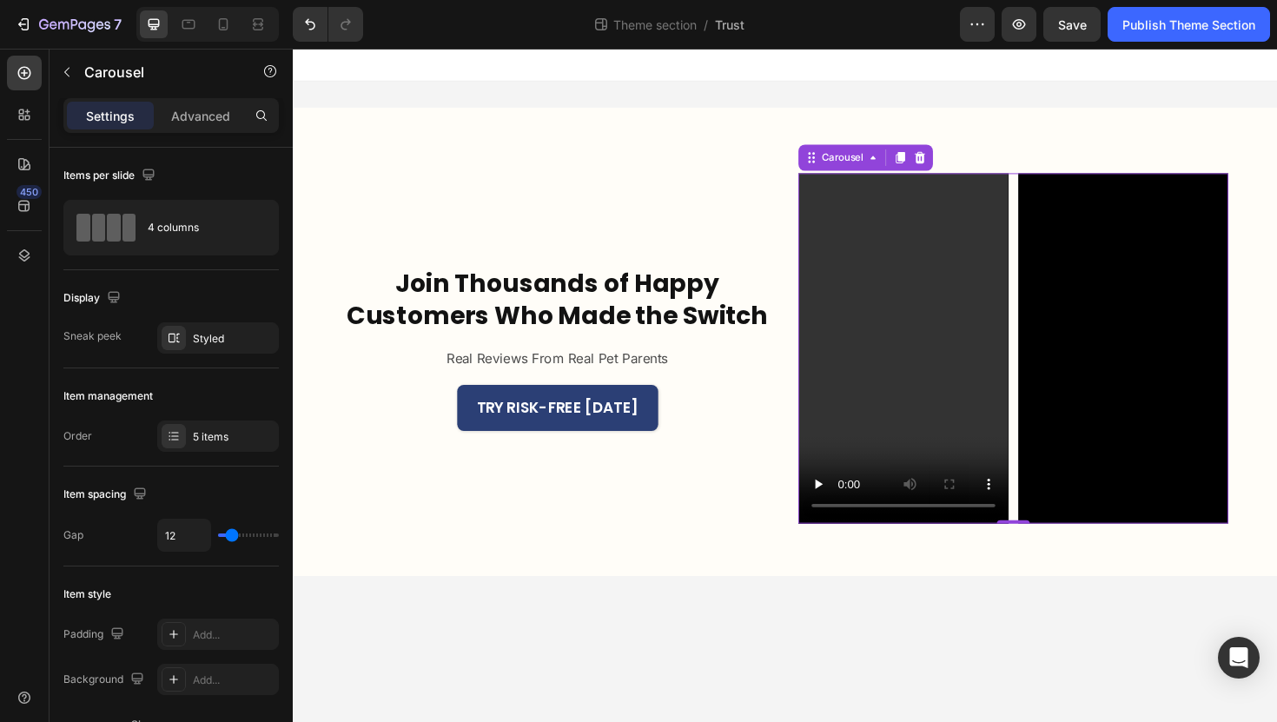
click at [1249, 371] on icon "Carousel Next Arrow" at bounding box center [1255, 365] width 23 height 23
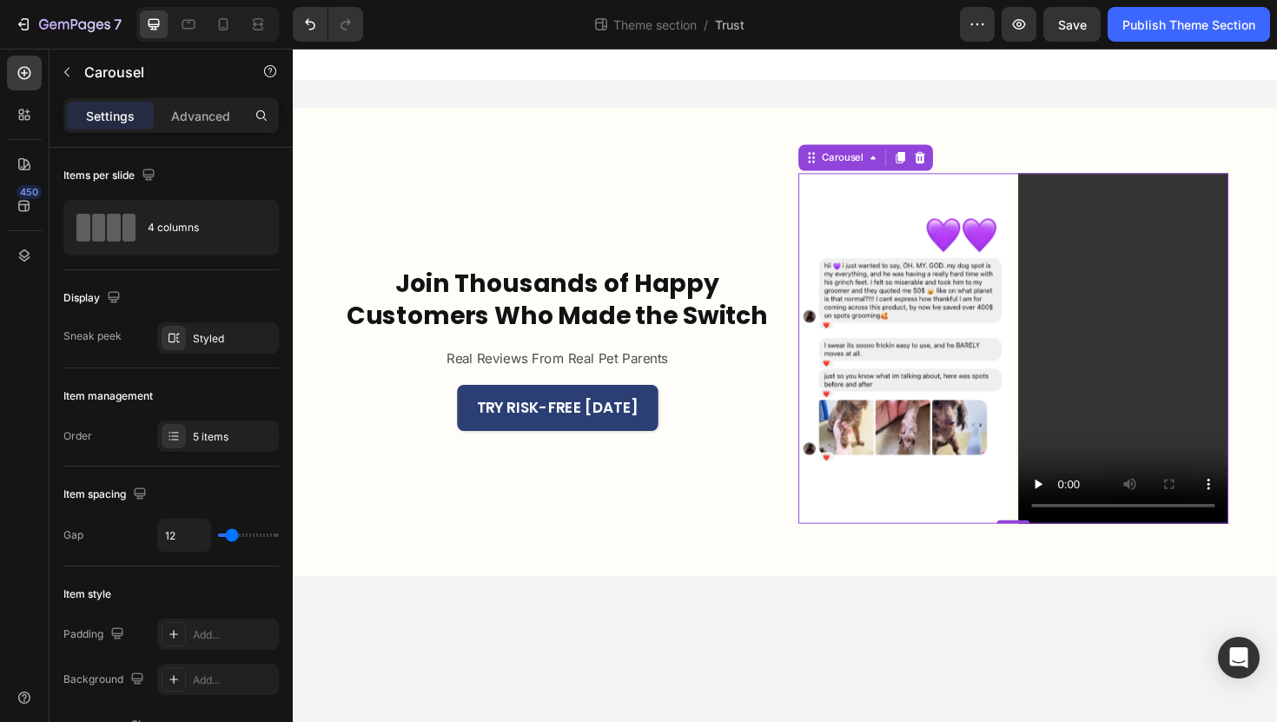
click at [854, 377] on icon "Carousel Back Arrow" at bounding box center [855, 365] width 23 height 23
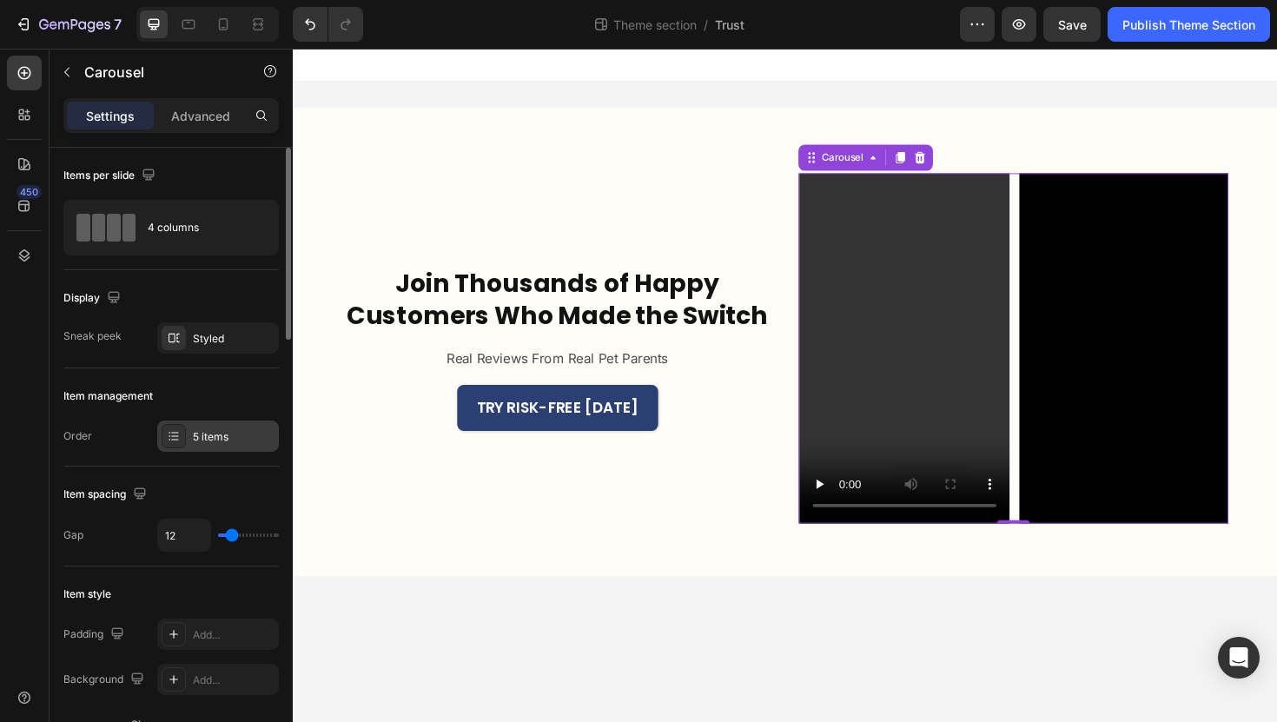
click at [189, 439] on div "5 items" at bounding box center [218, 435] width 122 height 31
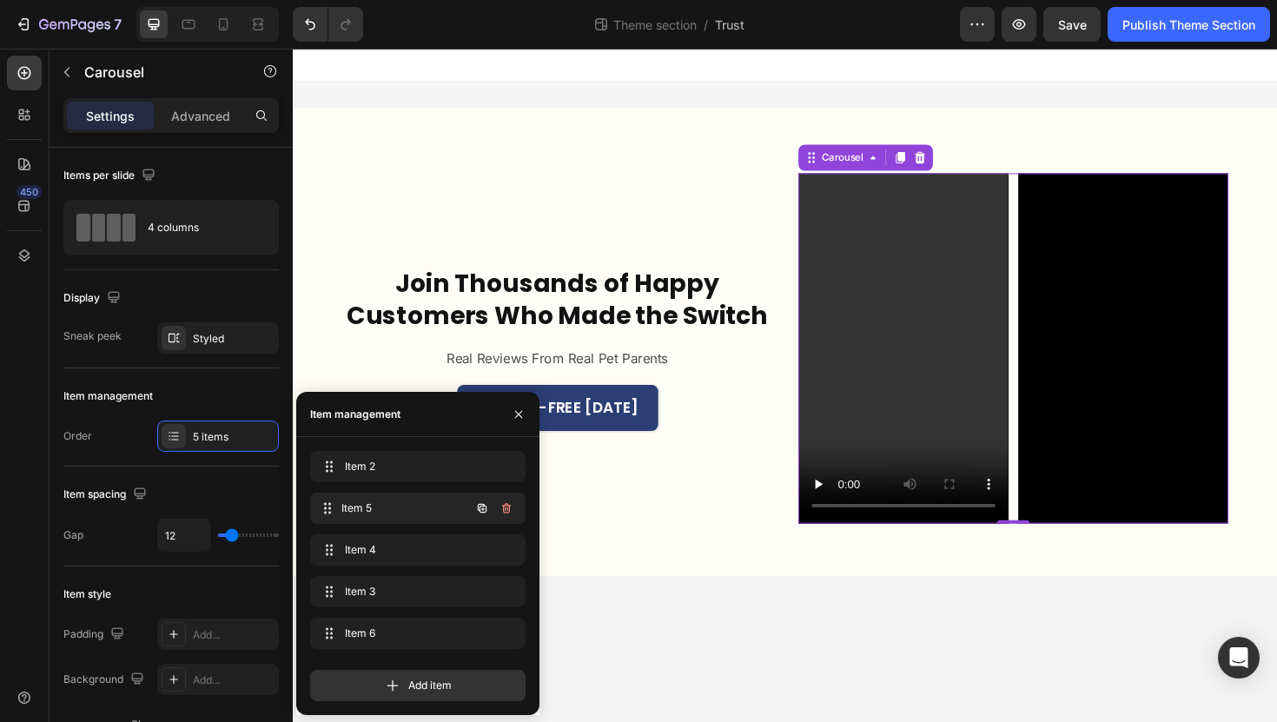
click at [393, 500] on span "Item 5" at bounding box center [405, 508] width 129 height 16
click at [406, 540] on div "Item 4 Item 4" at bounding box center [393, 550] width 153 height 24
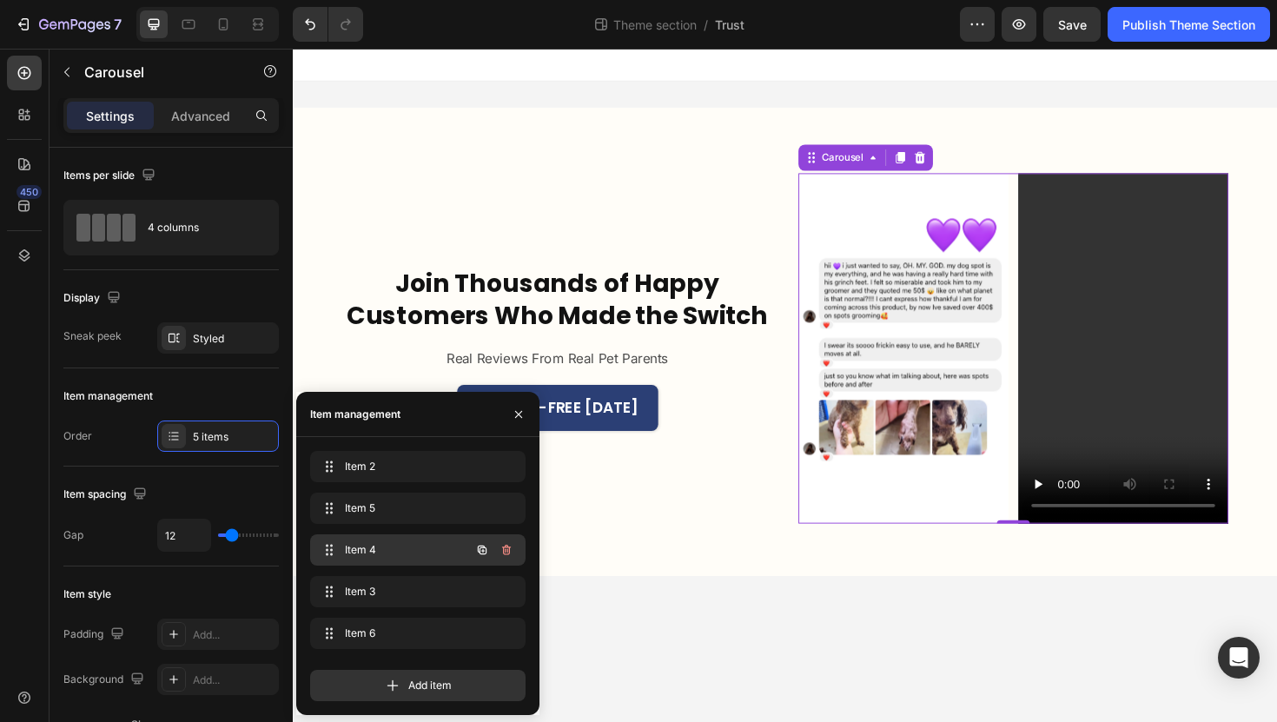
click at [405, 545] on span "Item 4" at bounding box center [394, 550] width 98 height 16
click at [405, 545] on span "Item 4" at bounding box center [405, 550] width 129 height 16
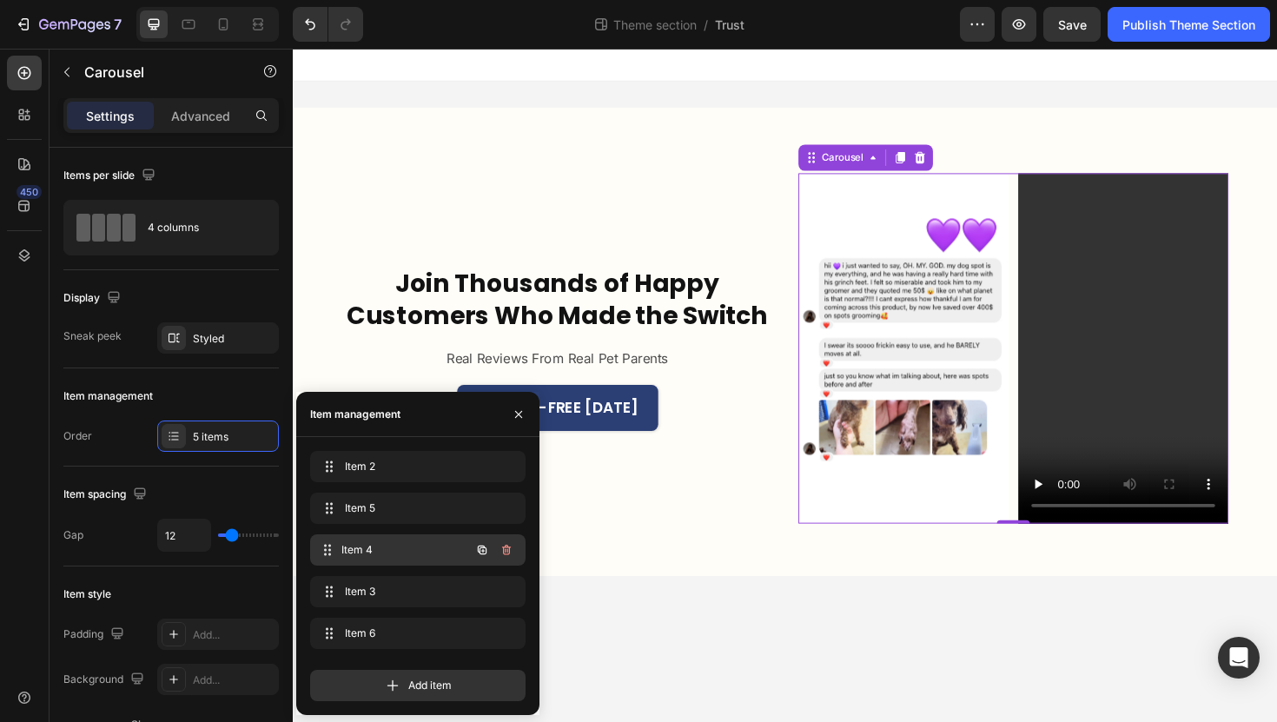
click at [405, 545] on span "Item 4" at bounding box center [405, 550] width 129 height 16
click at [409, 509] on span "Item 5" at bounding box center [405, 508] width 129 height 16
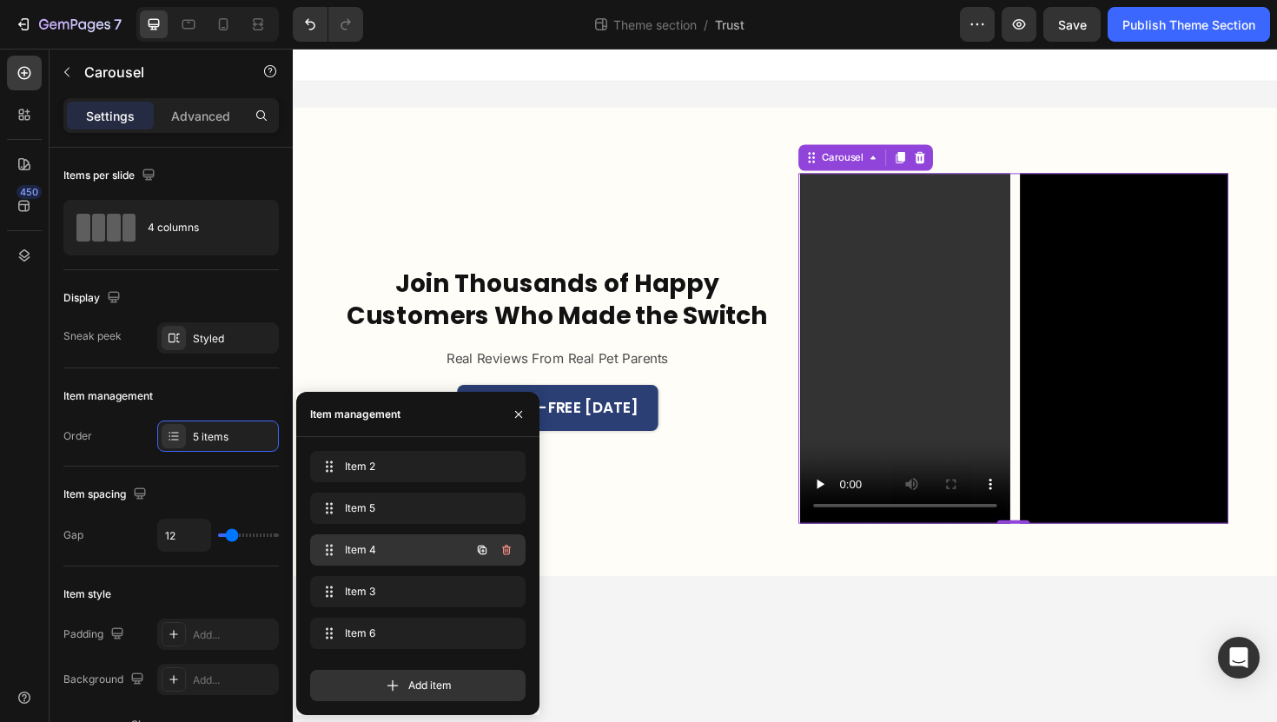
click at [413, 545] on span "Item 4" at bounding box center [394, 550] width 98 height 16
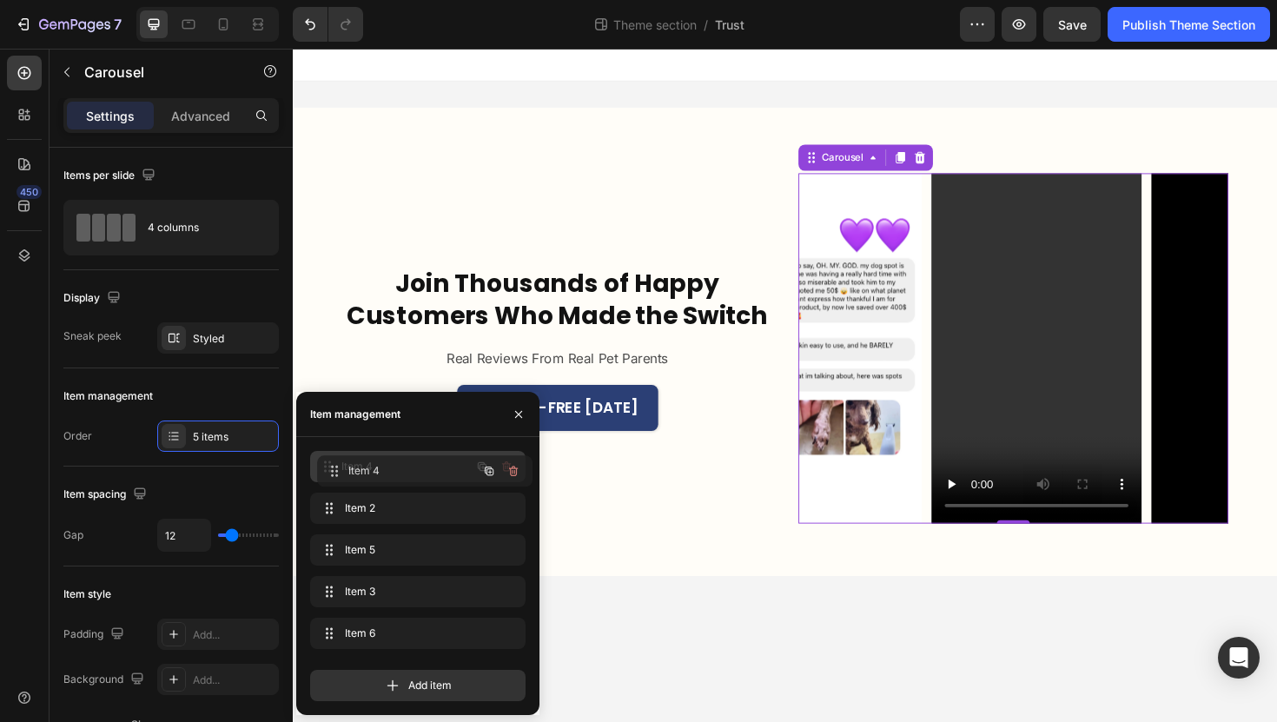
drag, startPoint x: 413, startPoint y: 544, endPoint x: 420, endPoint y: 466, distance: 78.5
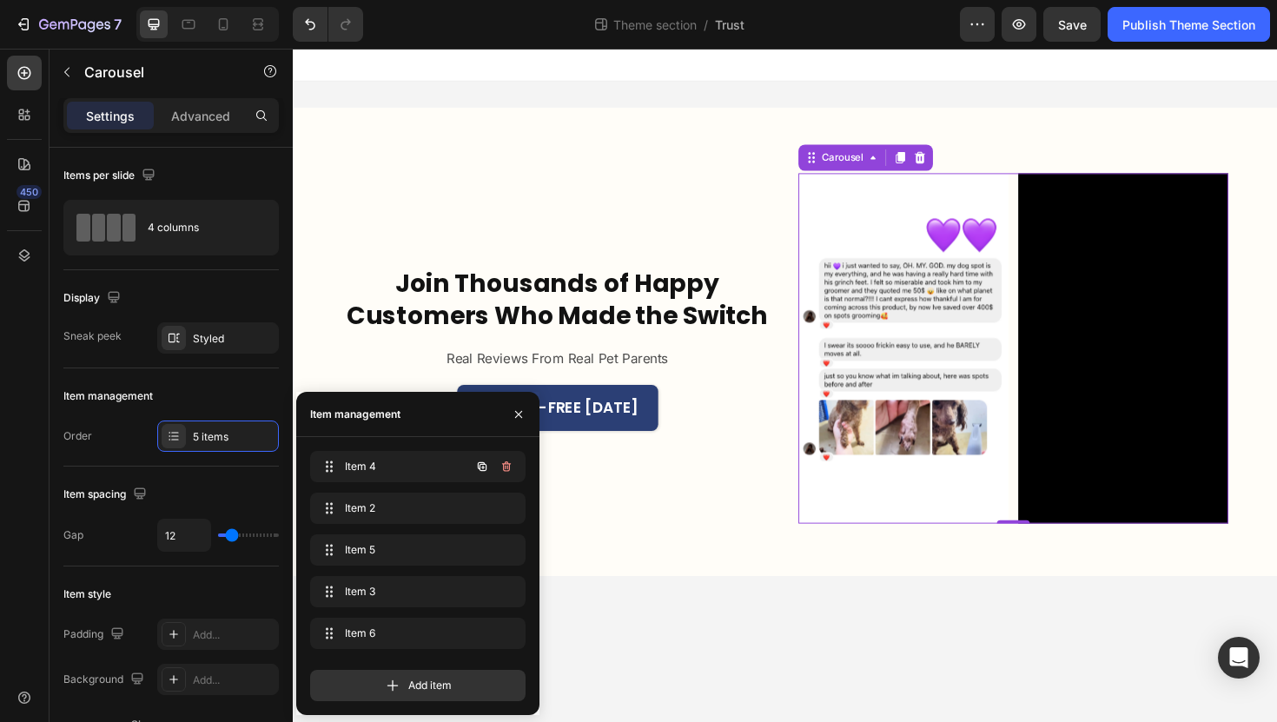
click at [420, 466] on span "Item 4" at bounding box center [394, 467] width 98 height 16
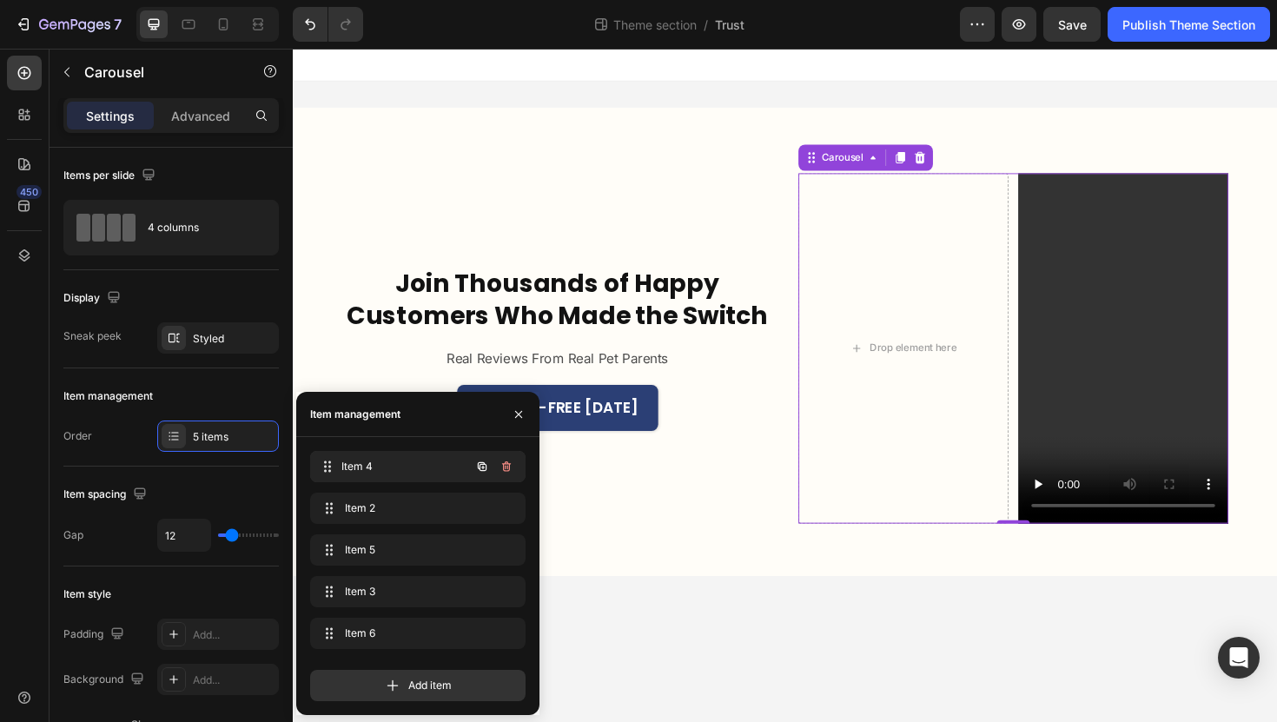
click at [416, 470] on span "Item 4" at bounding box center [405, 467] width 129 height 16
click at [406, 504] on span "Item 2" at bounding box center [405, 508] width 129 height 16
drag, startPoint x: 393, startPoint y: 551, endPoint x: 398, endPoint y: 498, distance: 53.2
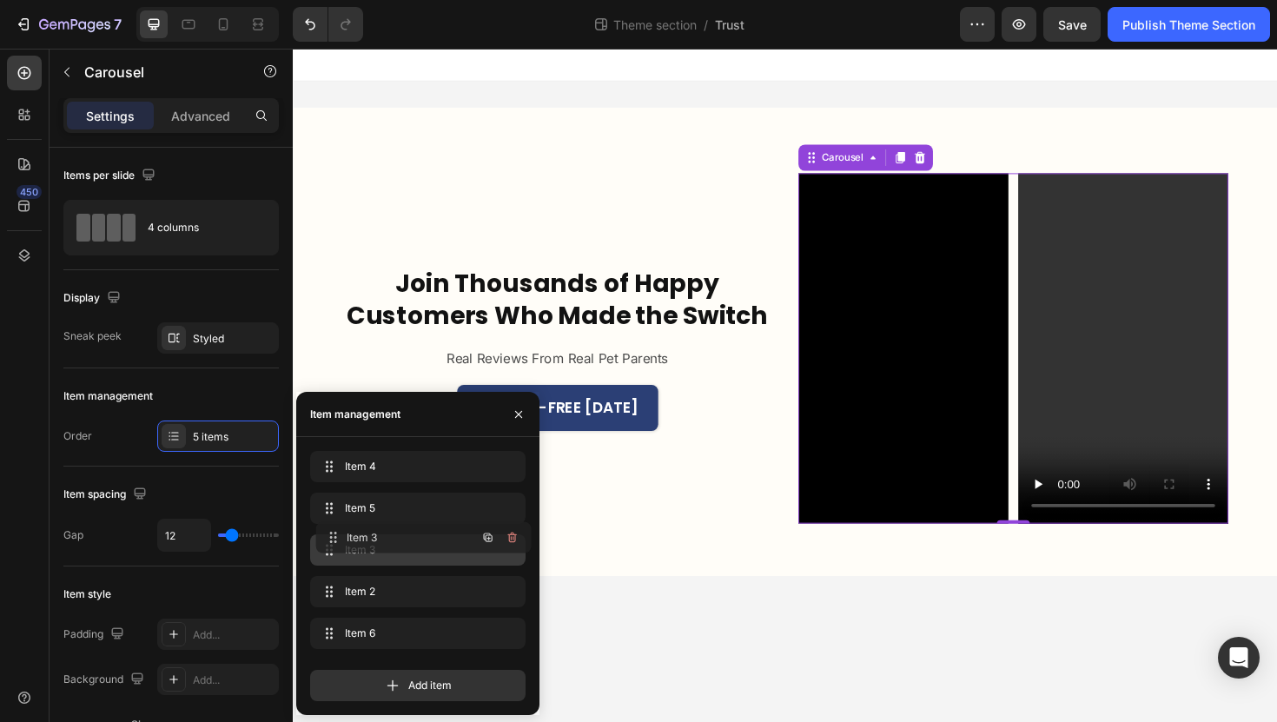
drag, startPoint x: 384, startPoint y: 586, endPoint x: 389, endPoint y: 532, distance: 54.1
drag, startPoint x: 388, startPoint y: 536, endPoint x: 390, endPoint y: 503, distance: 33.1
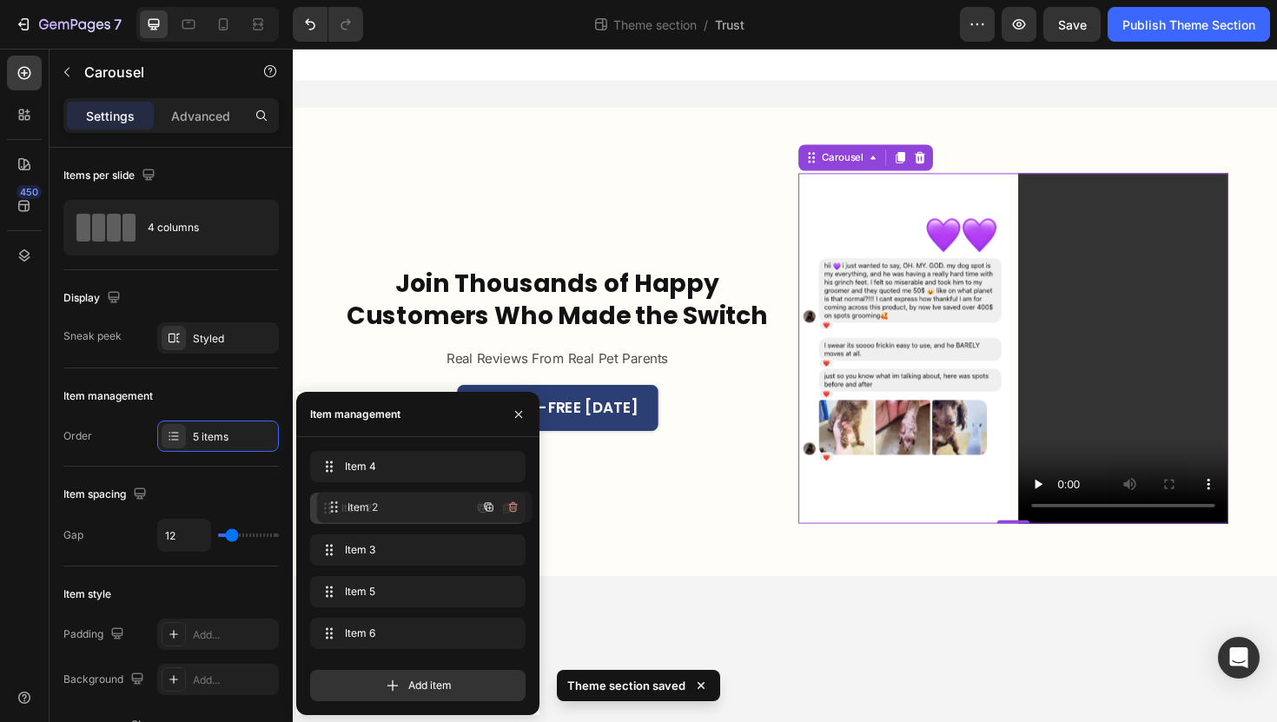
drag, startPoint x: 373, startPoint y: 592, endPoint x: 382, endPoint y: 502, distance: 90.8
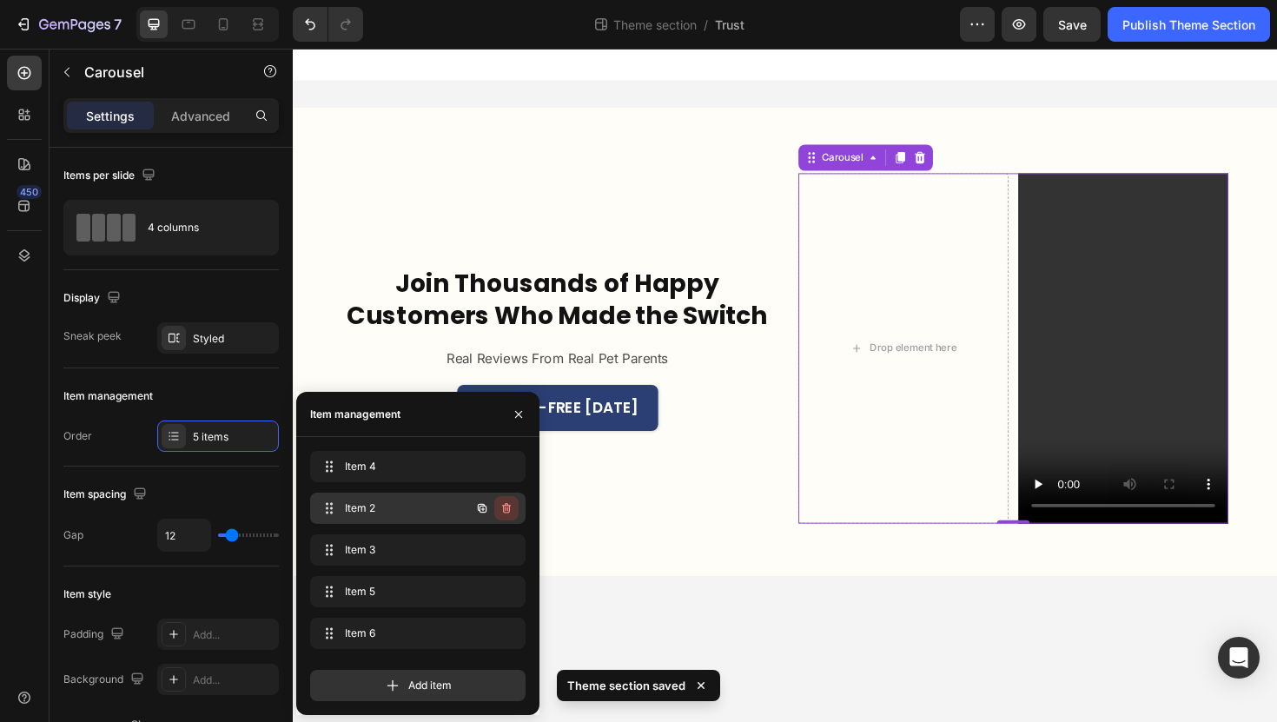
click at [504, 505] on icon "button" at bounding box center [506, 508] width 14 height 14
click at [504, 505] on div "Delete" at bounding box center [495, 508] width 32 height 16
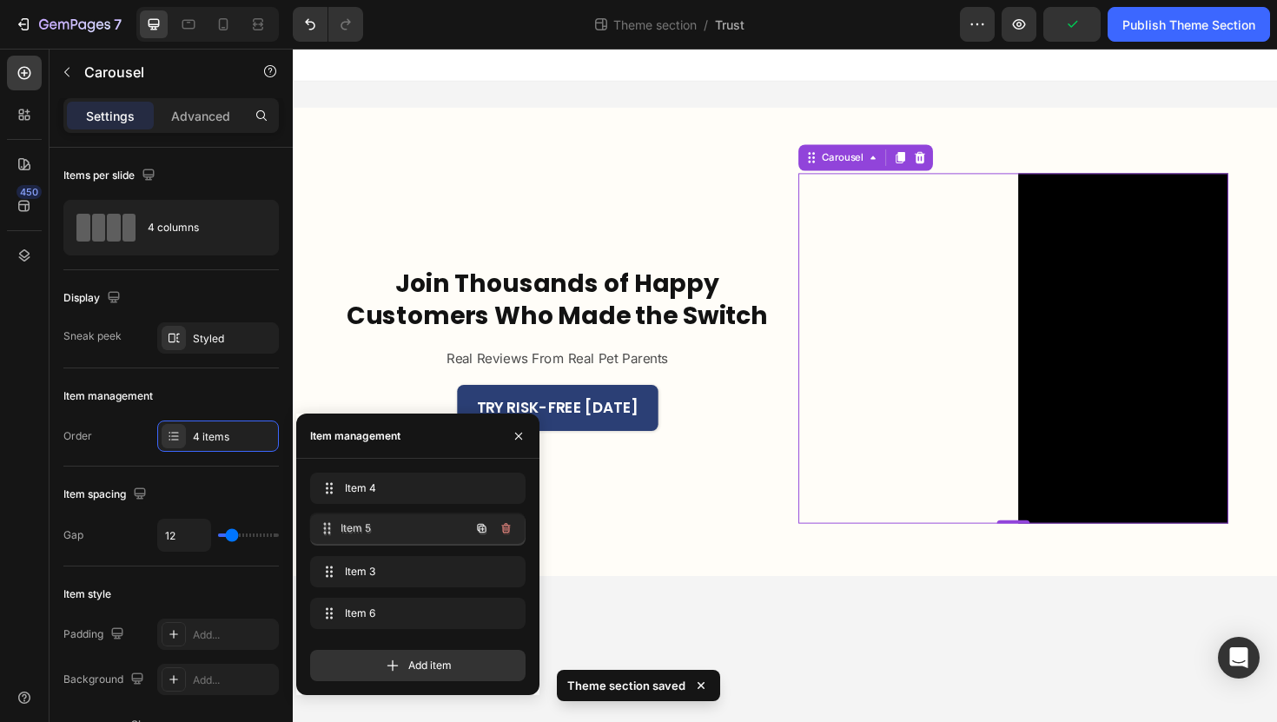
drag, startPoint x: 385, startPoint y: 566, endPoint x: 384, endPoint y: 523, distance: 43.4
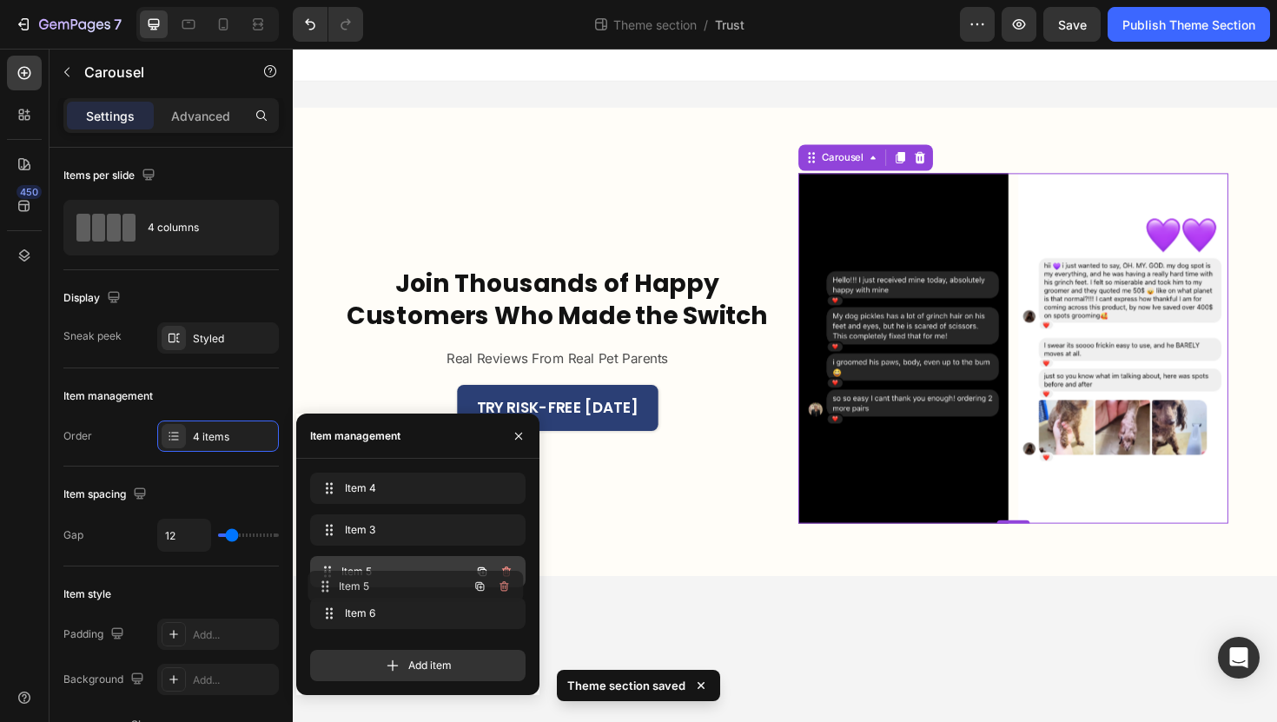
drag, startPoint x: 384, startPoint y: 523, endPoint x: 382, endPoint y: 579, distance: 56.5
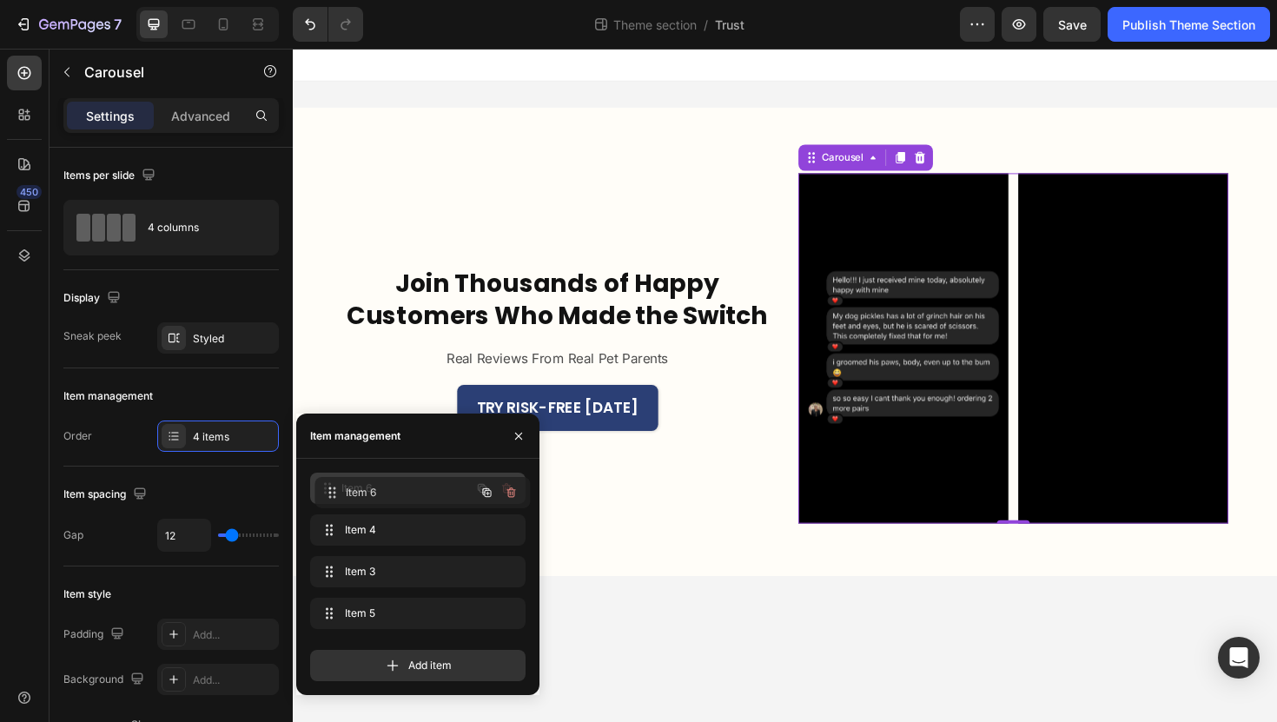
drag, startPoint x: 379, startPoint y: 611, endPoint x: 383, endPoint y: 492, distance: 119.9
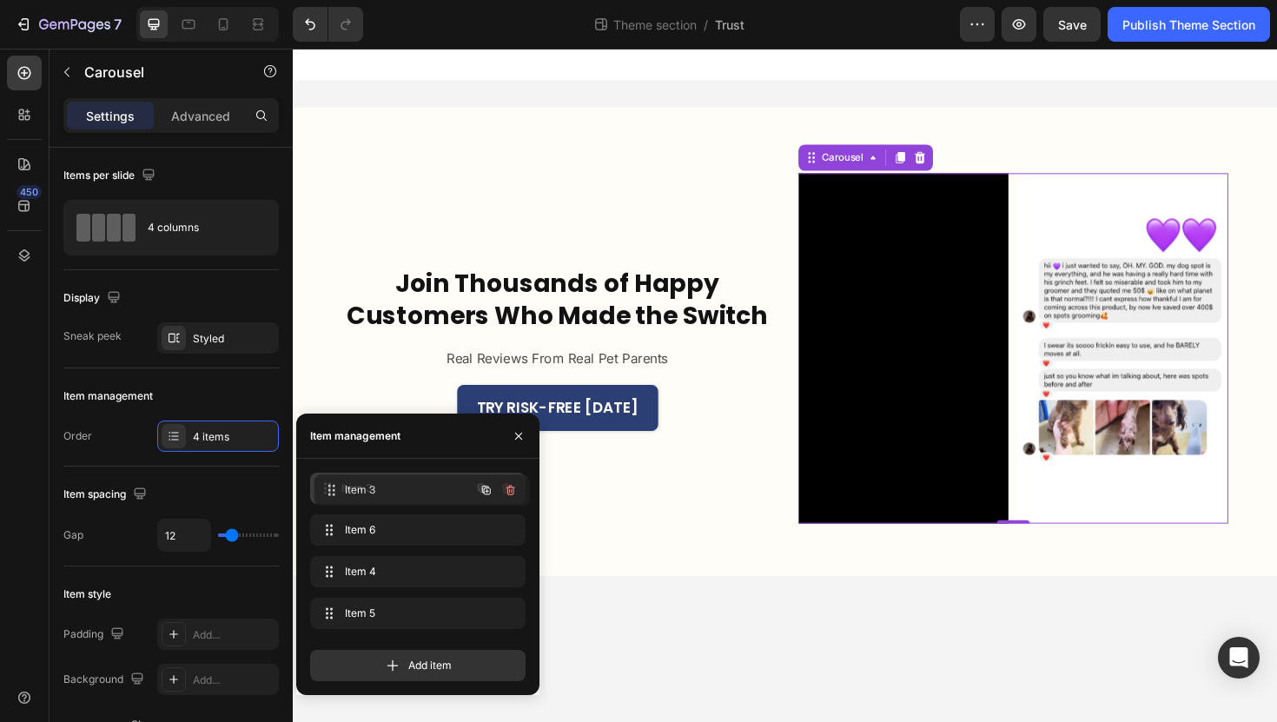
drag, startPoint x: 383, startPoint y: 569, endPoint x: 387, endPoint y: 487, distance: 81.8
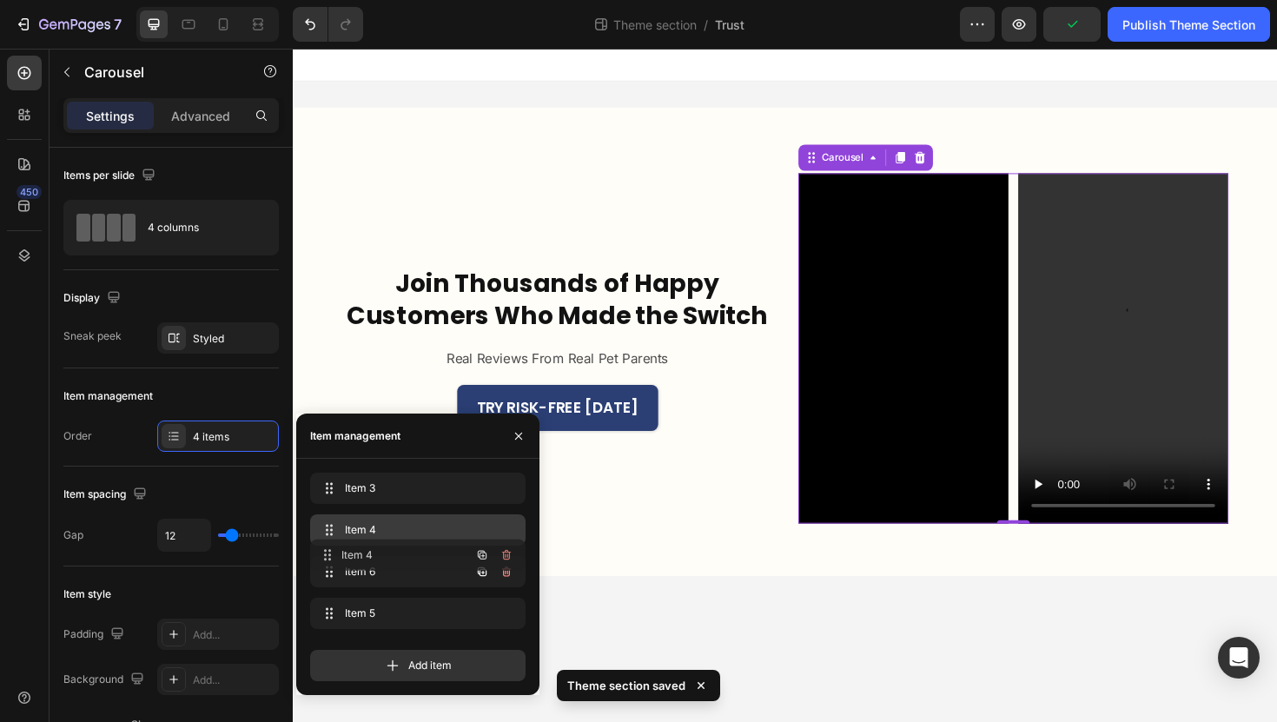
drag, startPoint x: 395, startPoint y: 560, endPoint x: 396, endPoint y: 530, distance: 30.4
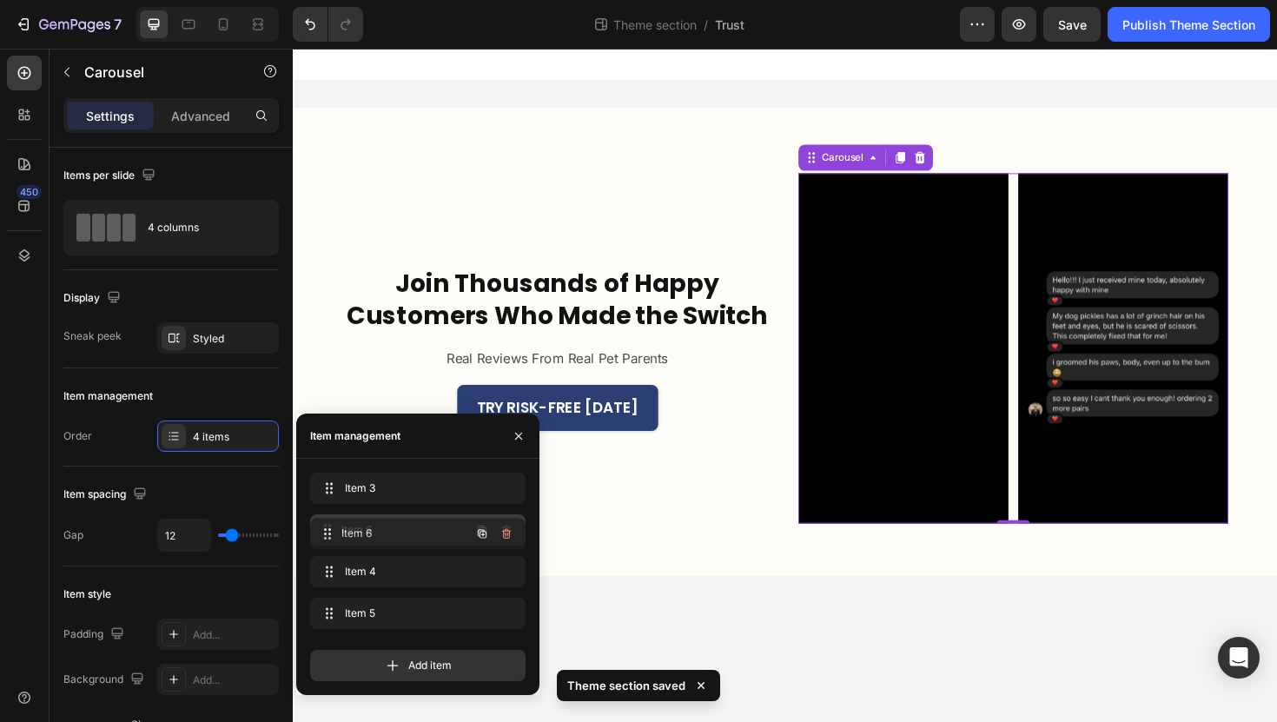
drag, startPoint x: 390, startPoint y: 568, endPoint x: 391, endPoint y: 527, distance: 40.8
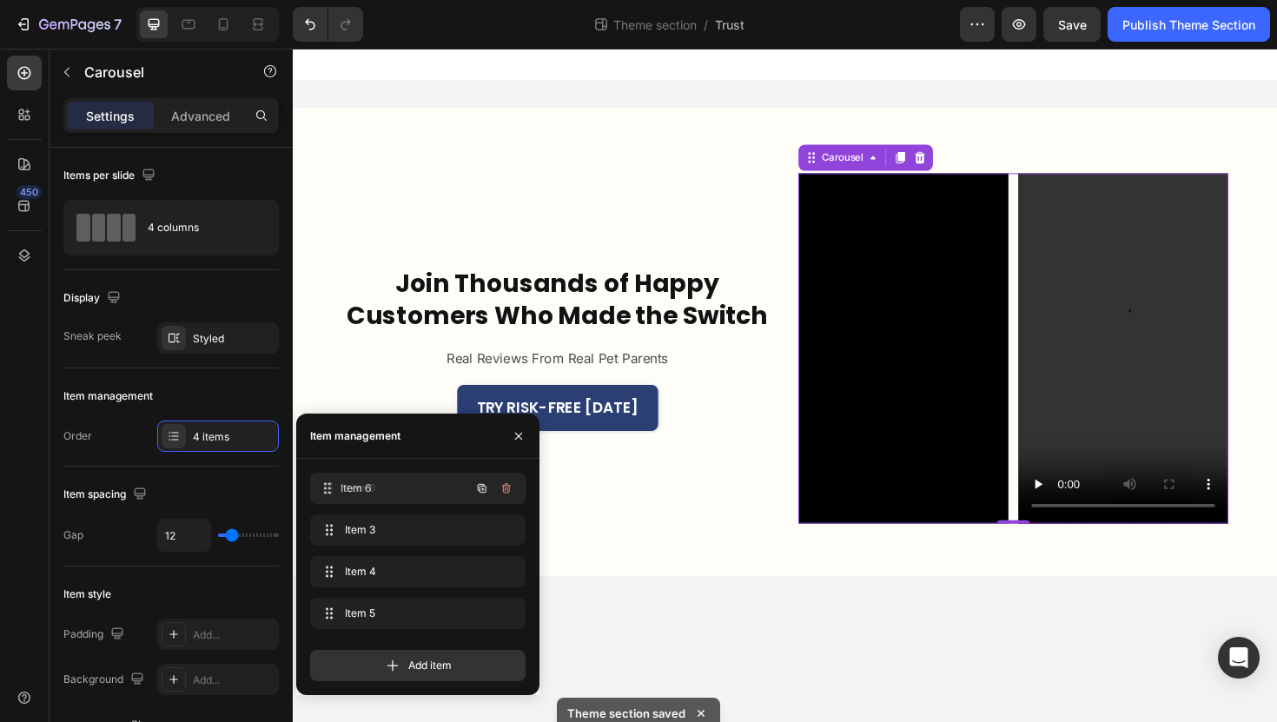
drag, startPoint x: 390, startPoint y: 531, endPoint x: 390, endPoint y: 489, distance: 41.7
click at [390, 489] on span "Item 6" at bounding box center [405, 488] width 129 height 16
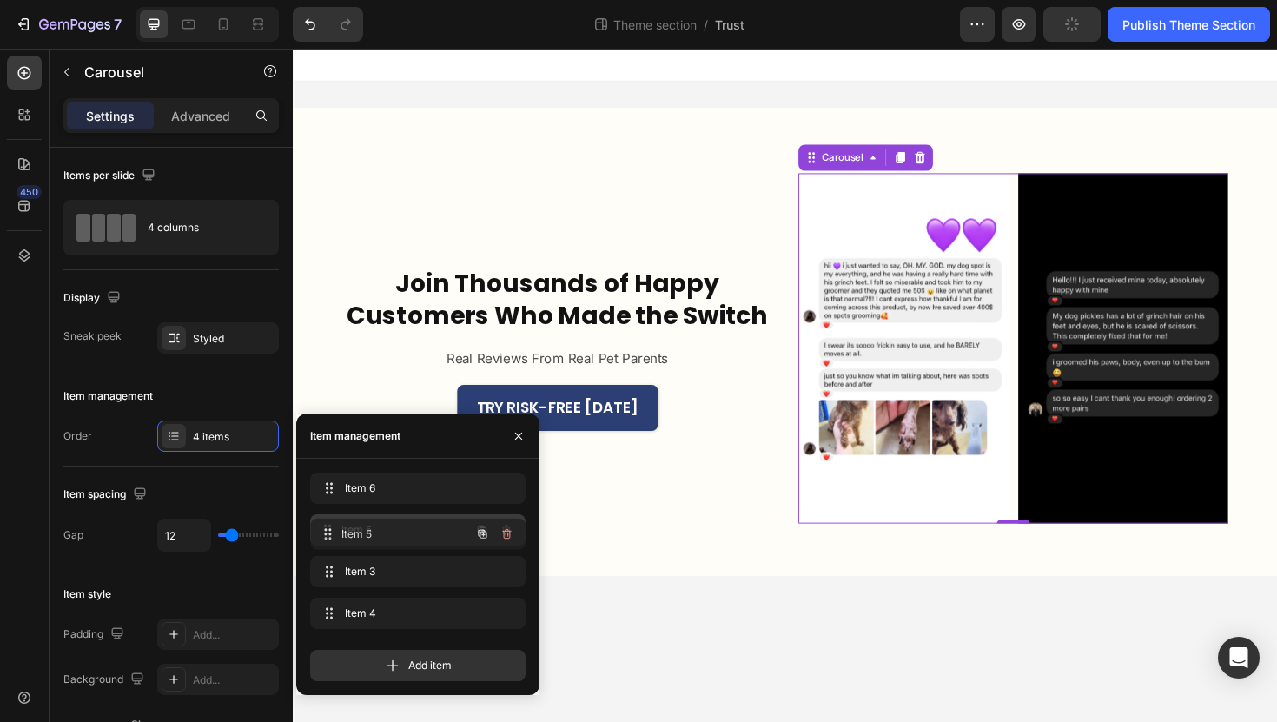
drag, startPoint x: 434, startPoint y: 610, endPoint x: 435, endPoint y: 531, distance: 79.0
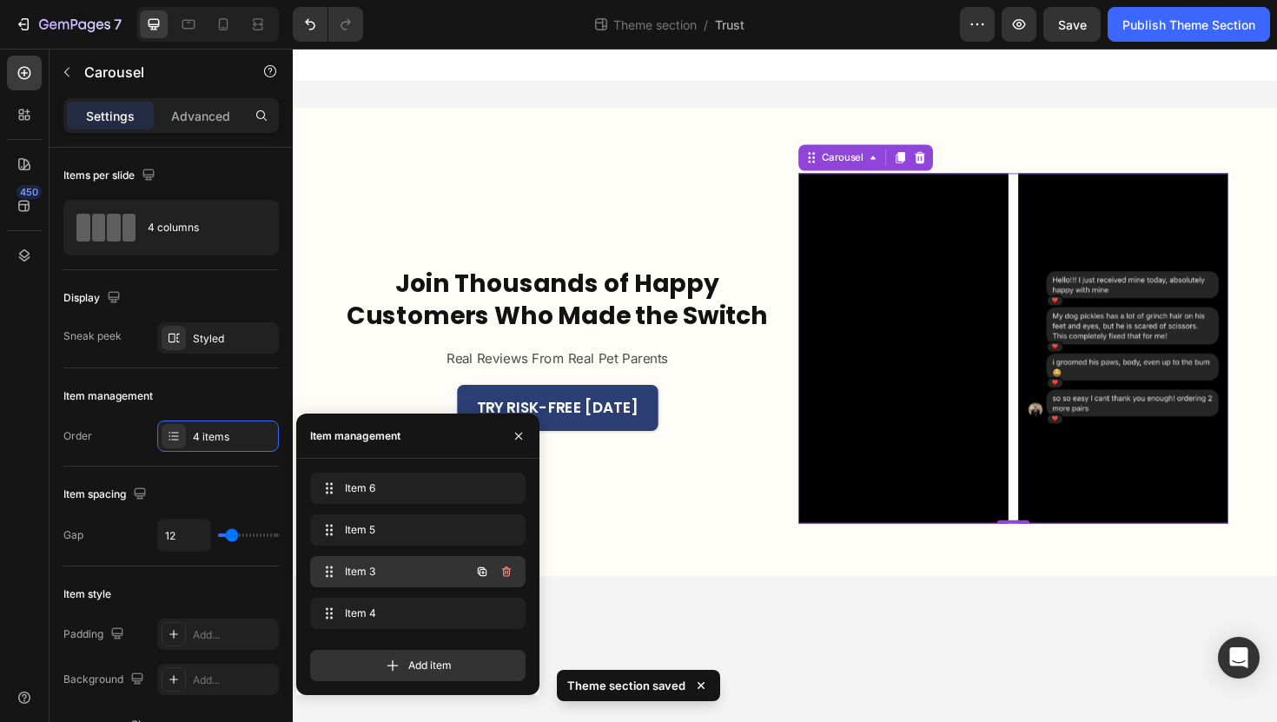
click at [414, 573] on span "Item 3" at bounding box center [394, 572] width 98 height 16
drag, startPoint x: 414, startPoint y: 573, endPoint x: 429, endPoint y: 492, distance: 82.1
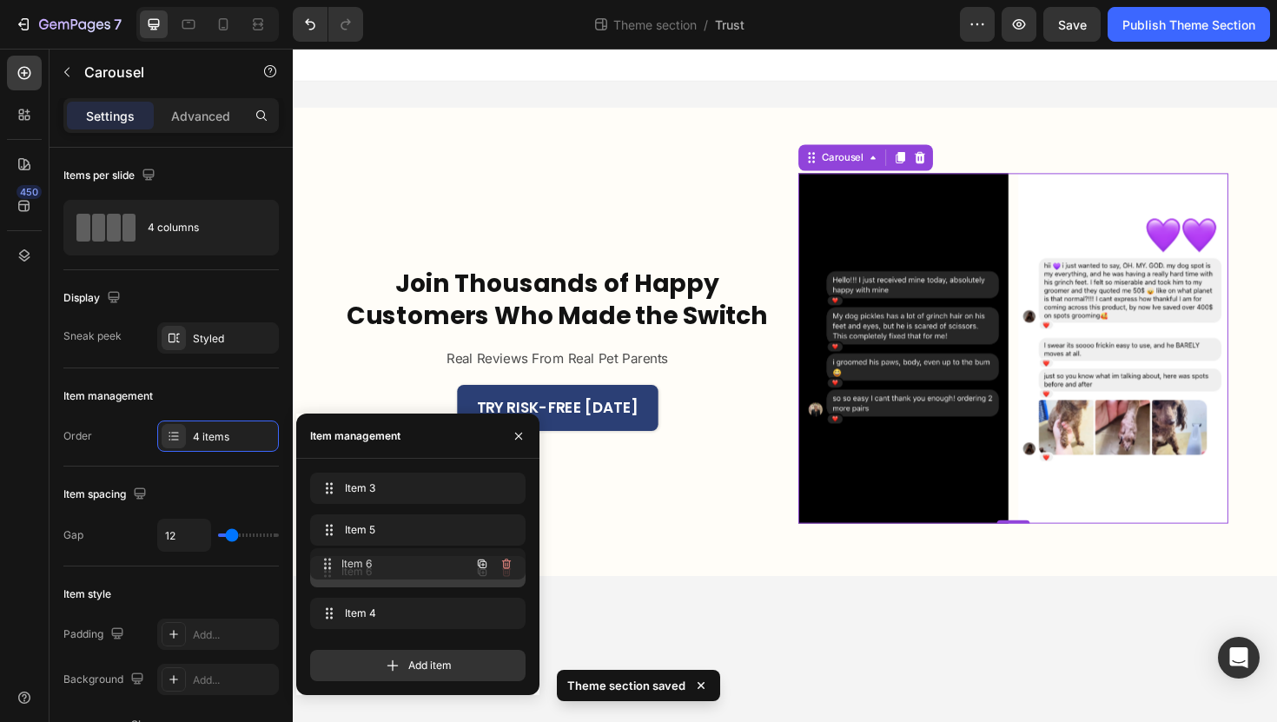
drag, startPoint x: 406, startPoint y: 537, endPoint x: 406, endPoint y: 571, distance: 33.9
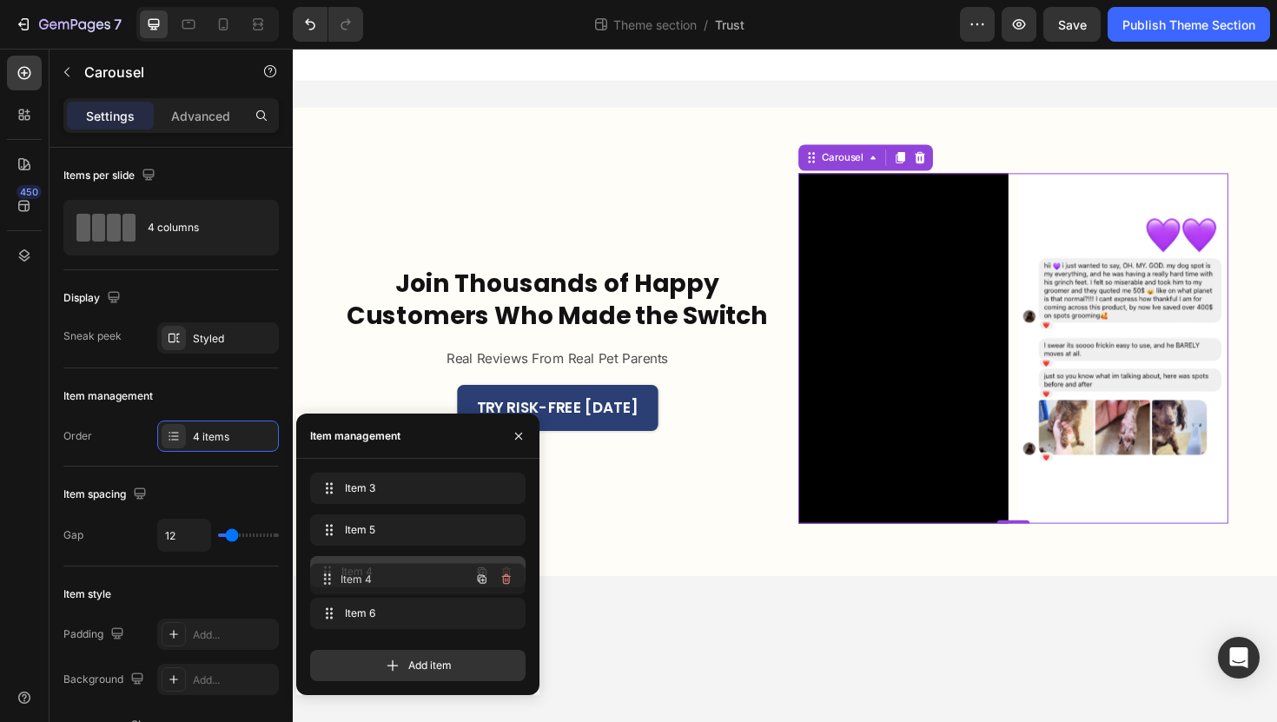
drag, startPoint x: 390, startPoint y: 605, endPoint x: 390, endPoint y: 568, distance: 37.3
click at [856, 378] on icon "Carousel Back Arrow" at bounding box center [856, 366] width 28 height 52
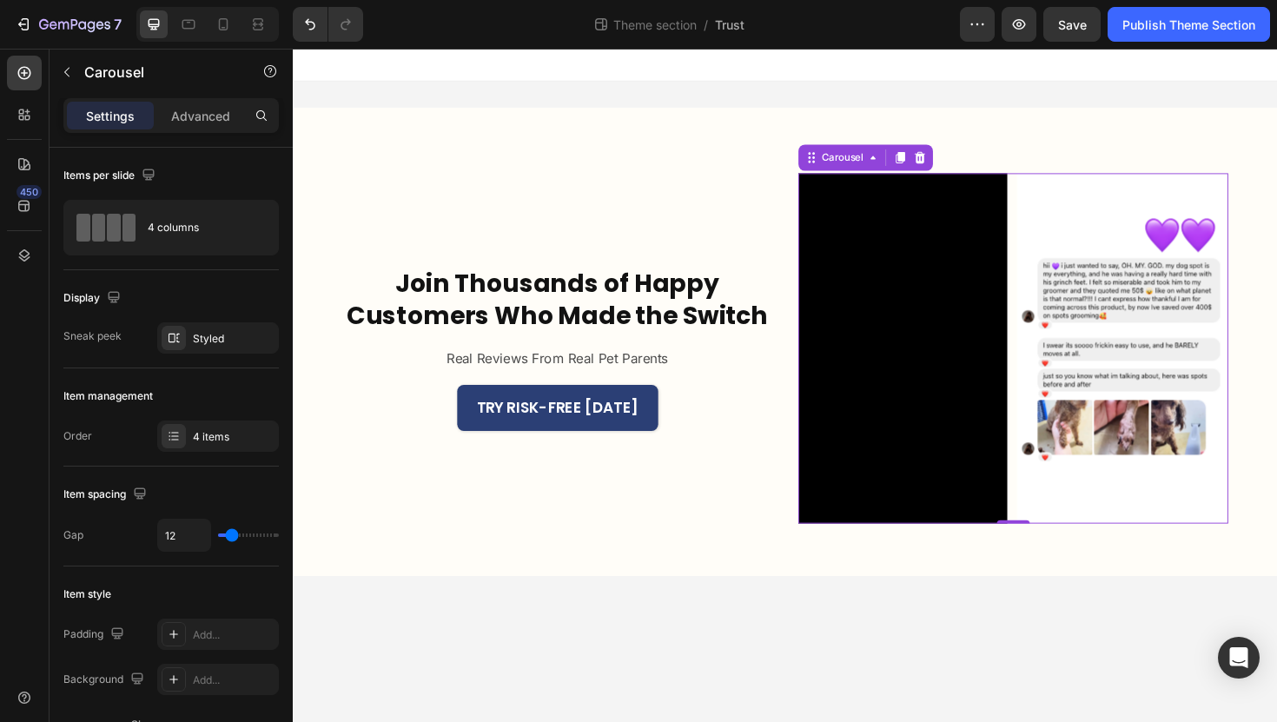
click at [856, 367] on icon "Carousel Back Arrow" at bounding box center [855, 365] width 23 height 23
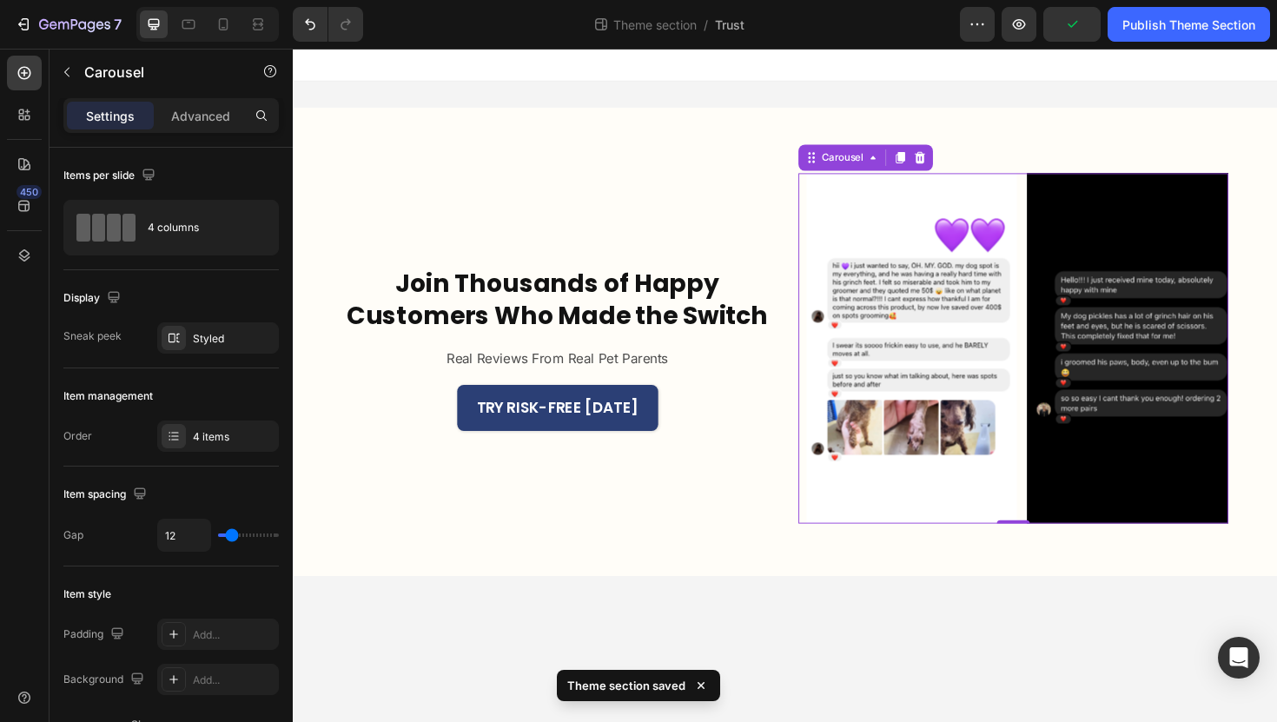
click at [856, 367] on icon "Carousel Back Arrow" at bounding box center [855, 365] width 23 height 23
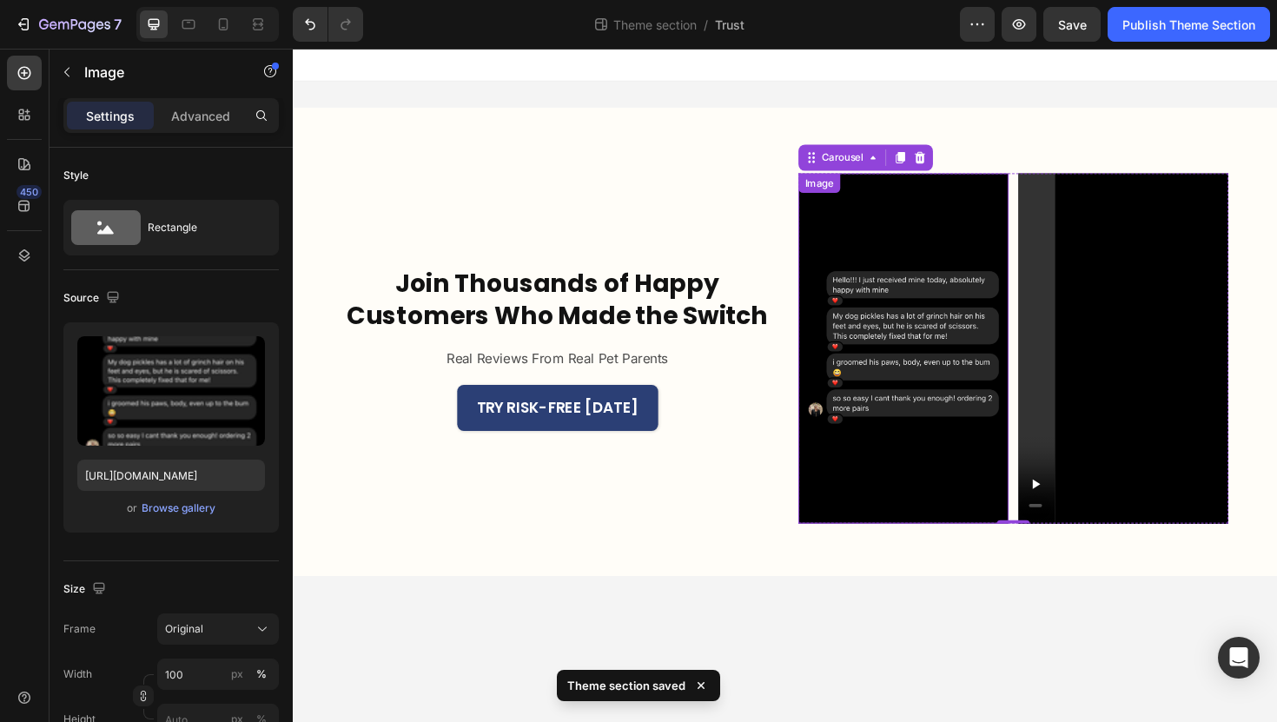
click at [955, 420] on img at bounding box center [939, 366] width 222 height 371
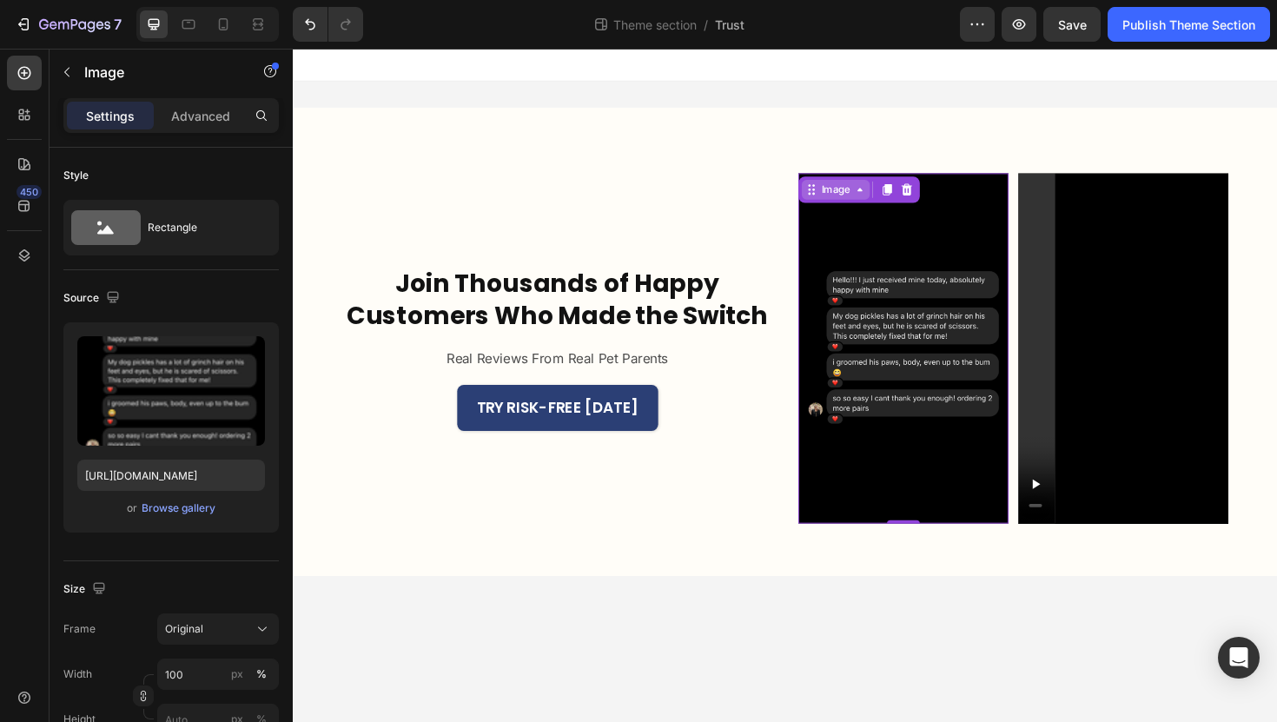
click at [889, 195] on icon at bounding box center [893, 198] width 14 height 14
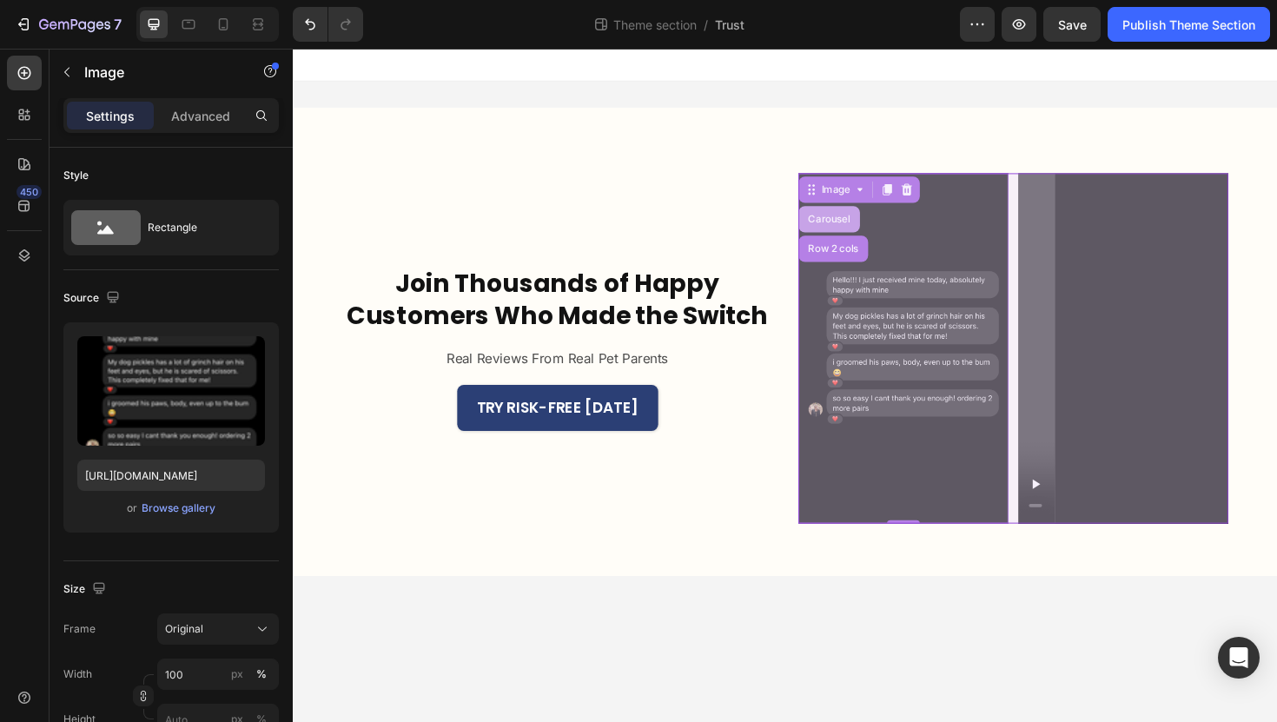
click at [866, 239] on div "Carousel" at bounding box center [860, 229] width 65 height 28
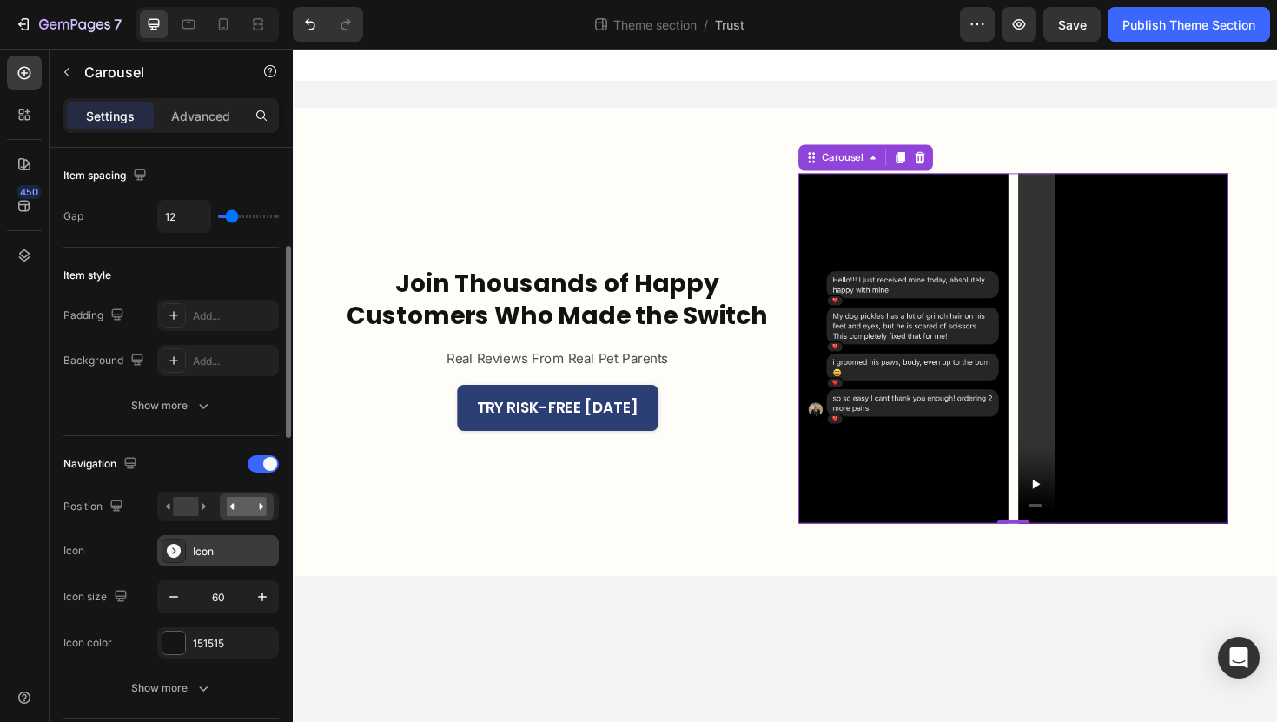
scroll to position [392, 0]
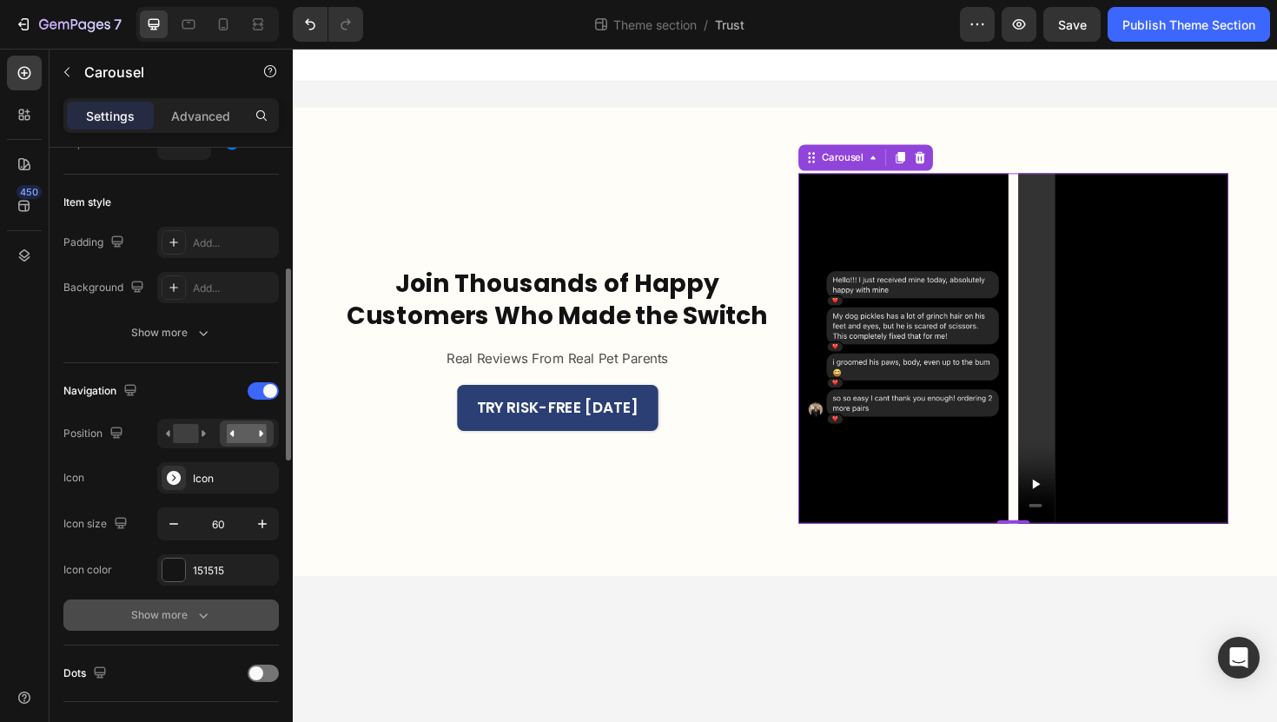
click at [188, 610] on div "Show more" at bounding box center [171, 614] width 81 height 17
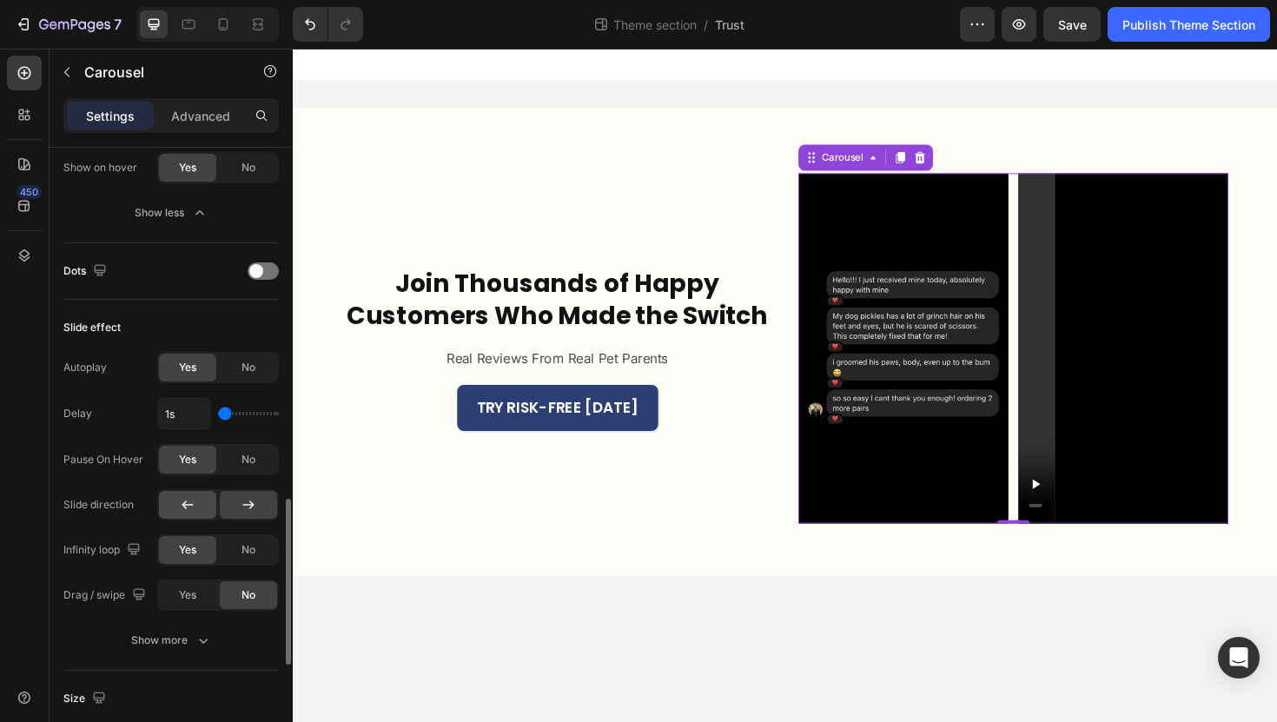
scroll to position [1181, 0]
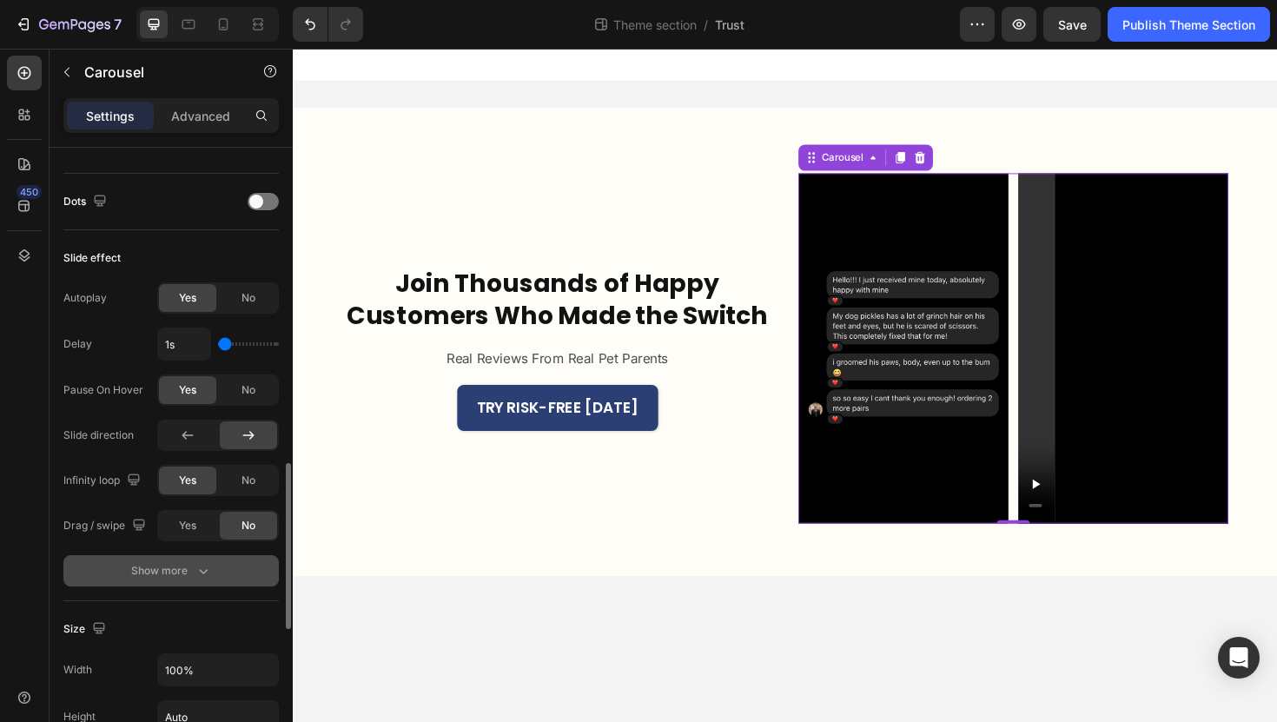
click at [207, 574] on icon "button" at bounding box center [203, 570] width 17 height 17
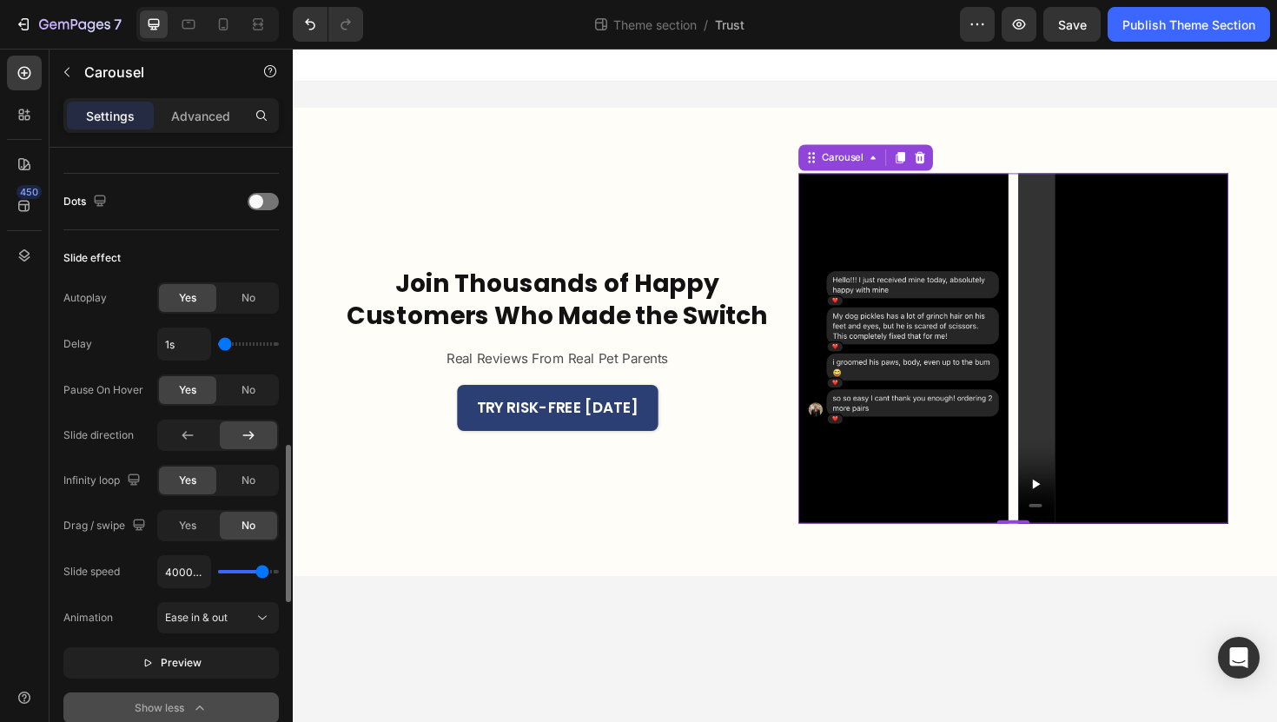
click at [247, 576] on div "4000ms" at bounding box center [218, 571] width 122 height 33
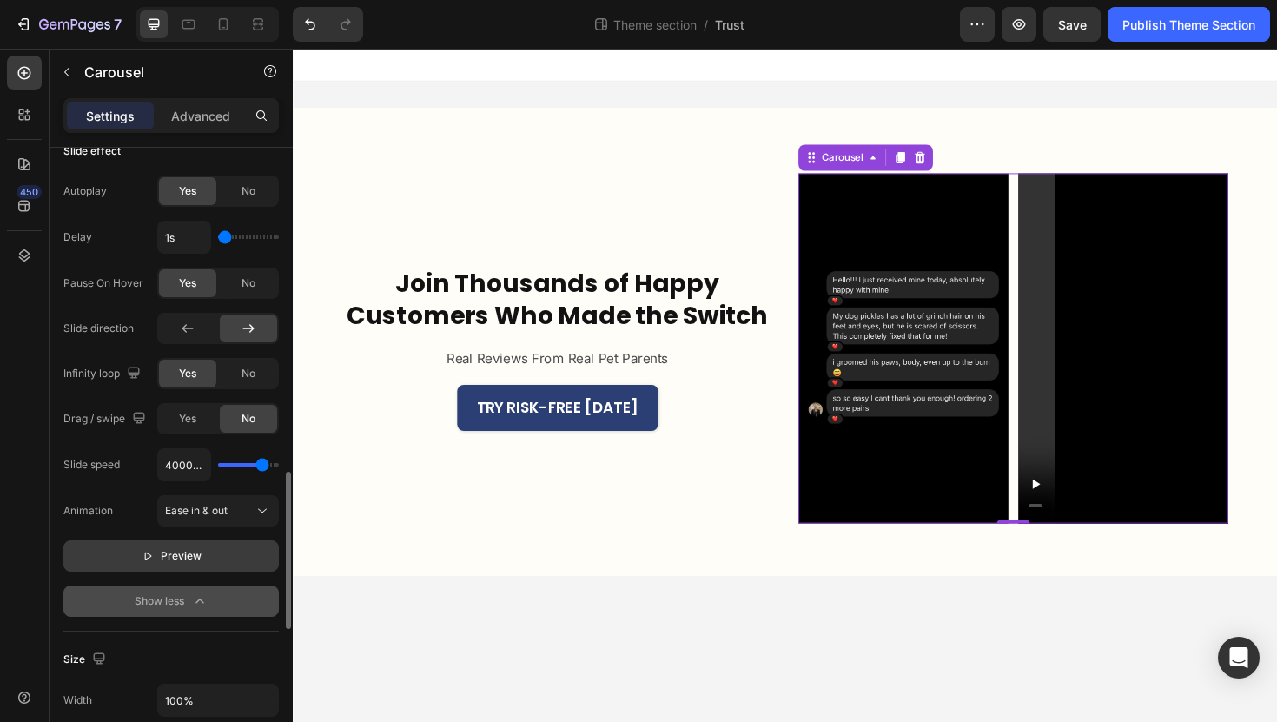
click at [211, 564] on button "Preview" at bounding box center [170, 555] width 215 height 31
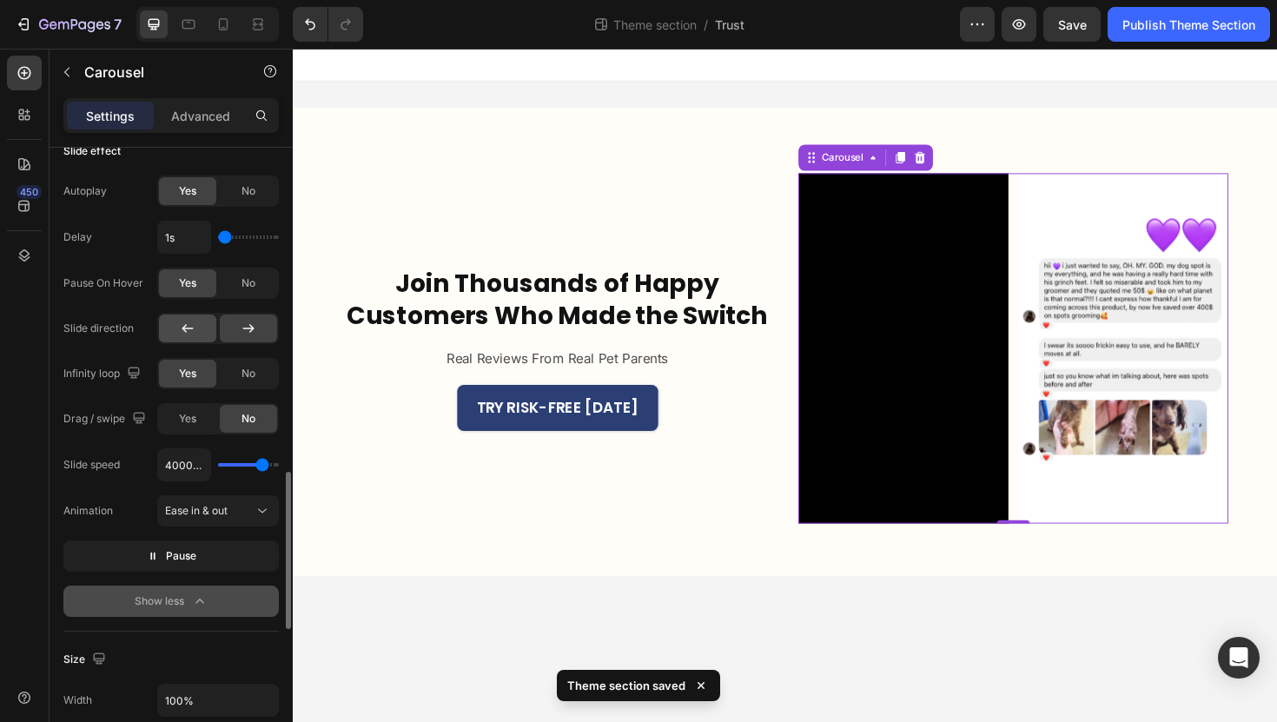
click at [175, 335] on div at bounding box center [187, 328] width 57 height 28
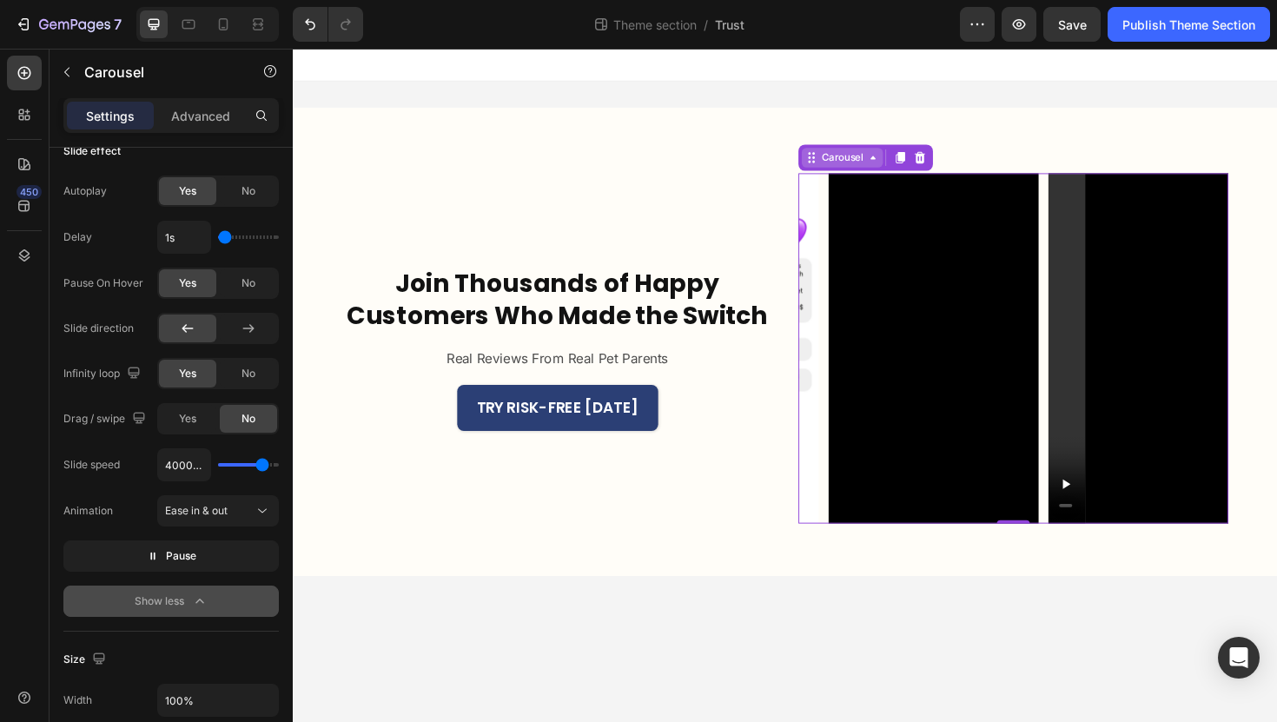
click at [875, 171] on div "Carousel" at bounding box center [874, 164] width 51 height 16
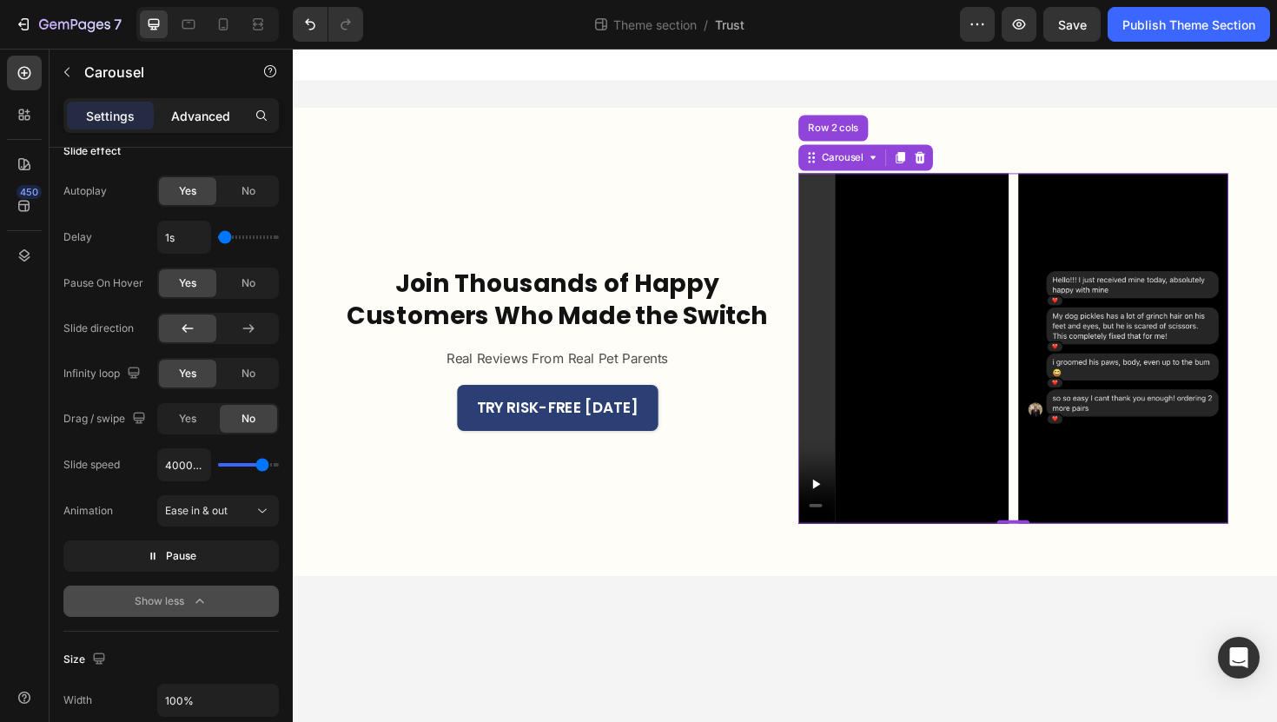
click at [188, 109] on p "Advanced" at bounding box center [200, 116] width 59 height 18
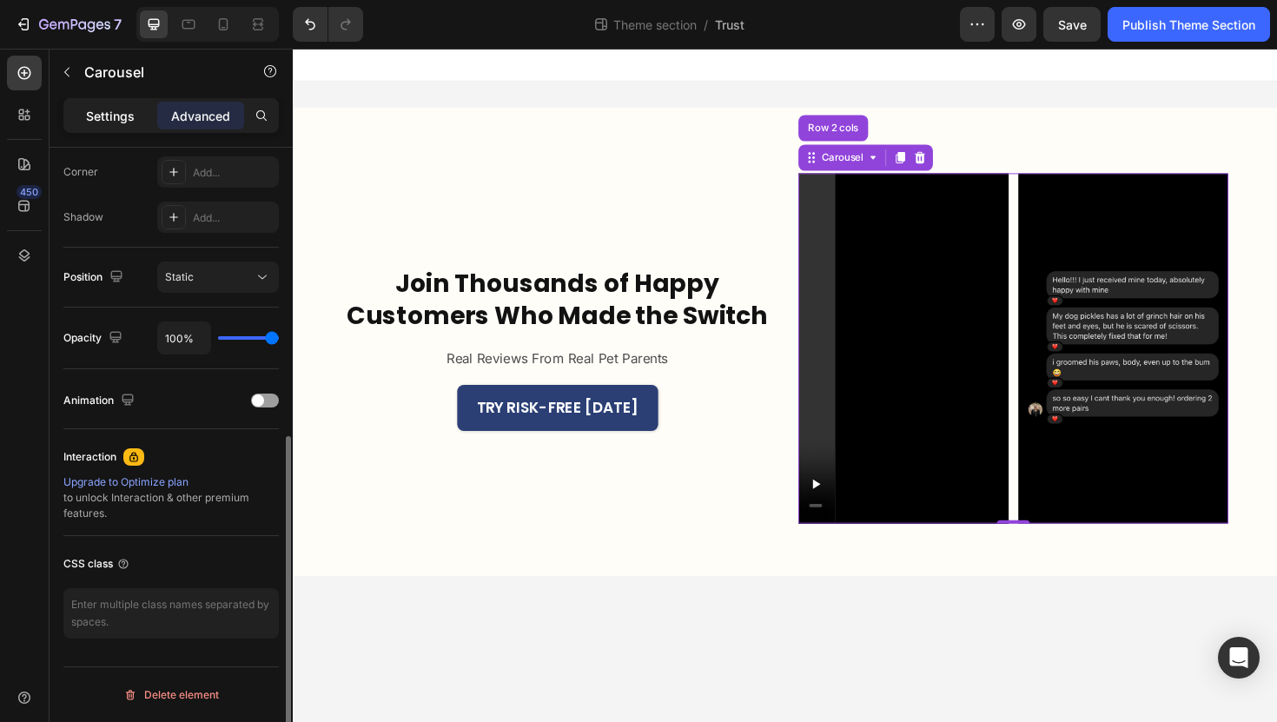
click at [126, 116] on p "Settings" at bounding box center [110, 116] width 49 height 18
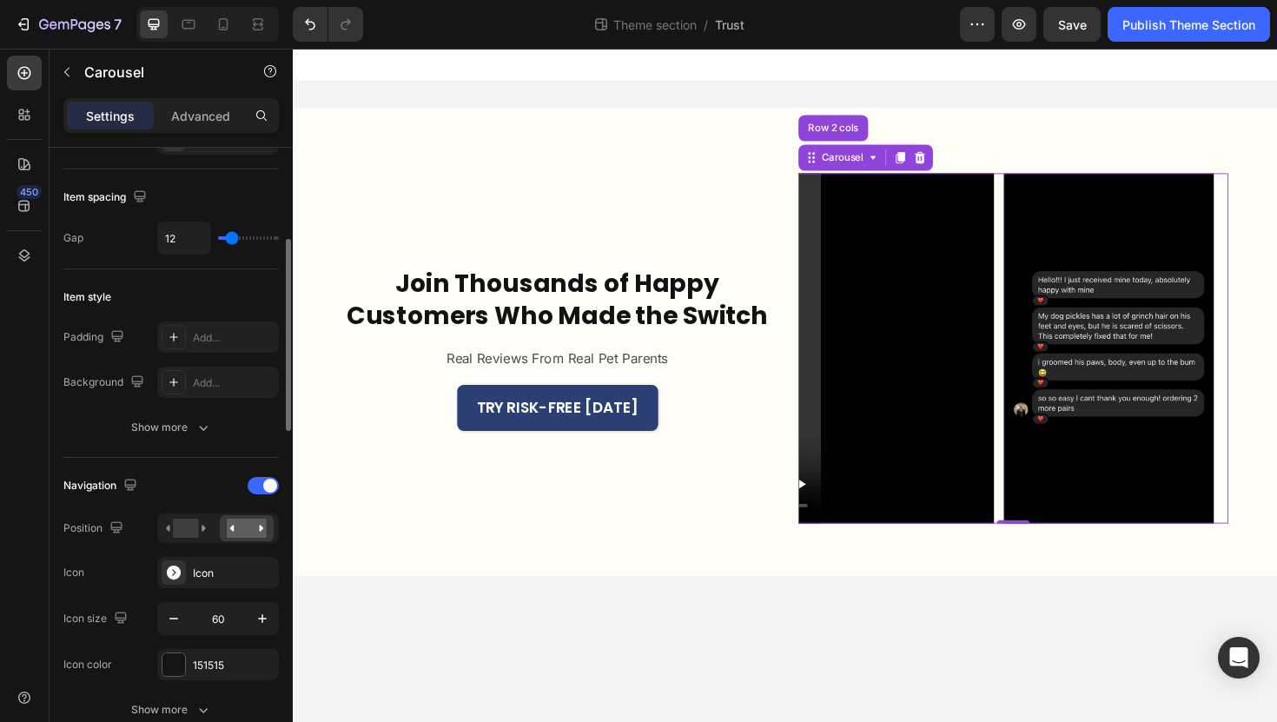
scroll to position [0, 0]
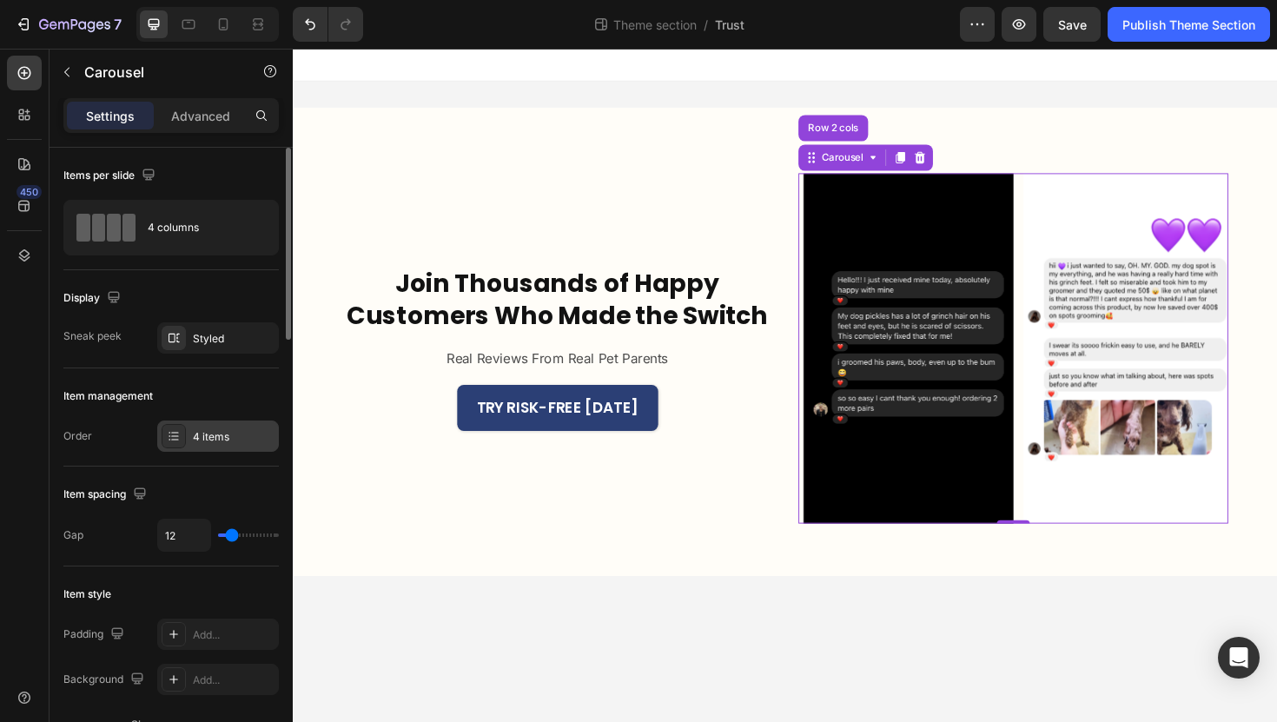
click at [224, 444] on div "4 items" at bounding box center [234, 437] width 82 height 16
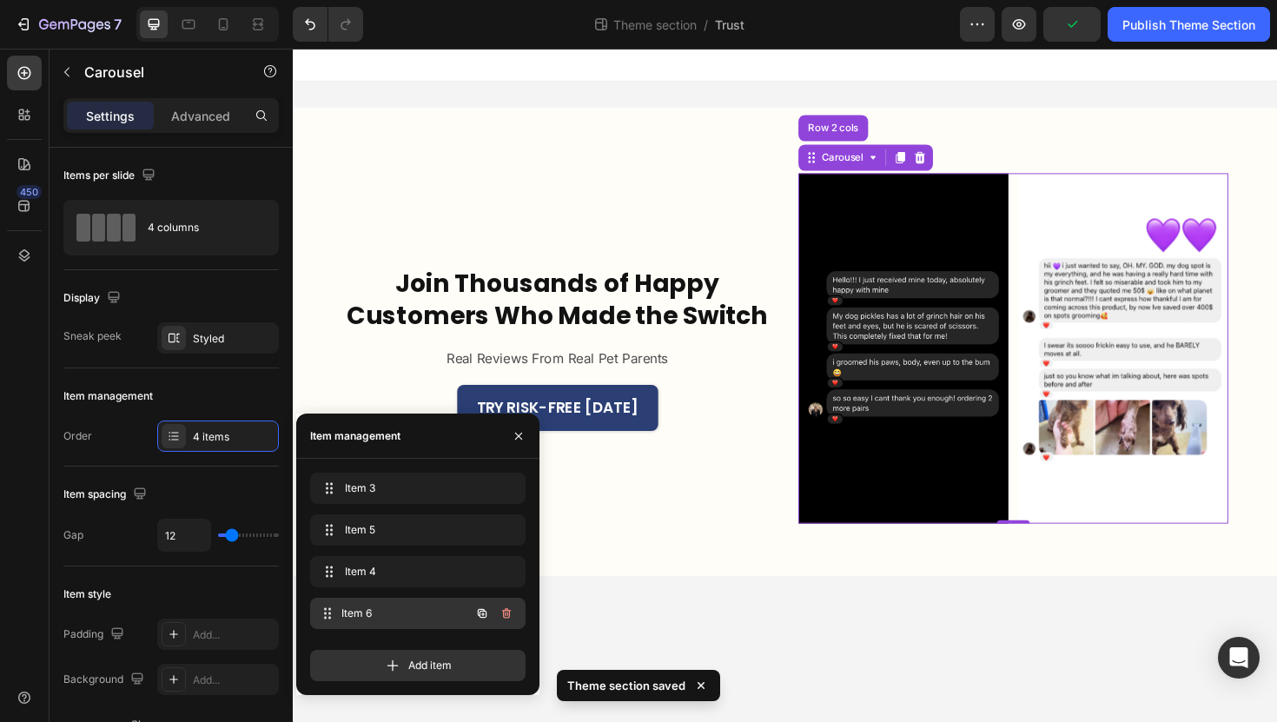
click at [360, 616] on span "Item 6" at bounding box center [405, 613] width 129 height 16
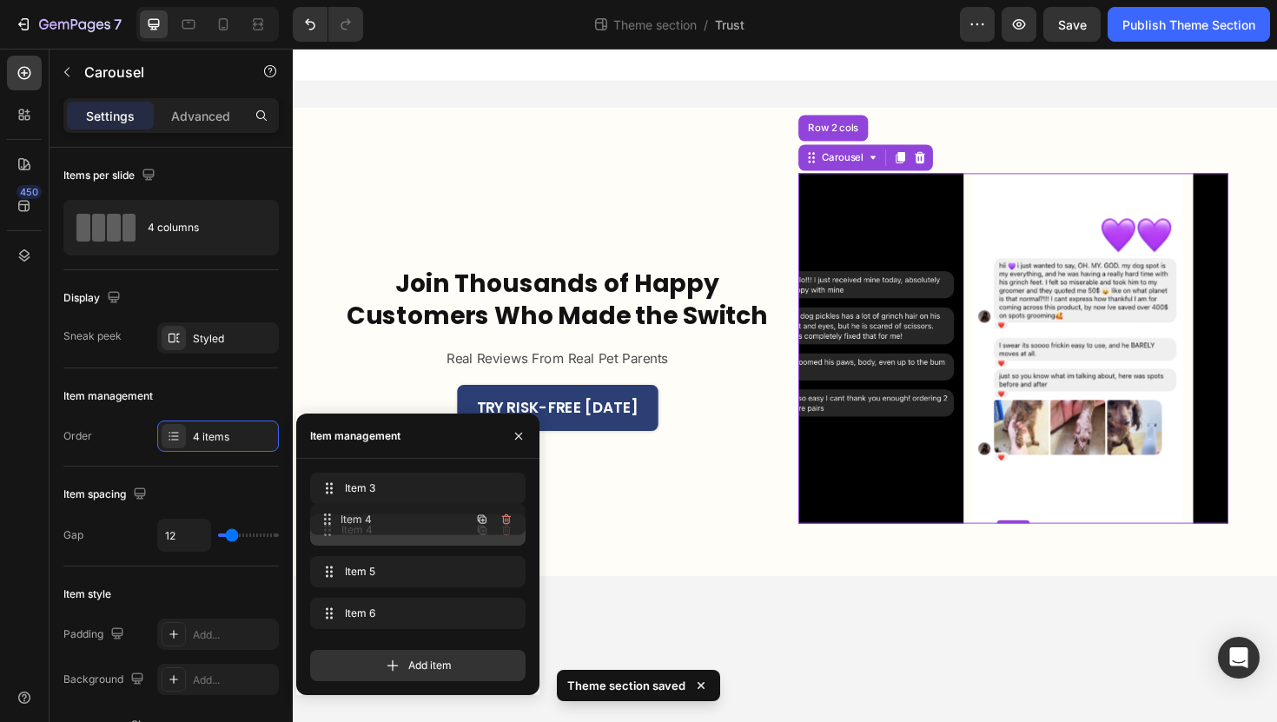
drag, startPoint x: 382, startPoint y: 579, endPoint x: 382, endPoint y: 527, distance: 52.1
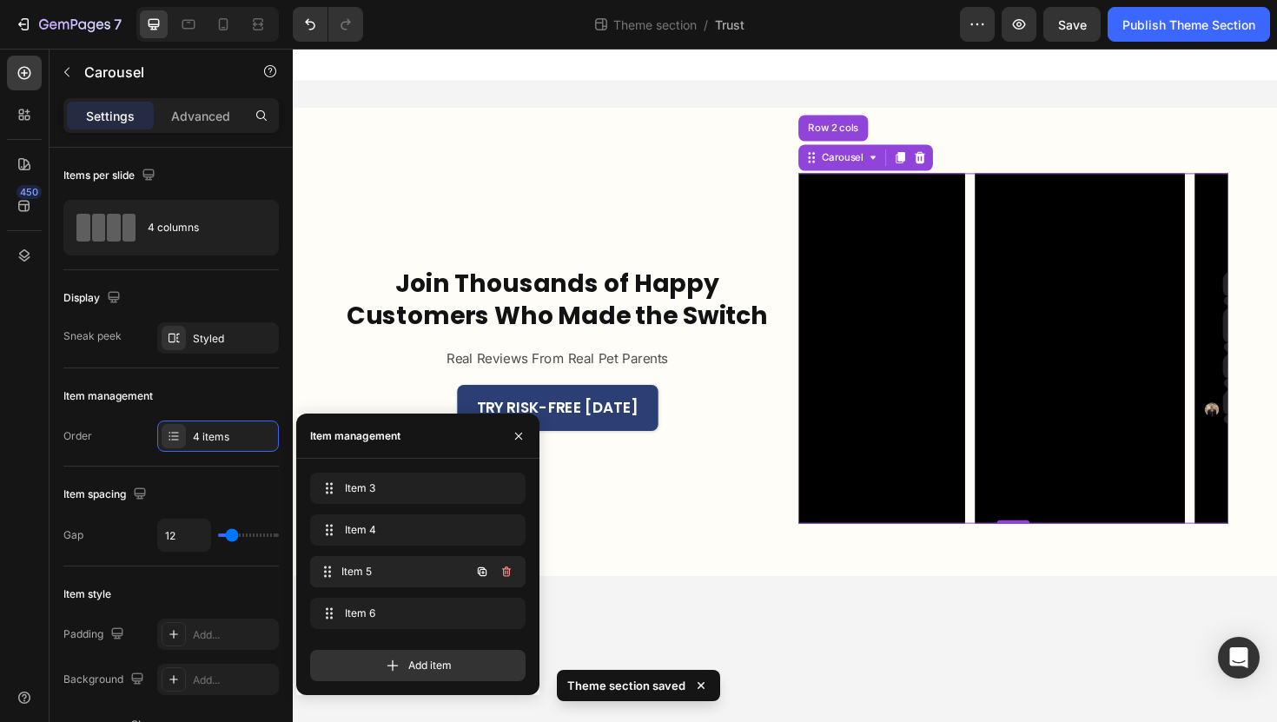
click at [401, 578] on span "Item 5" at bounding box center [405, 572] width 129 height 16
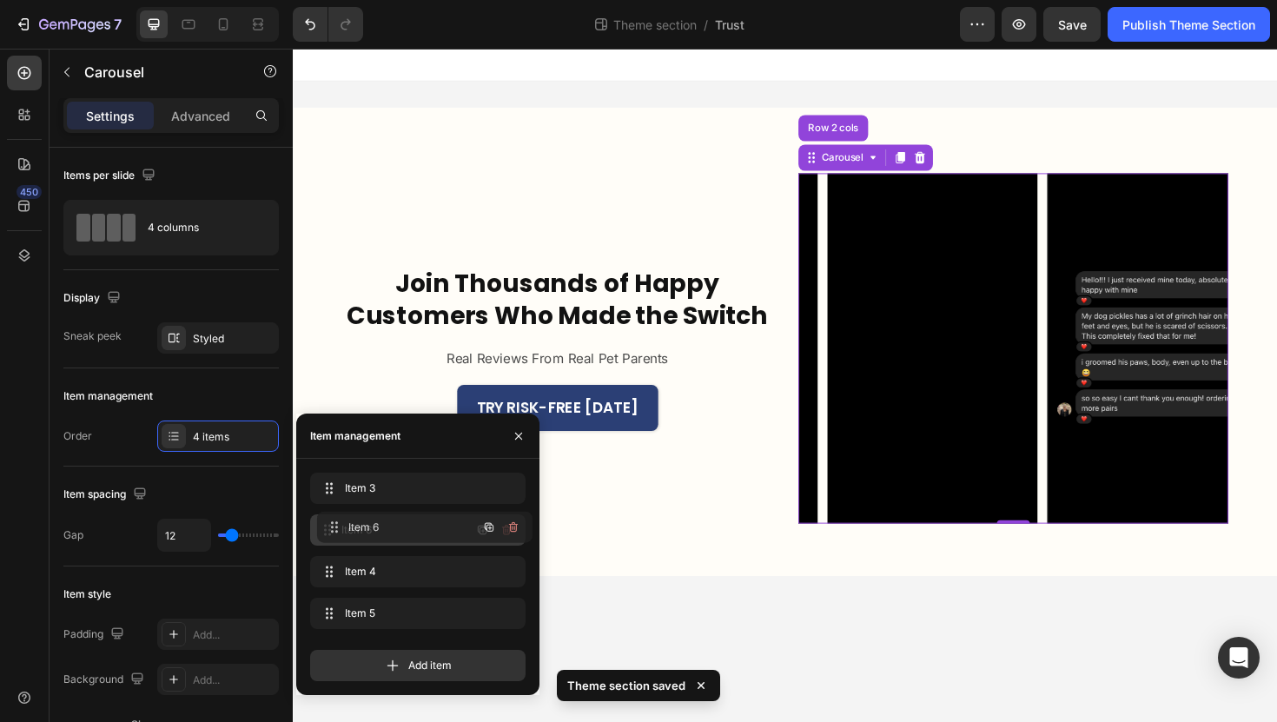
drag, startPoint x: 387, startPoint y: 608, endPoint x: 393, endPoint y: 522, distance: 86.3
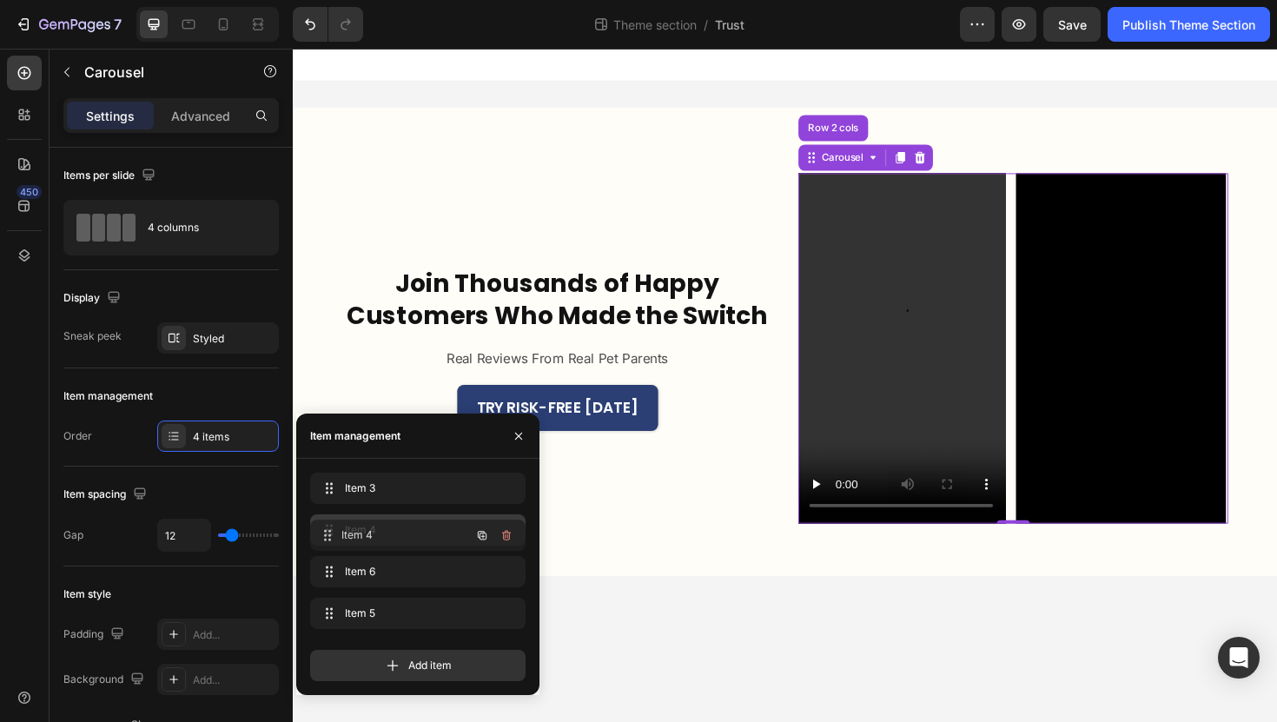
drag, startPoint x: 392, startPoint y: 567, endPoint x: 392, endPoint y: 531, distance: 36.5
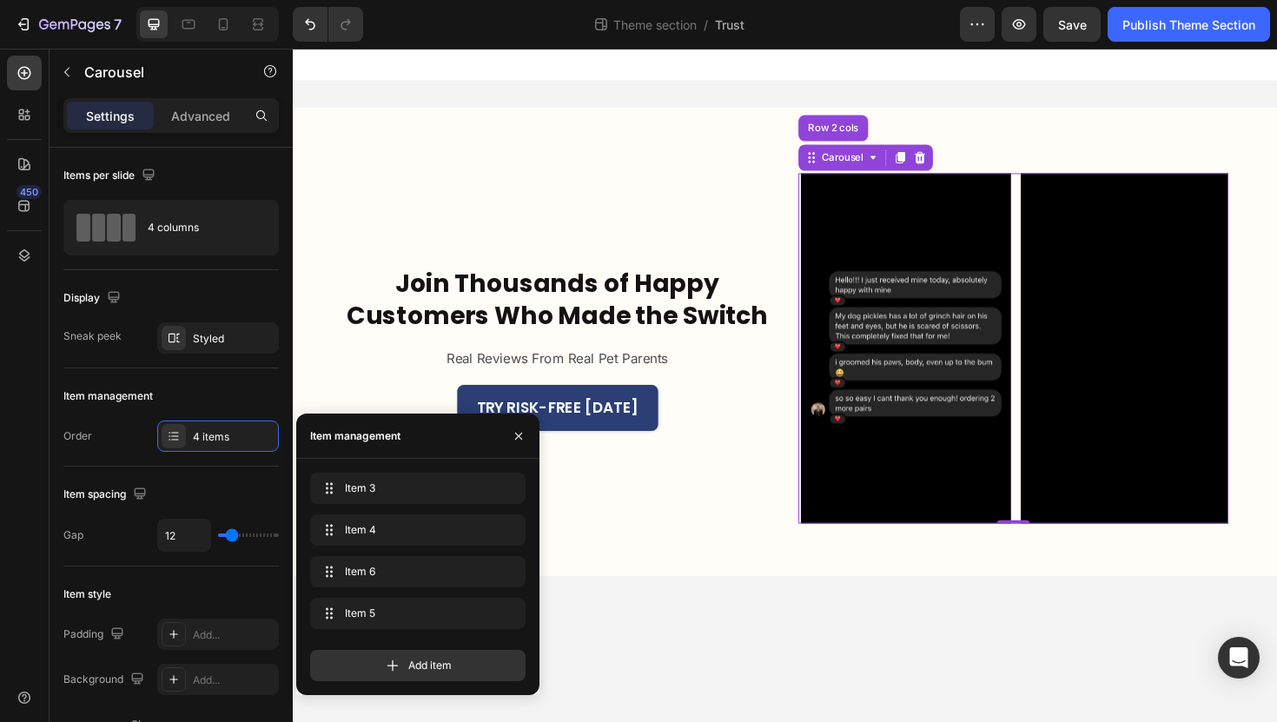
click at [719, 638] on body "Join Thousands of Happy Customers Who Made the Switch Heading Real Reviews From…" at bounding box center [814, 405] width 1042 height 713
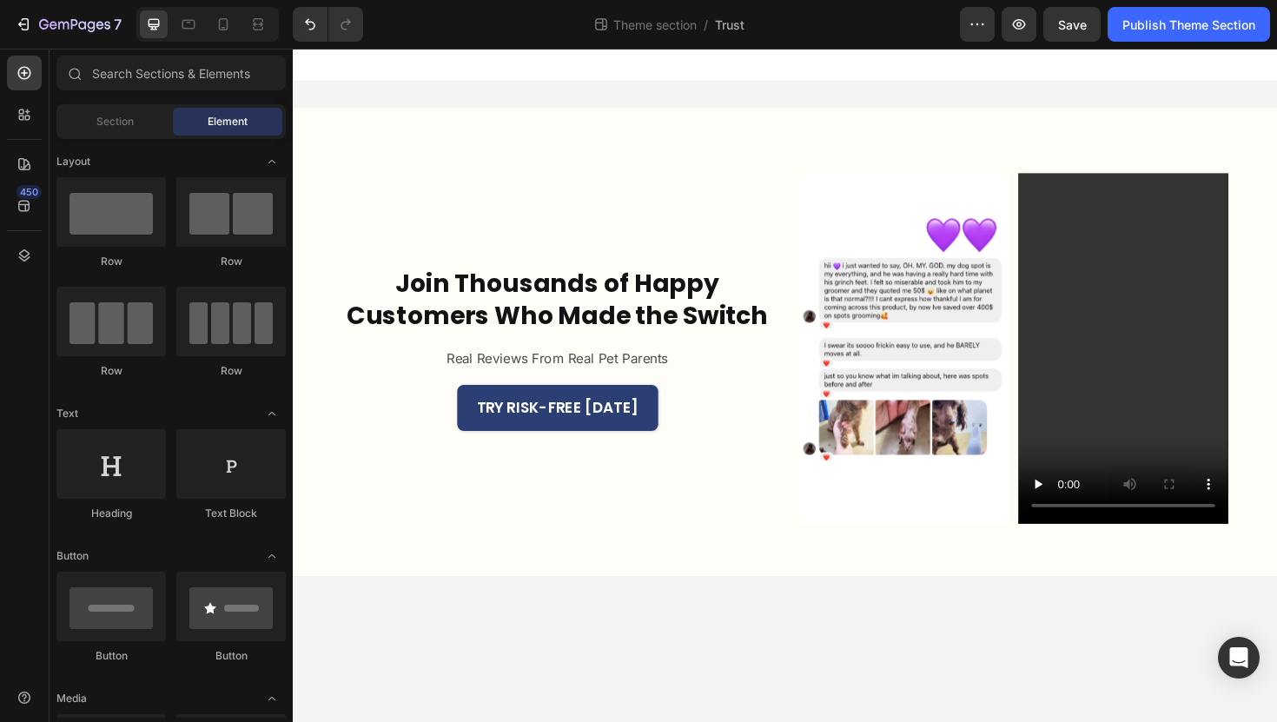
click at [1090, 639] on body "Join Thousands of Happy Customers Who Made the Switch Heading Real Reviews From…" at bounding box center [814, 405] width 1042 height 713
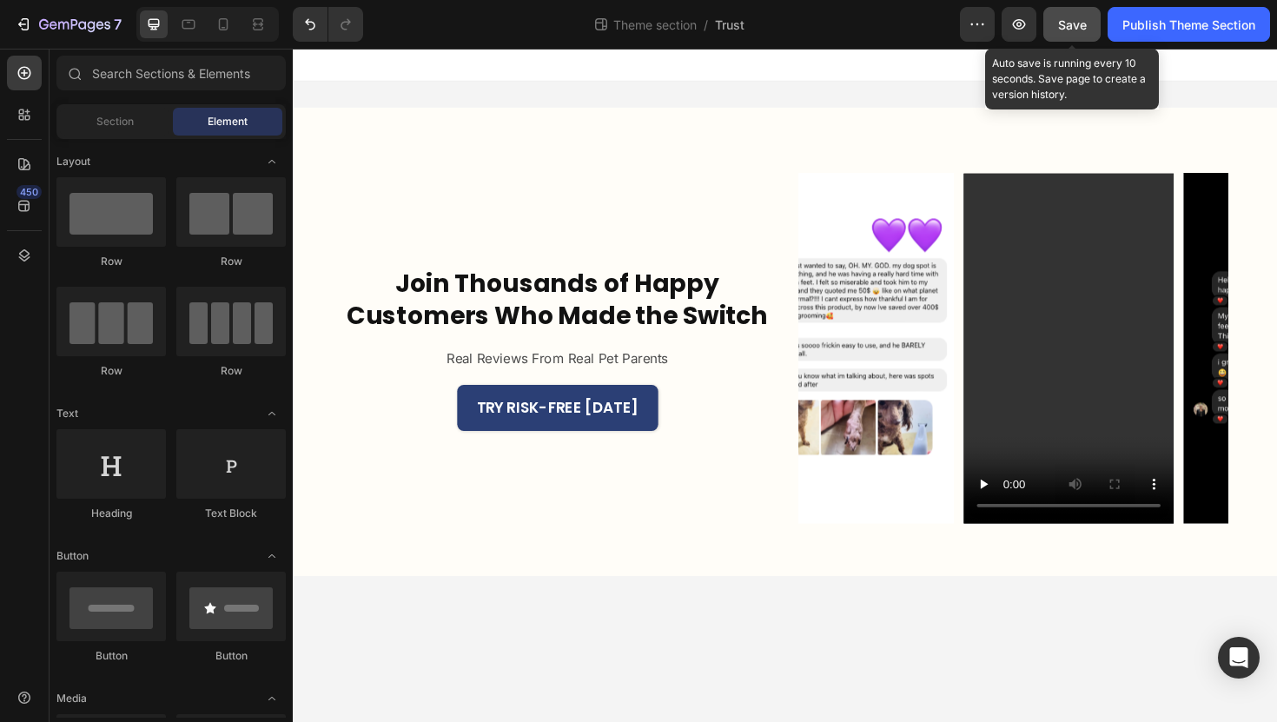
click at [1084, 30] on span "Save" at bounding box center [1072, 24] width 29 height 15
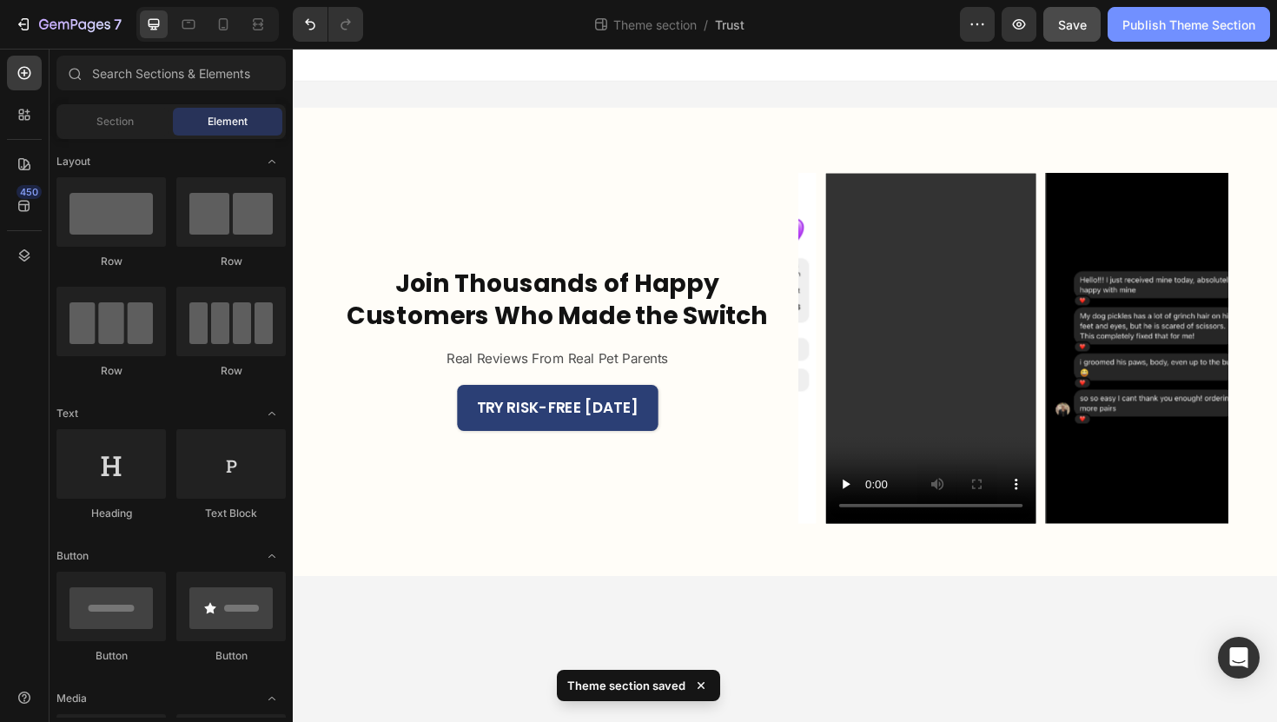
click at [1133, 23] on div "Publish Theme Section" at bounding box center [1188, 25] width 133 height 18
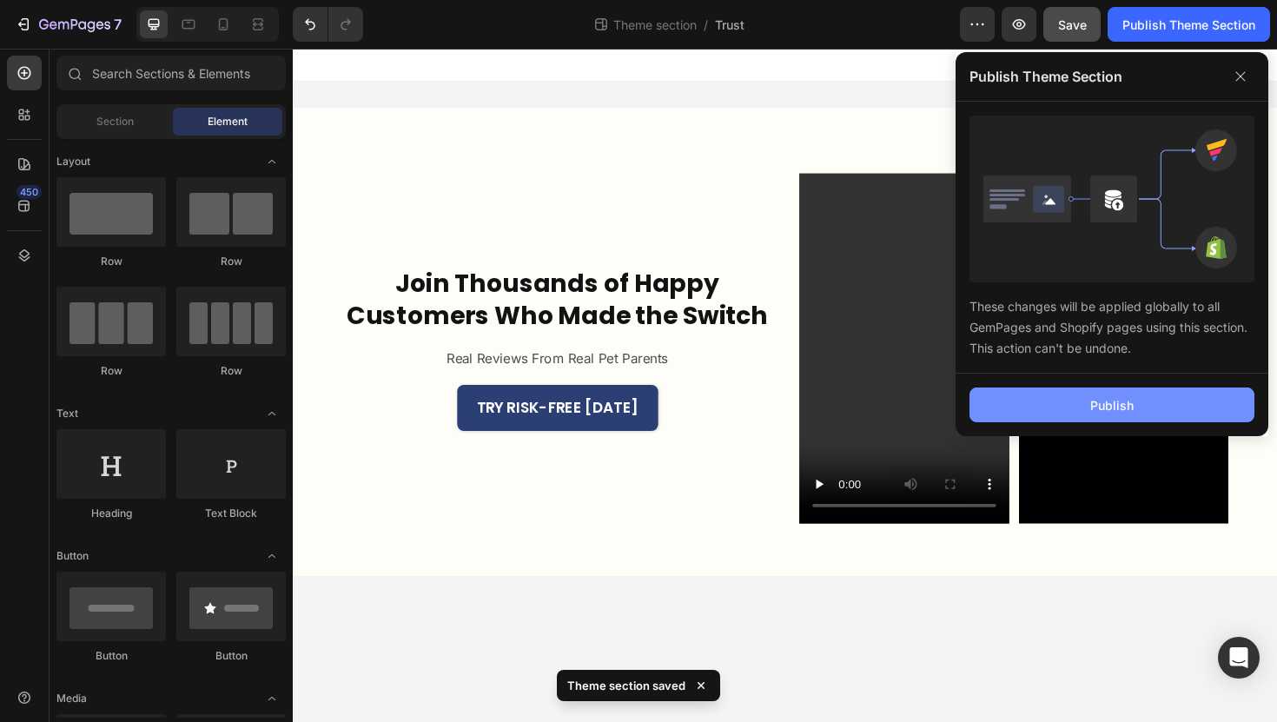
click at [1120, 396] on div "Publish" at bounding box center [1111, 405] width 43 height 18
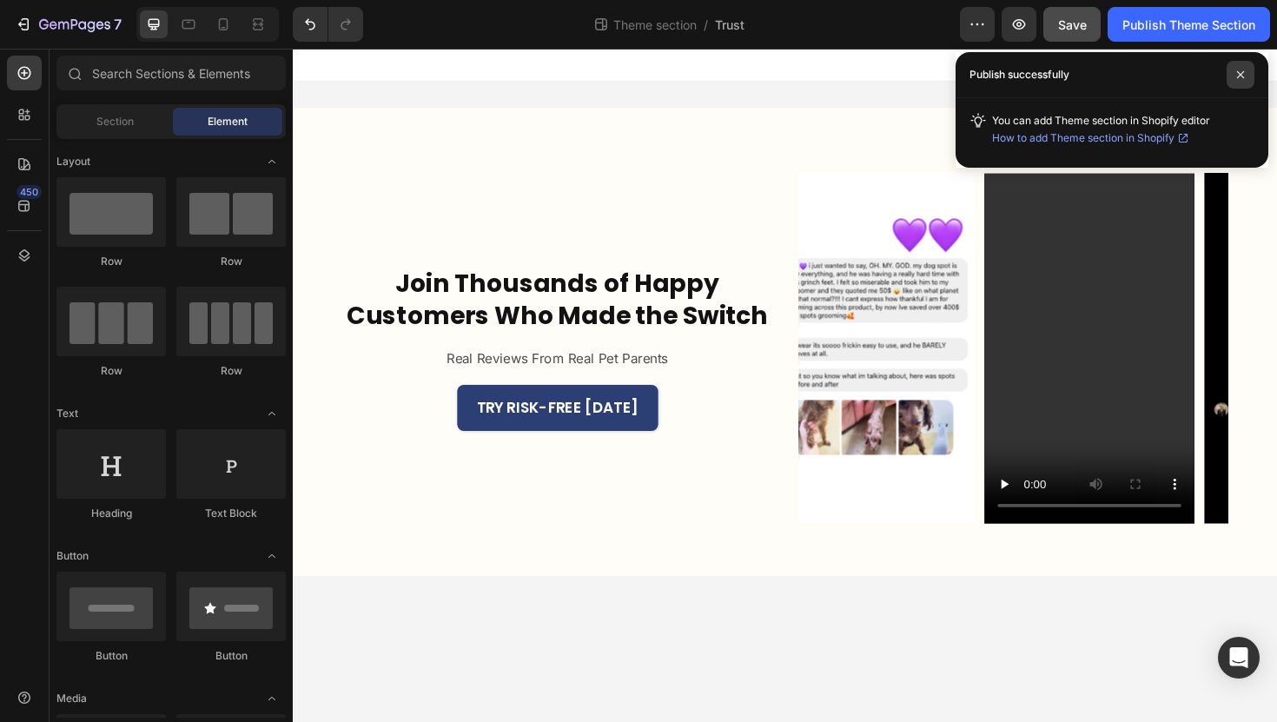
click at [1245, 76] on span at bounding box center [1240, 75] width 28 height 28
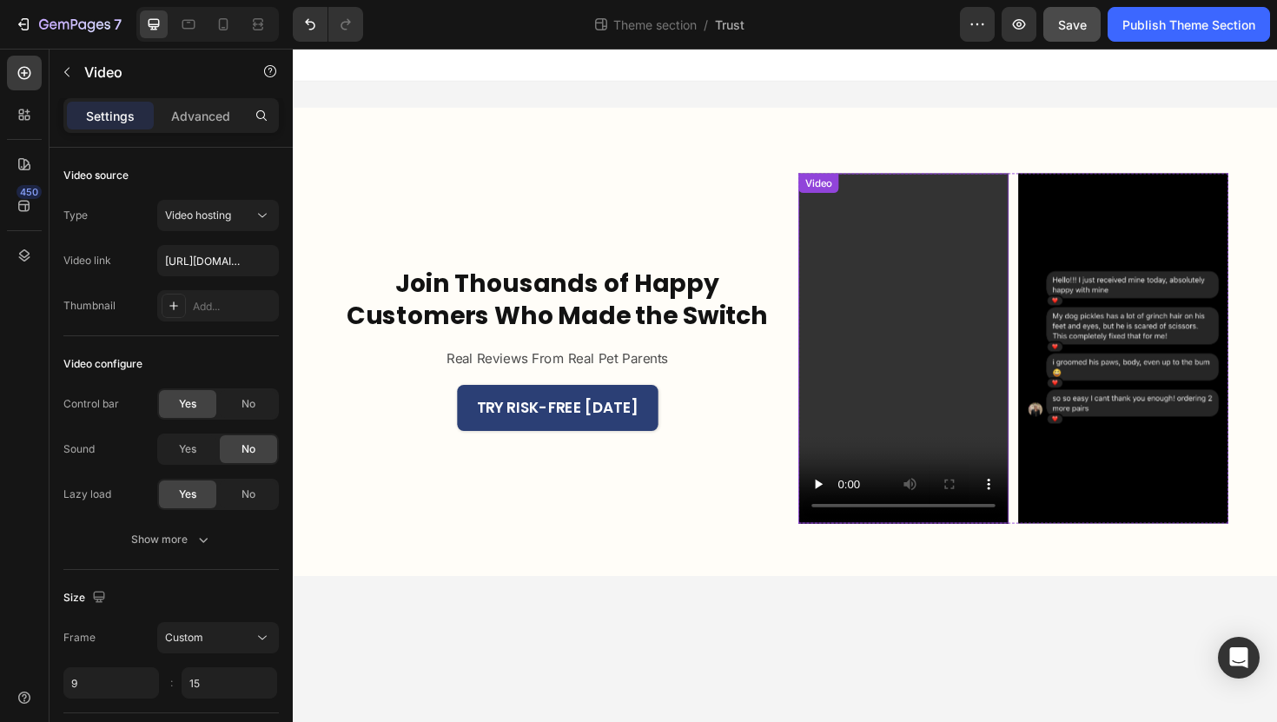
click at [947, 373] on video at bounding box center [939, 366] width 222 height 371
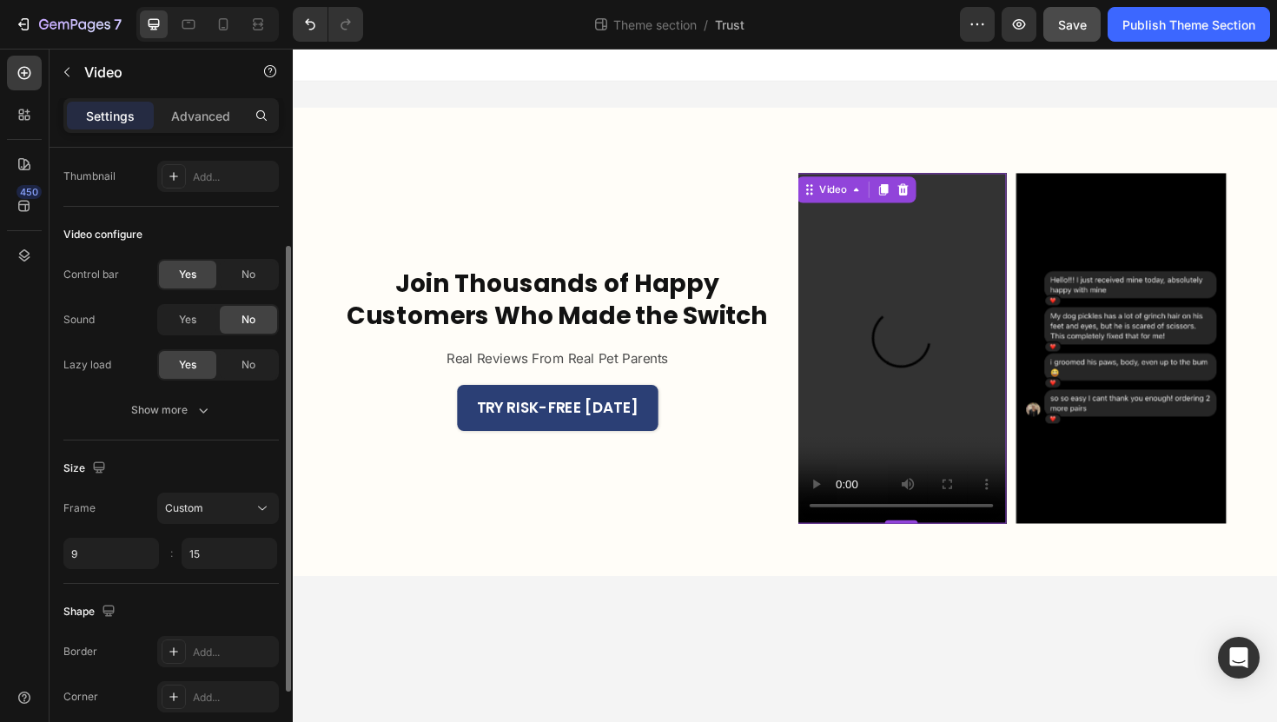
scroll to position [135, 0]
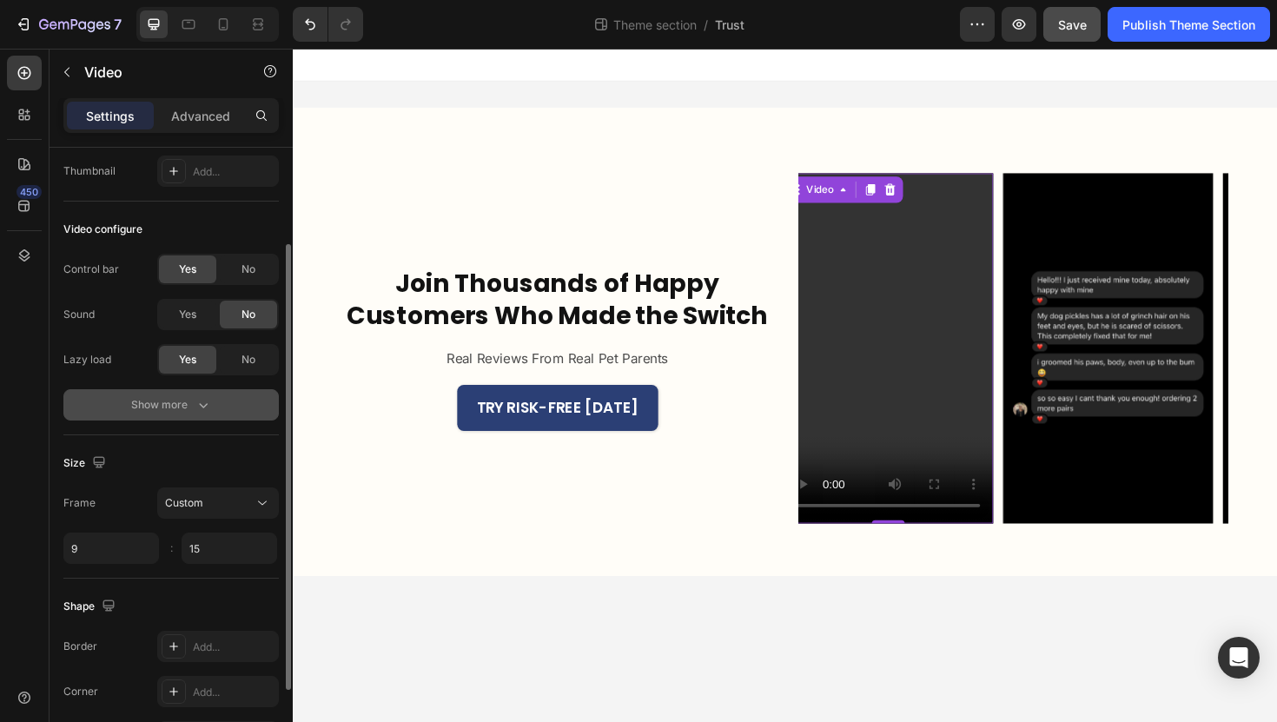
click at [198, 396] on icon "button" at bounding box center [203, 404] width 17 height 17
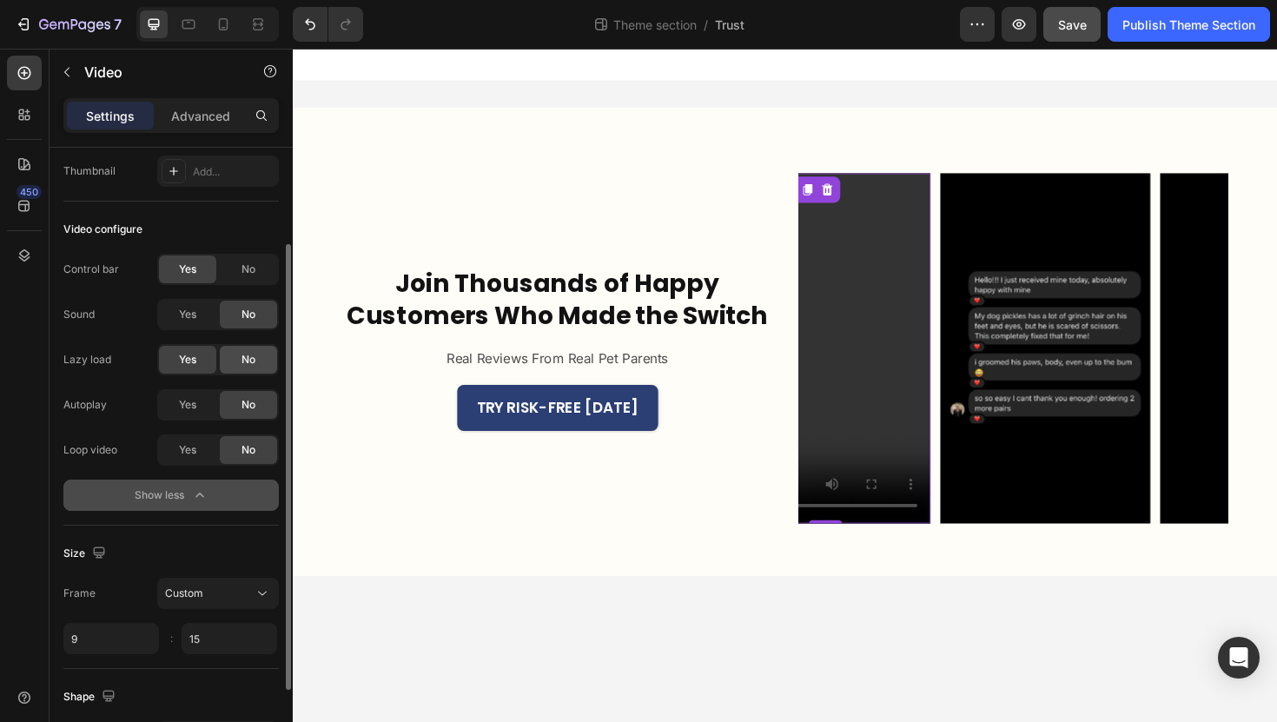
click at [239, 354] on div "No" at bounding box center [248, 360] width 57 height 28
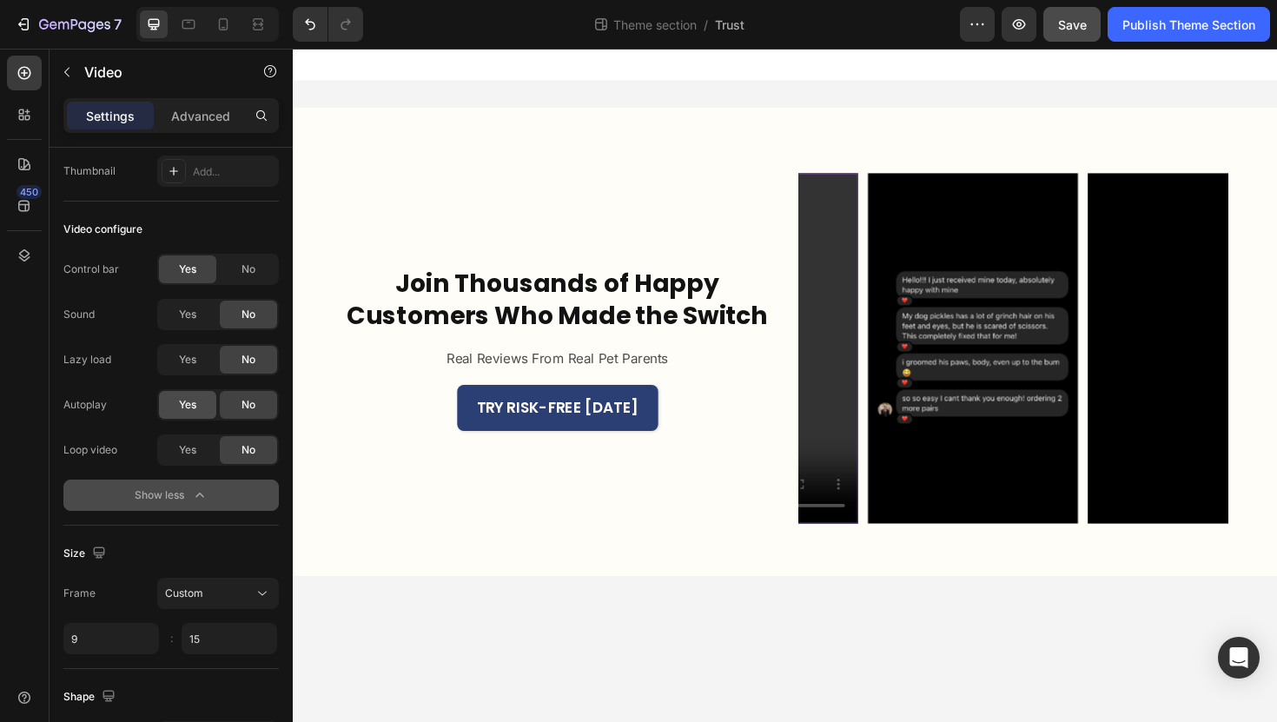
click at [202, 399] on div "Yes" at bounding box center [187, 405] width 57 height 28
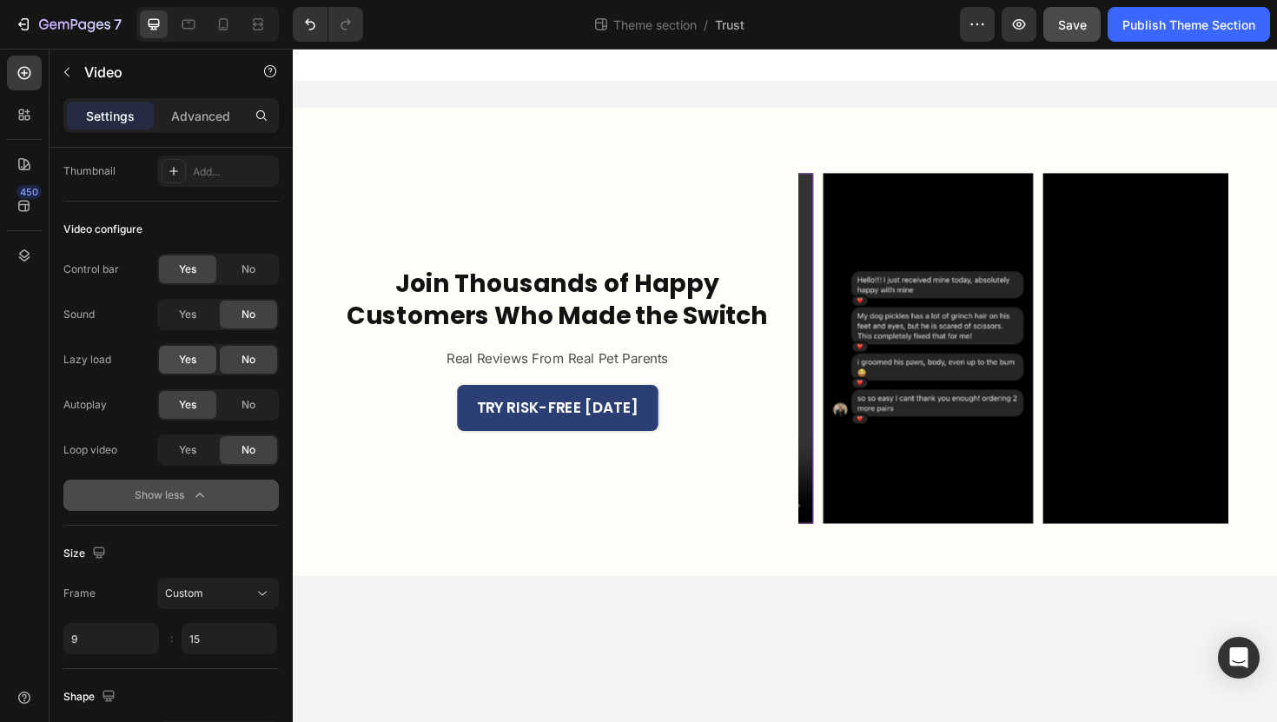
click at [196, 358] on div "Yes" at bounding box center [187, 360] width 57 height 28
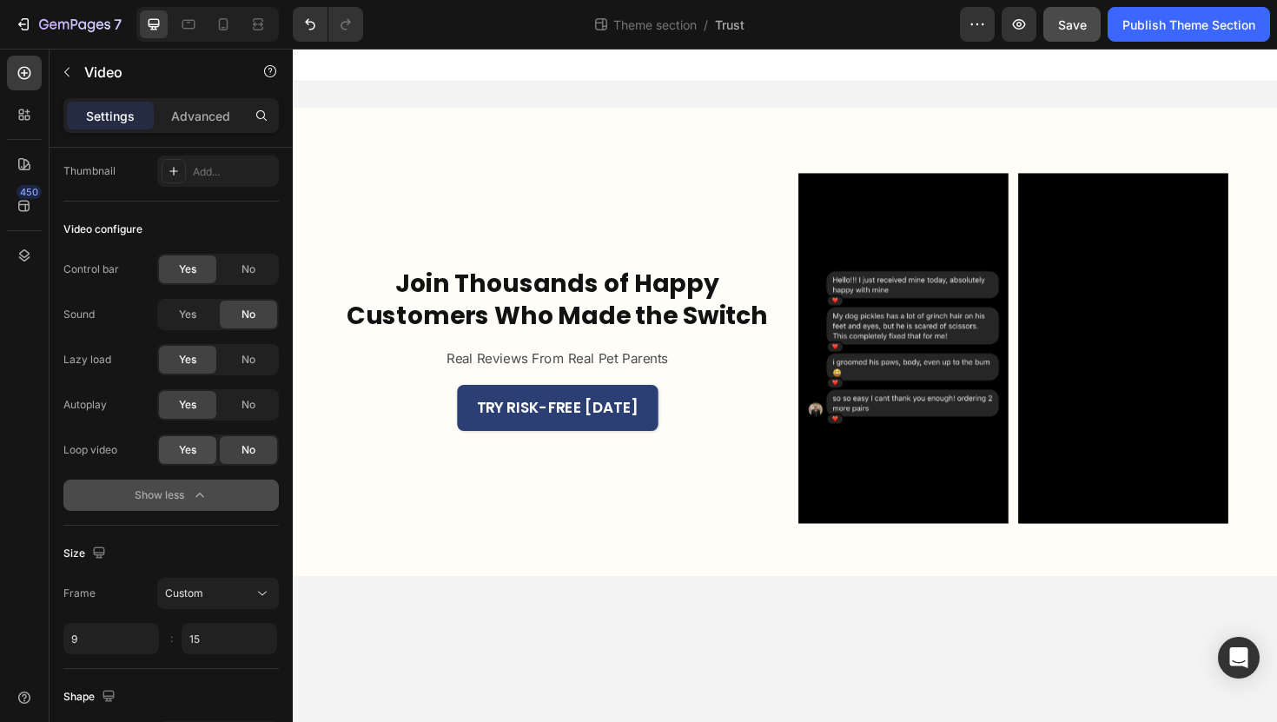
click at [197, 456] on div "Yes" at bounding box center [187, 450] width 57 height 28
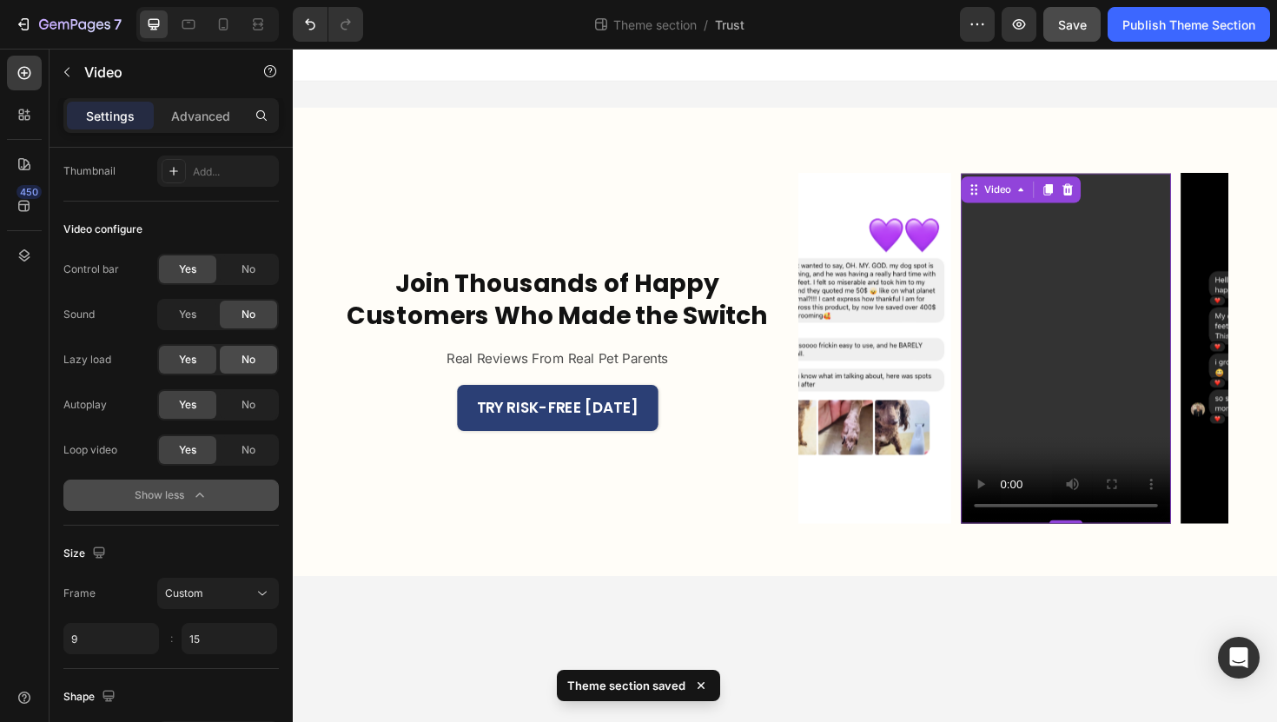
click at [221, 363] on div "No" at bounding box center [248, 360] width 57 height 28
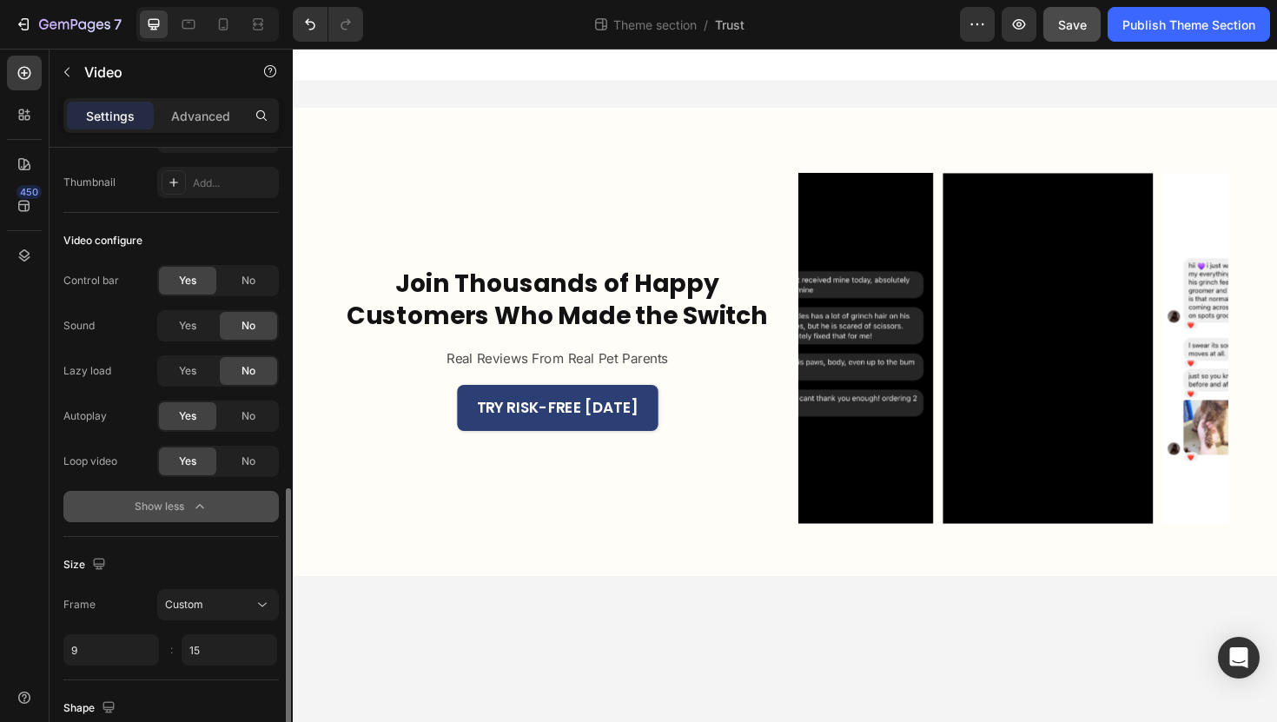
scroll to position [0, 0]
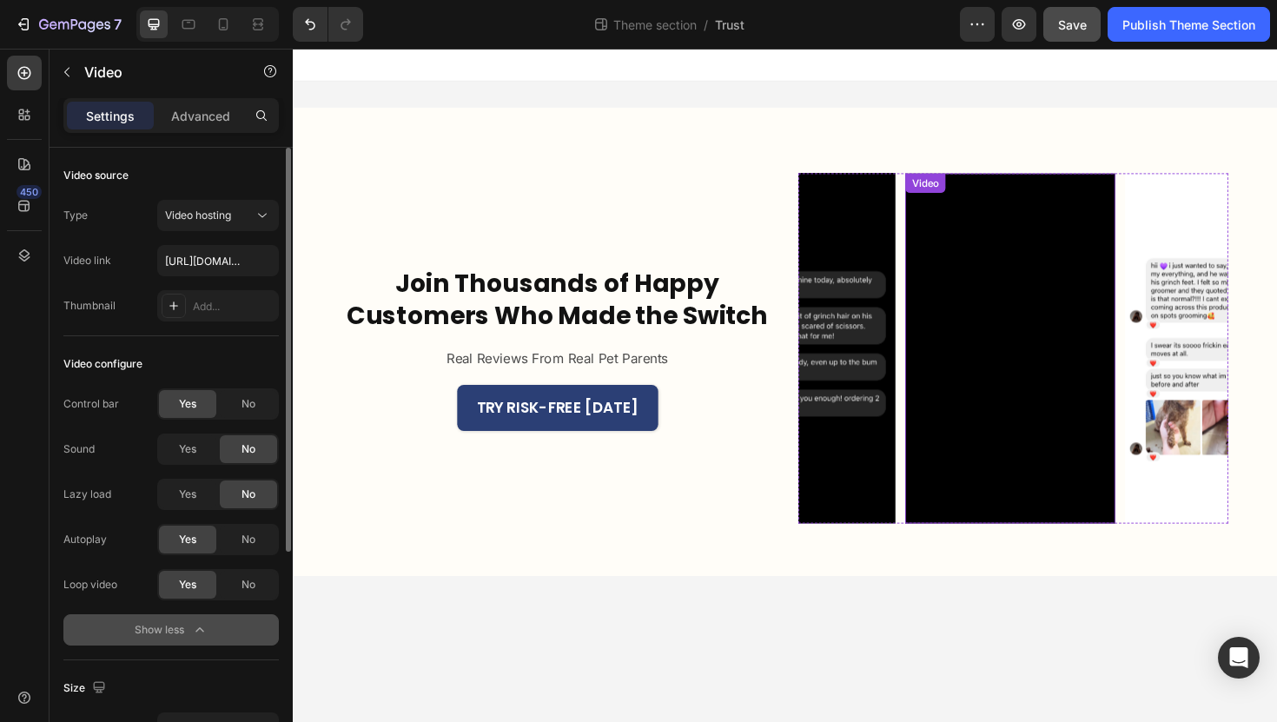
click at [988, 405] on video at bounding box center [1052, 366] width 222 height 371
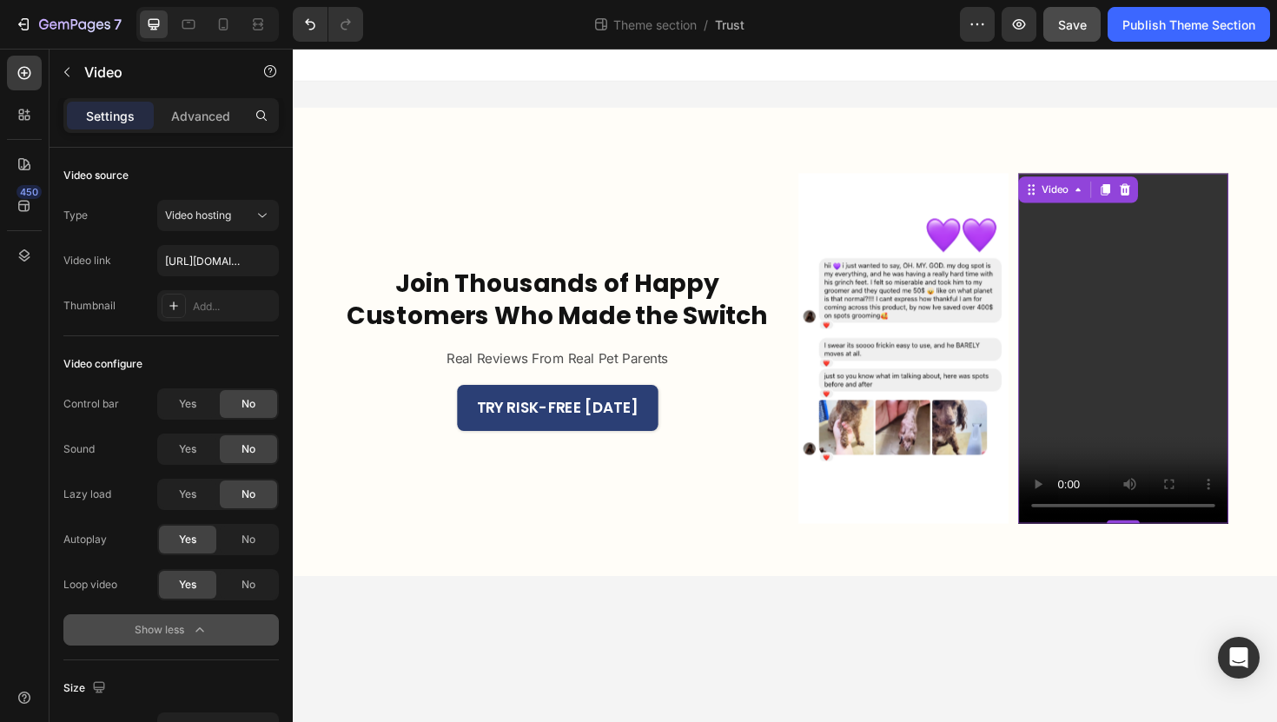
click at [1179, 333] on video at bounding box center [1171, 366] width 222 height 371
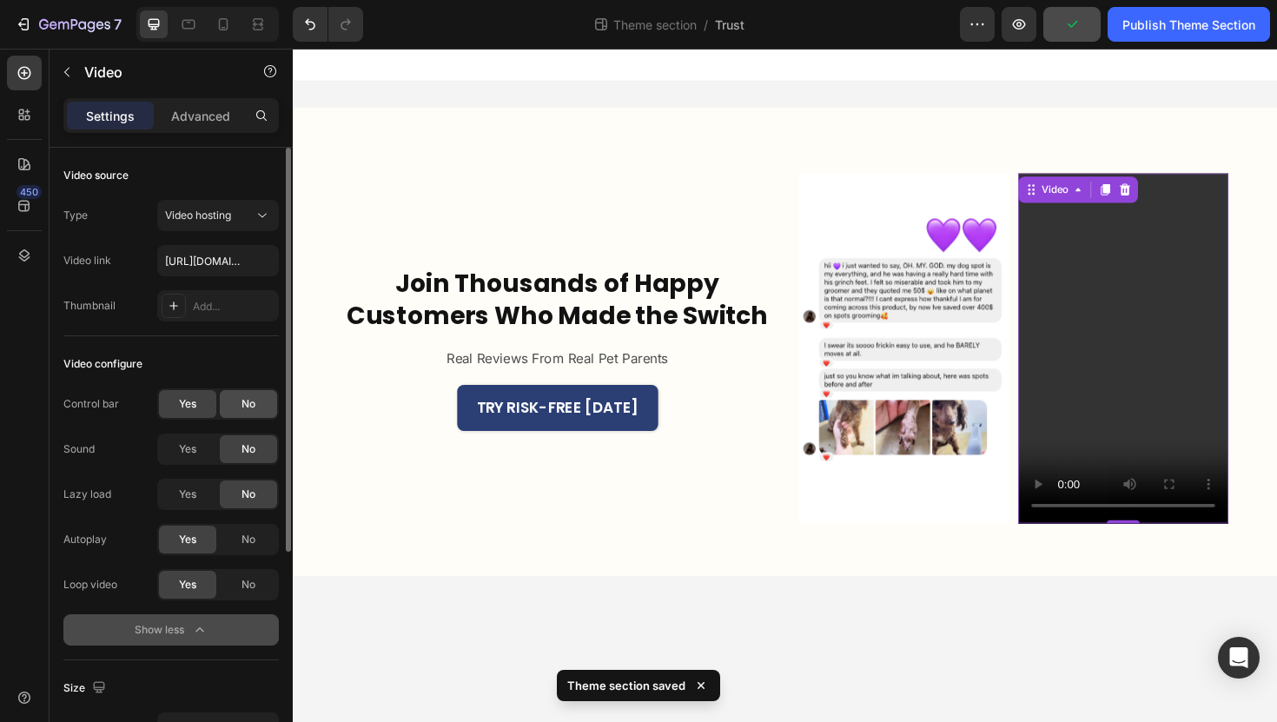
click at [241, 398] on span "No" at bounding box center [248, 404] width 14 height 16
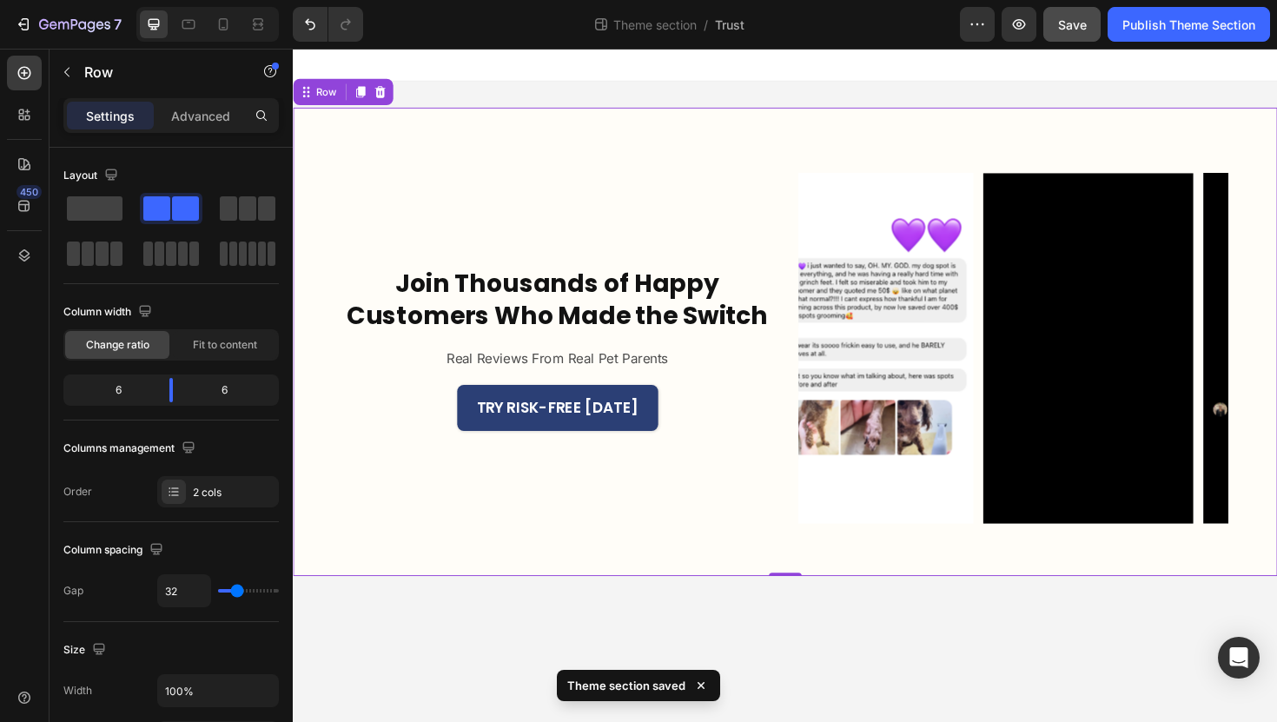
click at [1077, 591] on div "Join Thousands of Happy Customers Who Made the Switch Heading Real Reviews From…" at bounding box center [814, 359] width 1042 height 496
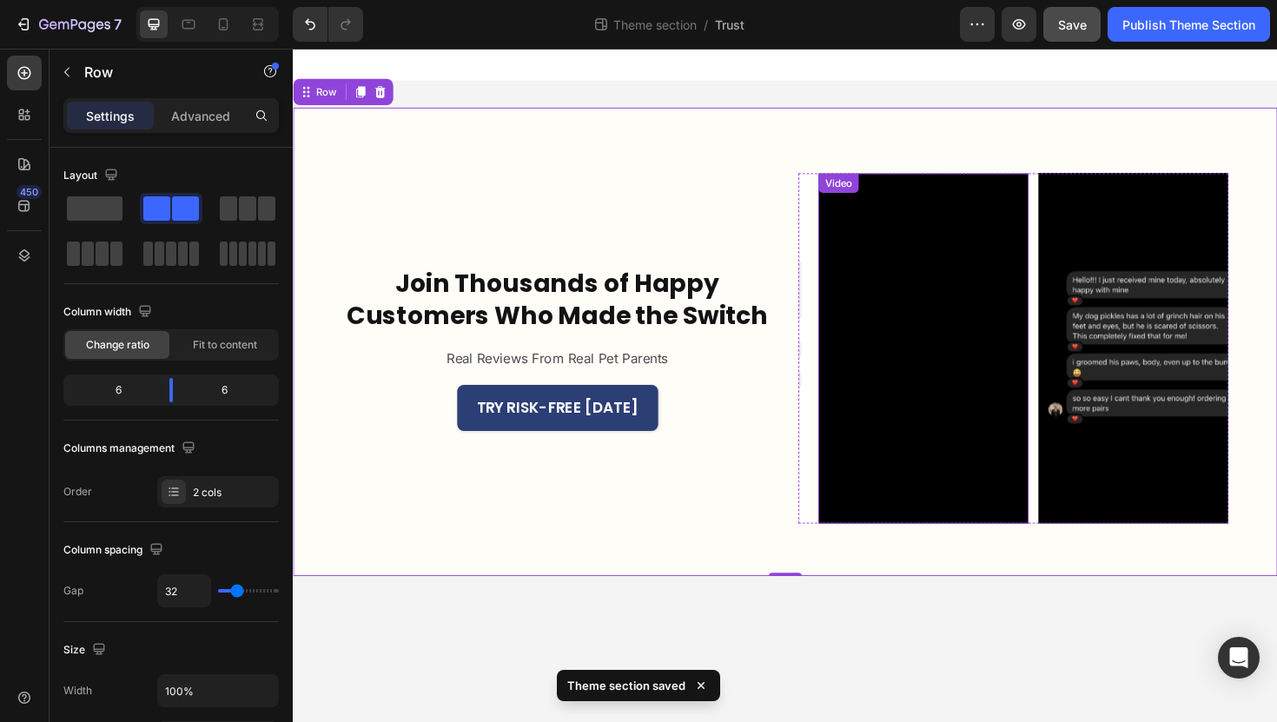
click at [987, 454] on video at bounding box center [960, 366] width 222 height 371
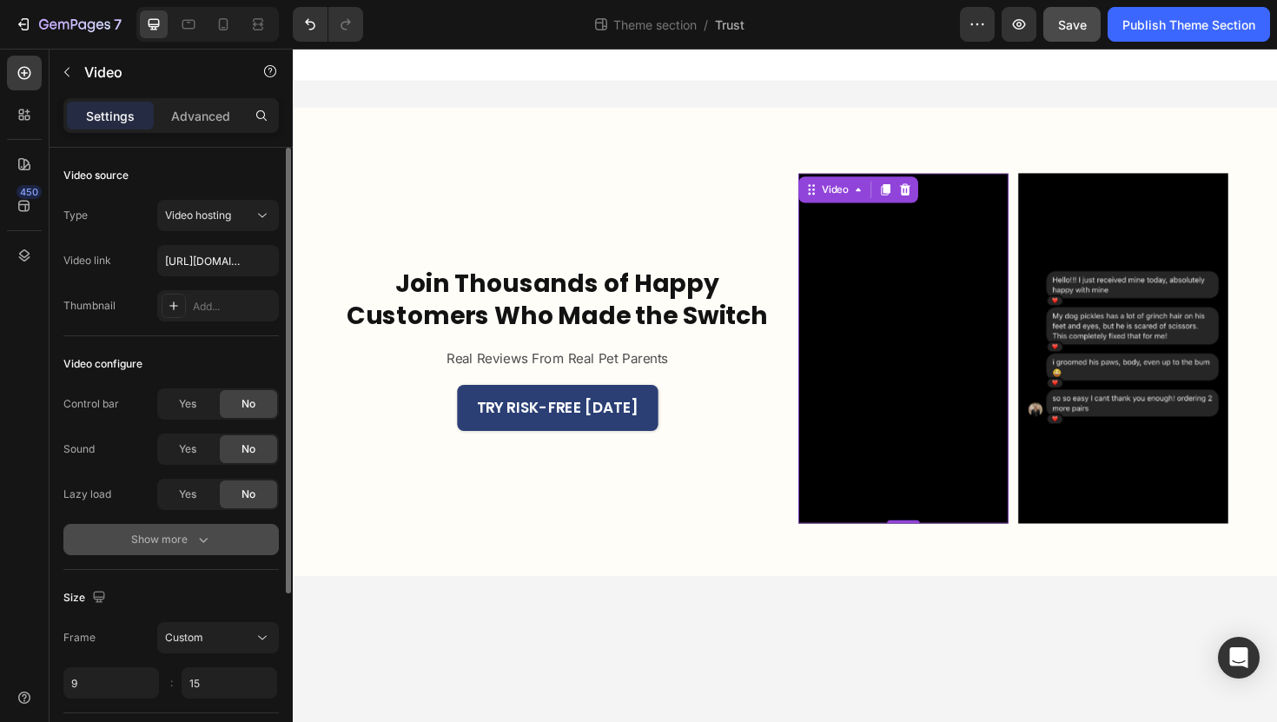
click at [155, 535] on div "Show more" at bounding box center [171, 539] width 81 height 17
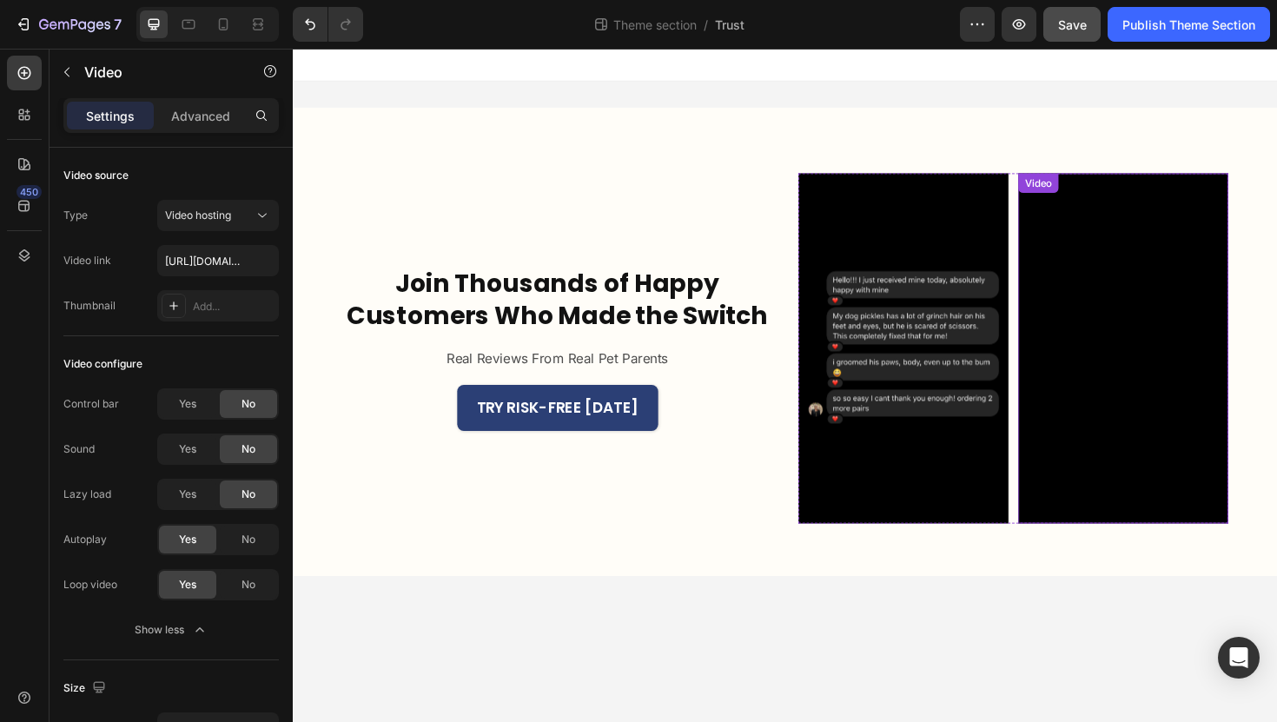
click at [1139, 377] on video at bounding box center [1171, 366] width 222 height 371
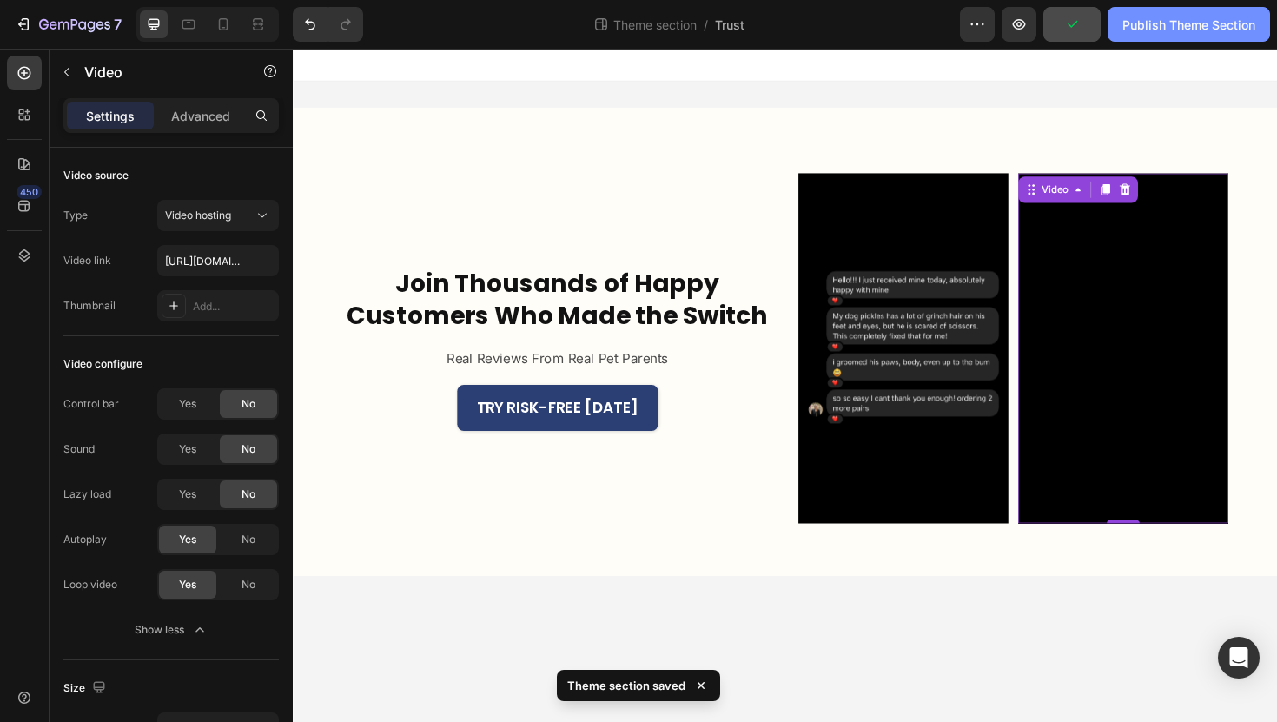
click at [1166, 36] on button "Publish Theme Section" at bounding box center [1188, 24] width 162 height 35
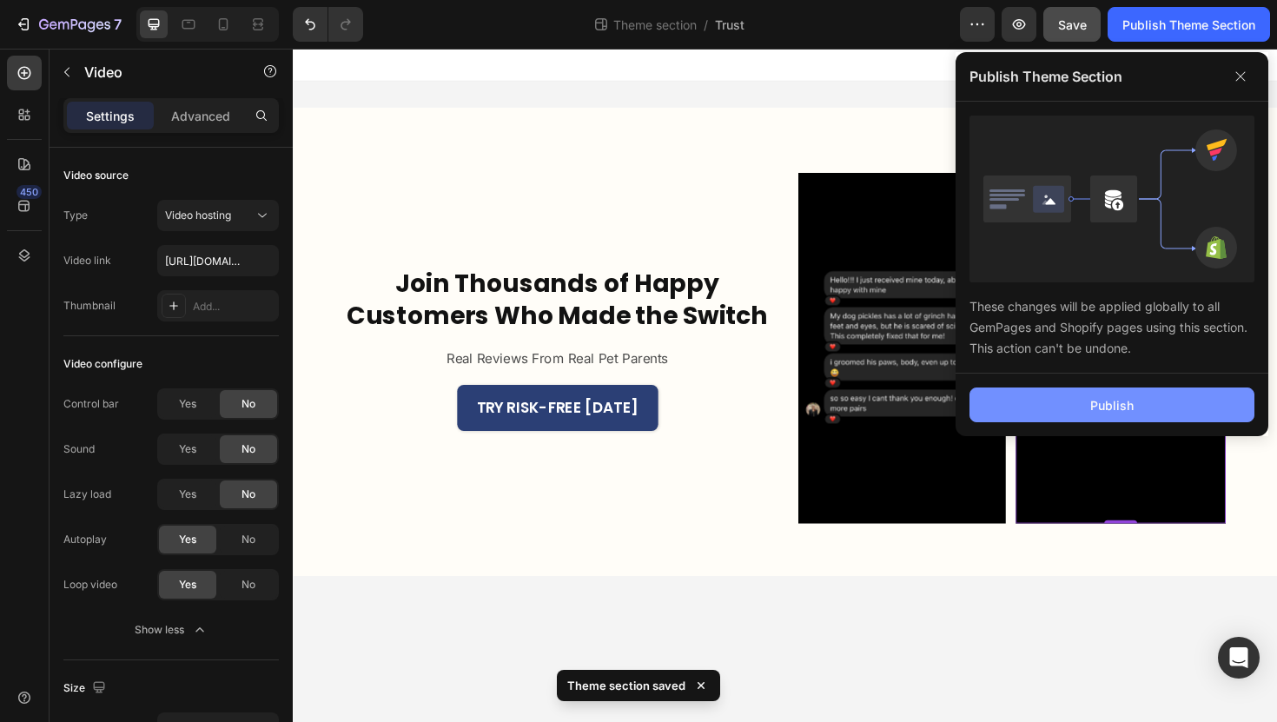
click at [1121, 400] on div "Publish" at bounding box center [1111, 405] width 43 height 18
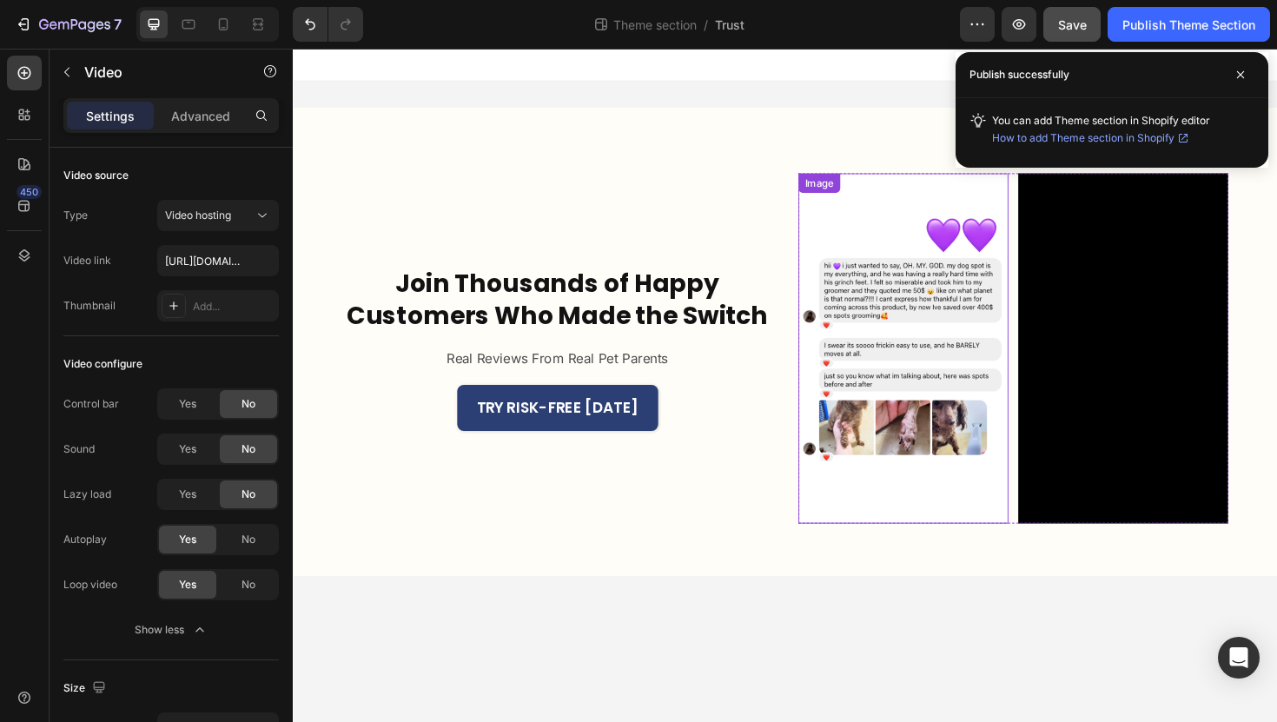
click at [919, 186] on div "Image" at bounding box center [939, 366] width 222 height 371
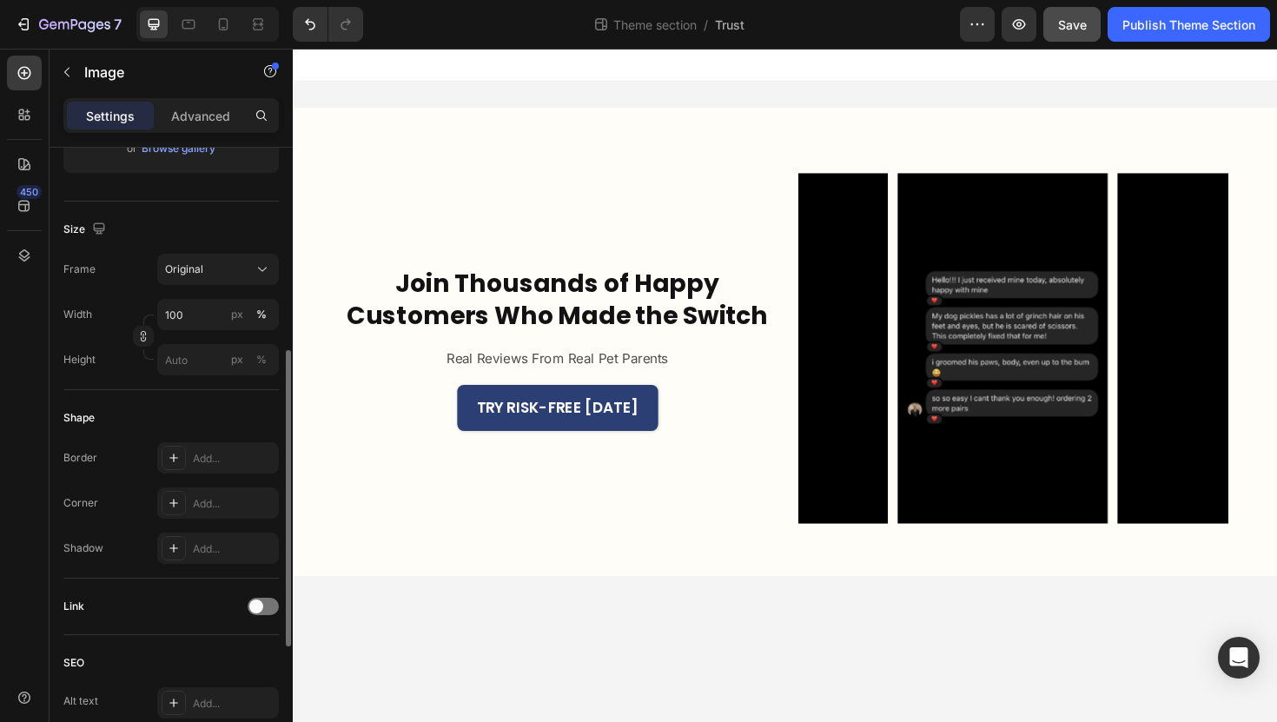
scroll to position [381, 0]
